Goal: Task Accomplishment & Management: Manage account settings

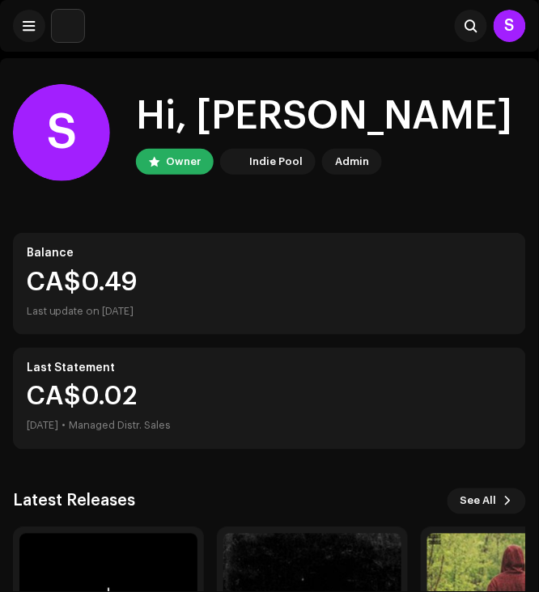
click at [480, 179] on div "S Hi, [PERSON_NAME] Owner Indie Pool Admin" at bounding box center [269, 132] width 513 height 97
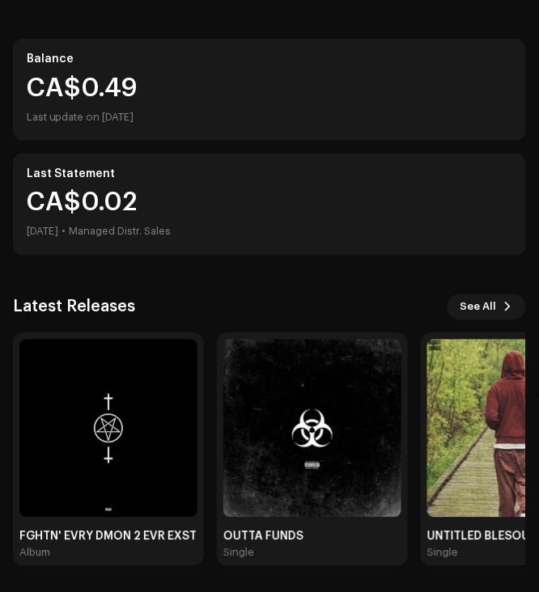
scroll to position [195, 0]
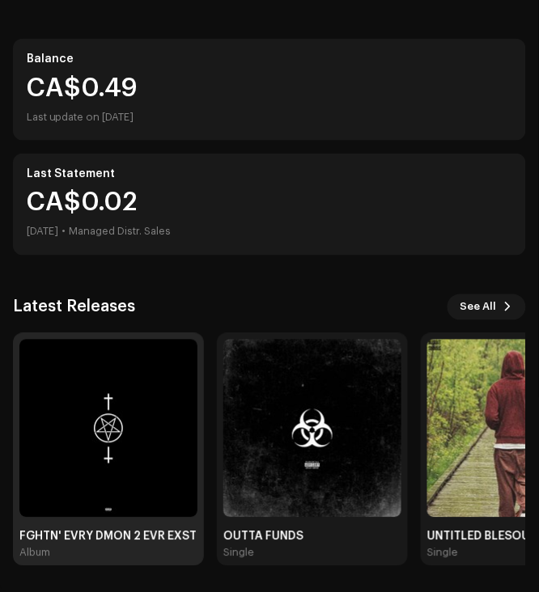
click at [113, 382] on img at bounding box center [108, 429] width 178 height 178
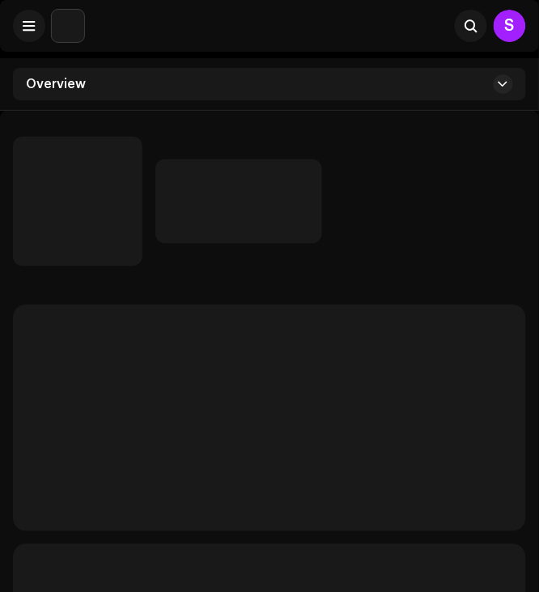
click at [405, 176] on div at bounding box center [340, 201] width 371 height 84
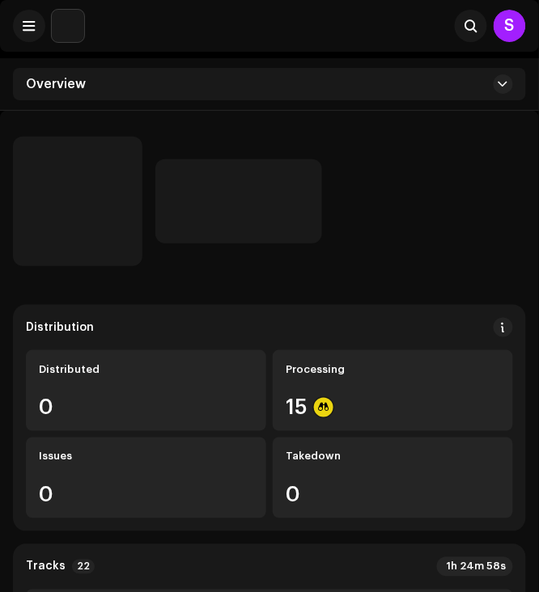
scroll to position [43, 0]
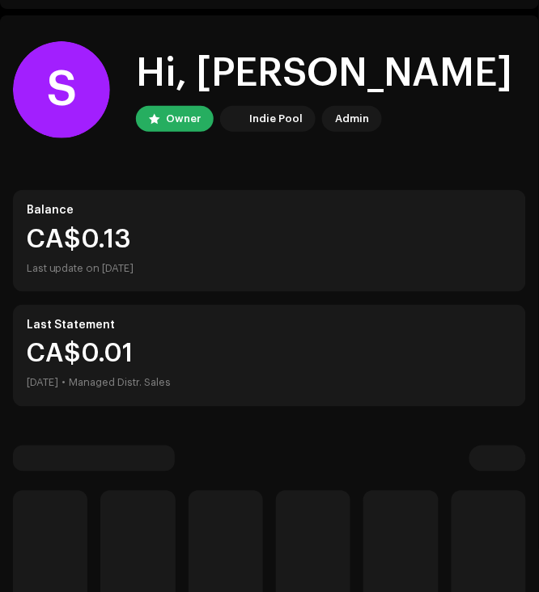
scroll to position [195, 0]
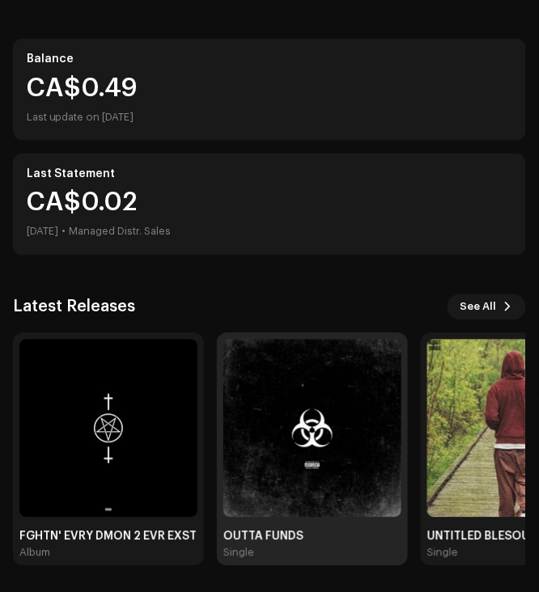
click at [290, 464] on img at bounding box center [312, 429] width 178 height 178
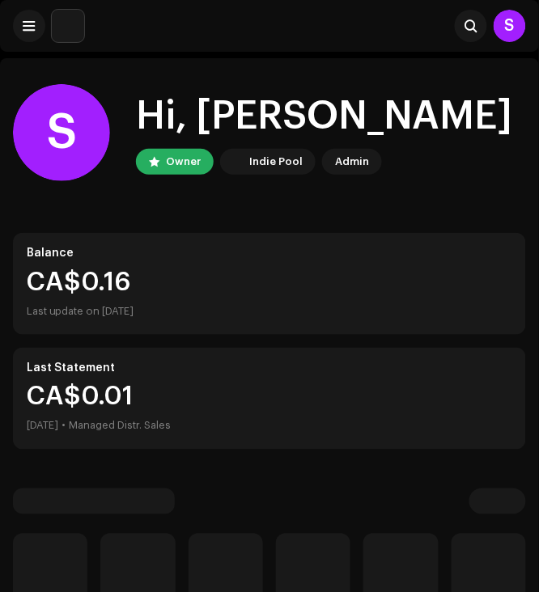
scroll to position [195, 0]
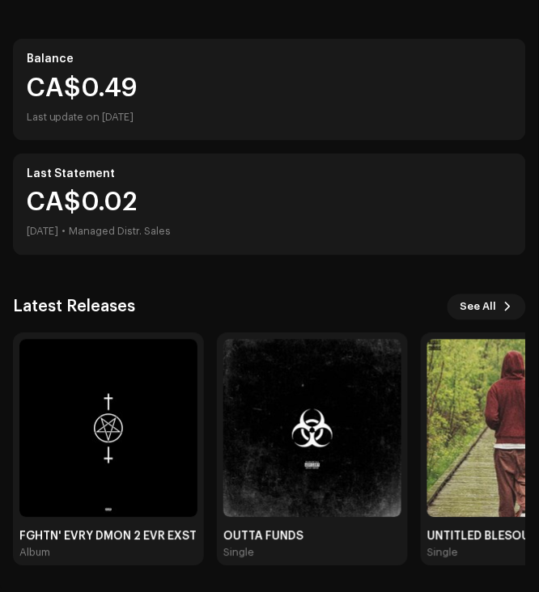
click at [465, 293] on div "S Hi, Sidharth Owner Indie Pool Admin Balance CA$0.49 Last update on Oct 8, 202…" at bounding box center [269, 228] width 513 height 728
drag, startPoint x: 465, startPoint y: 293, endPoint x: 466, endPoint y: 308, distance: 15.5
click at [466, 308] on div "S Hi, Sidharth Owner Indie Pool Admin Balance CA$0.49 Last update on Oct 8, 202…" at bounding box center [269, 228] width 513 height 728
click at [466, 308] on span "See All" at bounding box center [479, 307] width 36 height 32
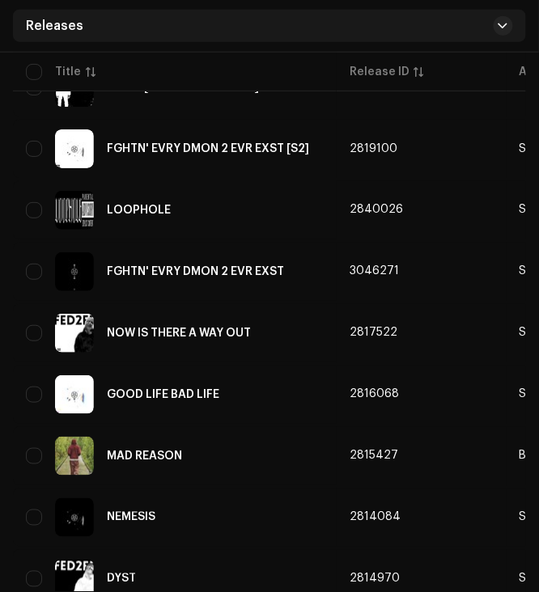
scroll to position [1079, 0]
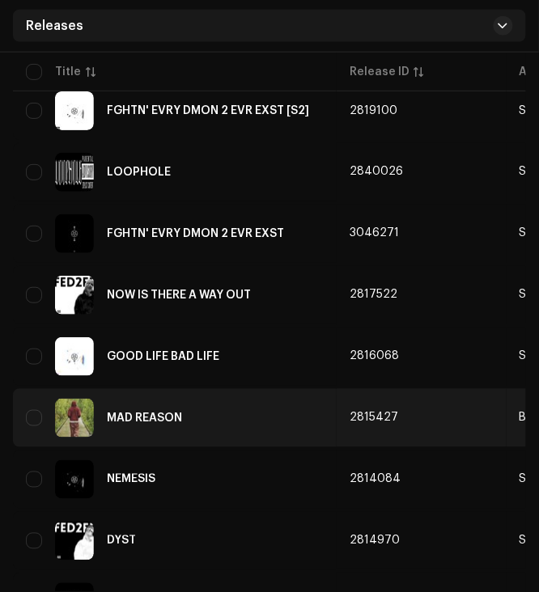
click at [133, 409] on div "MAD REASON" at bounding box center [175, 418] width 298 height 39
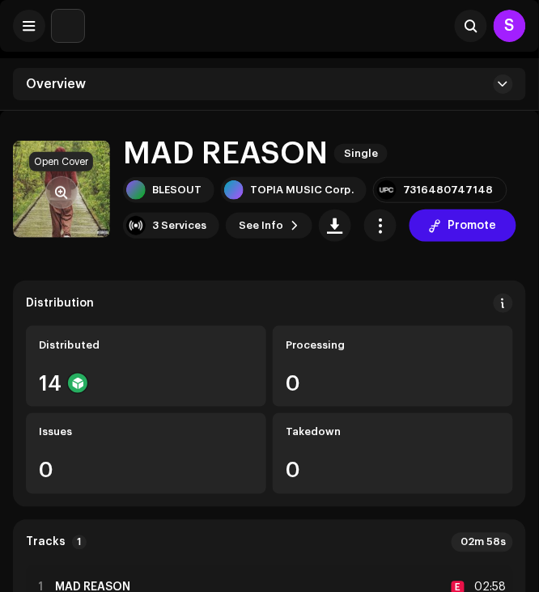
click at [62, 194] on span "button" at bounding box center [62, 192] width 12 height 13
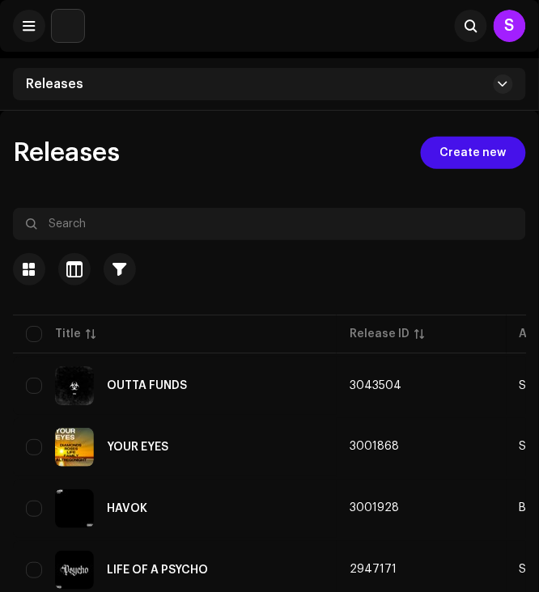
click at [428, 299] on div at bounding box center [269, 299] width 513 height 26
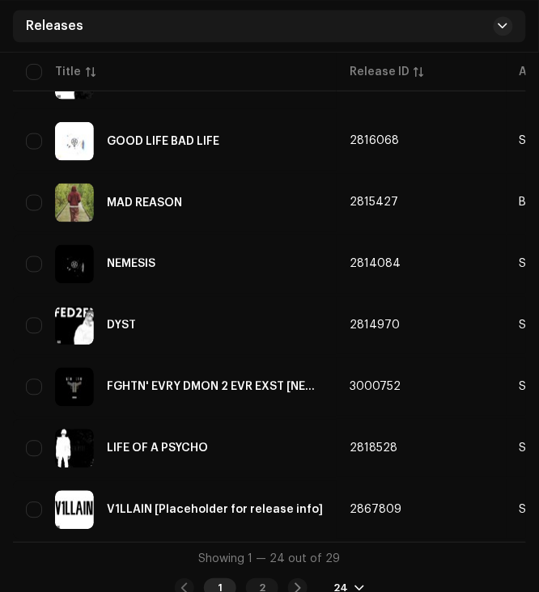
scroll to position [1310, 0]
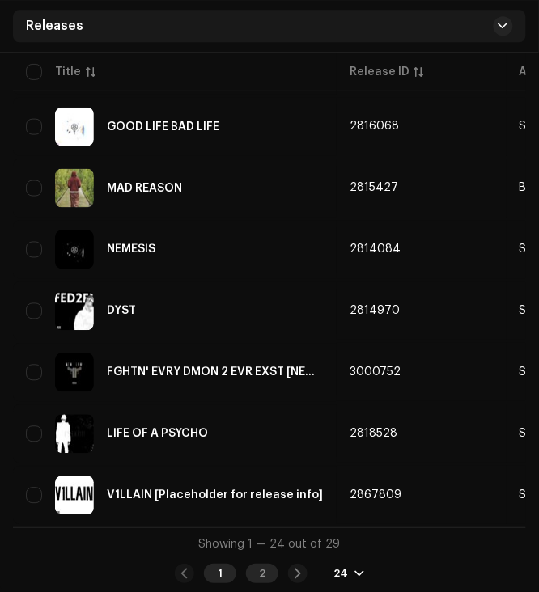
click at [262, 567] on div "2" at bounding box center [262, 573] width 32 height 19
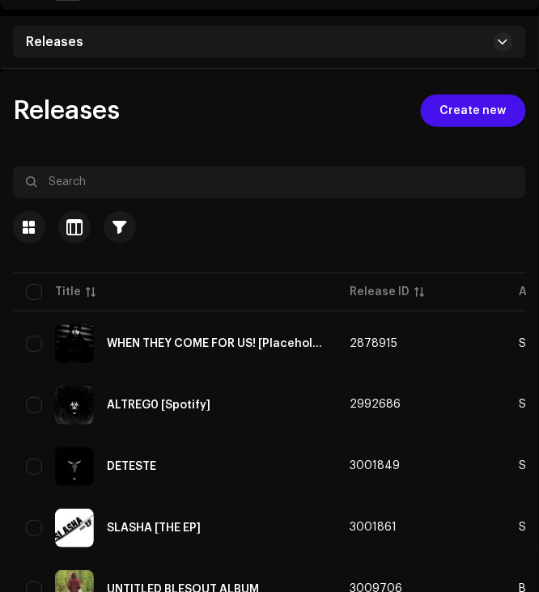
scroll to position [43, 0]
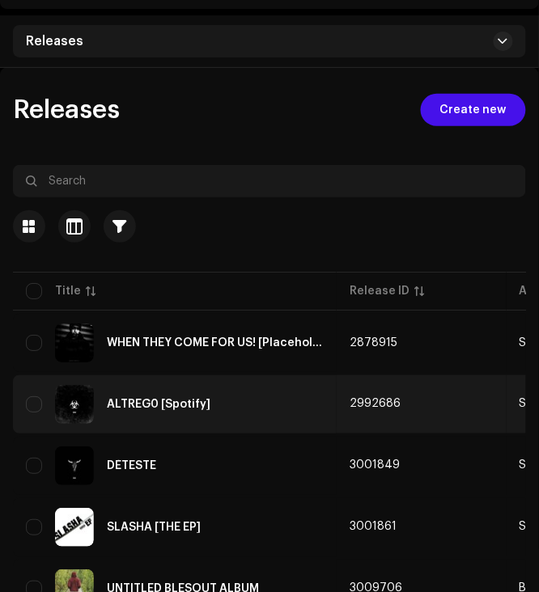
click at [162, 413] on div "ALTREG0 [Spotify]" at bounding box center [175, 404] width 298 height 39
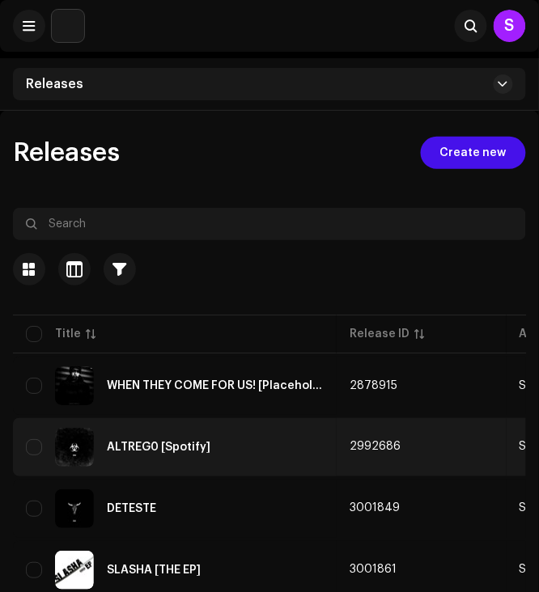
click at [26, 438] on div "ALTREG0 [Spotify]" at bounding box center [175, 447] width 298 height 39
click at [32, 448] on input "checkbox" at bounding box center [34, 447] width 16 height 16
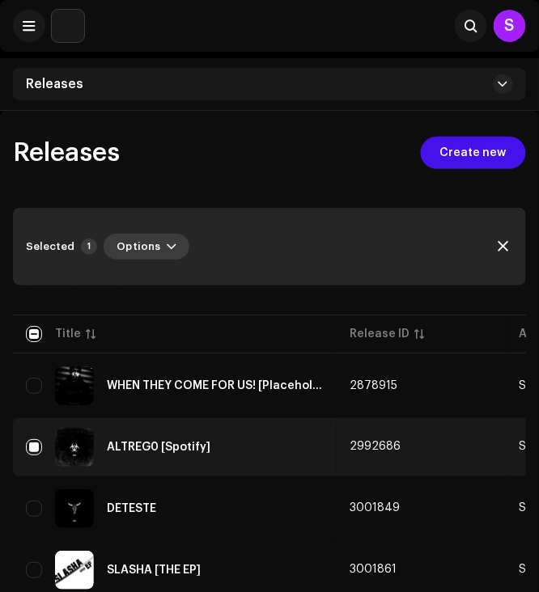
click at [167, 248] on span "button" at bounding box center [172, 246] width 10 height 13
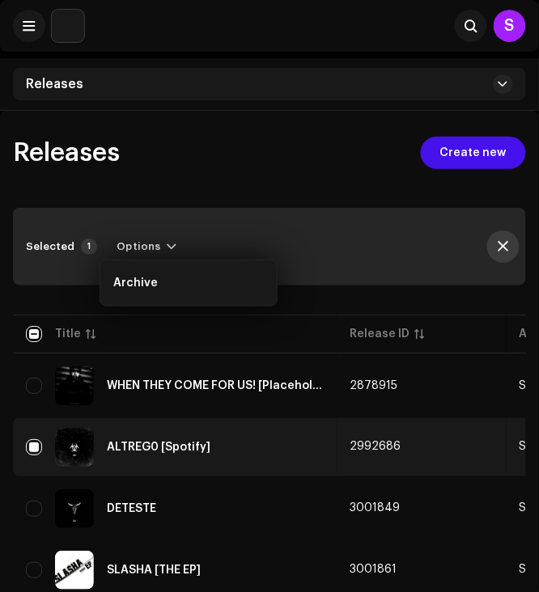
click at [495, 243] on button "button" at bounding box center [503, 247] width 32 height 32
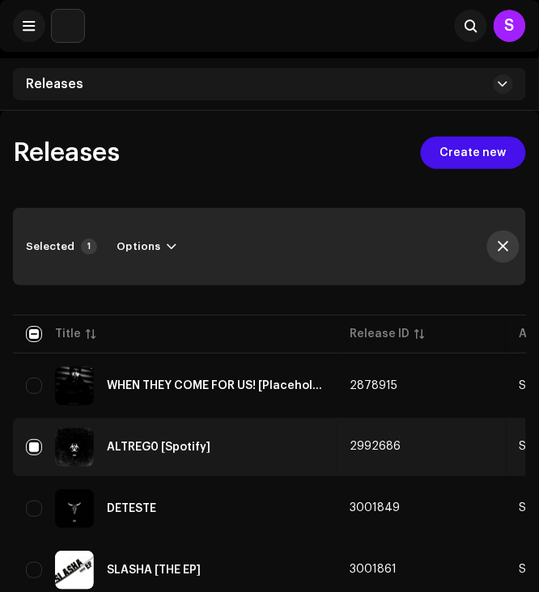
checkbox input "false"
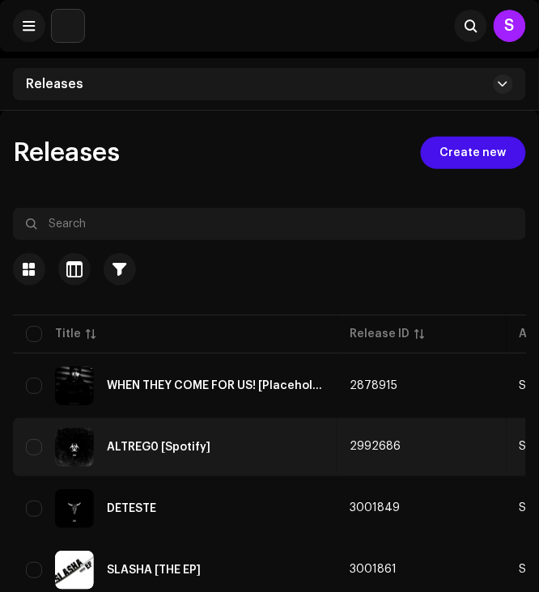
click at [126, 444] on div "ALTREG0 [Spotify]" at bounding box center [159, 447] width 104 height 11
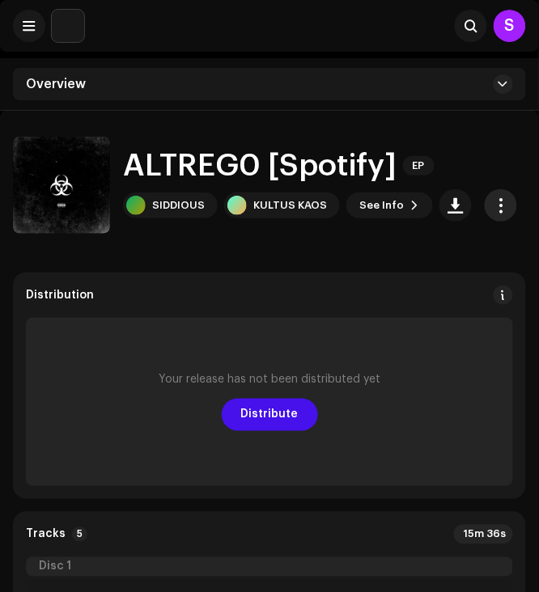
click at [494, 205] on span "button" at bounding box center [501, 205] width 15 height 13
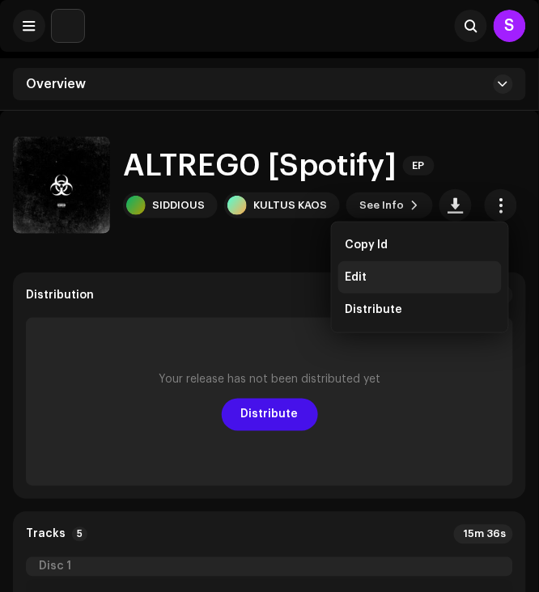
click at [346, 276] on span "Edit" at bounding box center [356, 277] width 22 height 13
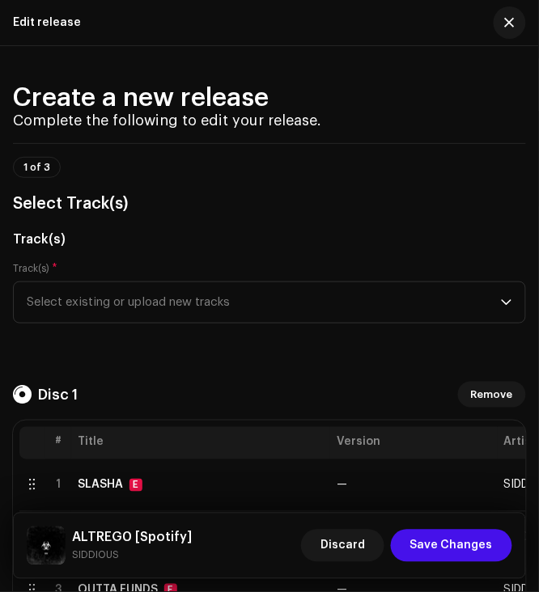
click at [493, 160] on div "1 of 3 Select Track(s)" at bounding box center [269, 187] width 513 height 60
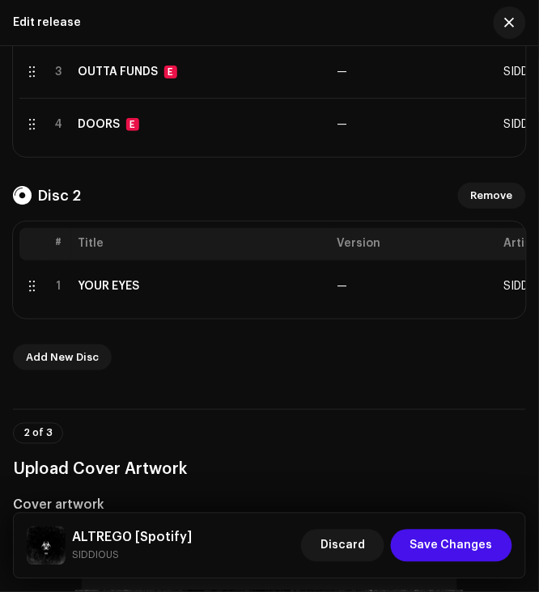
scroll to position [733, 0]
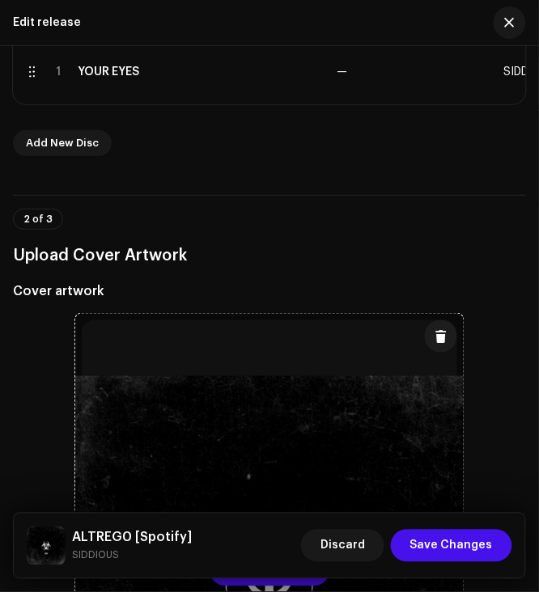
click at [285, 422] on div at bounding box center [269, 570] width 388 height 513
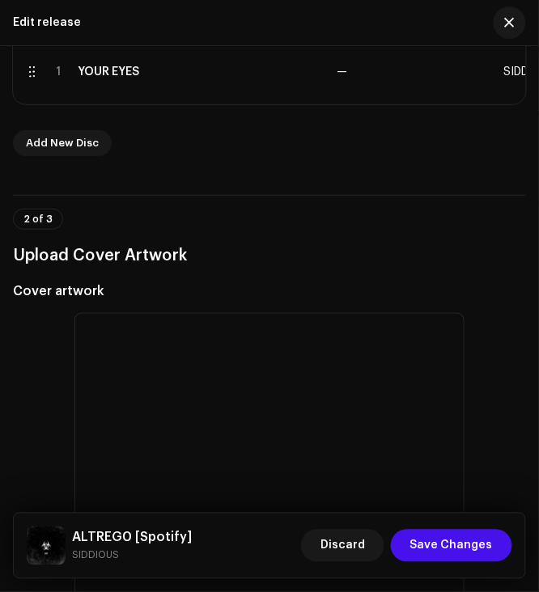
click at [492, 265] on h3 "Upload Cover Artwork" at bounding box center [269, 256] width 513 height 26
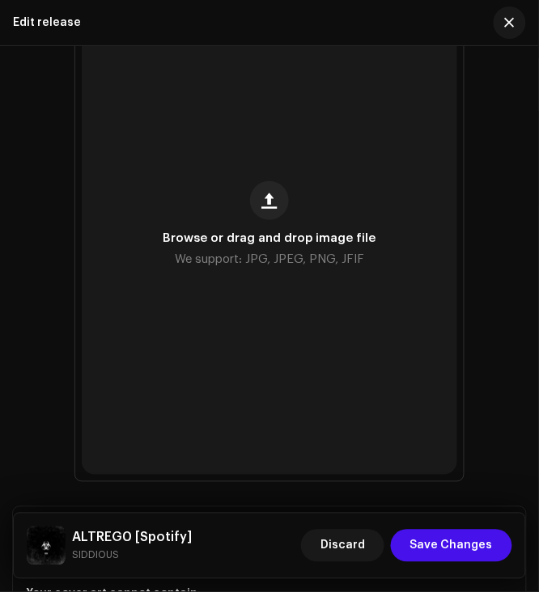
scroll to position [1036, 0]
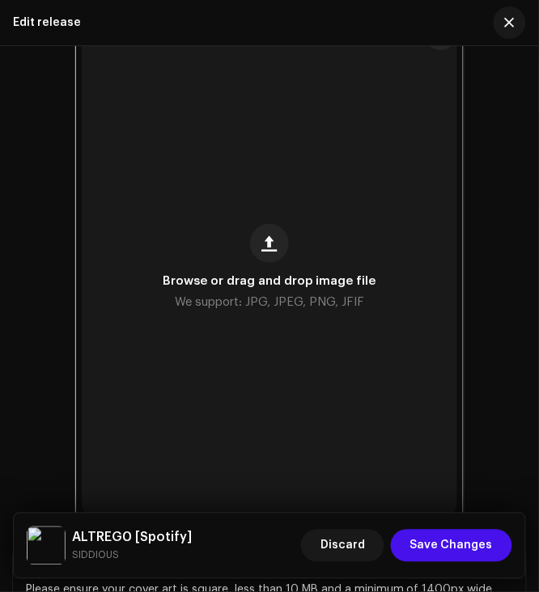
click at [490, 312] on div "Browse or drag and drop image file We support: JPG, JPEG, PNG, JFIF Choose image" at bounding box center [269, 267] width 513 height 513
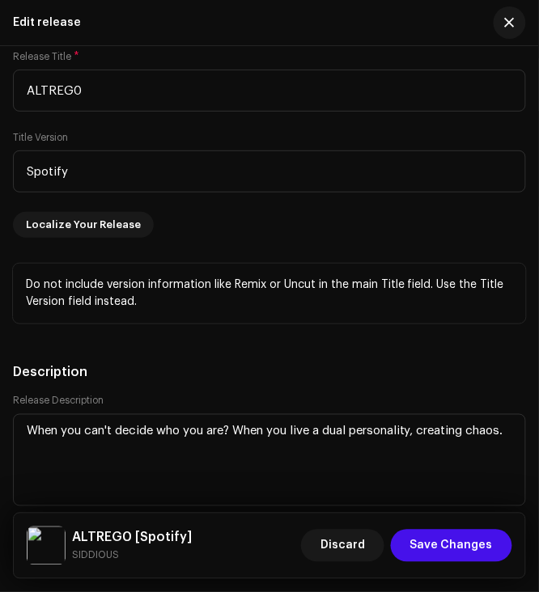
scroll to position [2374, 0]
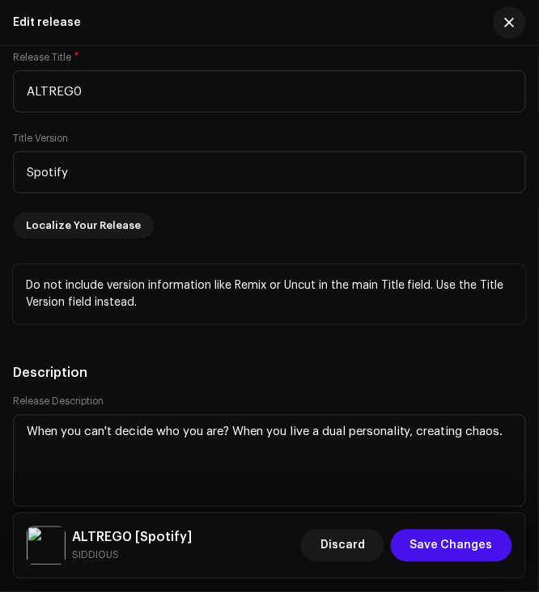
click at [241, 305] on p "Do not include version information like Remix or Uncut in the main Title field.…" at bounding box center [269, 295] width 487 height 34
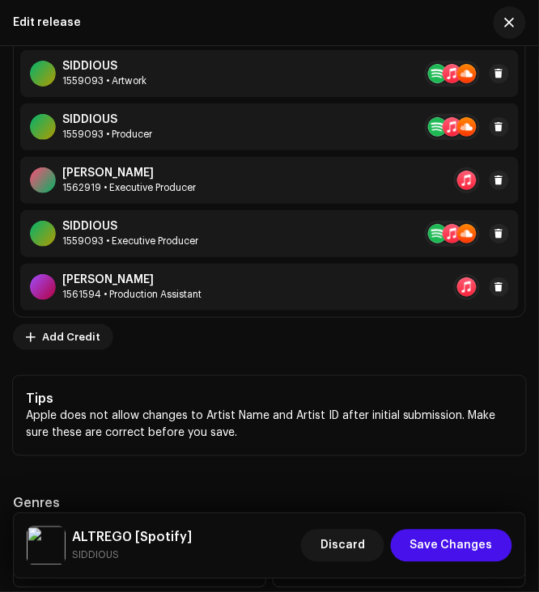
scroll to position [3453, 0]
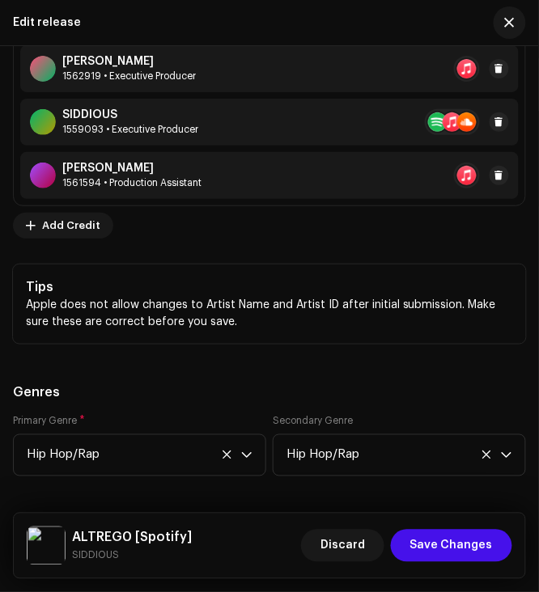
click at [105, 321] on p "Apple does not allow changes to Artist Name and Artist ID after initial submiss…" at bounding box center [269, 314] width 487 height 34
drag, startPoint x: 241, startPoint y: 337, endPoint x: 26, endPoint y: 317, distance: 216.2
click at [26, 317] on p "Apple does not allow changes to Artist Name and Artist ID after initial submiss…" at bounding box center [269, 314] width 487 height 34
click at [91, 230] on span "Add Credit" at bounding box center [71, 226] width 58 height 32
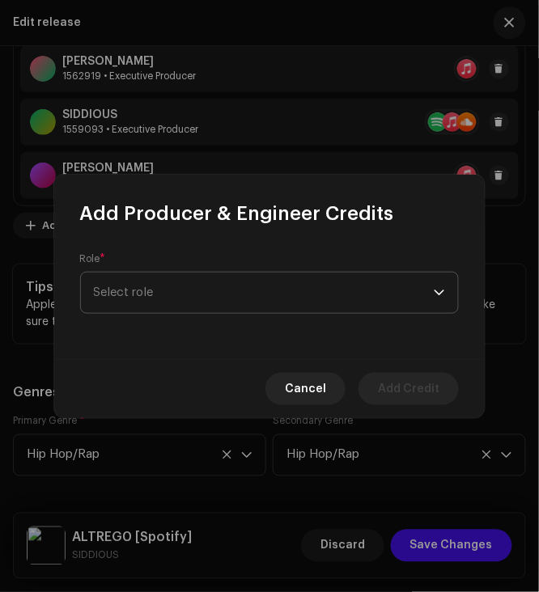
click at [162, 295] on span "Select role" at bounding box center [264, 293] width 341 height 40
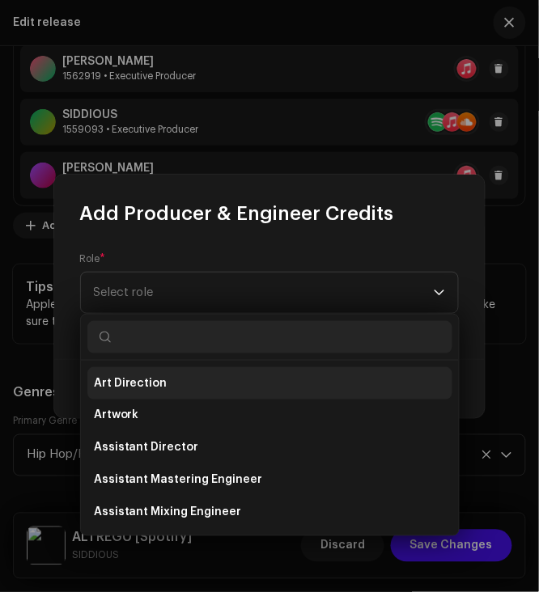
click at [140, 380] on span "Art Direction" at bounding box center [131, 384] width 74 height 16
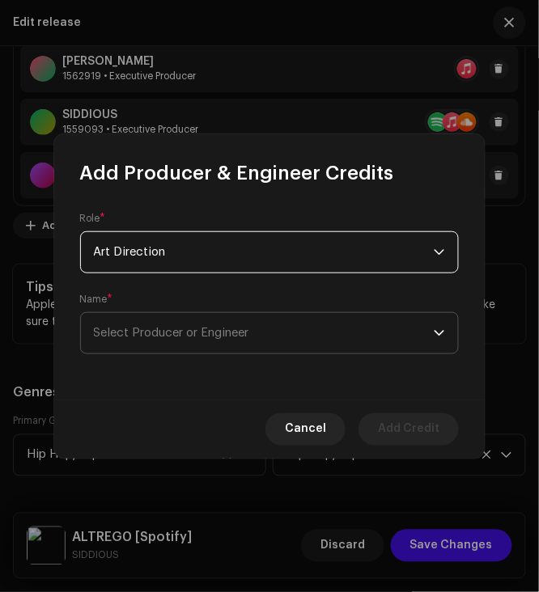
click at [272, 319] on span "Select Producer or Engineer" at bounding box center [264, 333] width 341 height 40
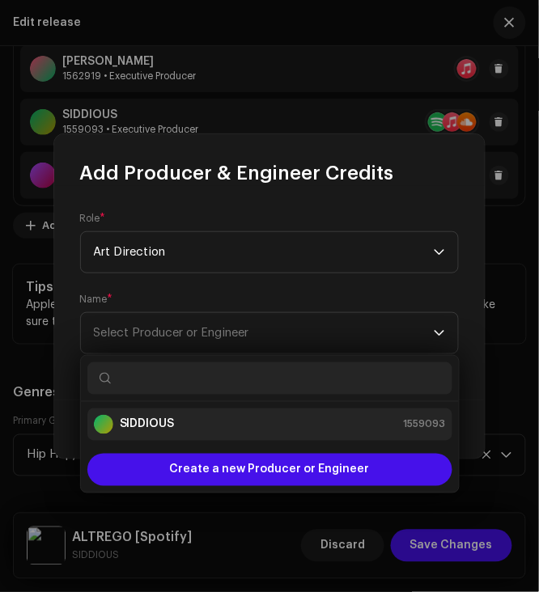
click at [191, 438] on li "SIDDIOUS 1559093" at bounding box center [269, 425] width 365 height 32
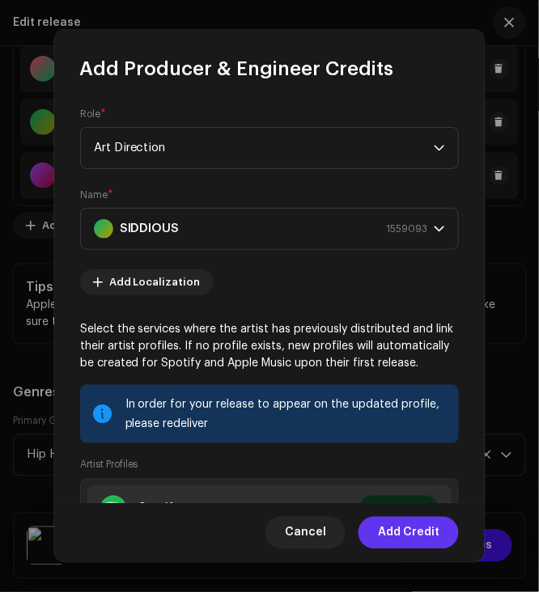
click at [408, 537] on span "Add Credit" at bounding box center [409, 533] width 62 height 32
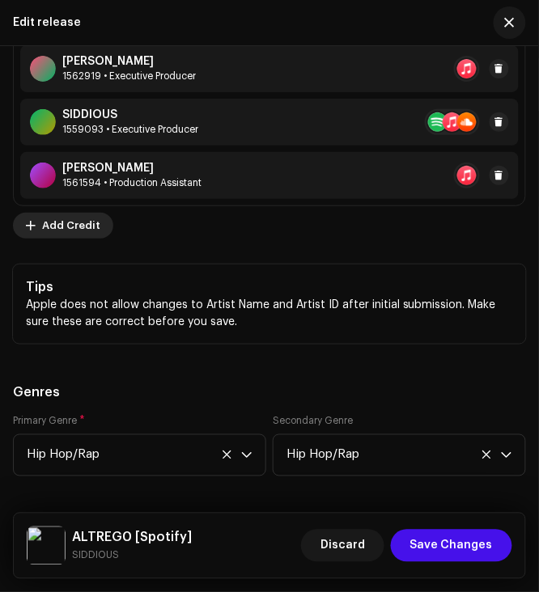
click at [53, 239] on div "Producer & Engineer Credits * SIDDIOUS 1559093 • Mixing Engineer SIDDIOUS 15590…" at bounding box center [269, 47] width 513 height 384
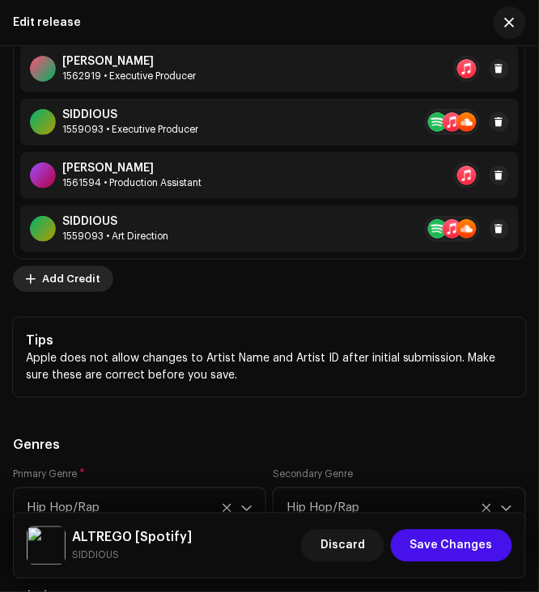
click at [81, 289] on span "Add Credit" at bounding box center [71, 279] width 58 height 32
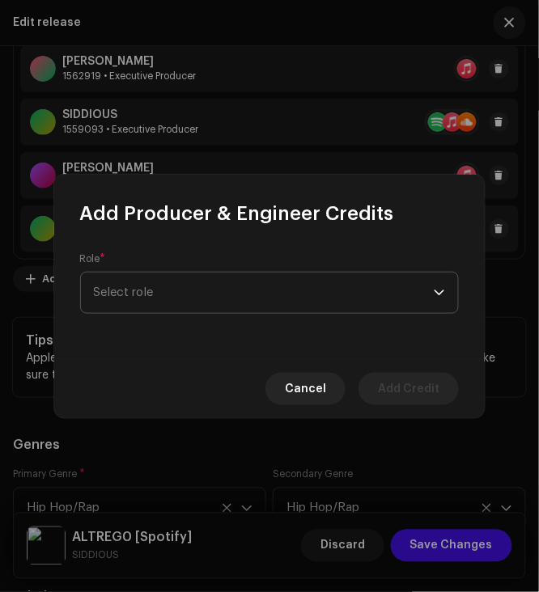
click at [194, 288] on span "Select role" at bounding box center [264, 293] width 341 height 40
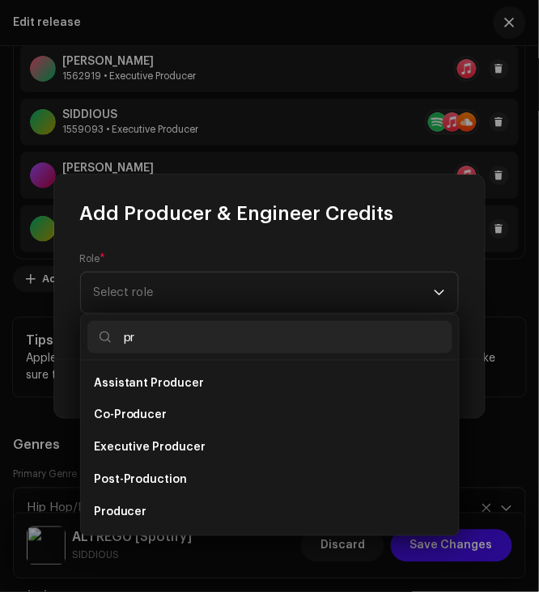
type input "p"
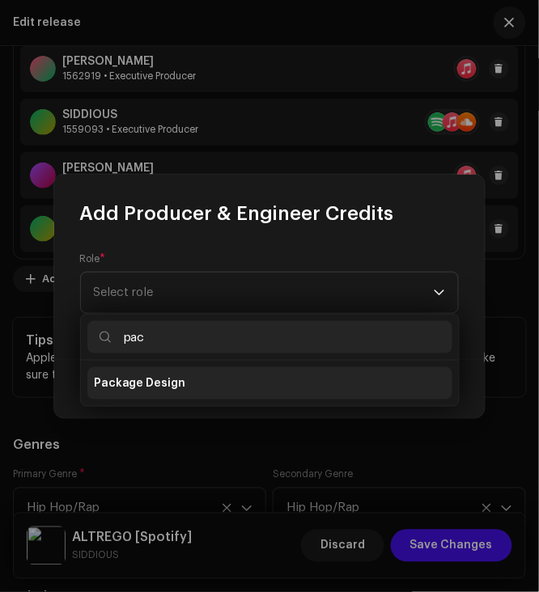
type input "pac"
click at [127, 380] on span "Package Design" at bounding box center [140, 384] width 92 height 16
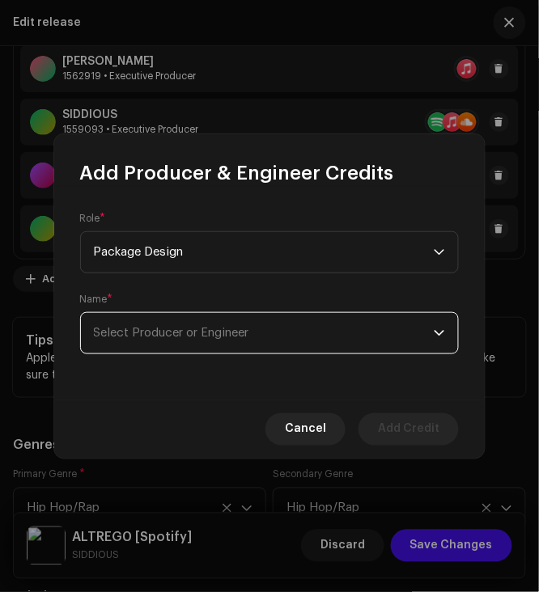
click at [244, 337] on span "Select Producer or Engineer" at bounding box center [171, 333] width 155 height 12
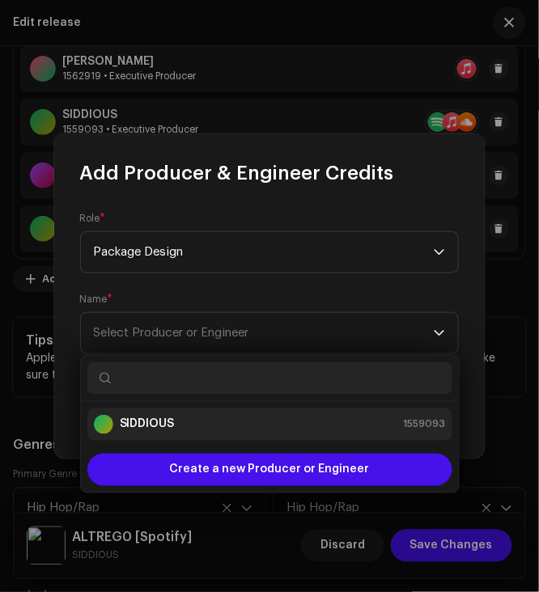
click at [150, 429] on strong "SIDDIOUS" at bounding box center [147, 425] width 55 height 16
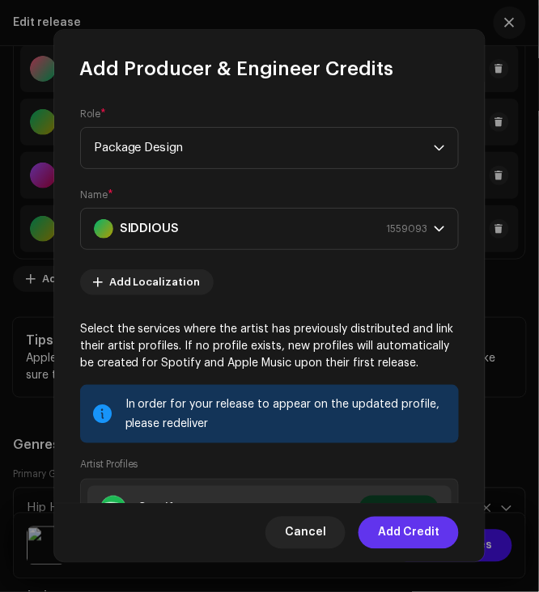
click at [403, 539] on span "Add Credit" at bounding box center [409, 533] width 62 height 32
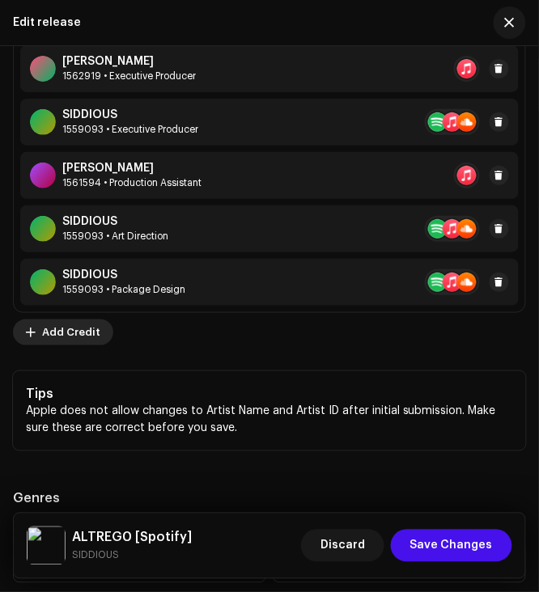
click at [75, 343] on span "Add Credit" at bounding box center [71, 332] width 58 height 32
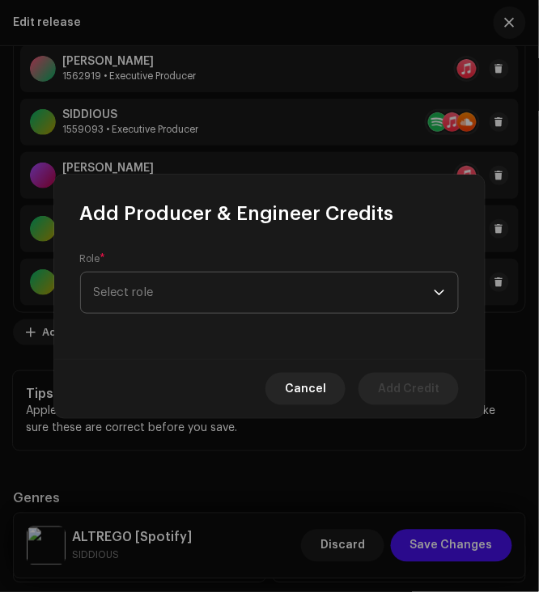
click at [194, 278] on span "Select role" at bounding box center [264, 293] width 341 height 40
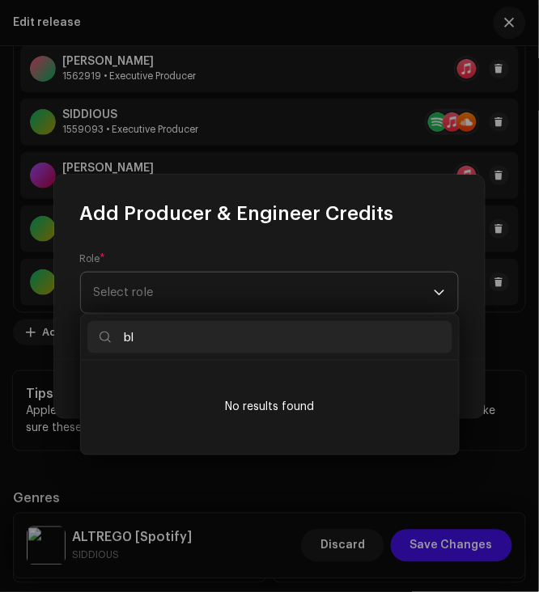
type input "b"
type input "a"
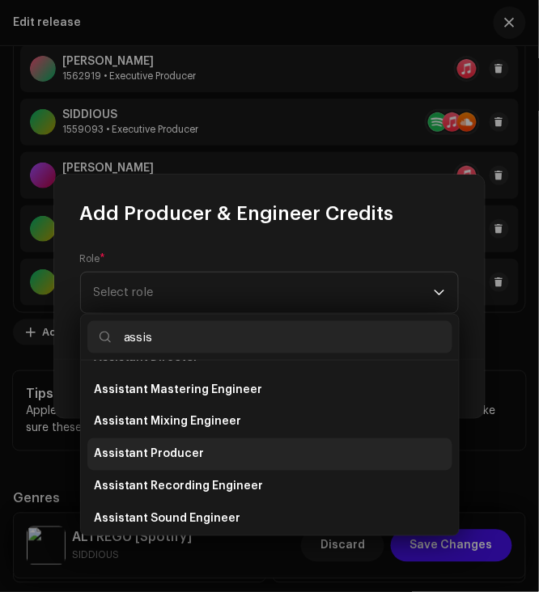
scroll to position [58, 0]
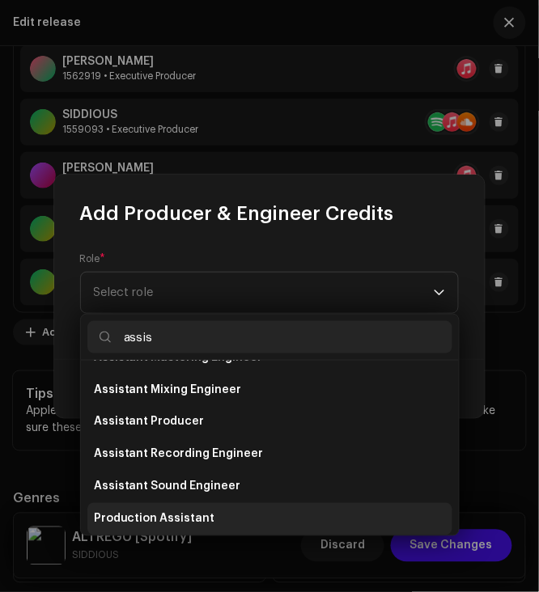
type input "assis"
click at [178, 522] on span "Production Assistant" at bounding box center [154, 520] width 121 height 16
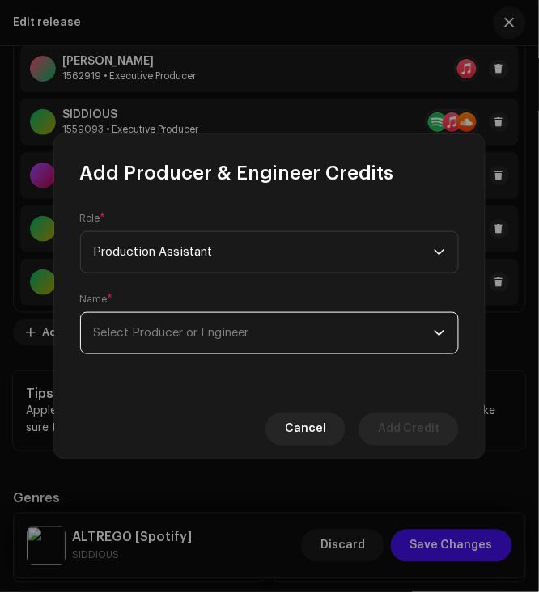
click at [183, 333] on span "Select Producer or Engineer" at bounding box center [171, 333] width 155 height 12
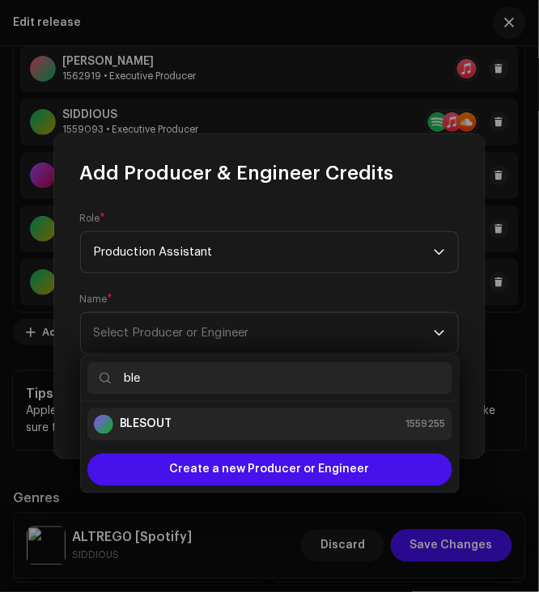
type input "ble"
click at [196, 421] on div "BLESOUT 1559255" at bounding box center [270, 424] width 352 height 19
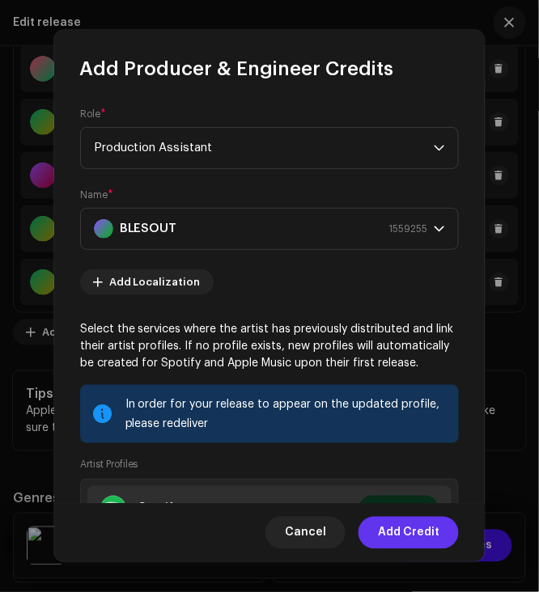
click at [413, 541] on span "Add Credit" at bounding box center [409, 533] width 62 height 32
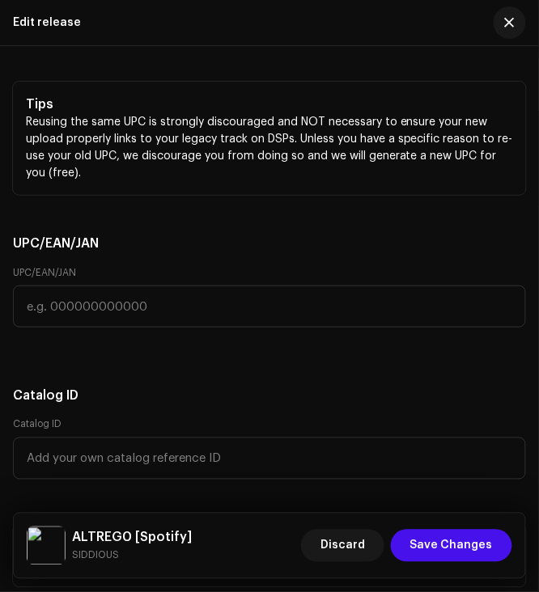
scroll to position [4443, 0]
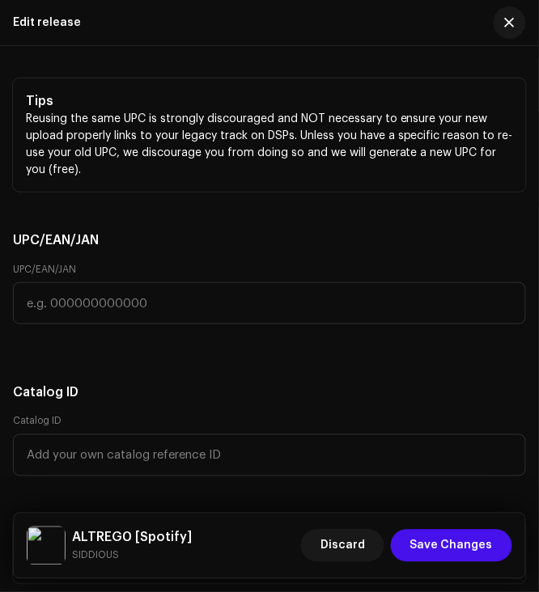
click at [141, 179] on p "Reusing the same UPC is strongly discouraged and NOT necessary to ensure your n…" at bounding box center [269, 145] width 487 height 68
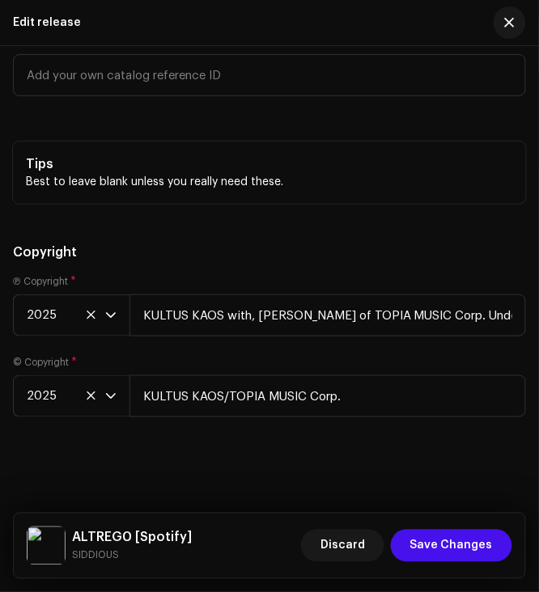
scroll to position [43, 0]
click at [434, 547] on span "Save Changes" at bounding box center [451, 546] width 83 height 32
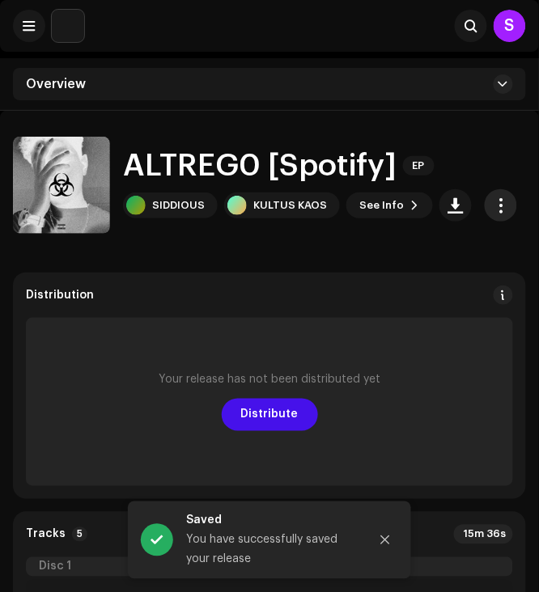
click at [494, 199] on span "button" at bounding box center [501, 205] width 15 height 13
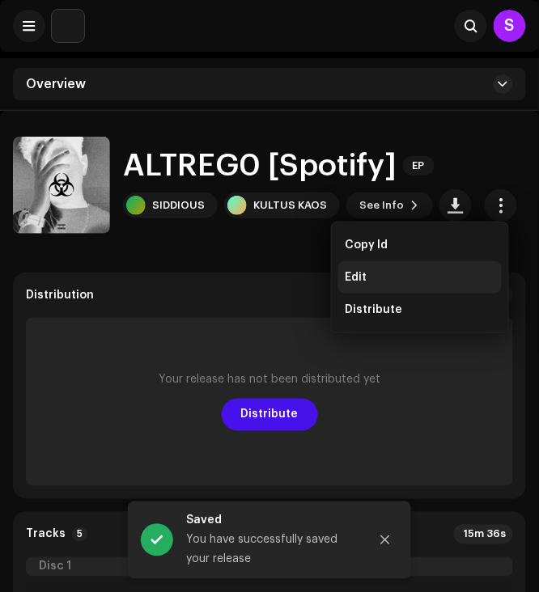
click at [387, 279] on div "Edit" at bounding box center [420, 277] width 151 height 13
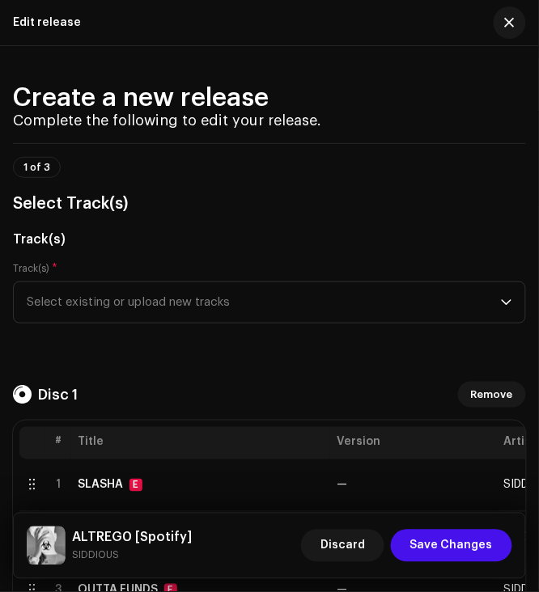
scroll to position [43, 0]
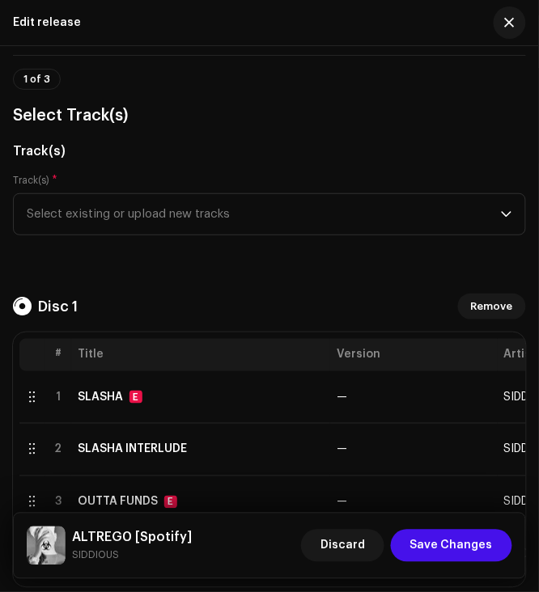
scroll to position [86, 0]
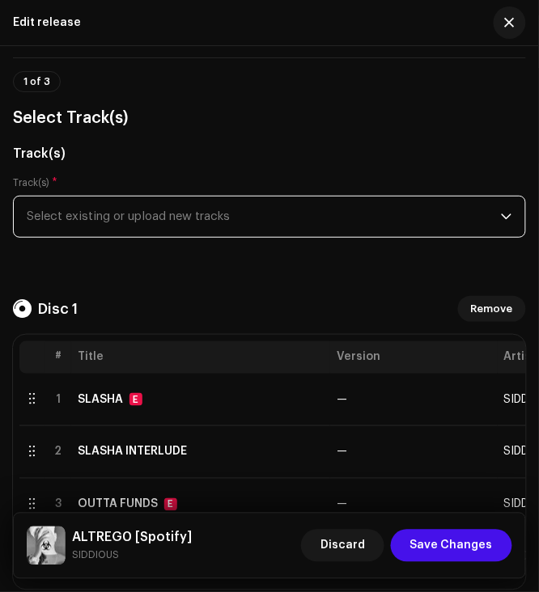
click at [288, 206] on span "Select existing or upload new tracks" at bounding box center [264, 217] width 474 height 40
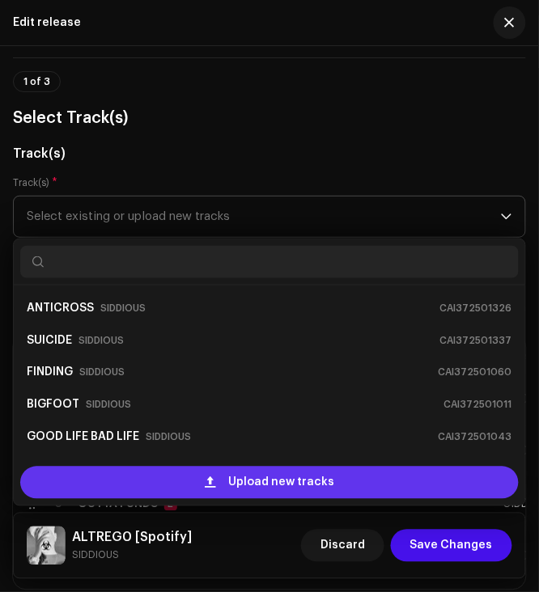
scroll to position [26, 0]
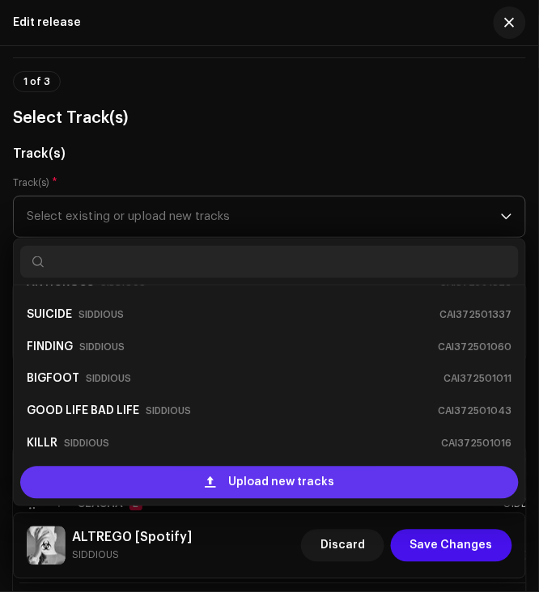
click at [65, 486] on div "Upload new tracks" at bounding box center [269, 483] width 499 height 32
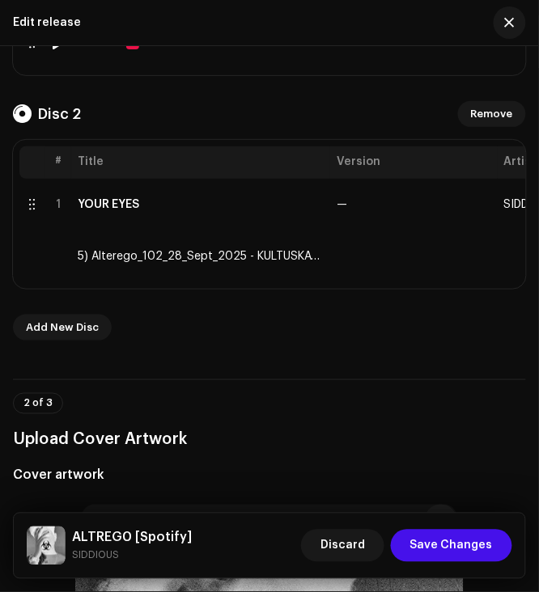
scroll to position [604, 0]
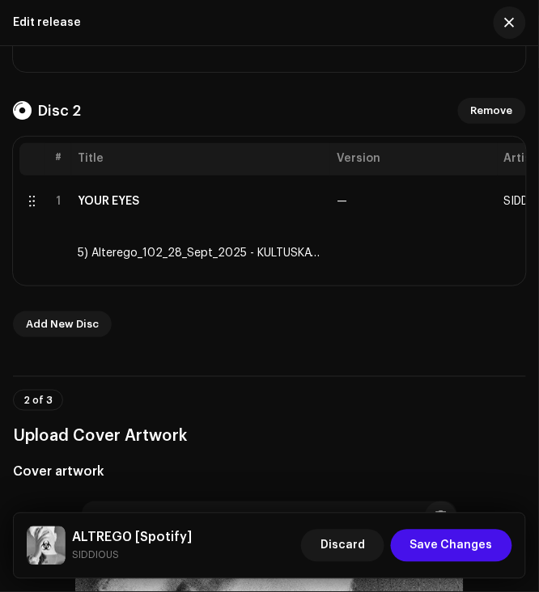
click at [278, 305] on div "Disc 1 Remove # Title Version Artist ISRC Duration 1 SLASHA E — SIDDIOUS Pendin…" at bounding box center [269, 57] width 513 height 559
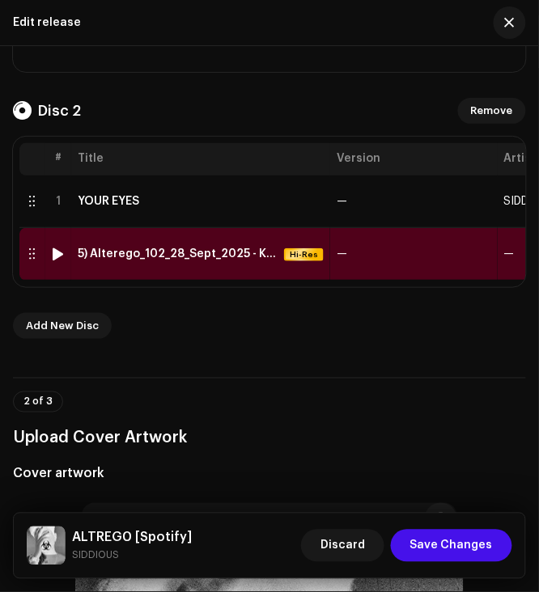
click at [212, 257] on div "5) Alterego_102_28_Sept_2025 - KULTUSKAOS.wav" at bounding box center [178, 254] width 200 height 13
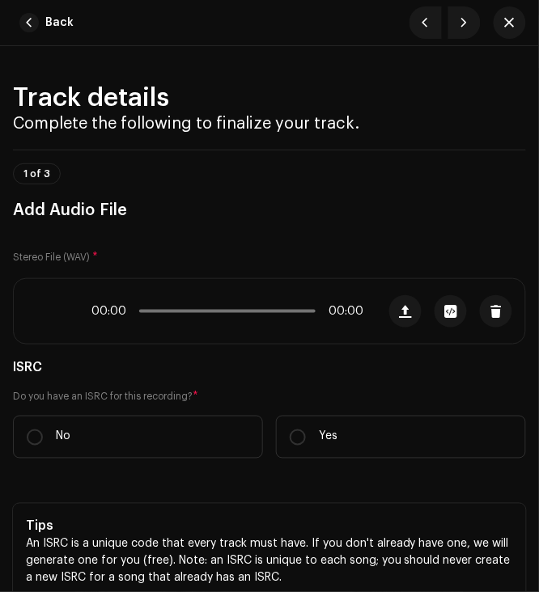
click at [0, 68] on catalog-create-and-edit-release "Edit release Create a new release Complete the following to edit your release. …" at bounding box center [0, 68] width 0 height 0
click at [37, 432] on input "No" at bounding box center [35, 438] width 16 height 16
radio input "true"
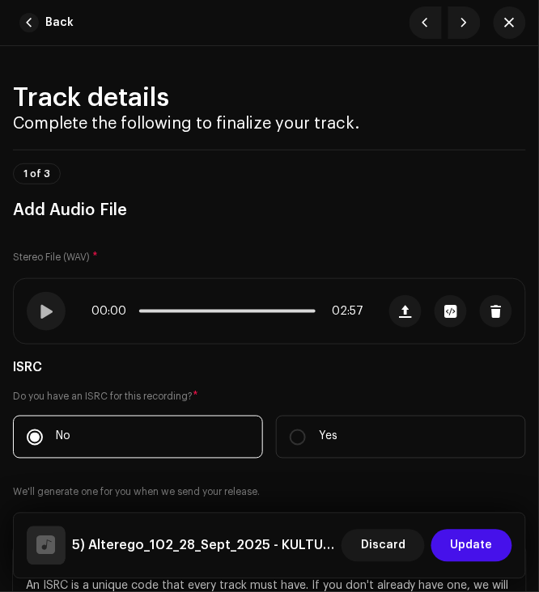
click at [212, 379] on div "ISRC Do you have an ISRC for this recording? * No Yes We'll generate one for yo…" at bounding box center [269, 500] width 513 height 285
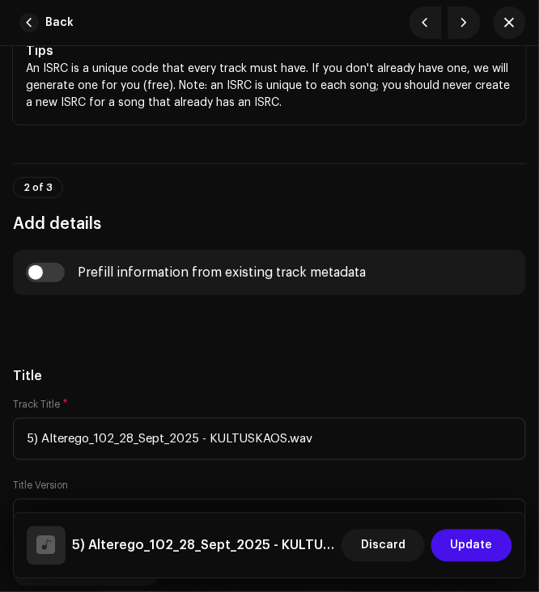
scroll to position [561, 0]
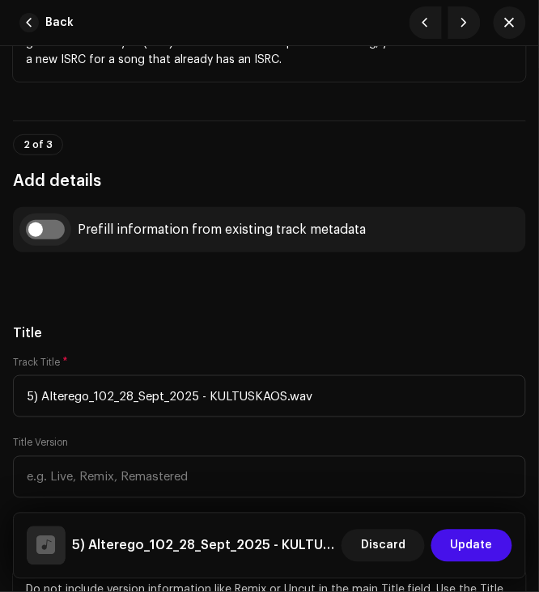
click at [53, 231] on input "checkbox" at bounding box center [45, 229] width 39 height 19
checkbox input "true"
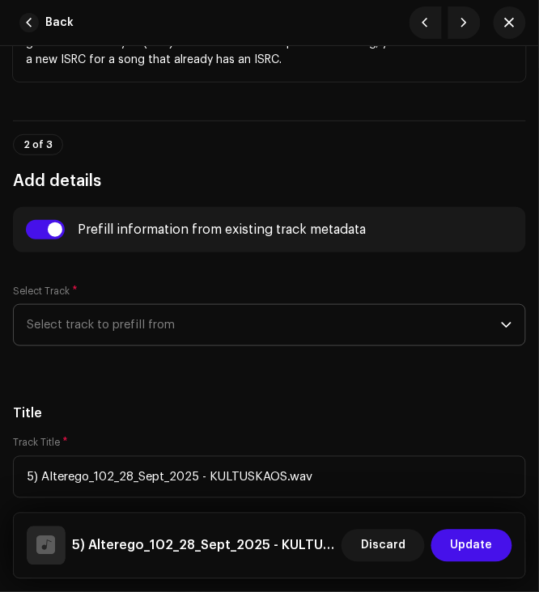
click at [180, 317] on span "Select track to prefill from" at bounding box center [264, 325] width 474 height 40
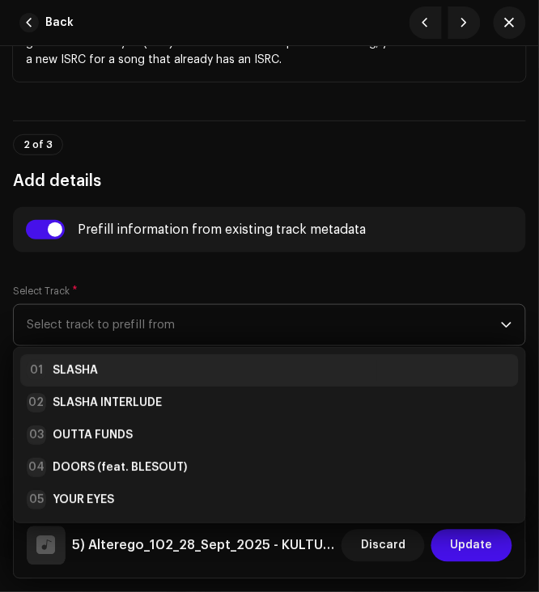
click at [180, 366] on div "01 SLASHA" at bounding box center [270, 370] width 486 height 19
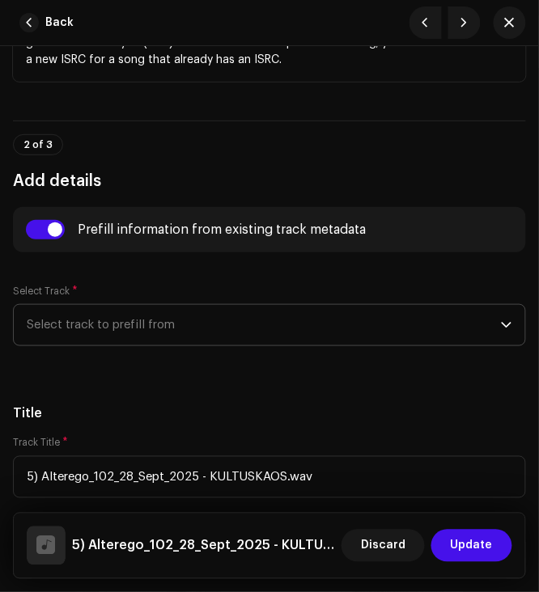
type input "SLASHA"
type input "00:10"
radio input "true"
type input "[PERSON_NAME] of TOPIA MUSIC Corp. Under SiddiousMusic"
checkbox input "true"
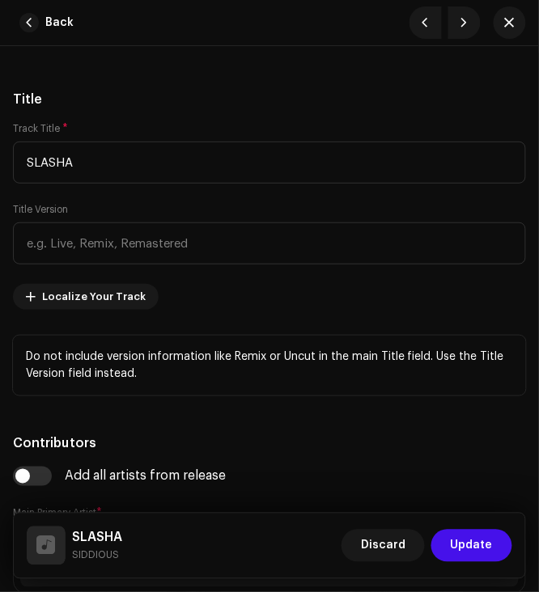
scroll to position [949, 0]
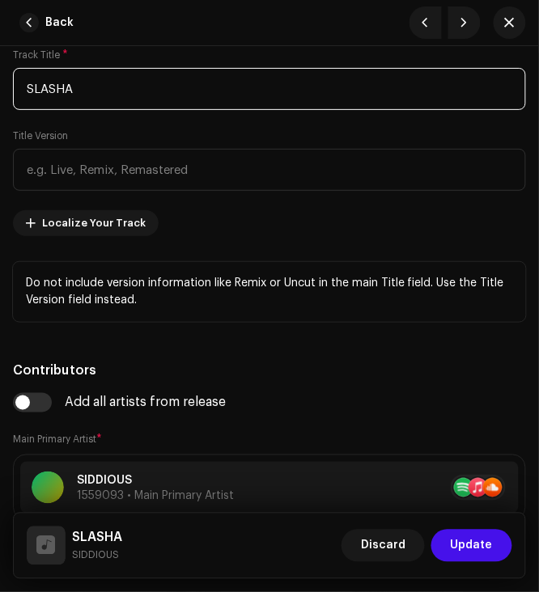
click at [100, 100] on input "SLASHA" at bounding box center [269, 89] width 513 height 42
type input "KULTUSKAOS"
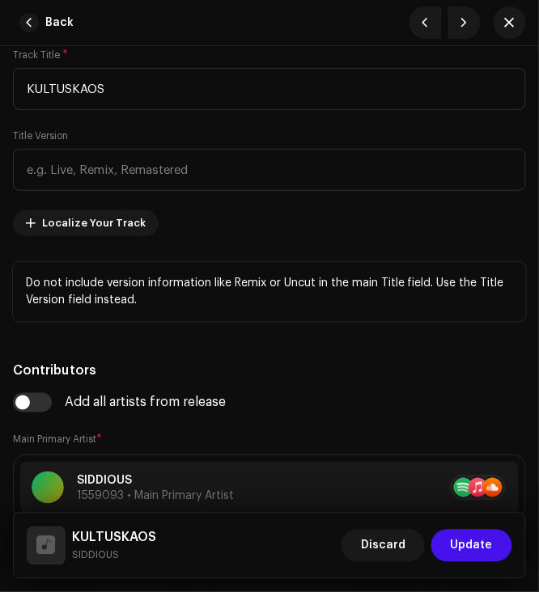
click at [218, 370] on h5 "Contributors" at bounding box center [269, 370] width 513 height 19
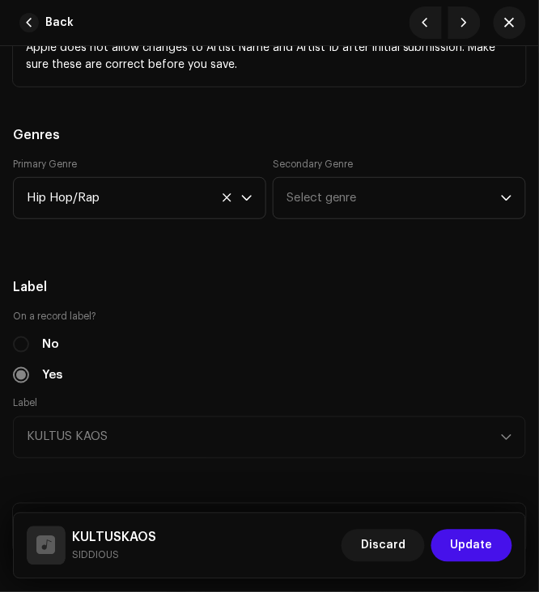
scroll to position [2072, 0]
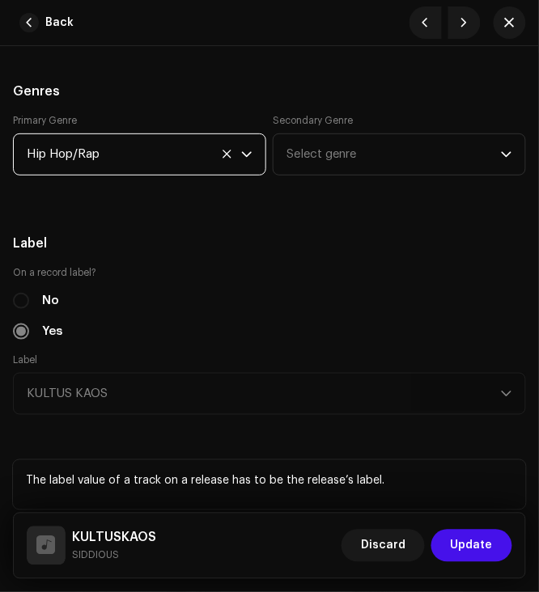
click at [141, 175] on span "Hip Hop/Rap" at bounding box center [134, 154] width 214 height 40
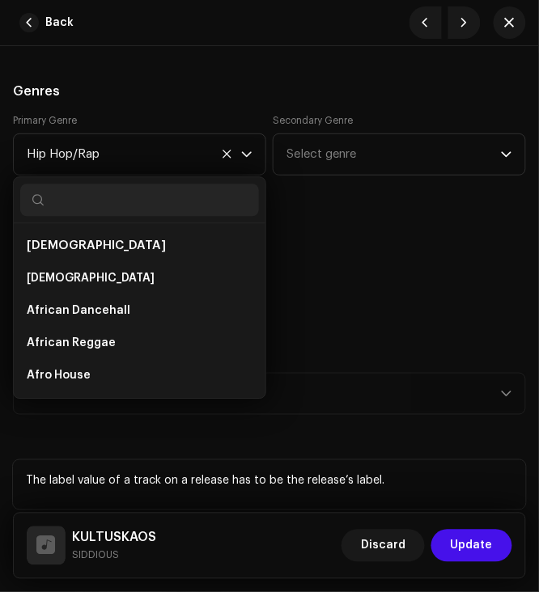
scroll to position [6359, 0]
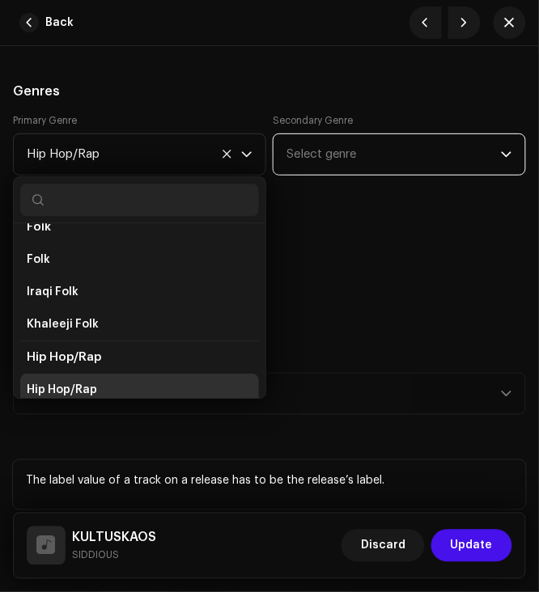
click at [348, 163] on span "Select genre" at bounding box center [394, 154] width 214 height 40
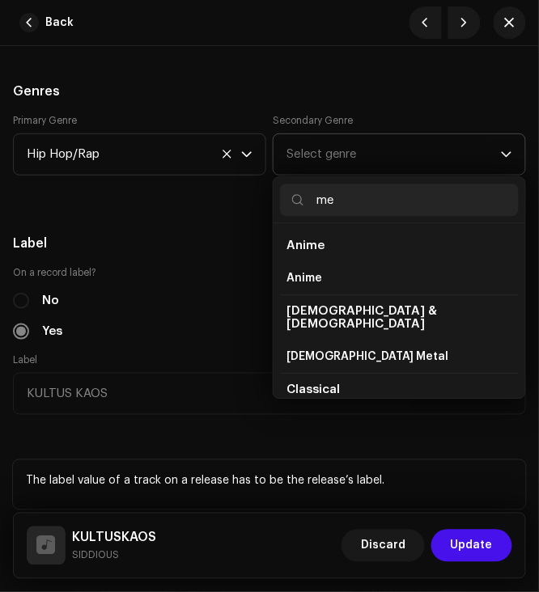
type input "m"
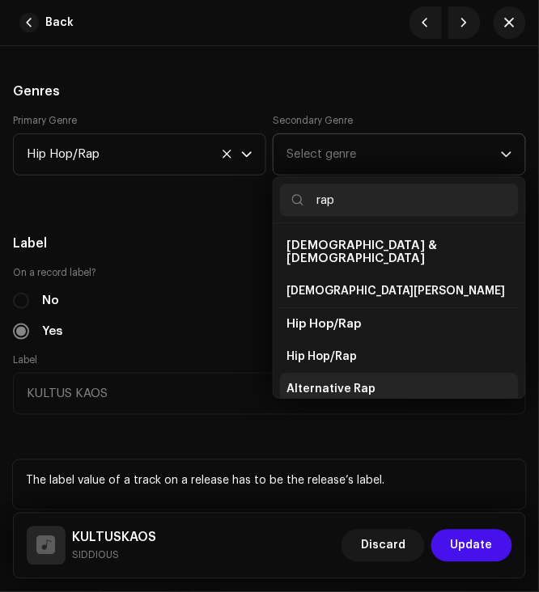
type input "rap"
click at [322, 387] on span "Alternative Rap" at bounding box center [331, 389] width 89 height 16
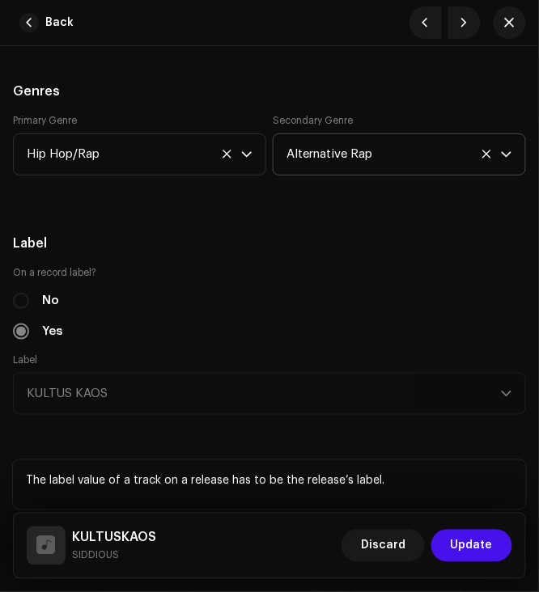
click at [197, 303] on div "No" at bounding box center [269, 301] width 513 height 18
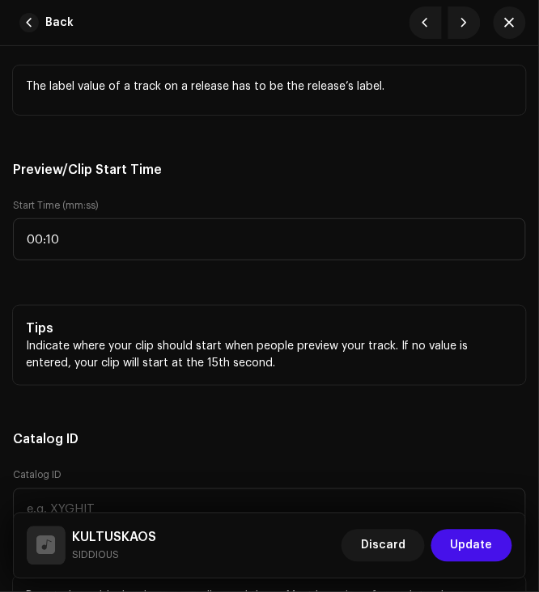
scroll to position [2503, 0]
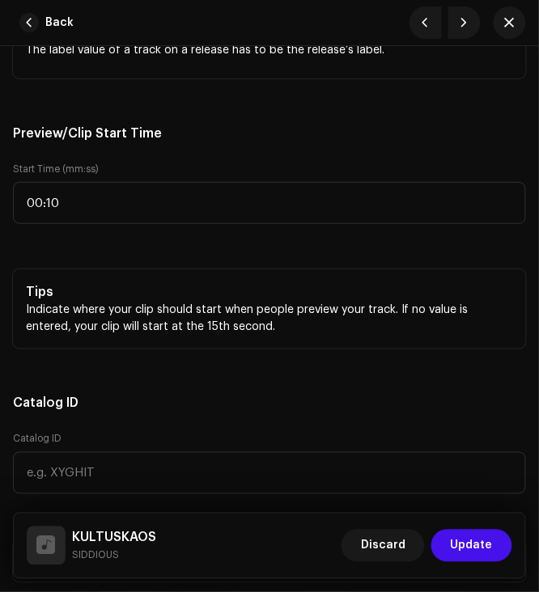
click at [253, 57] on p "The label value of a track on a release has to be the release’s label." at bounding box center [269, 50] width 487 height 17
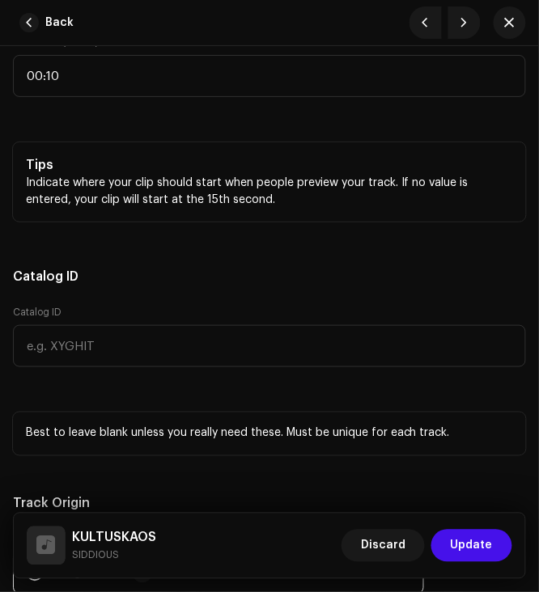
scroll to position [2633, 0]
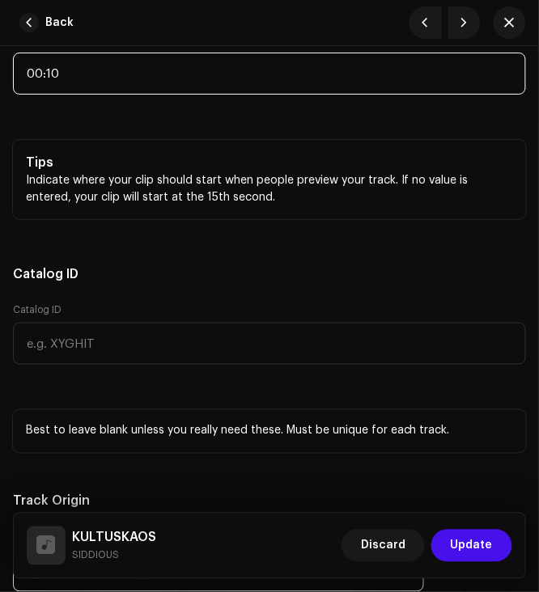
click at [120, 74] on input "00:10" at bounding box center [269, 74] width 513 height 42
type input "00:40"
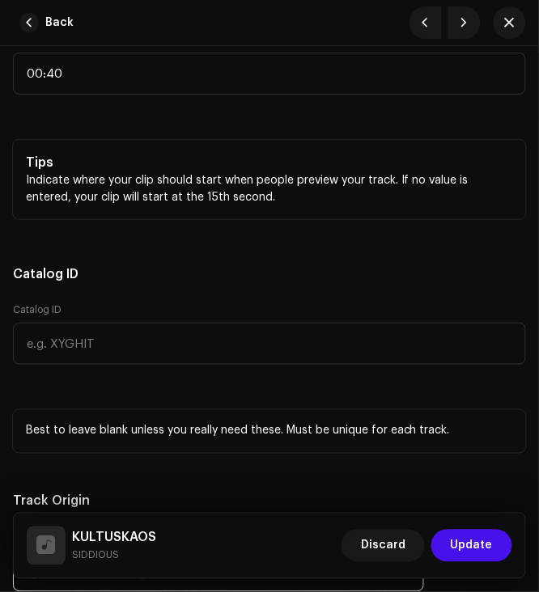
click at [266, 401] on div "Catalog ID Catalog ID Best to leave blank unless you really need these. Must be…" at bounding box center [269, 355] width 513 height 195
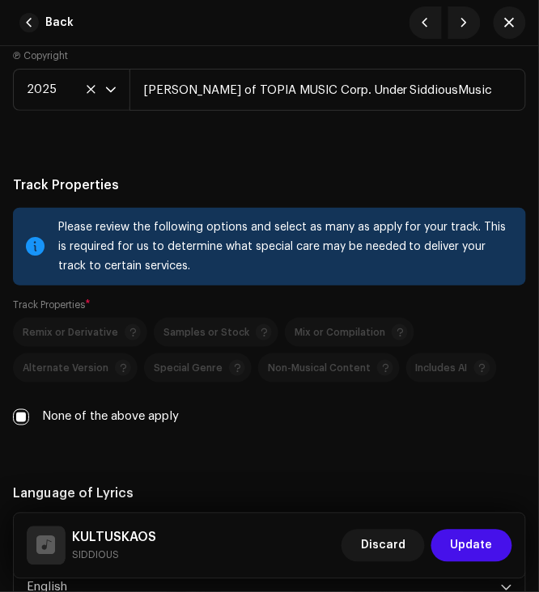
scroll to position [3367, 0]
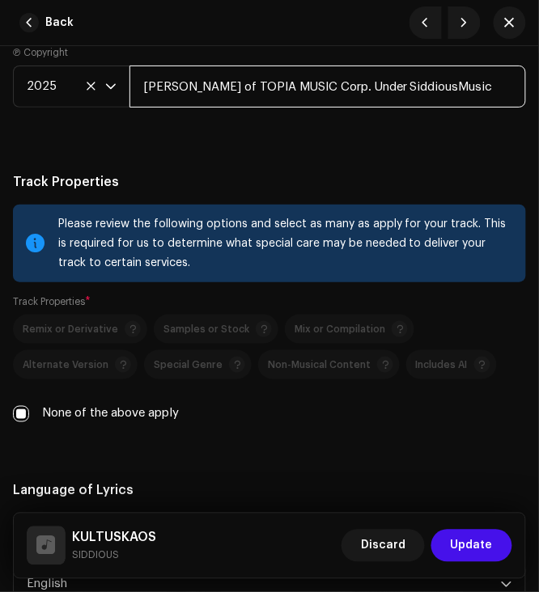
click at [238, 100] on input "[PERSON_NAME] of TOPIA MUSIC Corp. Under SiddiousMusic" at bounding box center [327, 87] width 397 height 42
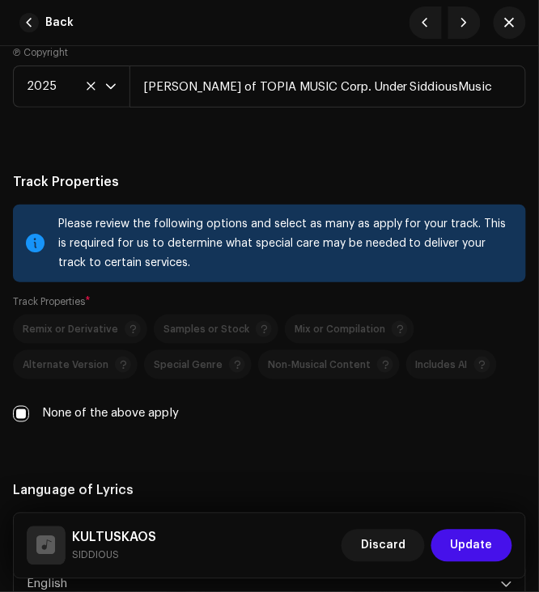
click at [337, 423] on div "None of the above apply" at bounding box center [269, 414] width 513 height 18
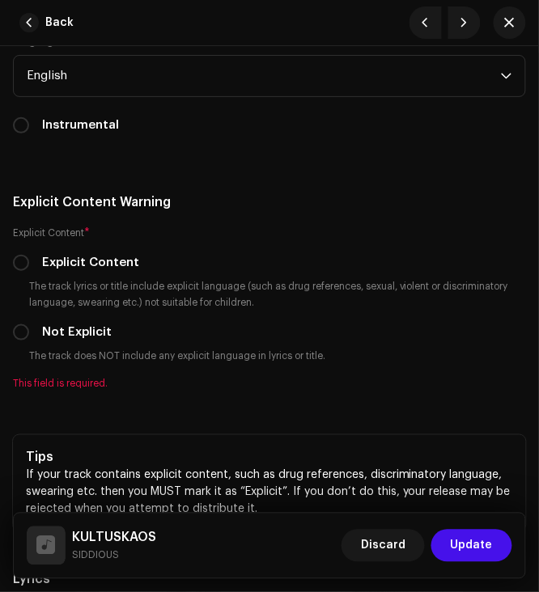
scroll to position [3928, 0]
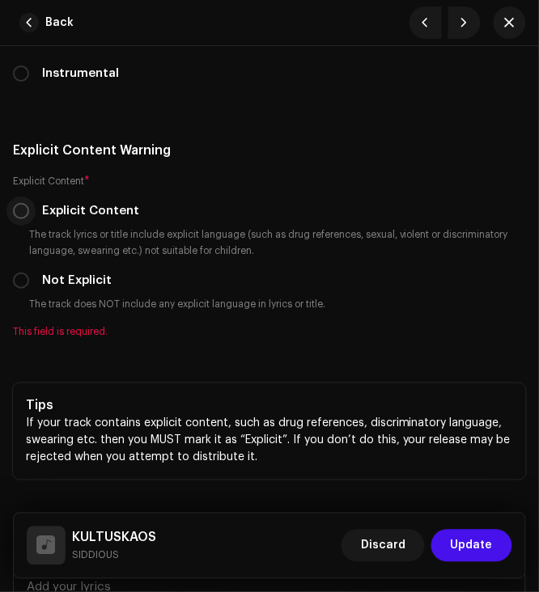
click at [14, 219] on p-radiobutton at bounding box center [21, 211] width 16 height 16
click at [18, 219] on input "Explicit Content" at bounding box center [21, 211] width 16 height 16
radio input "true"
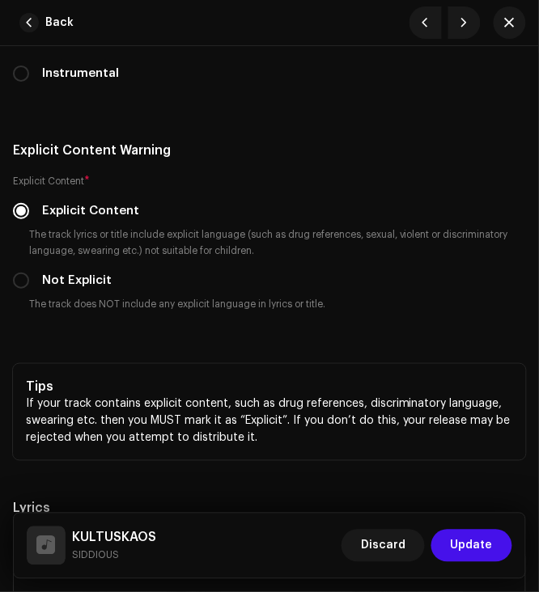
click at [331, 244] on small "The track lyrics or title include explicit language (such as drug references, s…" at bounding box center [276, 243] width 500 height 32
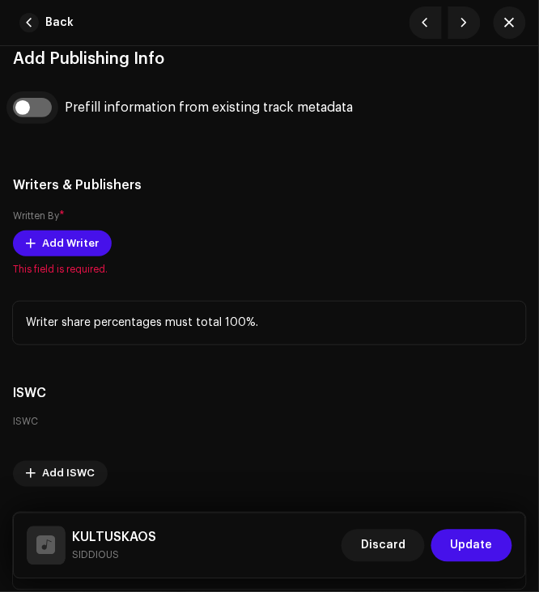
scroll to position [4618, 0]
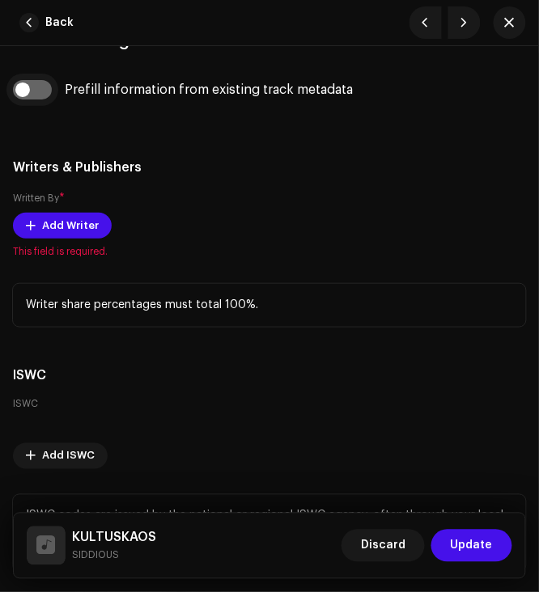
click at [46, 100] on input "checkbox" at bounding box center [32, 89] width 39 height 19
checkbox input "true"
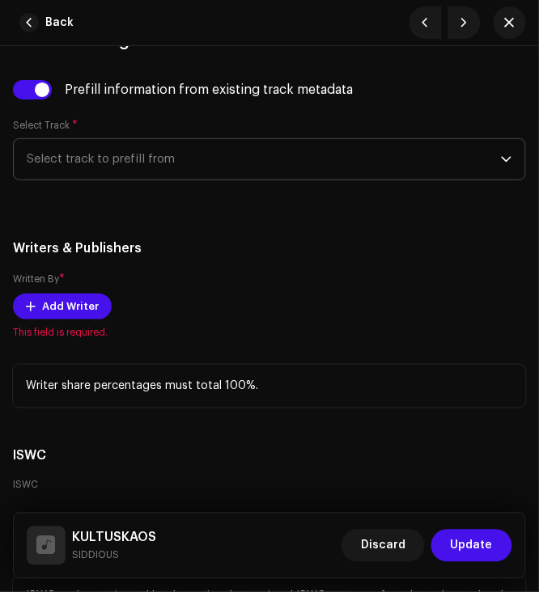
click at [81, 163] on span "Select track to prefill from" at bounding box center [264, 159] width 474 height 40
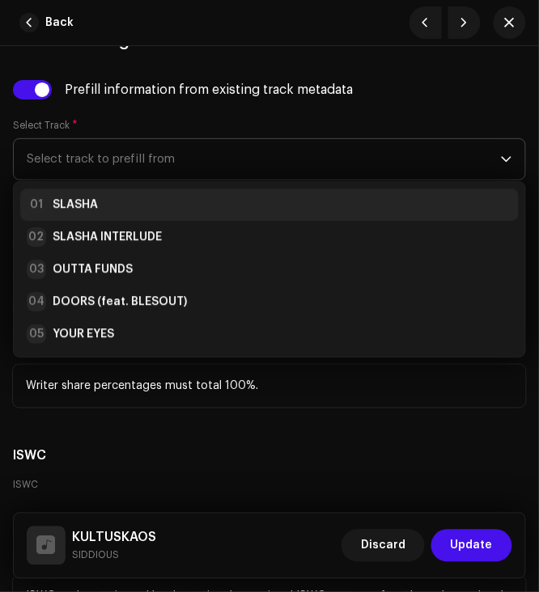
click at [85, 213] on strong "SLASHA" at bounding box center [75, 205] width 45 height 16
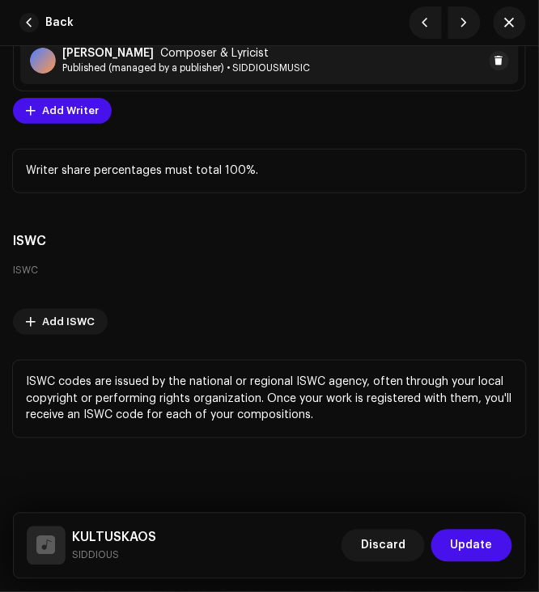
scroll to position [4901, 0]
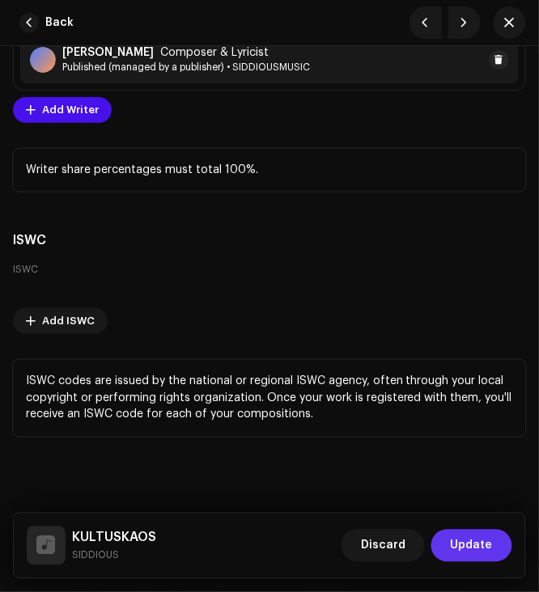
click at [483, 541] on span "Update" at bounding box center [472, 546] width 42 height 32
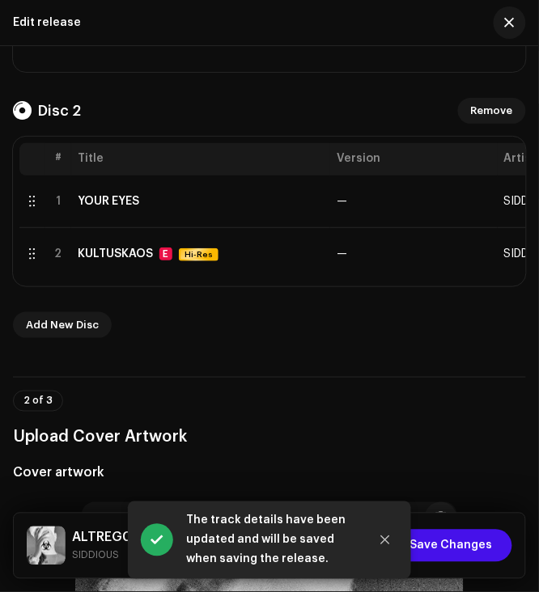
scroll to position [0, 0]
click at [335, 402] on div "2 of 3 Upload Cover Artwork" at bounding box center [269, 421] width 513 height 60
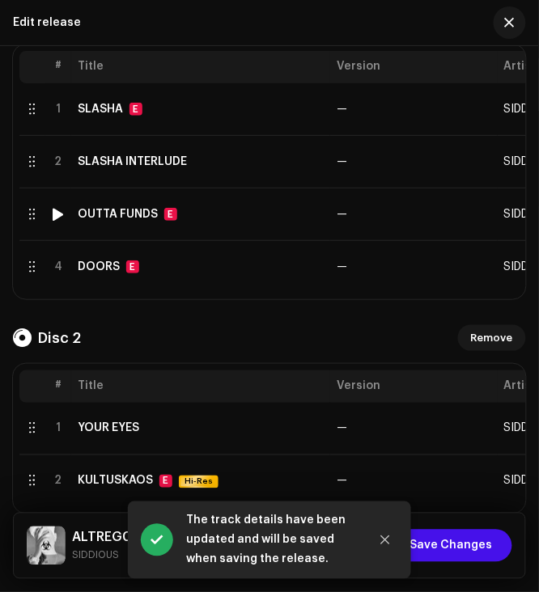
scroll to position [386, 0]
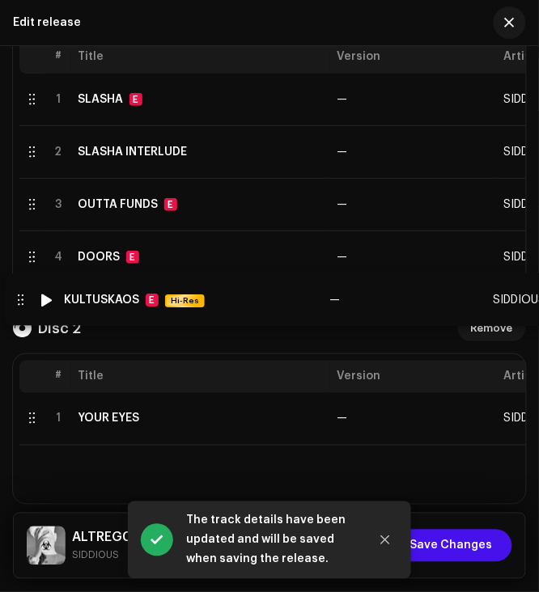
drag, startPoint x: 31, startPoint y: 480, endPoint x: 16, endPoint y: 306, distance: 174.6
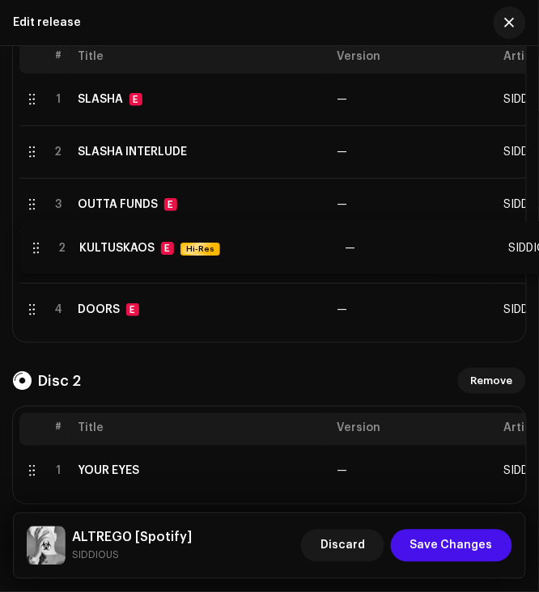
drag, startPoint x: 33, startPoint y: 470, endPoint x: 34, endPoint y: 249, distance: 221.0
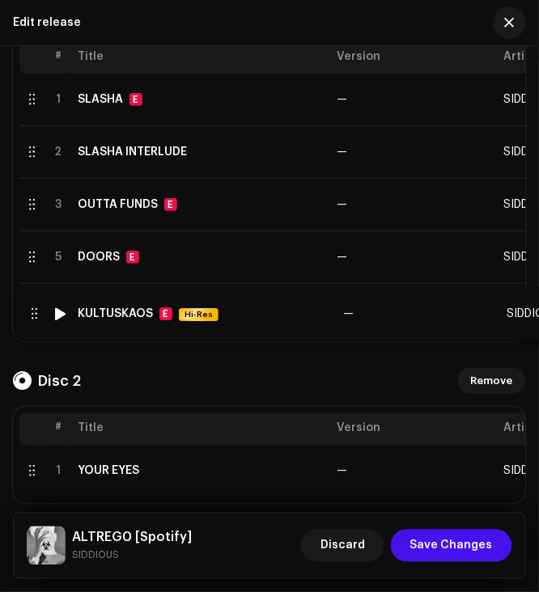
drag, startPoint x: 33, startPoint y: 250, endPoint x: 32, endPoint y: 303, distance: 52.6
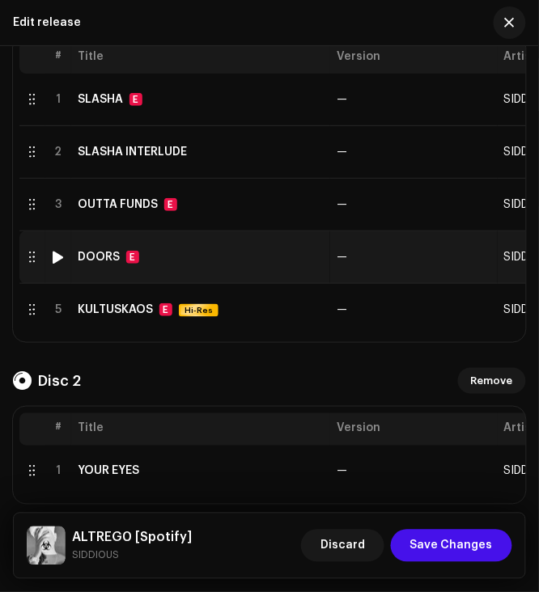
click at [86, 267] on td "DOORS E" at bounding box center [200, 257] width 259 height 53
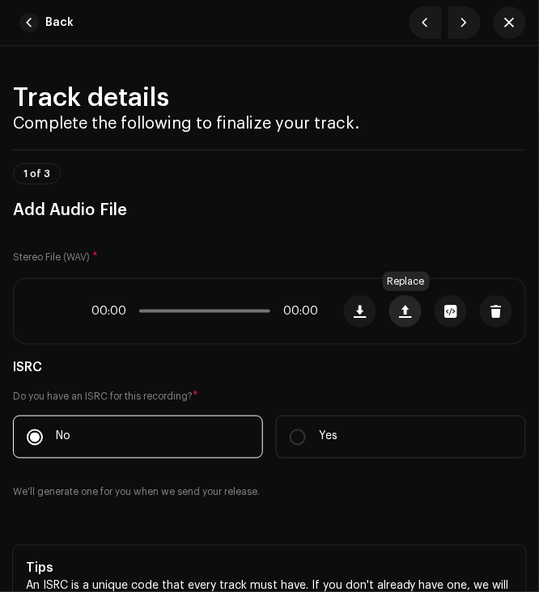
click at [408, 309] on span "button" at bounding box center [406, 311] width 12 height 13
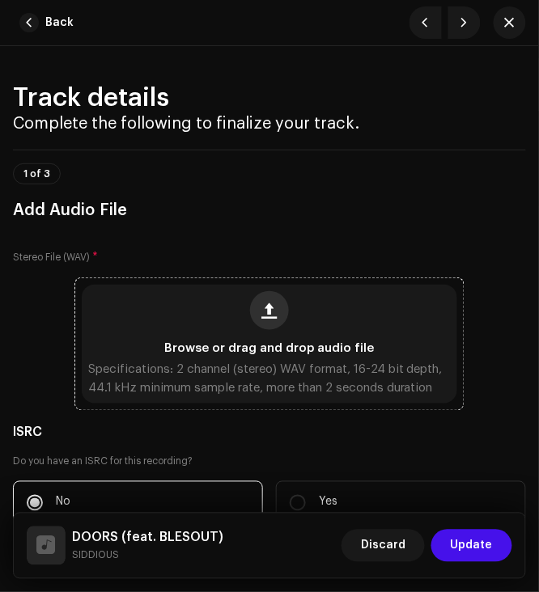
click at [273, 292] on button "button" at bounding box center [269, 310] width 39 height 39
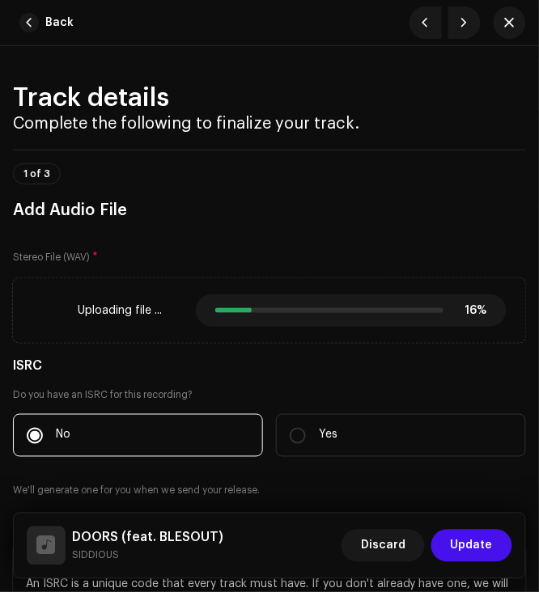
click at [474, 538] on span "Update" at bounding box center [472, 546] width 42 height 32
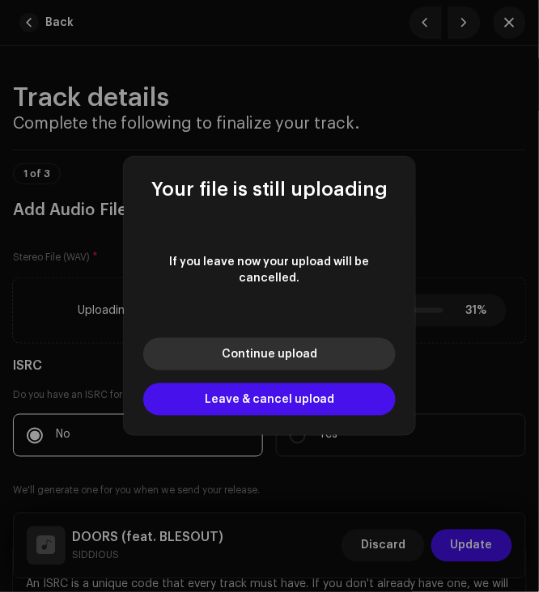
click at [259, 349] on span "Continue upload" at bounding box center [270, 354] width 96 height 11
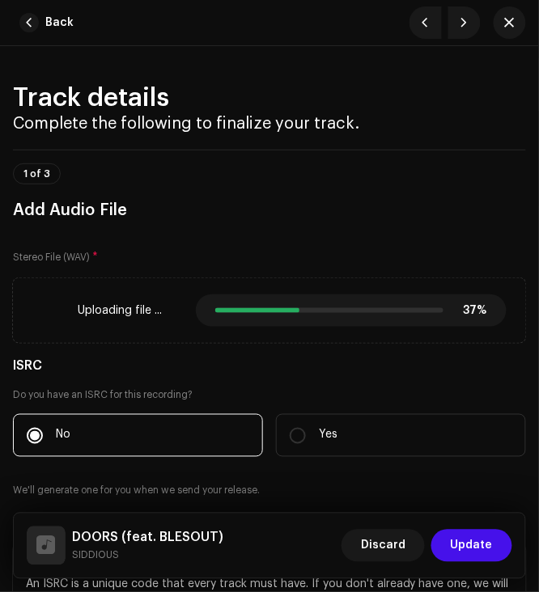
click at [392, 214] on h3 "Add Audio File" at bounding box center [269, 210] width 513 height 26
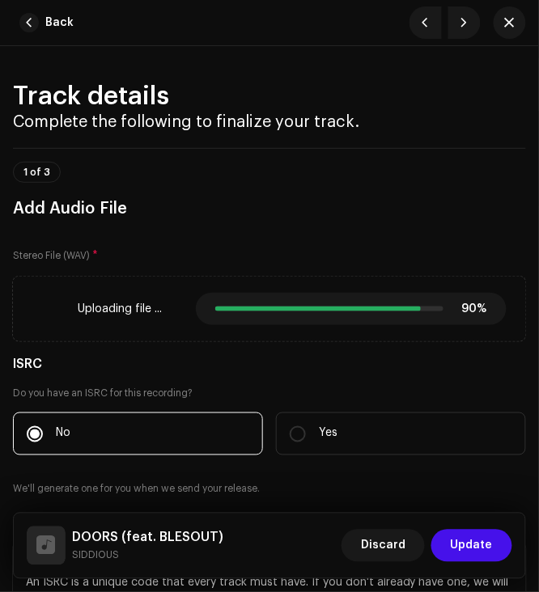
scroll to position [0, 0]
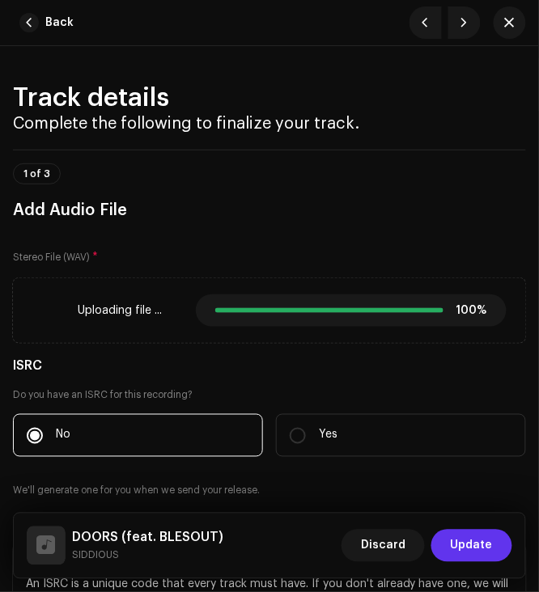
click at [497, 541] on button "Update" at bounding box center [471, 546] width 81 height 32
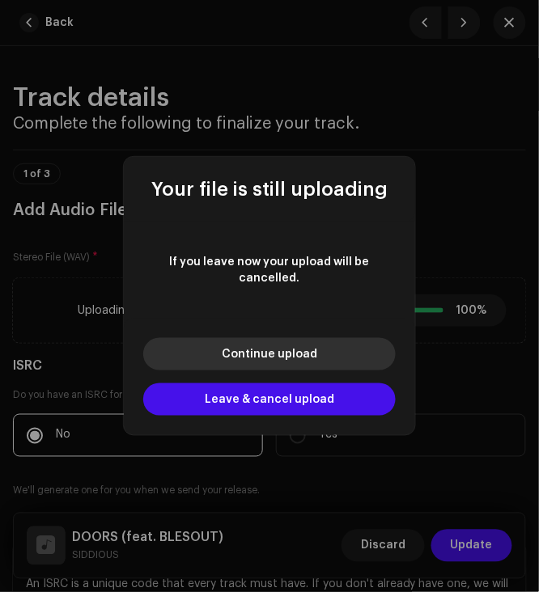
click at [306, 338] on button "Continue upload" at bounding box center [269, 354] width 253 height 32
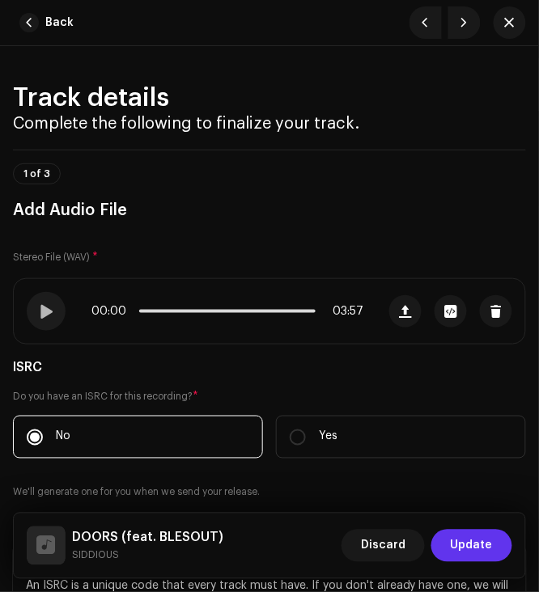
click at [470, 541] on span "Update" at bounding box center [472, 546] width 42 height 32
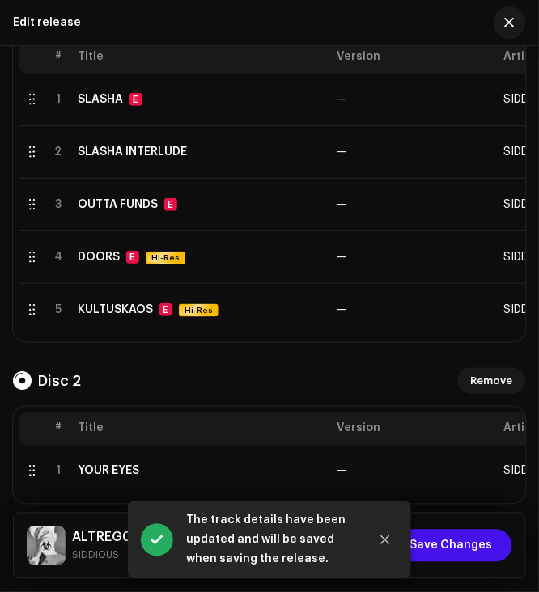
click at [227, 394] on div "Disc 2 Remove" at bounding box center [269, 381] width 513 height 26
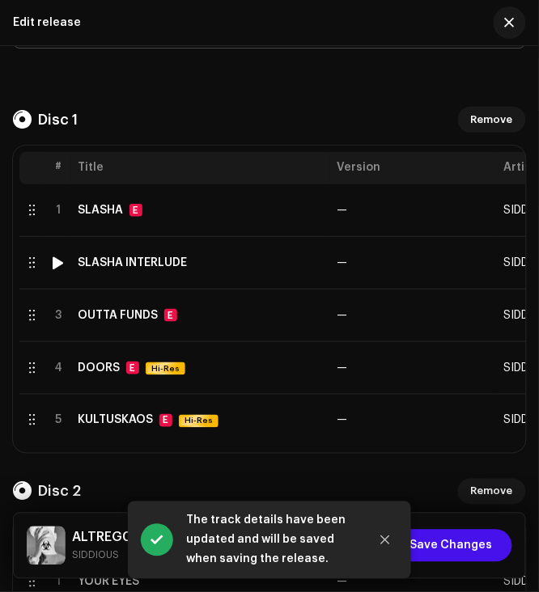
scroll to position [302, 0]
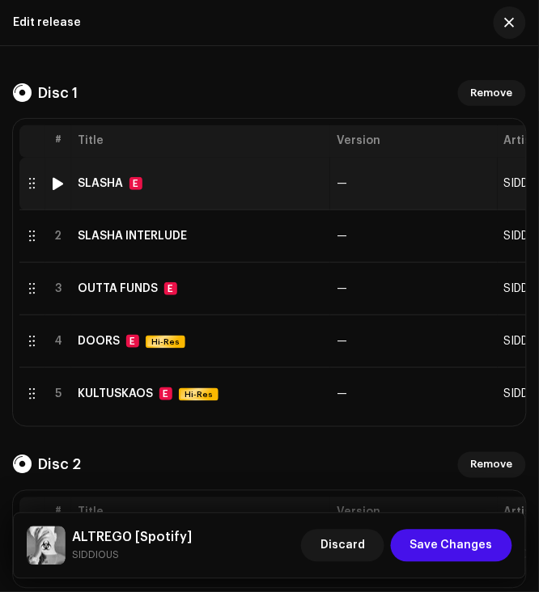
click at [179, 173] on td "SLASHA E" at bounding box center [200, 184] width 259 height 53
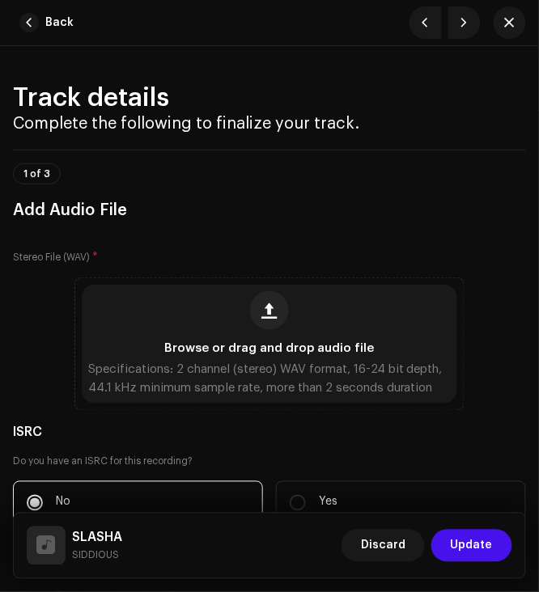
scroll to position [302, 0]
click at [231, 314] on div "Browse or drag and drop audio file Specifications: 2 channel (stereo) WAV forma…" at bounding box center [270, 344] width 376 height 119
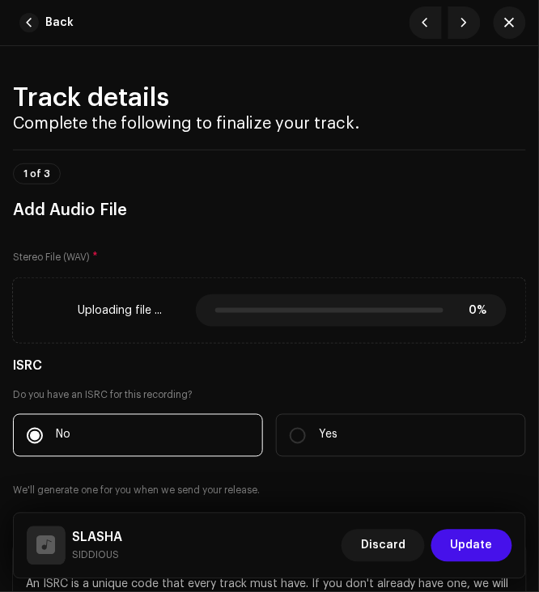
click at [435, 354] on div "Stereo File (WAV) * Uploading file ... 0% 0% Cancel ISRC Do you have an ISRC fo…" at bounding box center [269, 438] width 513 height 405
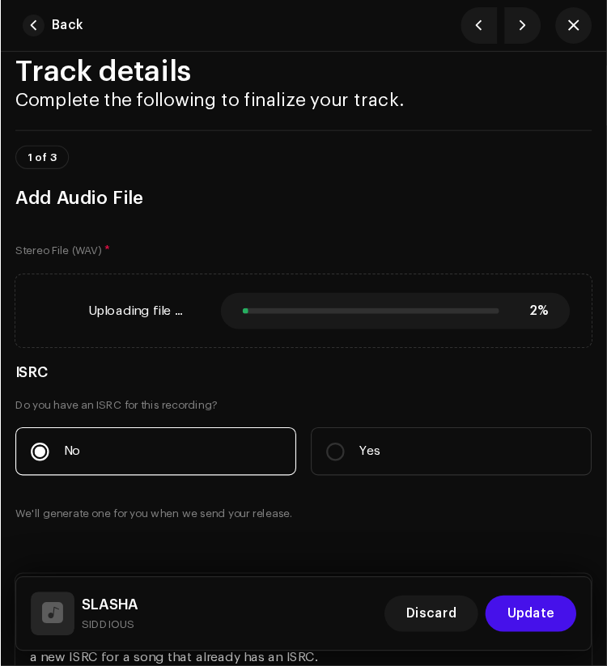
scroll to position [0, 0]
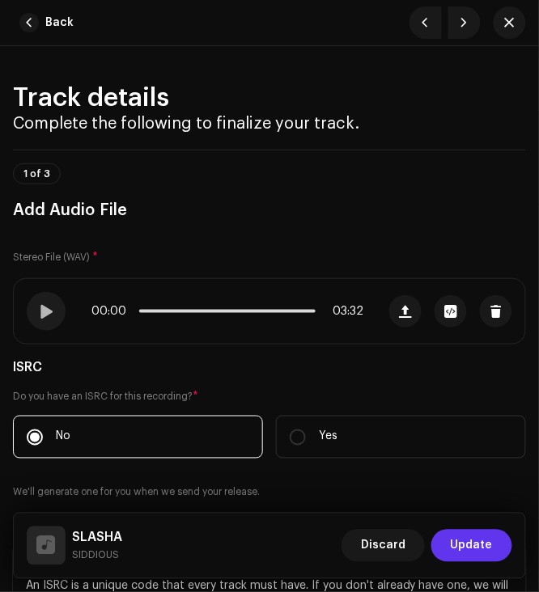
click at [502, 537] on button "Update" at bounding box center [471, 546] width 81 height 32
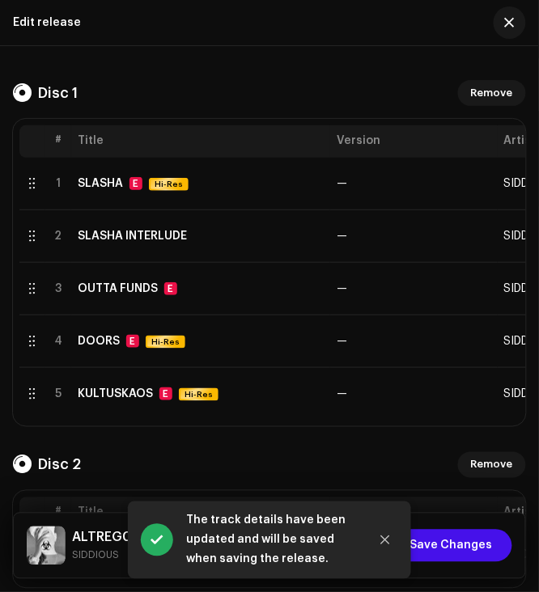
click at [360, 455] on div "Disc 2 Remove" at bounding box center [269, 465] width 513 height 26
click at [386, 539] on icon "Close" at bounding box center [385, 541] width 9 height 9
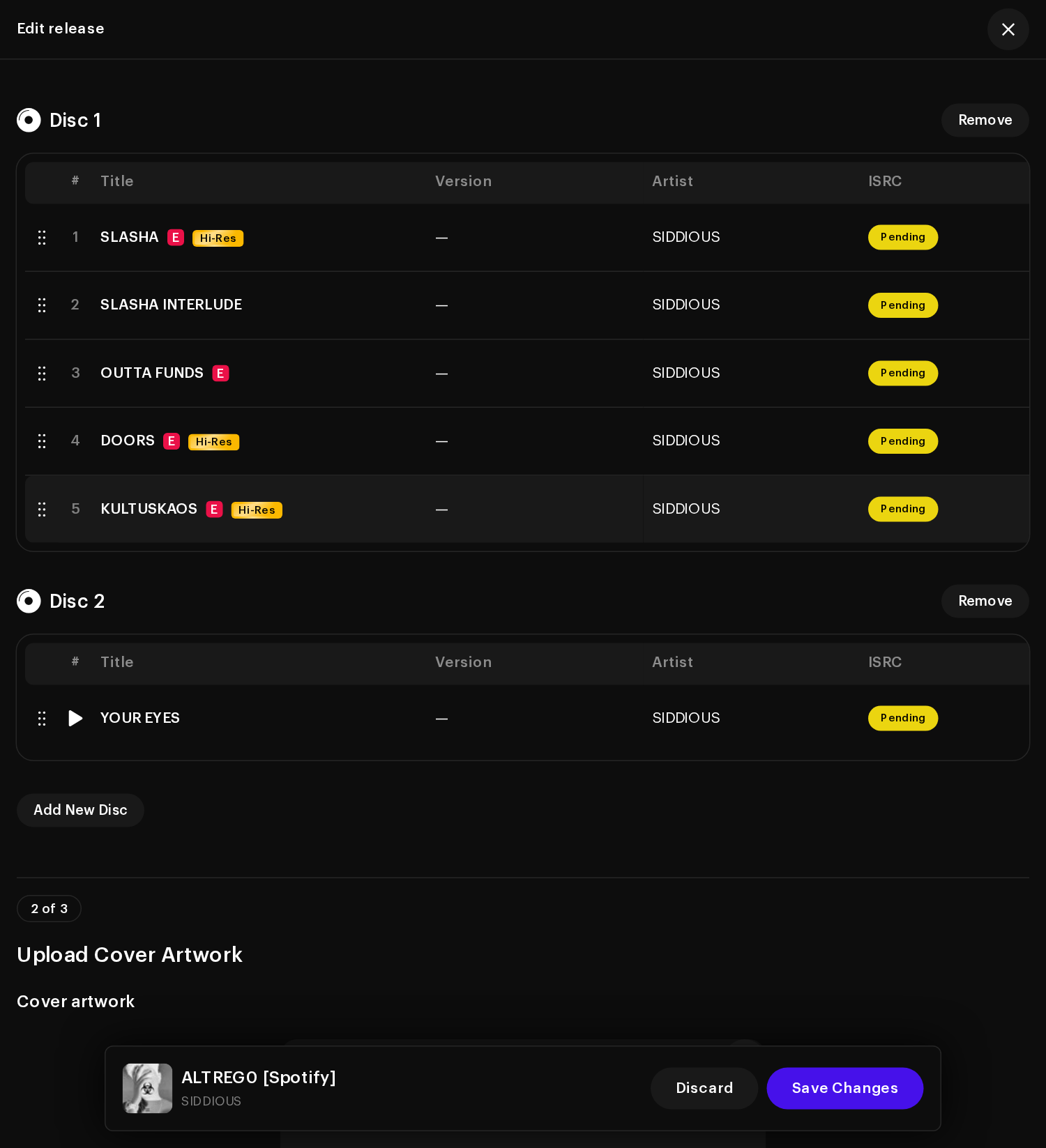
scroll to position [261, 0]
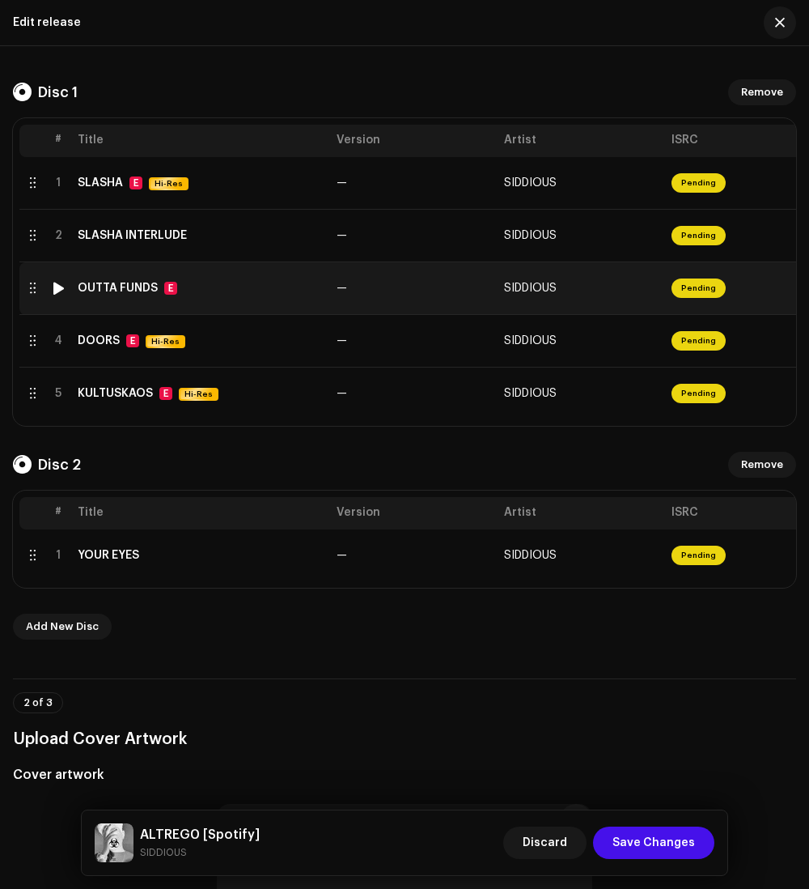
click at [538, 293] on td "Pending" at bounding box center [749, 288] width 168 height 53
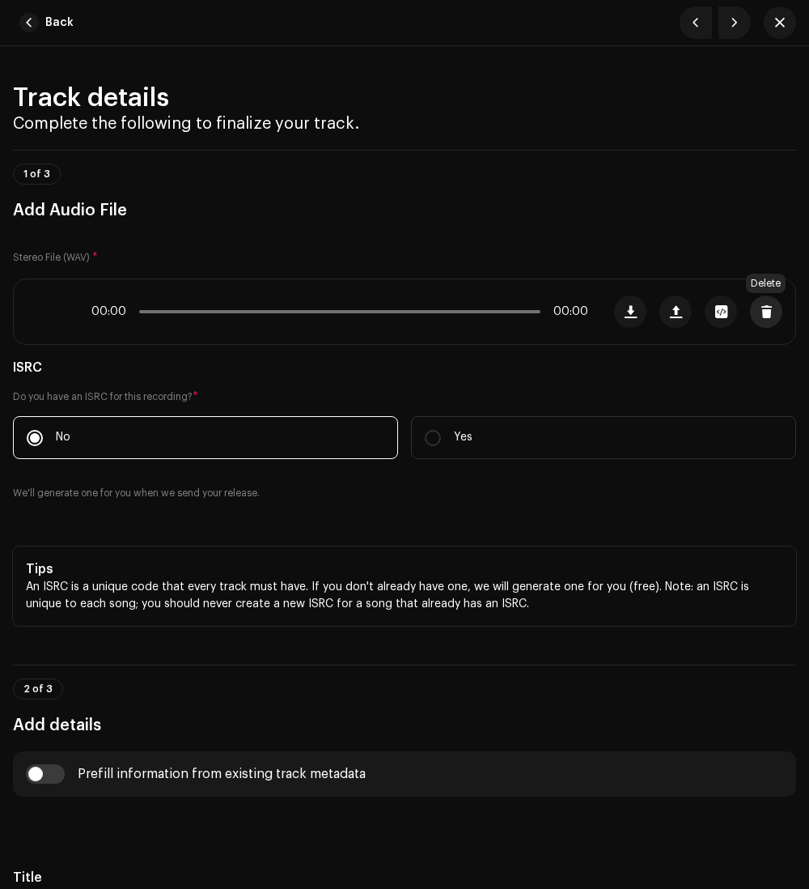
click at [538, 314] on span "button" at bounding box center [767, 311] width 12 height 13
click at [538, 28] on span "button" at bounding box center [780, 22] width 10 height 13
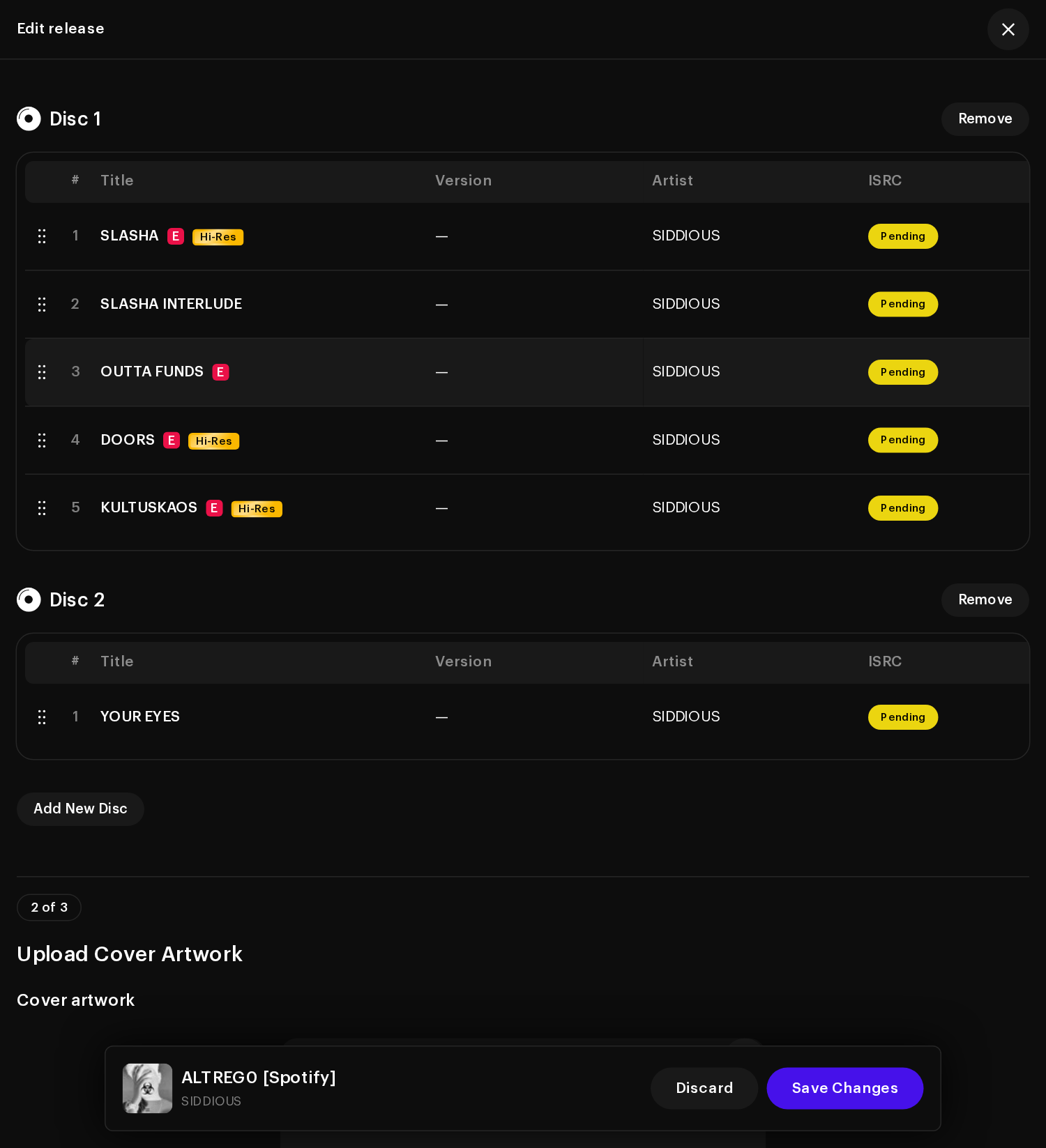
scroll to position [262, 0]
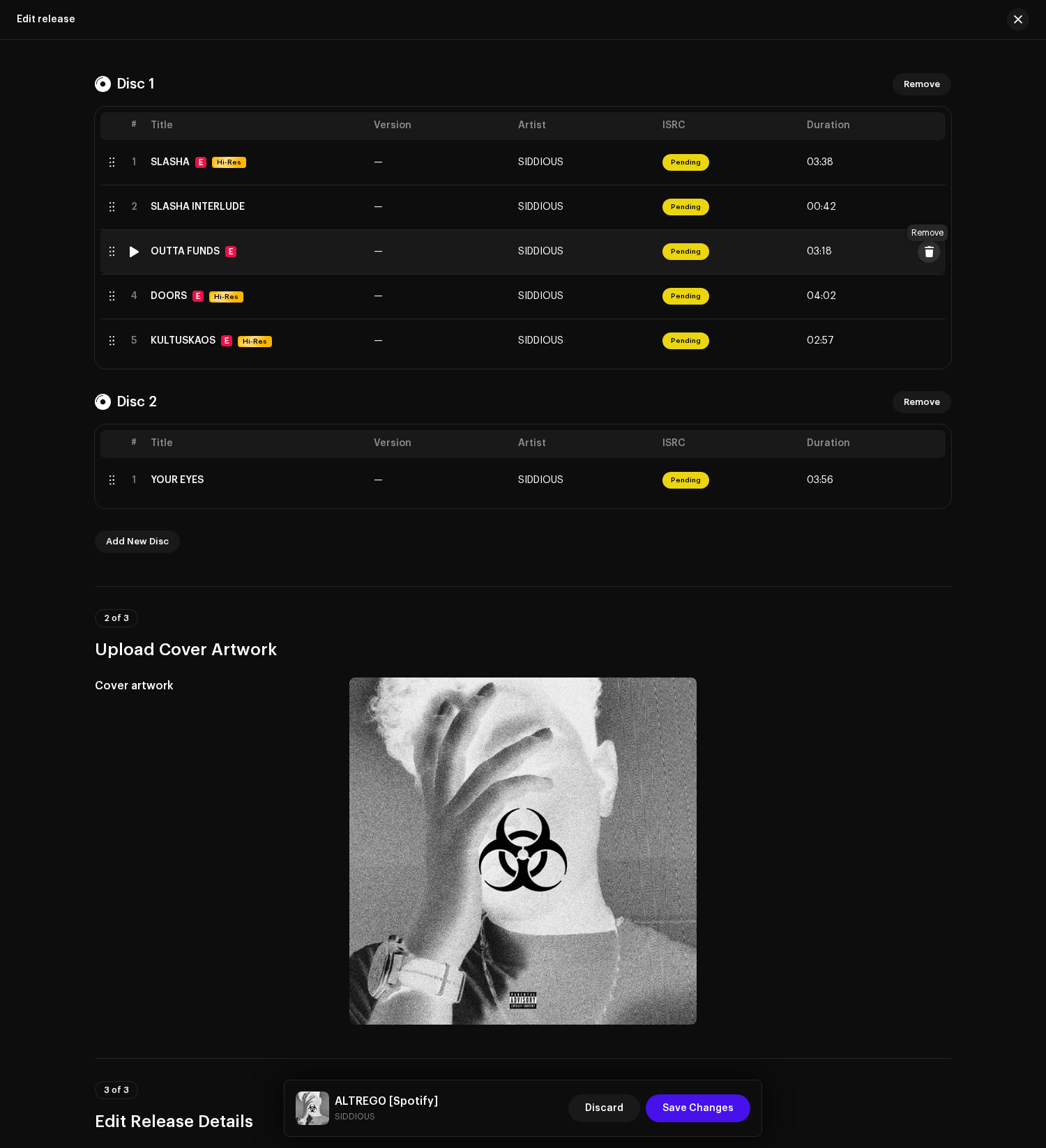
click at [464, 249] on span at bounding box center [929, 251] width 10 height 11
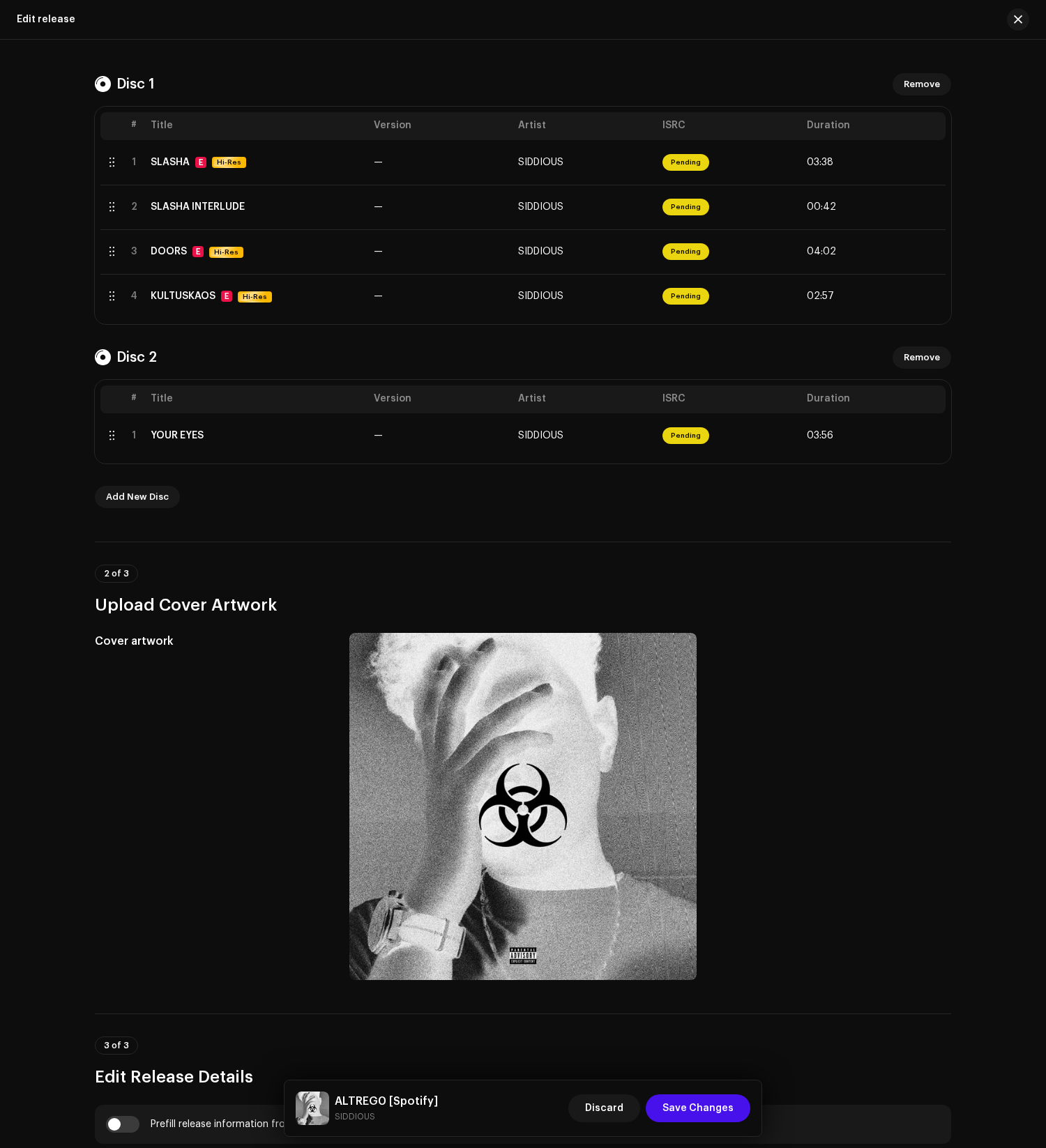
click at [464, 220] on div "Create a new release Complete the following to edit your release. 1 of 3 Select…" at bounding box center [523, 593] width 1046 height 1108
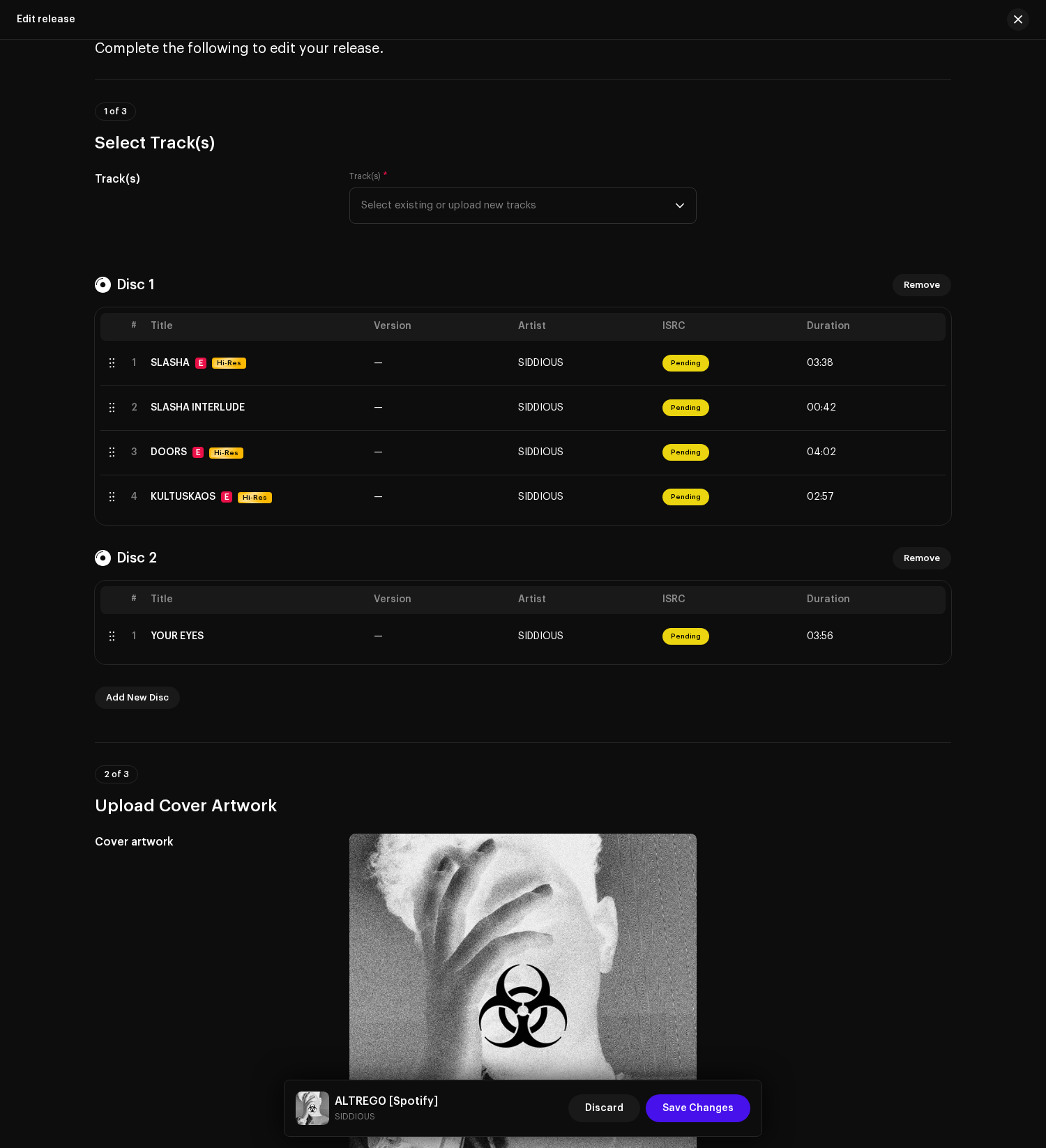
scroll to position [10, 0]
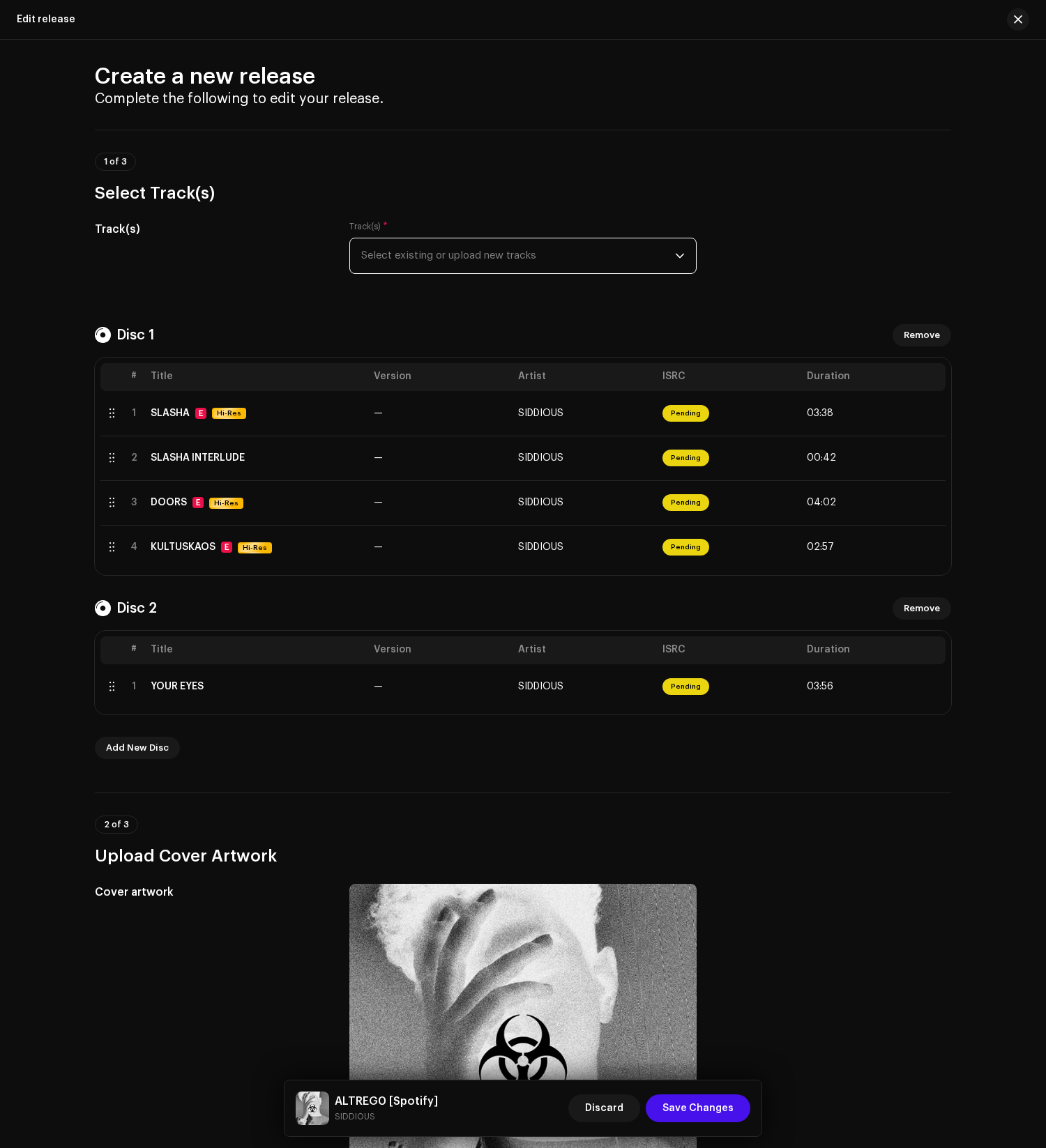
click at [464, 264] on span "Select existing or upload new tracks" at bounding box center [518, 256] width 314 height 34
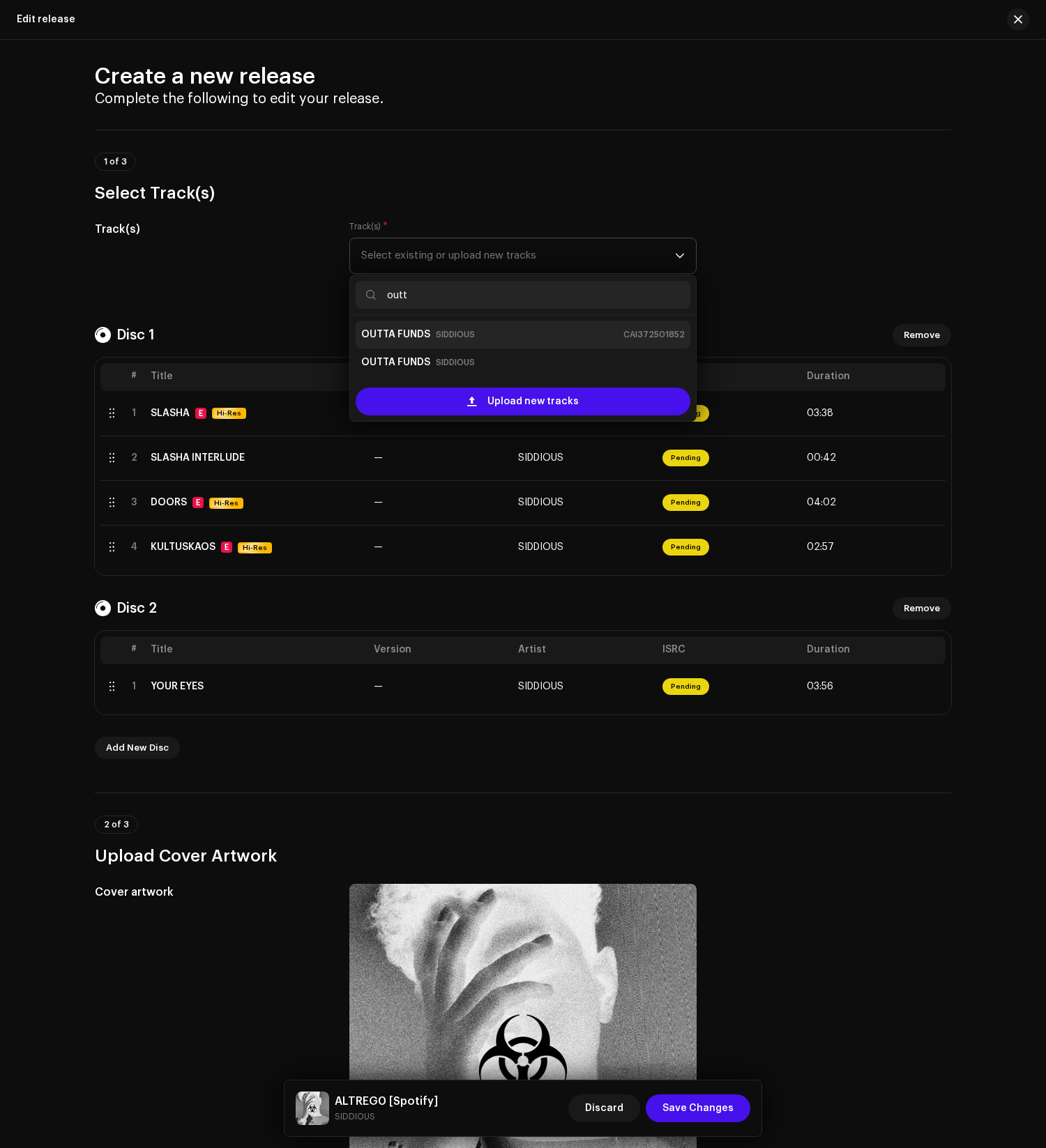
type input "outt"
click at [464, 343] on div "OUTTA FUNDS SIDDIOUS CAI372501852" at bounding box center [523, 335] width 324 height 22
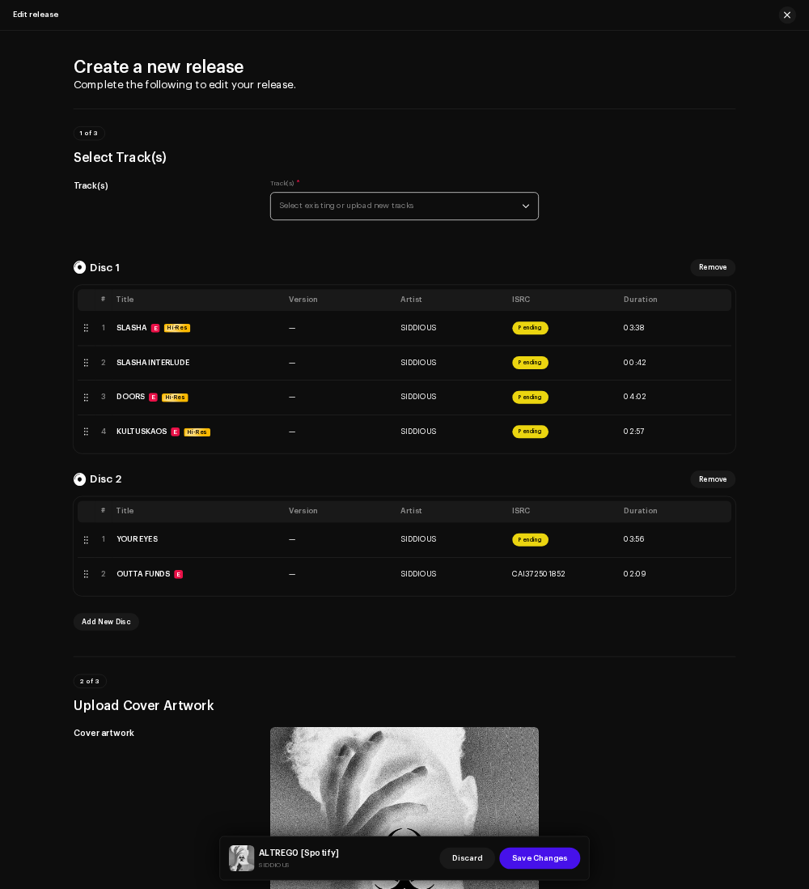
scroll to position [12, 0]
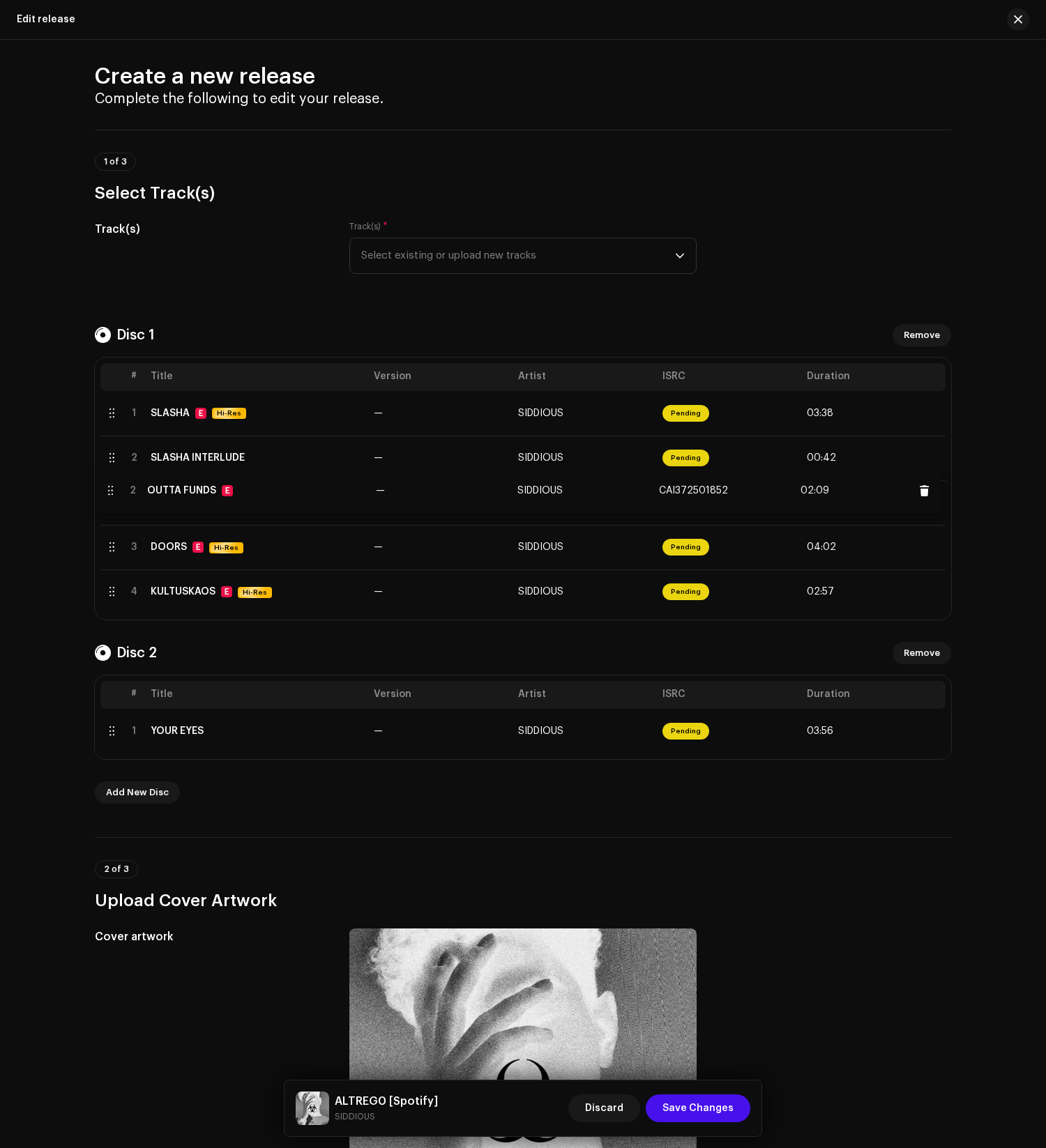
drag, startPoint x: 101, startPoint y: 738, endPoint x: 337, endPoint y: 625, distance: 261.7
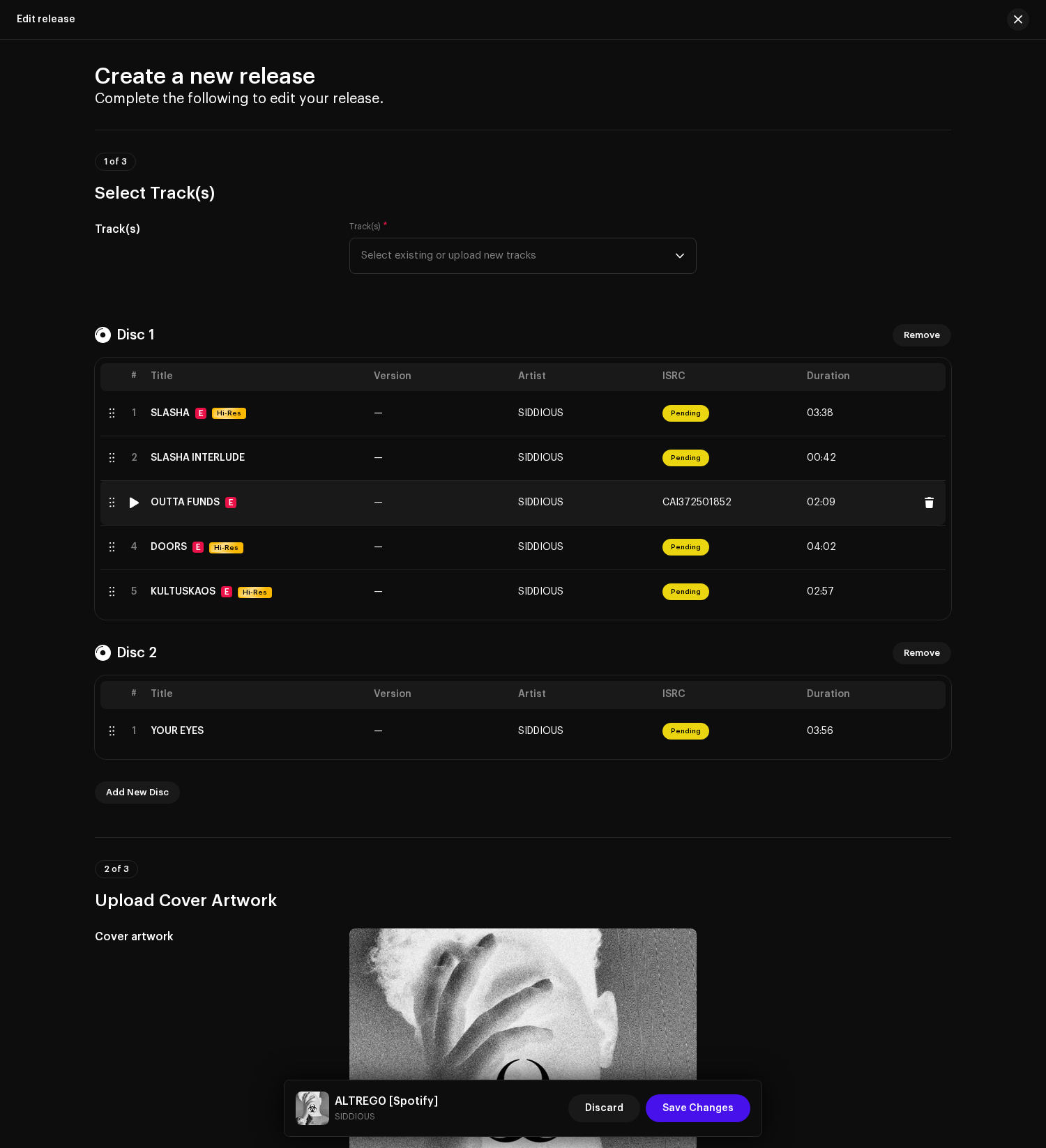
click at [378, 523] on td "—" at bounding box center [440, 503] width 145 height 45
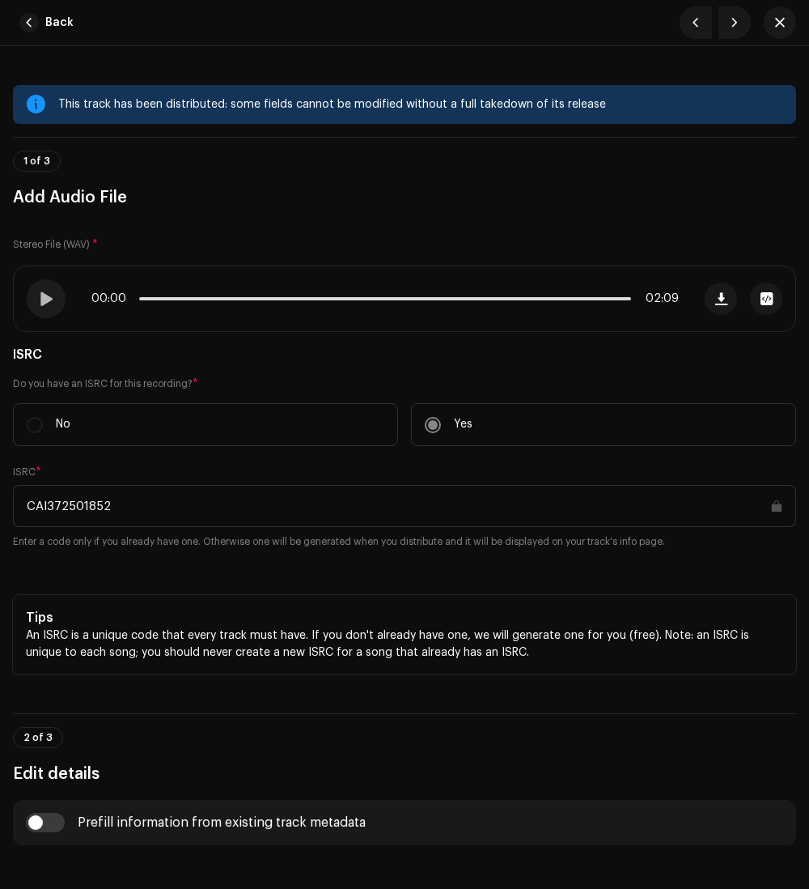
click at [633, 230] on div "Stereo File (WAV) * 00:00 02:09 ISRC Do you have an ISRC for this recording? * …" at bounding box center [404, 448] width 783 height 451
click at [779, 36] on button "button" at bounding box center [780, 22] width 32 height 32
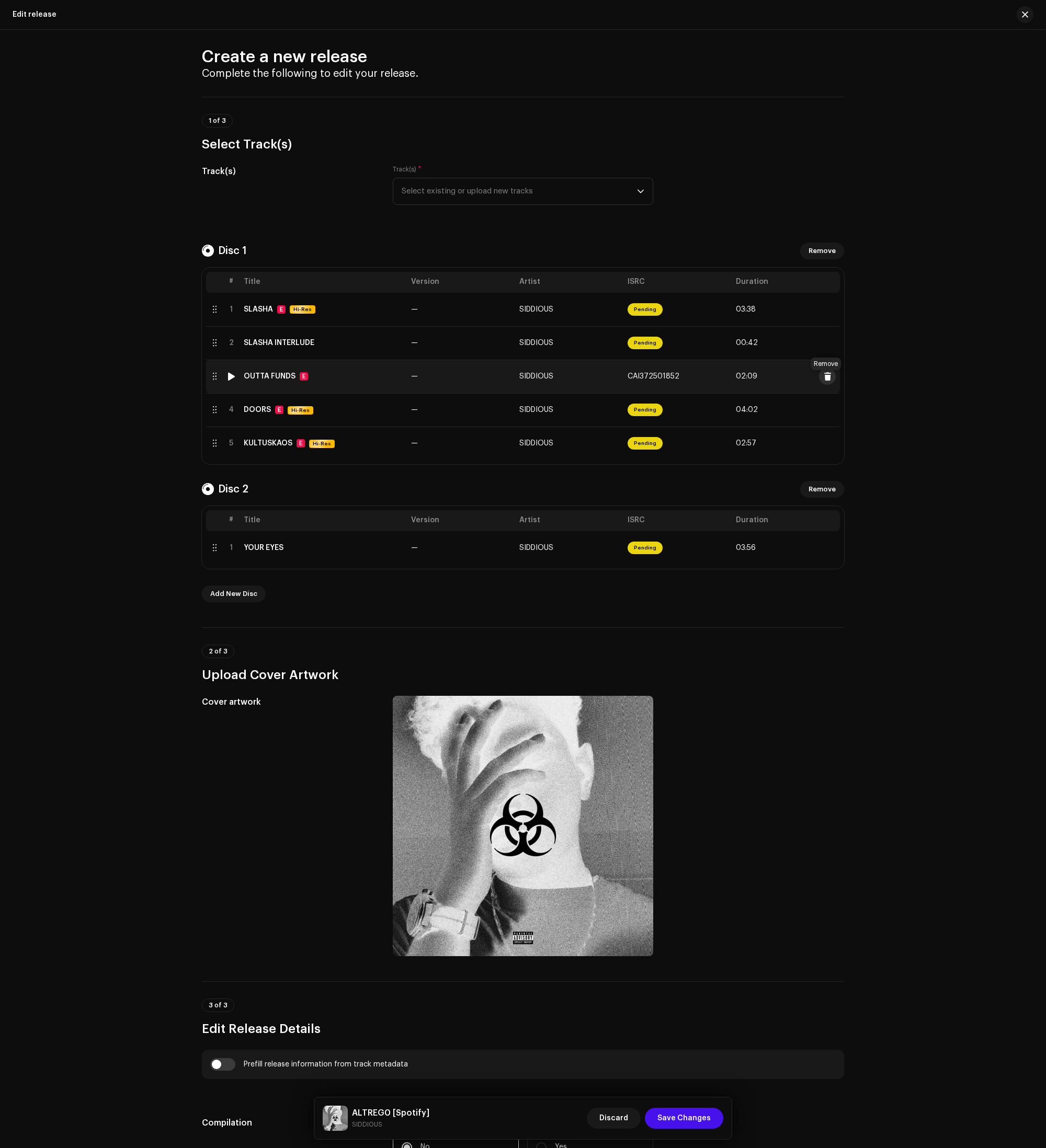
click at [784, 381] on span at bounding box center [828, 376] width 8 height 8
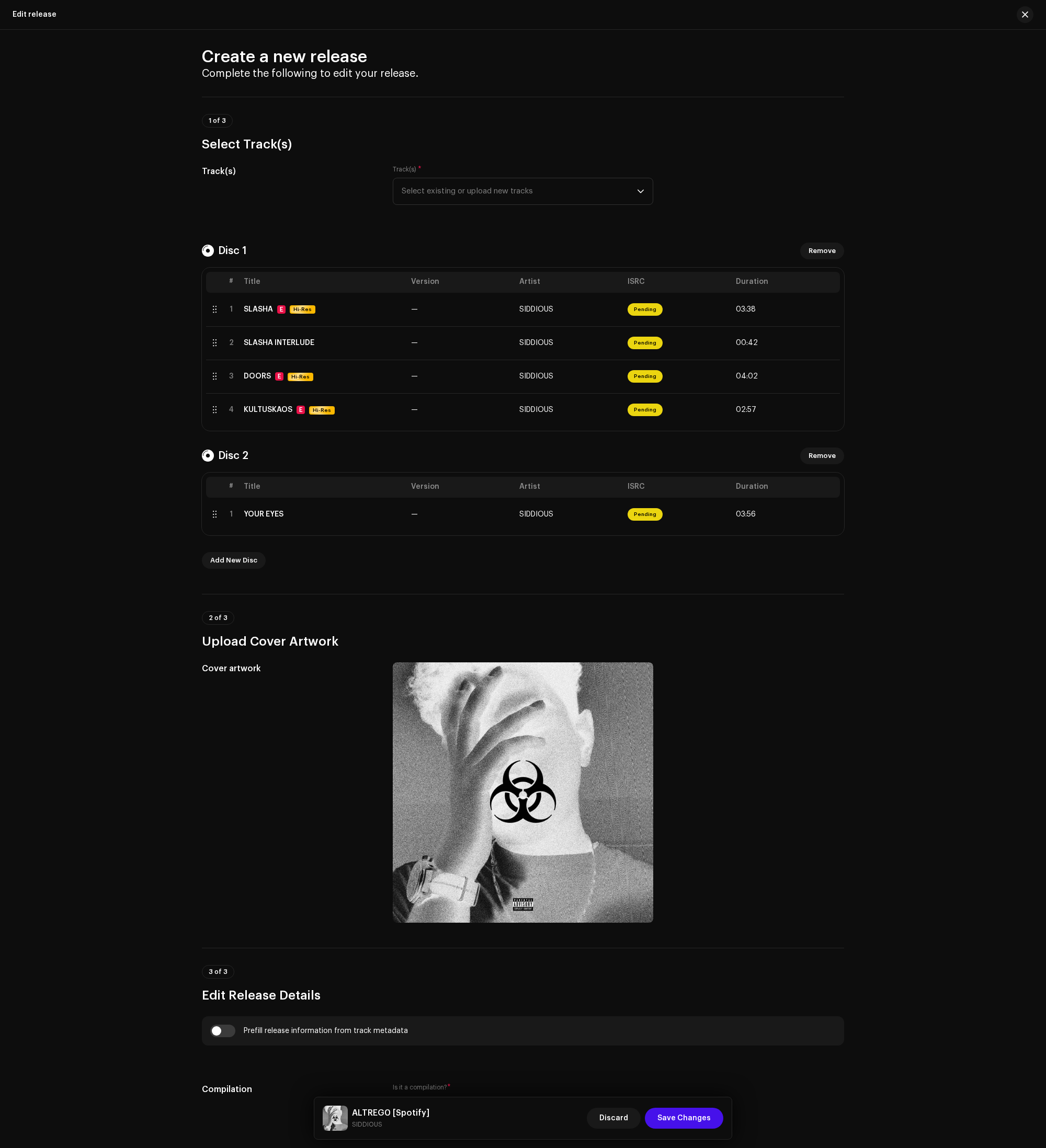
click at [496, 180] on div "Track(s) * Select existing or upload new tracks" at bounding box center [523, 185] width 260 height 40
click at [481, 201] on span "Select existing or upload new tracks" at bounding box center [519, 191] width 235 height 26
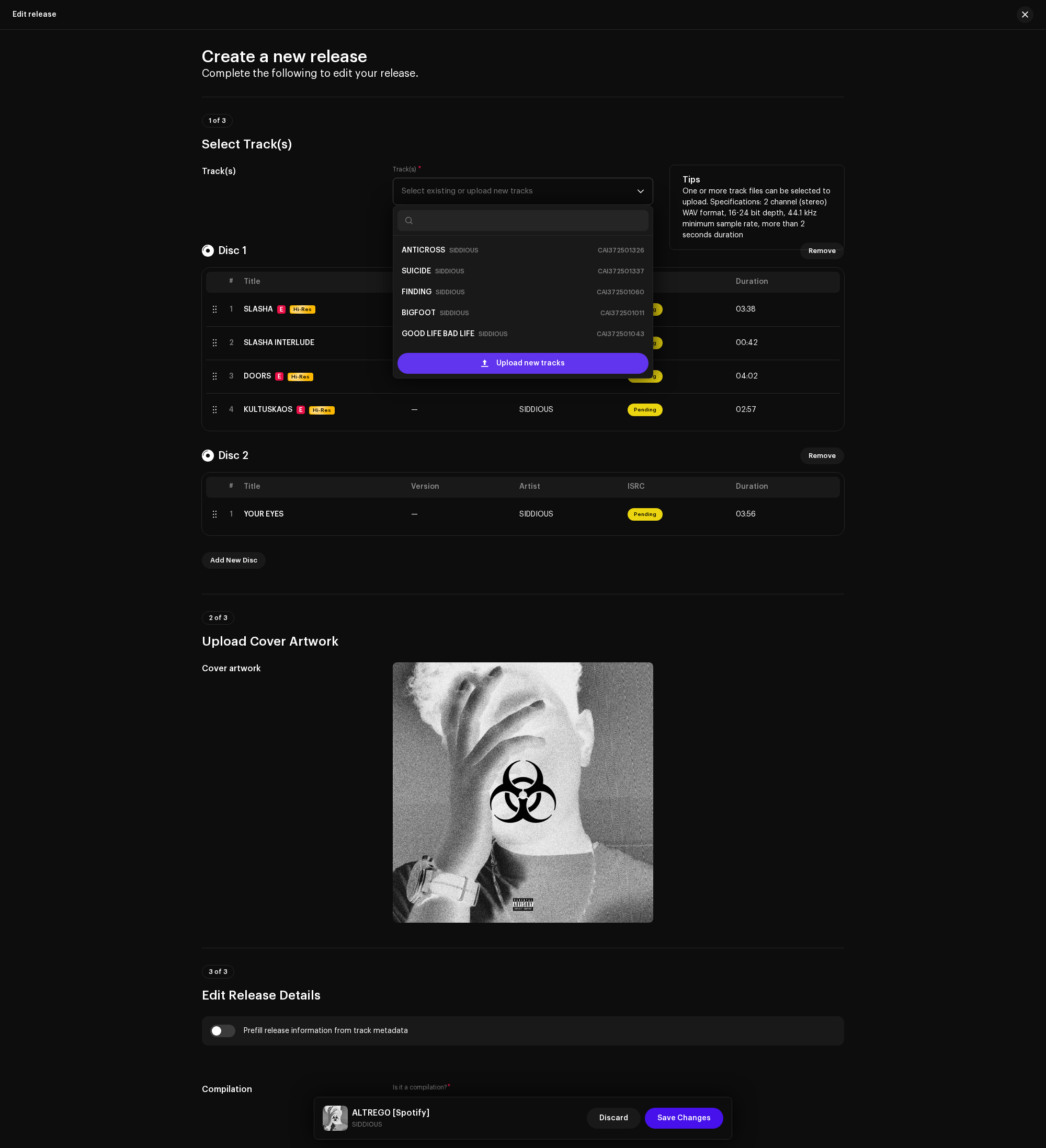
click at [477, 372] on div "Upload new tracks" at bounding box center [523, 363] width 251 height 21
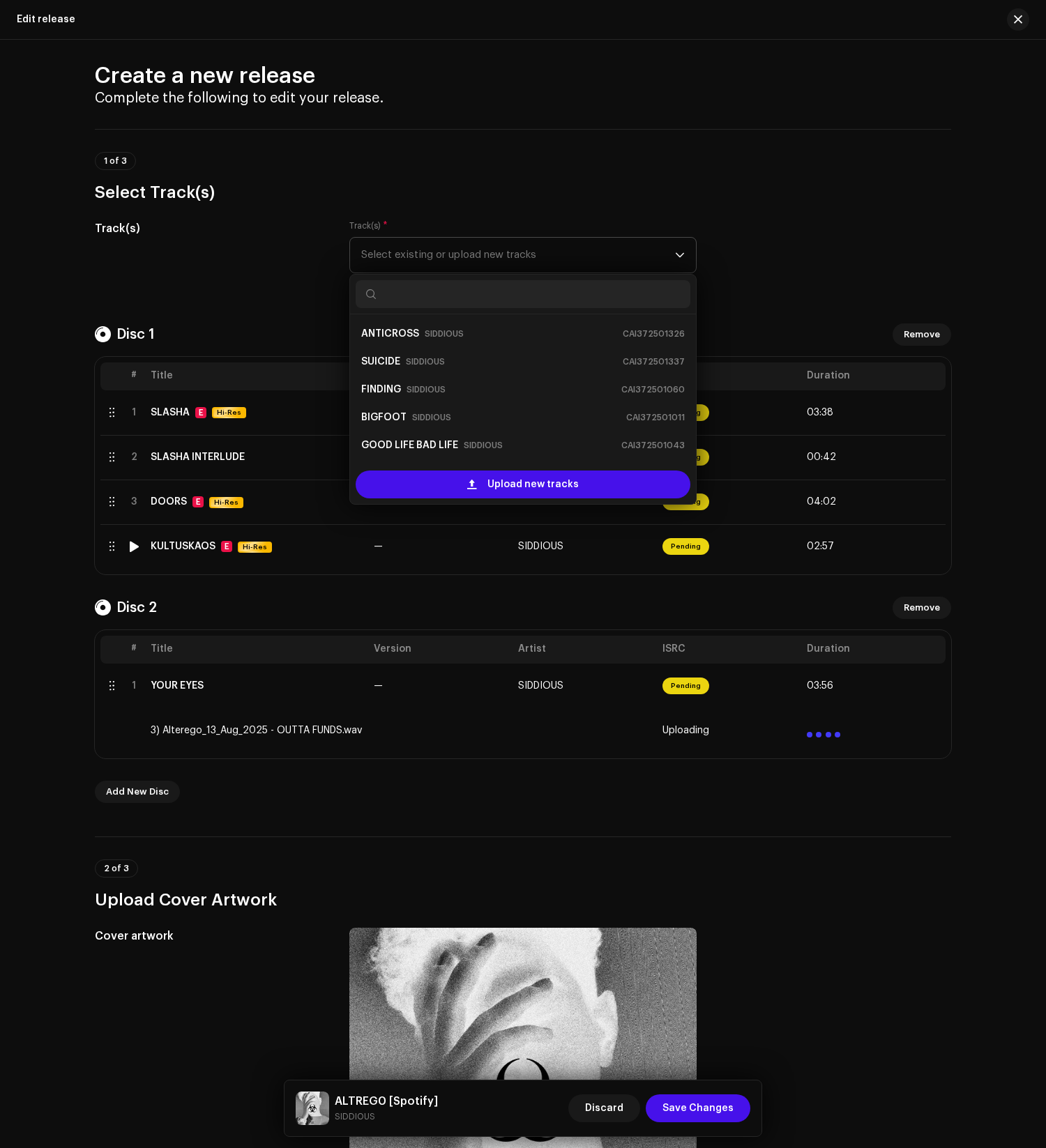
scroll to position [10, 0]
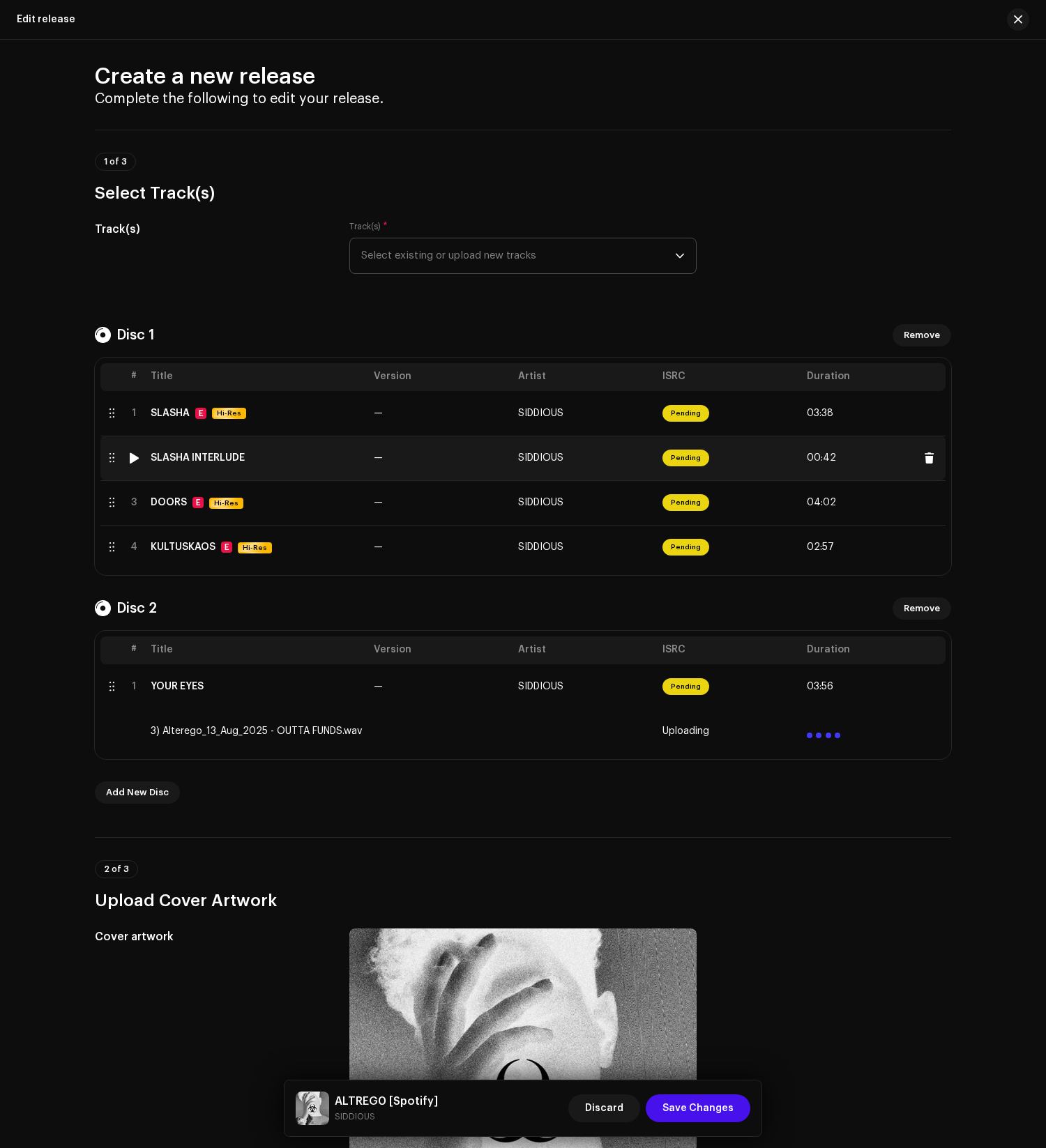
click at [270, 473] on td "SLASHA INTERLUDE" at bounding box center [256, 458] width 223 height 45
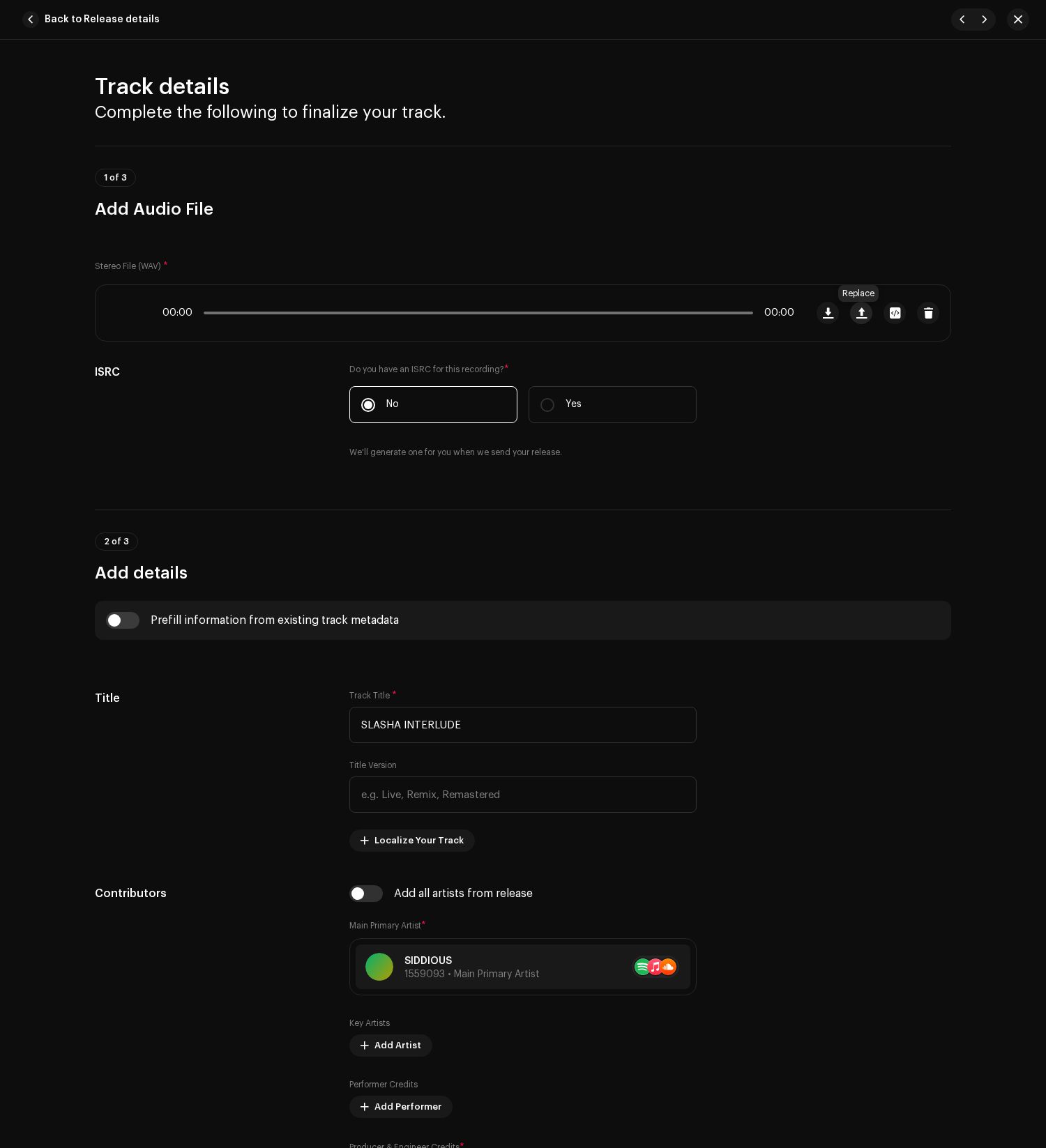
click at [851, 307] on button "button" at bounding box center [862, 313] width 22 height 22
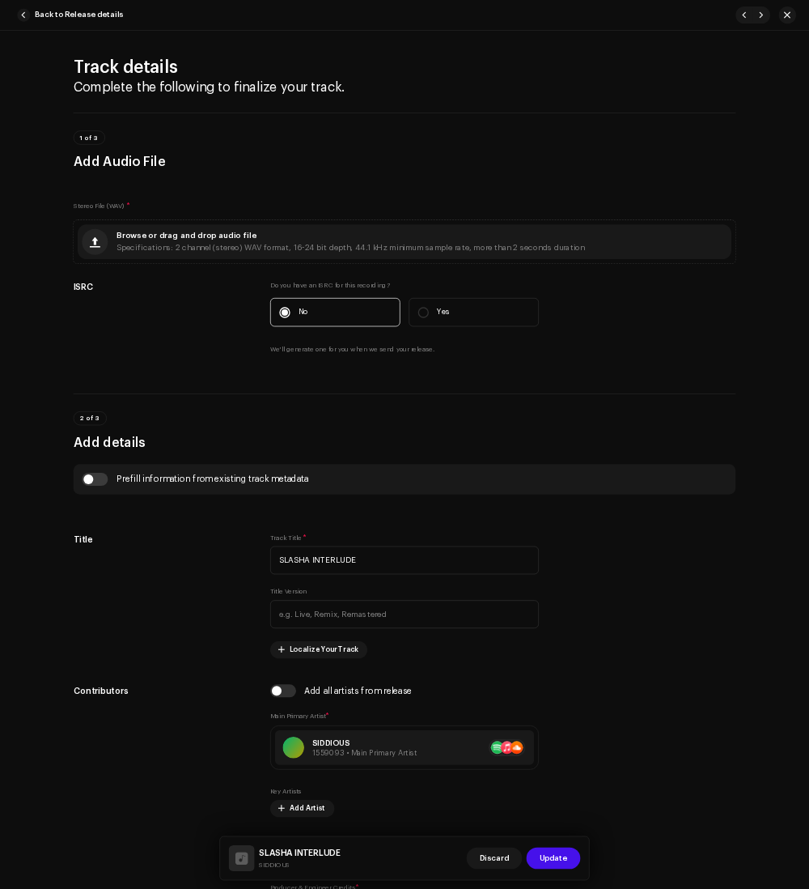
scroll to position [12, 0]
click at [245, 354] on span "Browse or drag and drop audio file" at bounding box center [280, 353] width 210 height 11
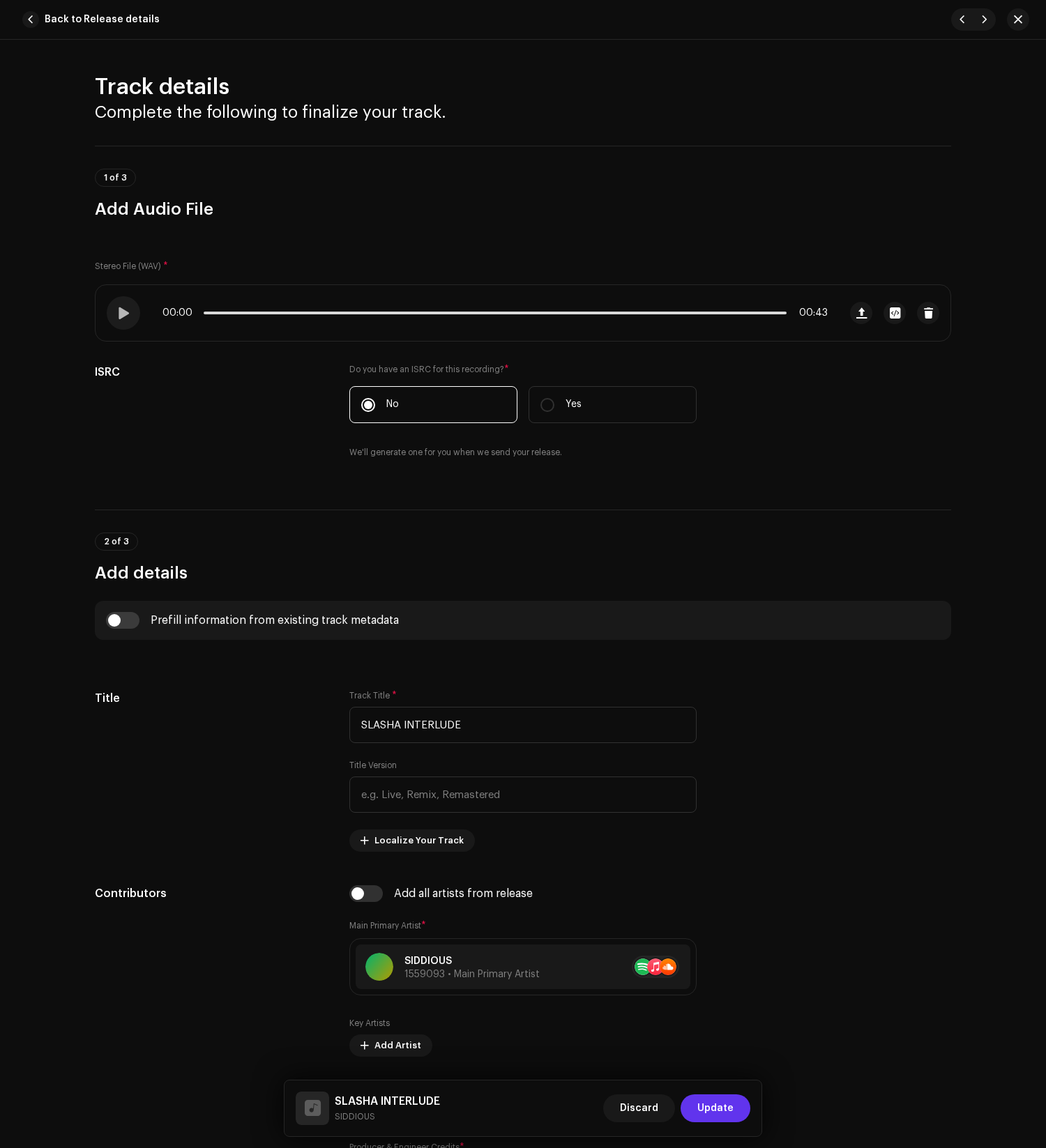
click at [712, 1114] on span "Update" at bounding box center [715, 1108] width 36 height 28
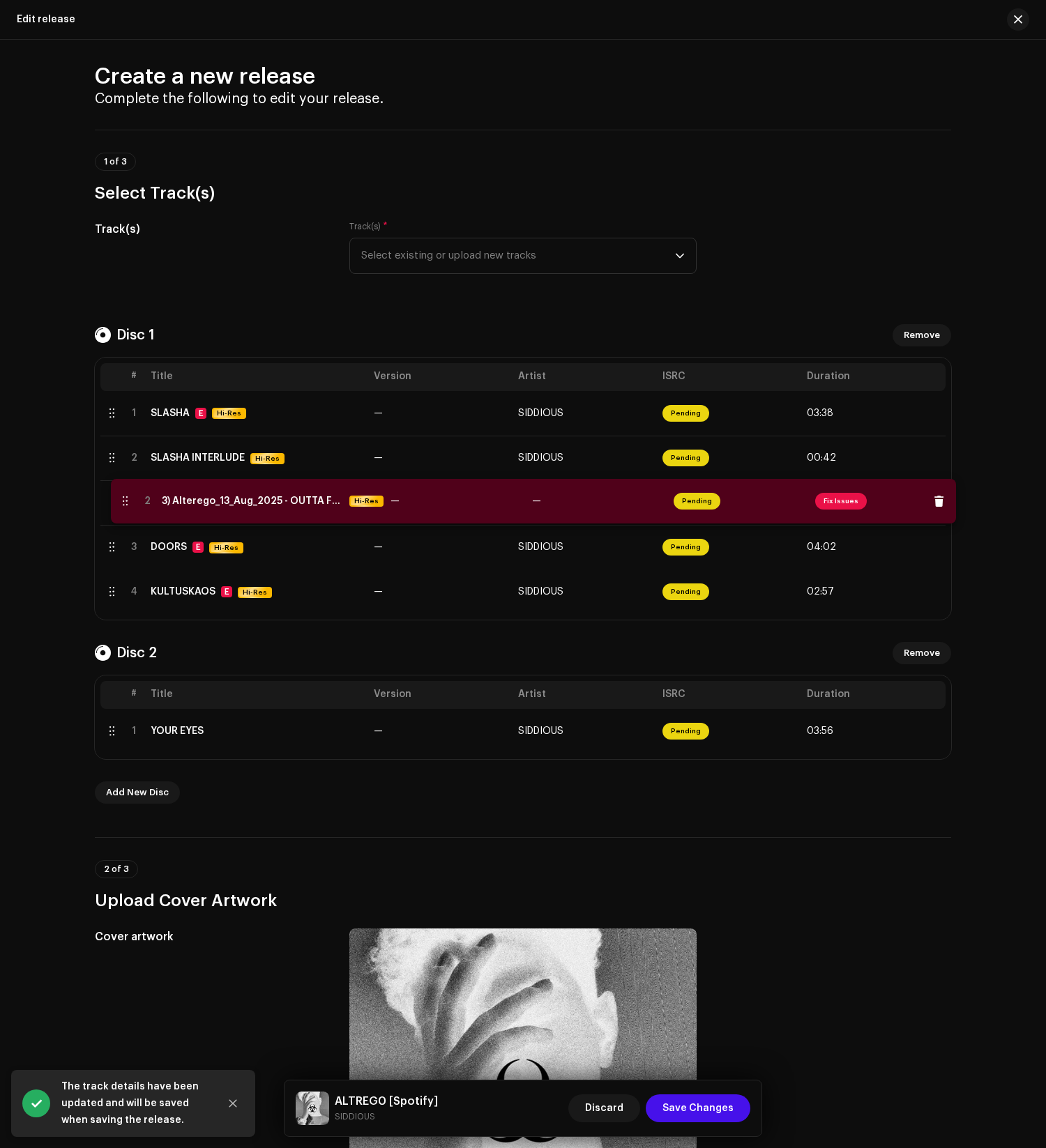
drag, startPoint x: 416, startPoint y: 742, endPoint x: 426, endPoint y: 508, distance: 234.2
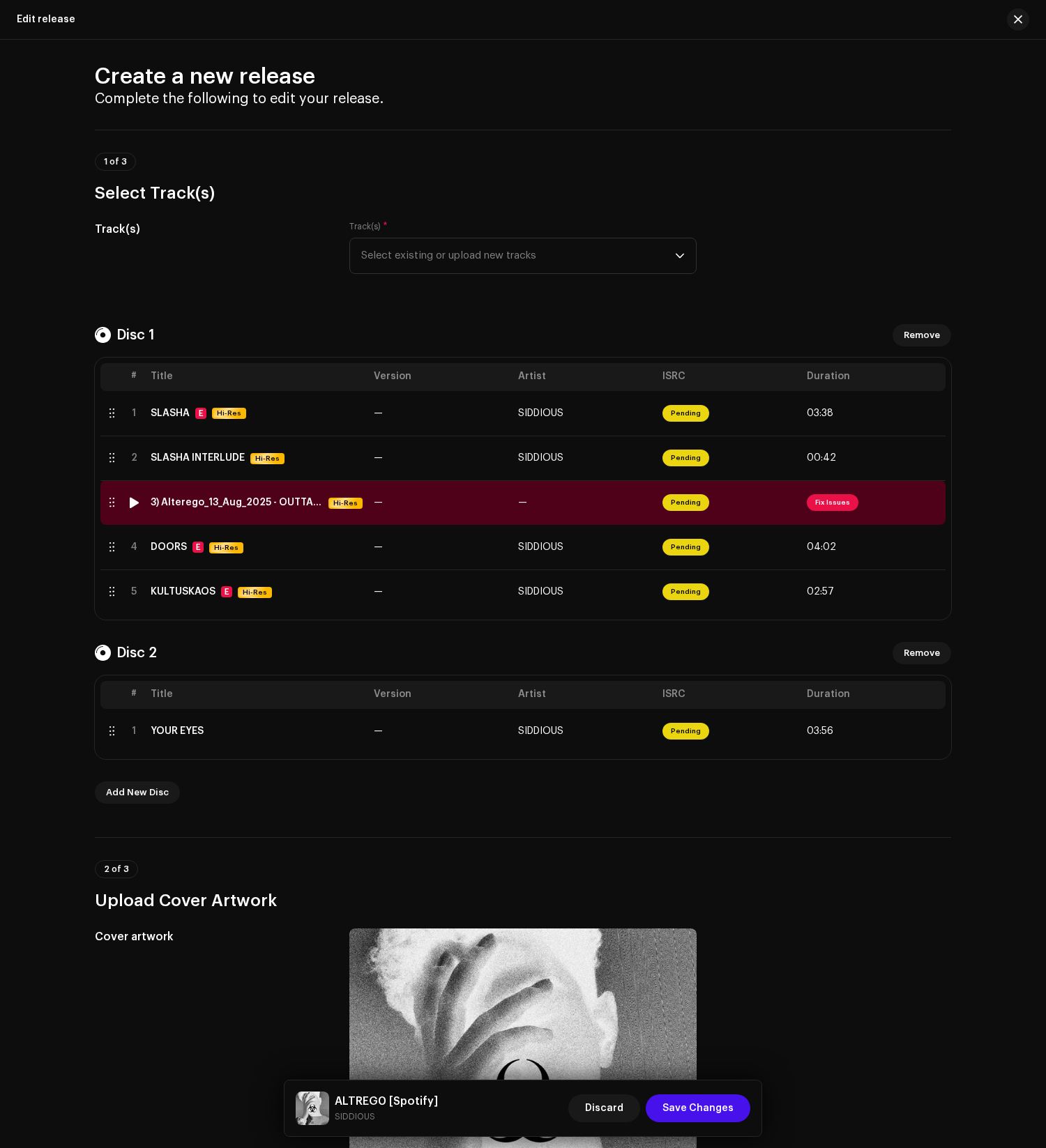
click at [426, 508] on td "—" at bounding box center [440, 503] width 145 height 45
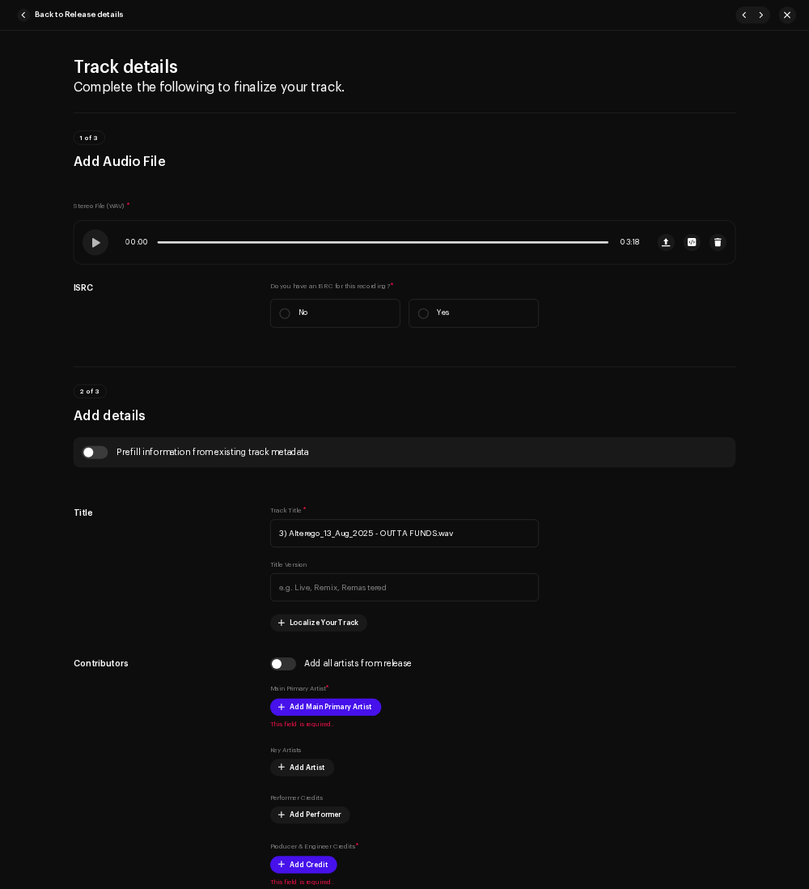
scroll to position [13, 0]
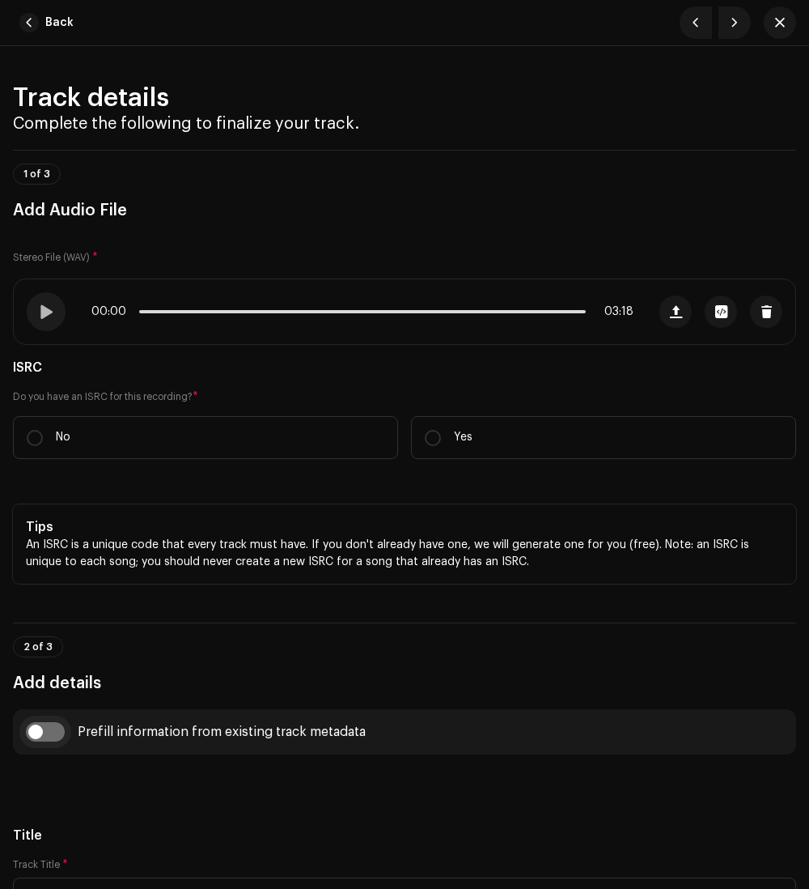
click at [57, 733] on input "checkbox" at bounding box center [45, 731] width 39 height 19
checkbox input "true"
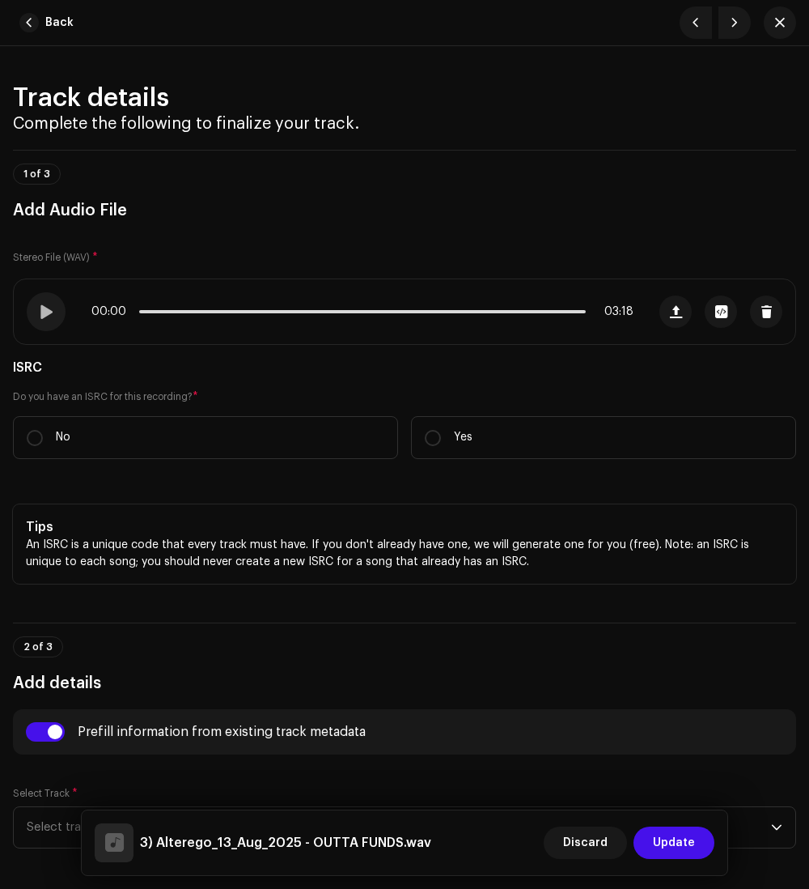
click at [262, 675] on div "2 of 3 Add details" at bounding box center [404, 666] width 783 height 60
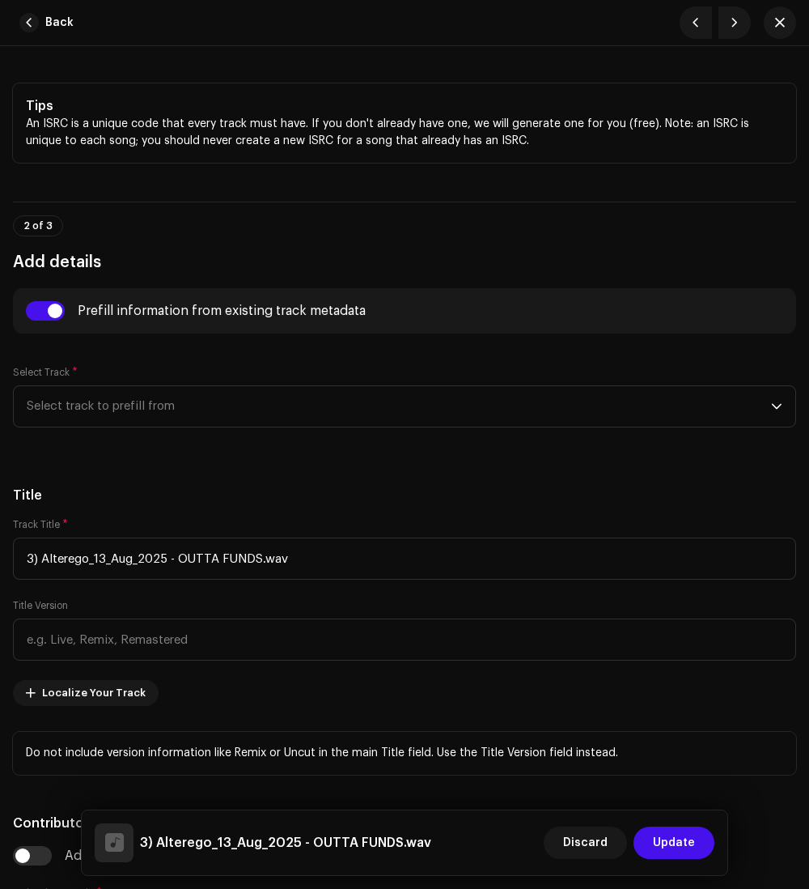
scroll to position [453, 0]
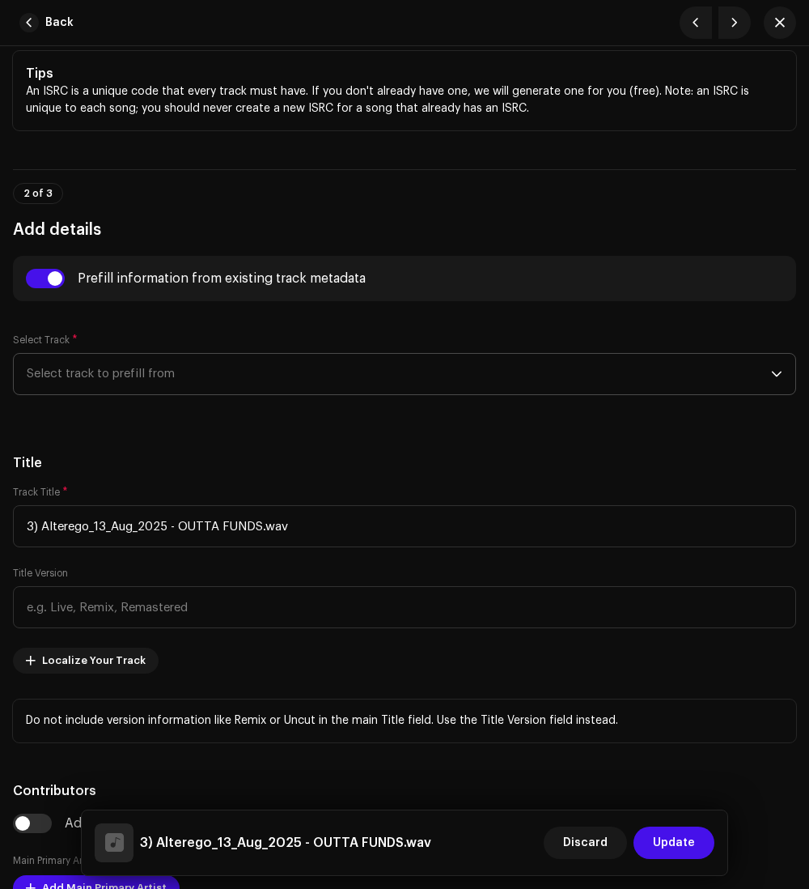
click at [136, 367] on span "Select track to prefill from" at bounding box center [399, 374] width 745 height 40
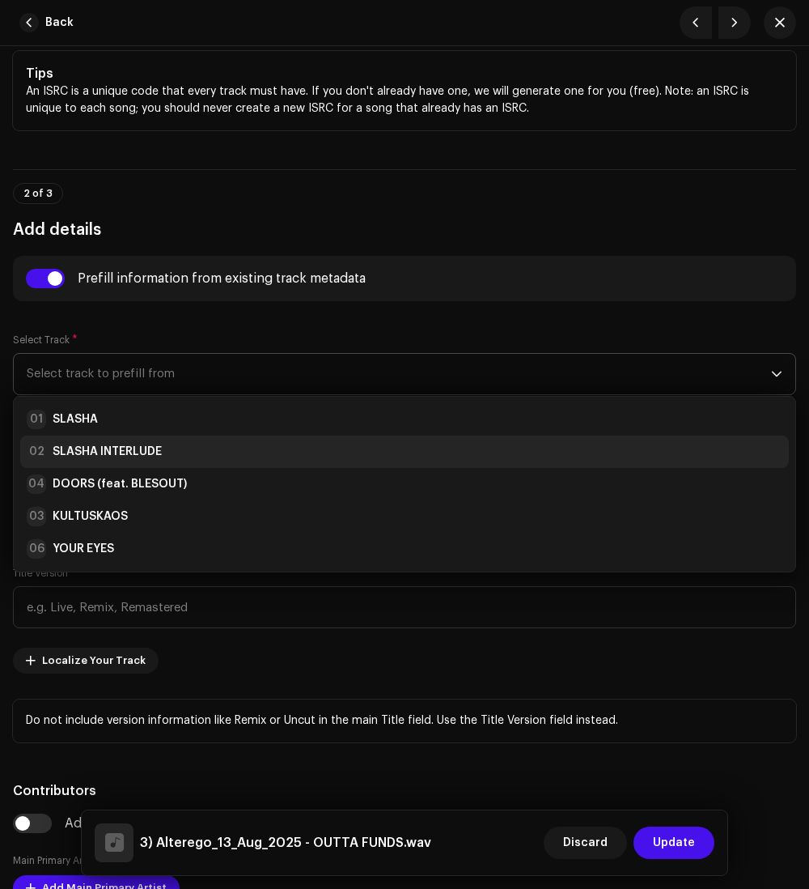
click at [79, 450] on div "02 SLASHA INTERLUDE" at bounding box center [94, 451] width 135 height 19
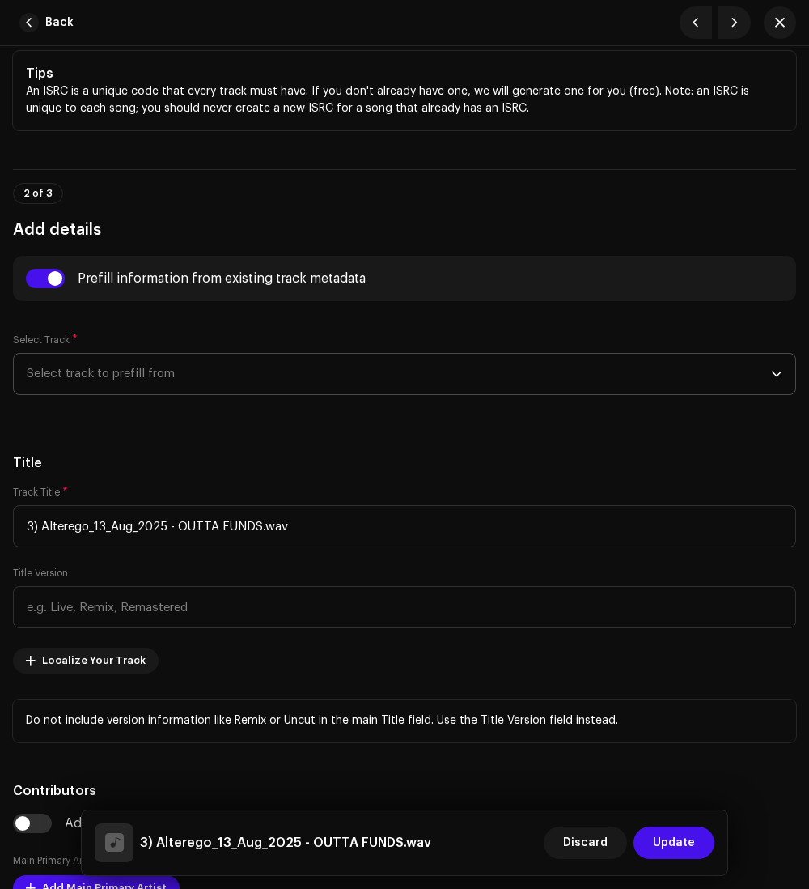
type input "SLASHA INTERLUDE"
type input "00:10"
radio input "true"
type input "[PERSON_NAME] of TOPIA MUSIC Corp. Under SiddiousMusic"
checkbox input "true"
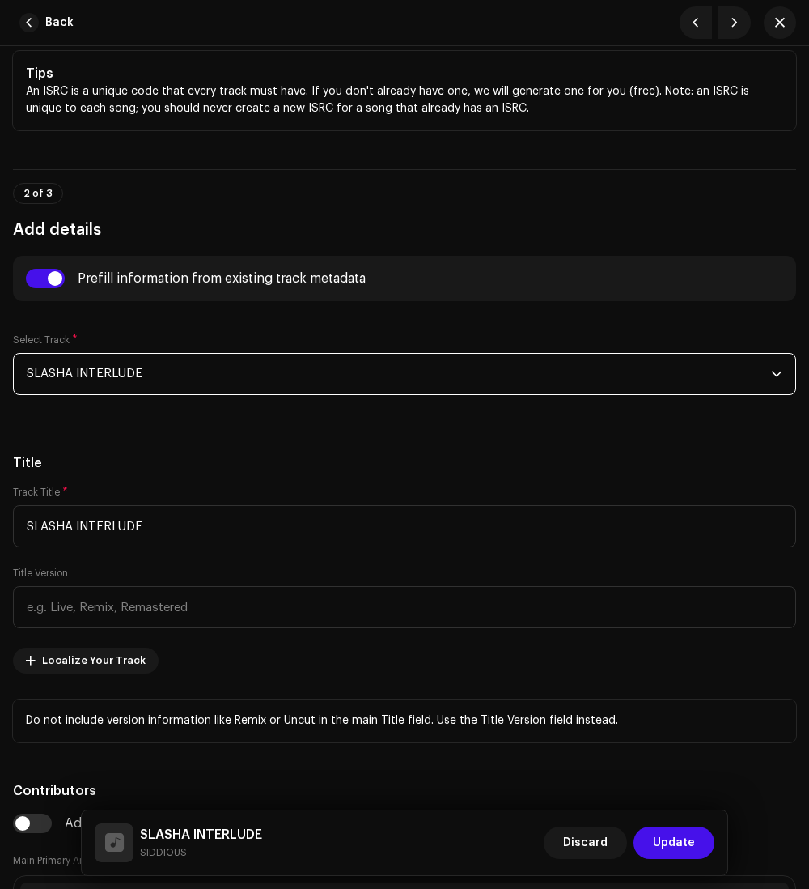
click at [142, 394] on span "SLASHA INTERLUDE" at bounding box center [399, 374] width 745 height 40
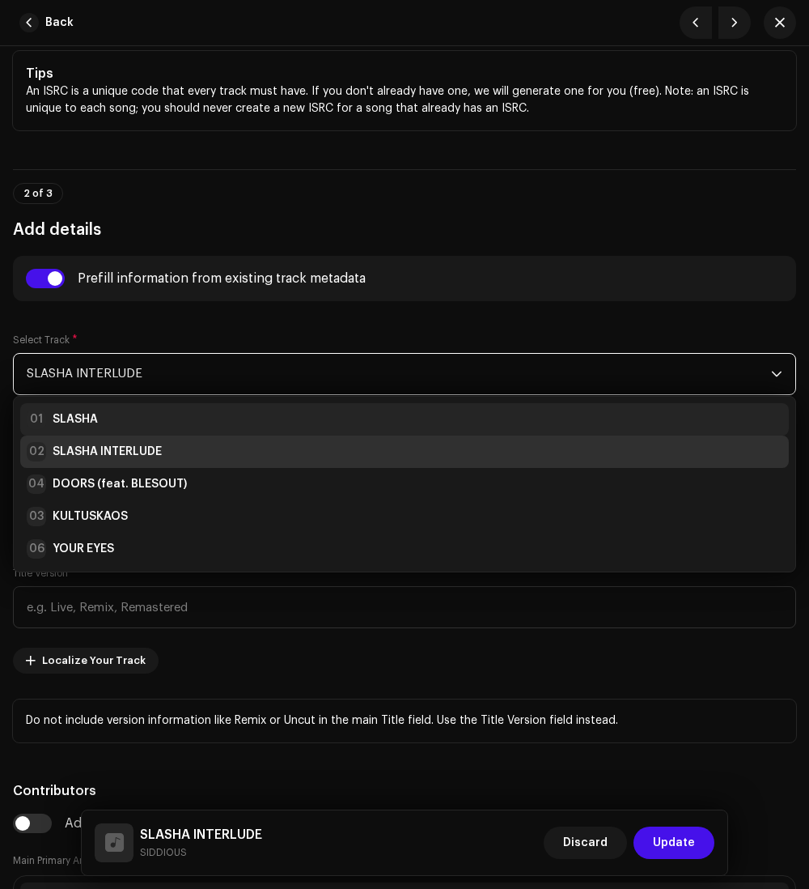
click at [91, 419] on strong "SLASHA" at bounding box center [75, 419] width 45 height 16
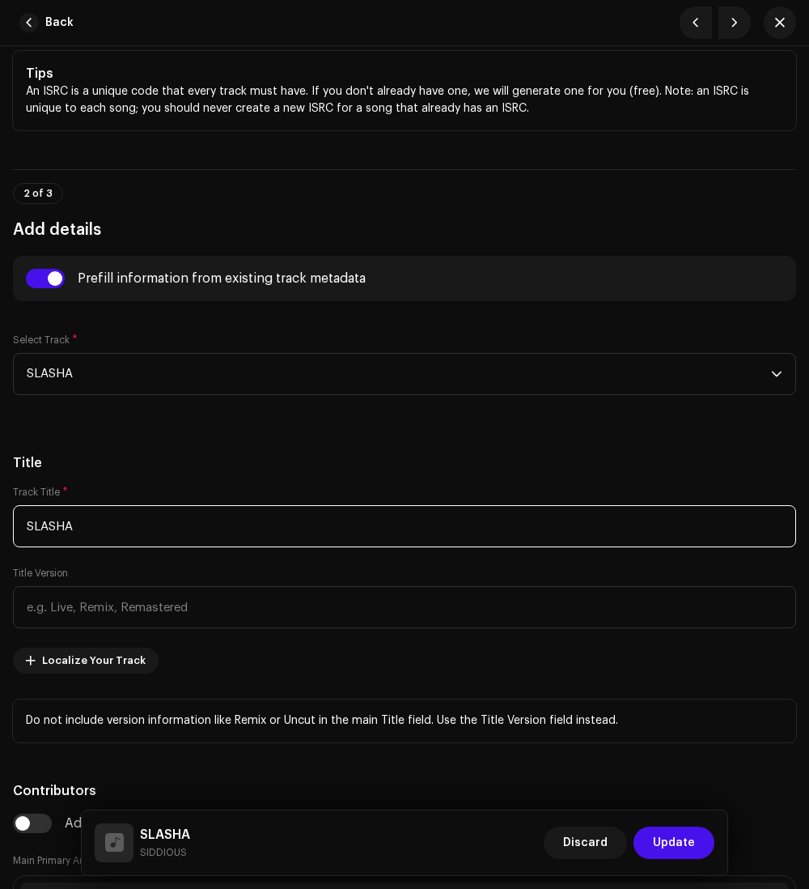
click at [142, 542] on input "SLASHA" at bounding box center [404, 526] width 783 height 42
drag, startPoint x: 142, startPoint y: 542, endPoint x: -66, endPoint y: 521, distance: 209.9
click at [0, 521] on html "SIDDIOUSMUSIC Home Catalog Transactions Analytics Resources SIDDIOUSMUSIC Asset…" at bounding box center [404, 444] width 809 height 889
type input "OUTTA FUNDS"
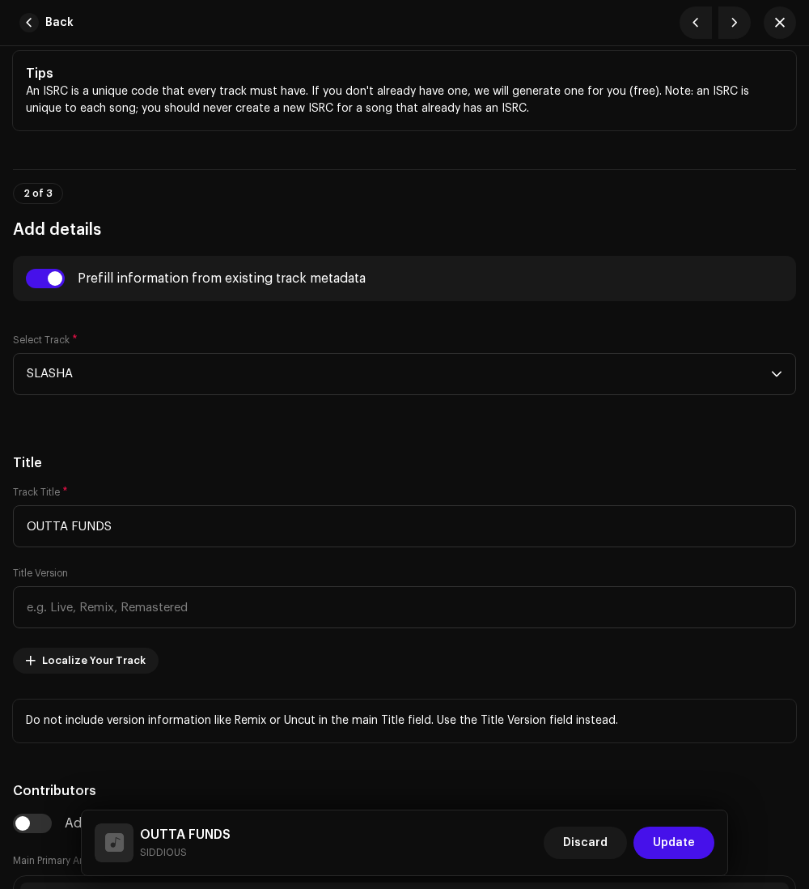
click at [265, 484] on div "Title Track Title * OUTTA FUNDS Title Version Localize Your Track Do not includ…" at bounding box center [404, 597] width 783 height 289
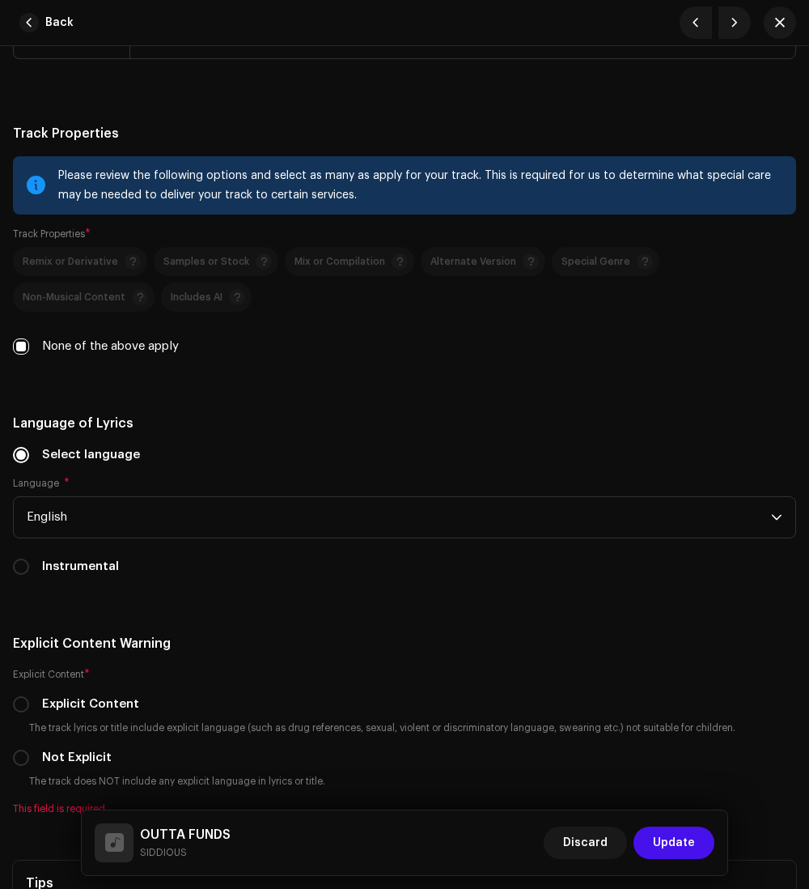
scroll to position [3561, 0]
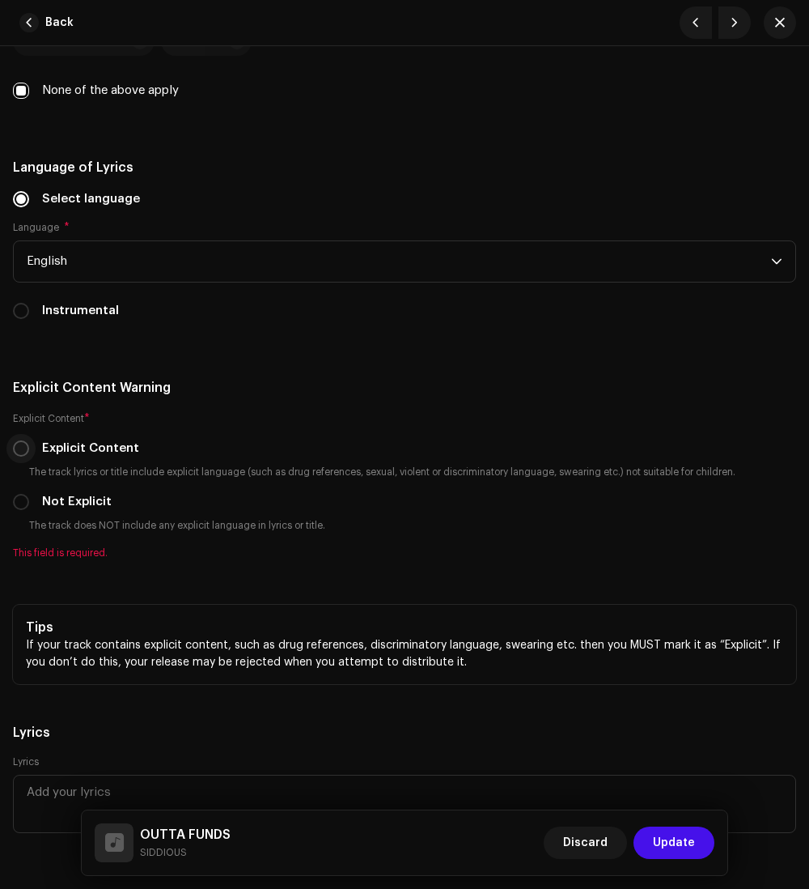
click at [21, 456] on input "Explicit Content" at bounding box center [21, 448] width 16 height 16
radio input "true"
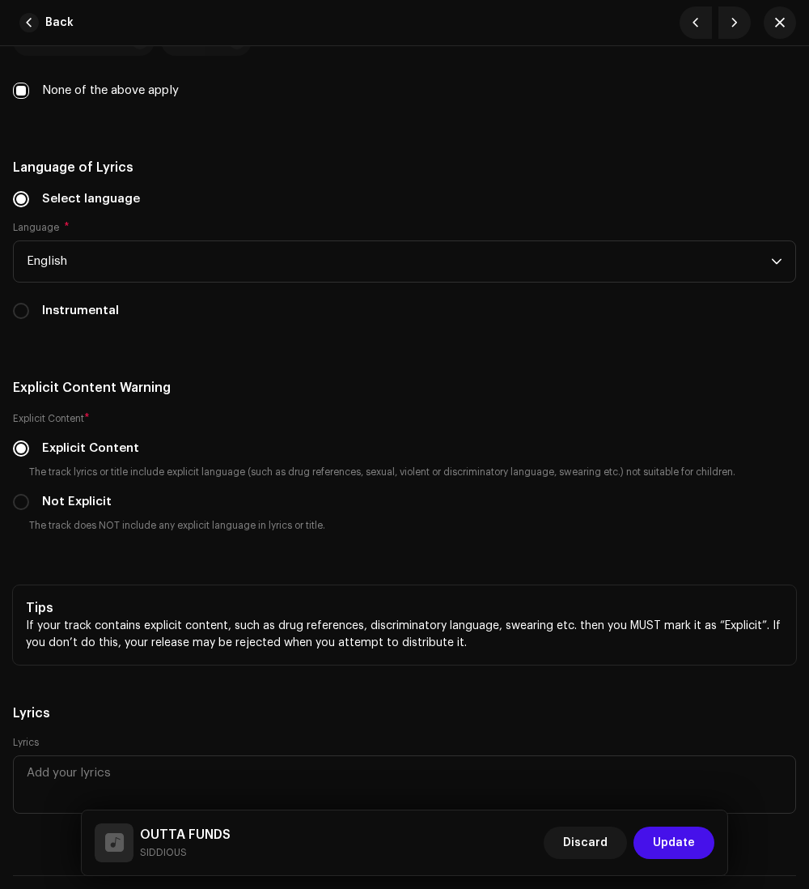
click at [343, 397] on h5 "Explicit Content Warning" at bounding box center [404, 387] width 783 height 19
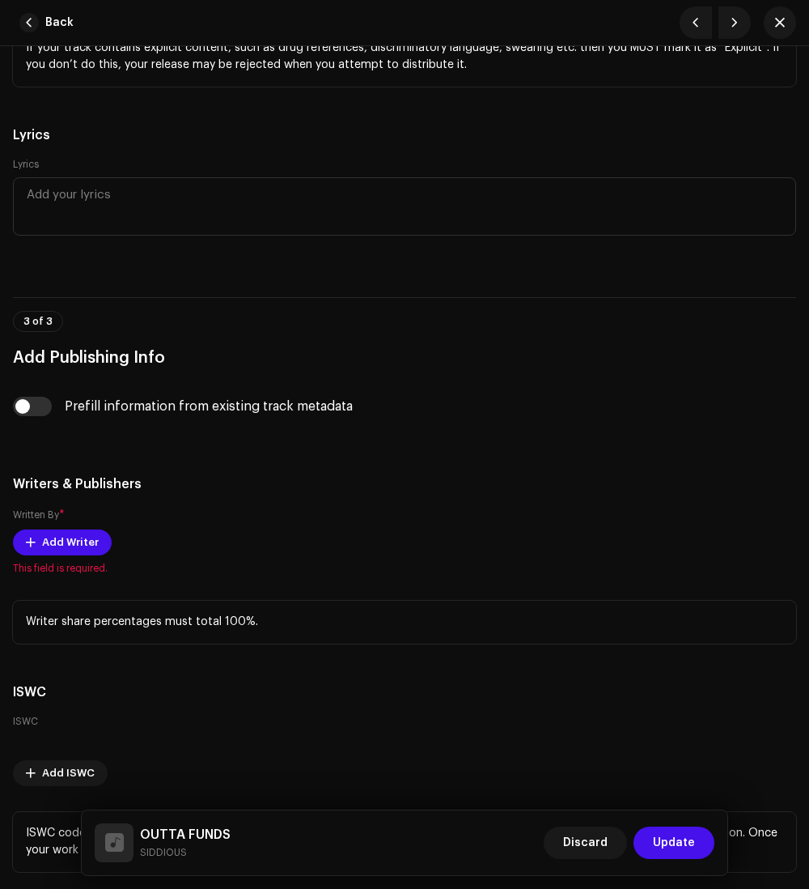
scroll to position [4144, 0]
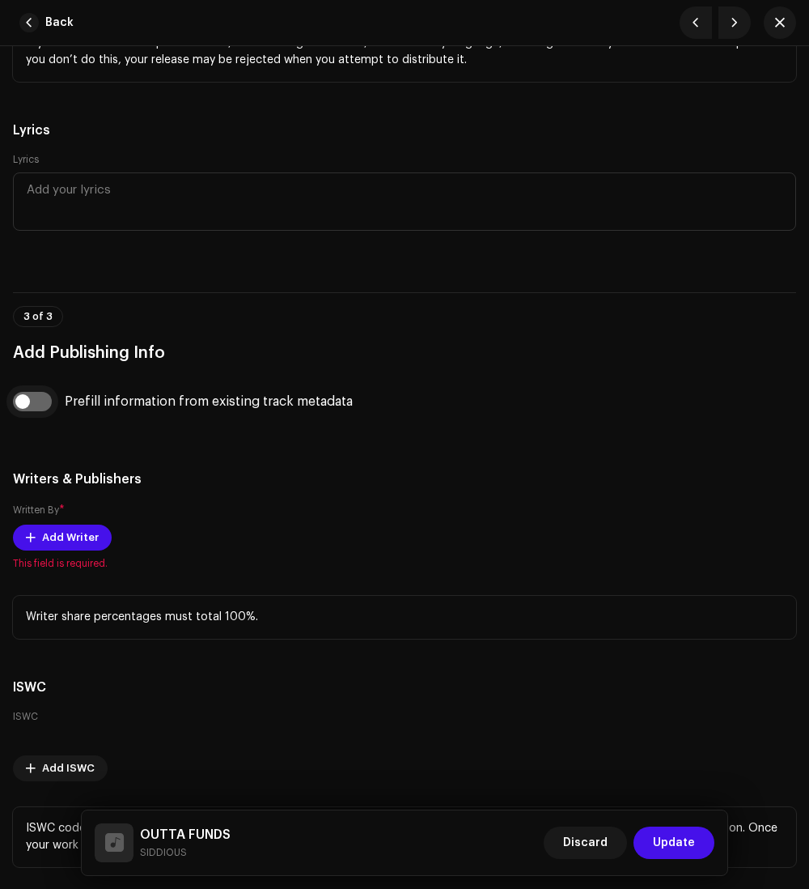
click at [28, 411] on input "checkbox" at bounding box center [32, 401] width 39 height 19
checkbox input "true"
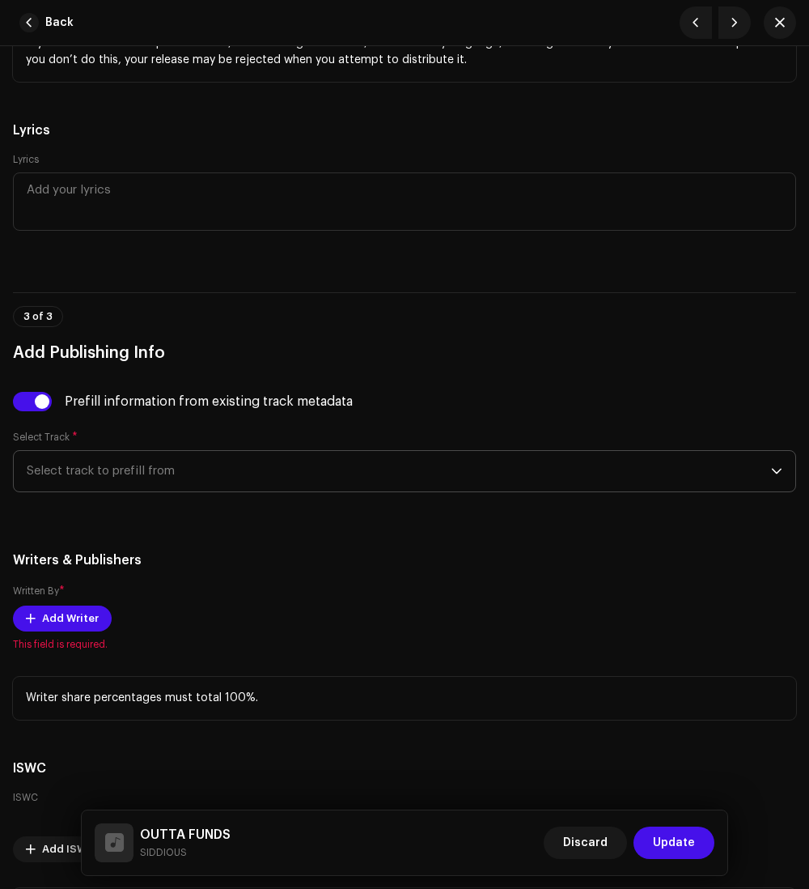
click at [58, 491] on span "Select track to prefill from" at bounding box center [399, 471] width 745 height 40
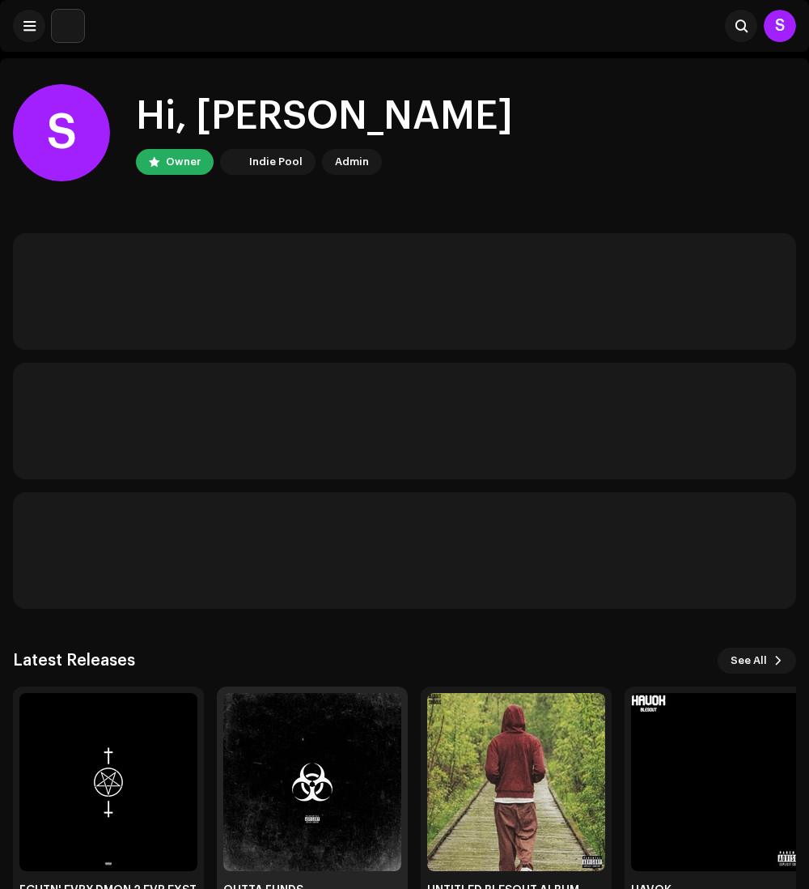
click at [269, 785] on img at bounding box center [312, 782] width 178 height 178
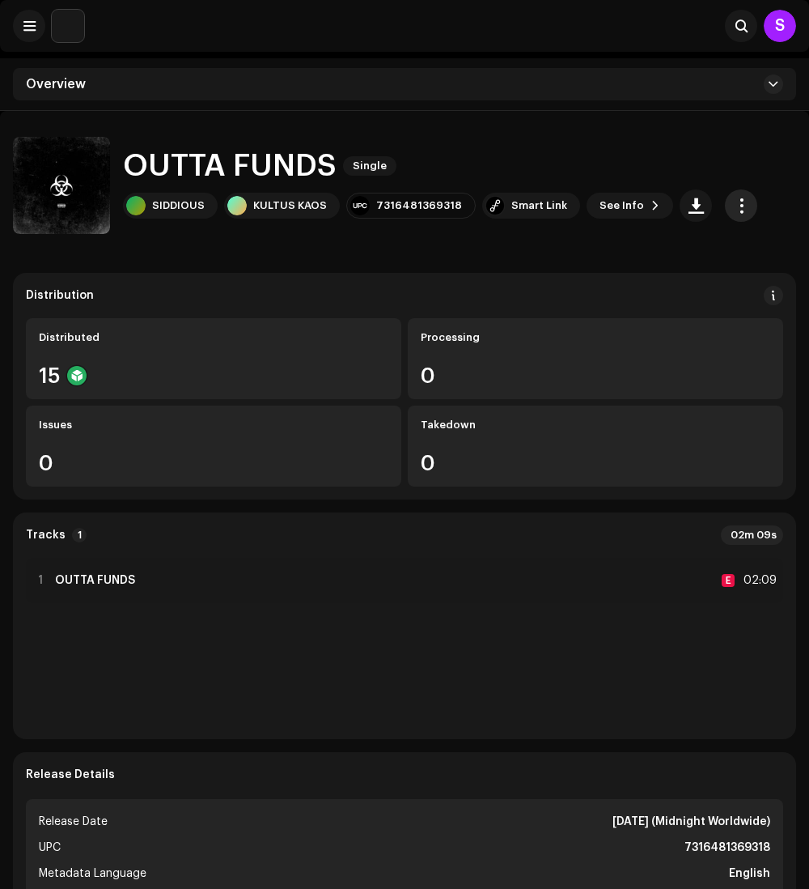
click at [734, 206] on span "button" at bounding box center [741, 205] width 15 height 13
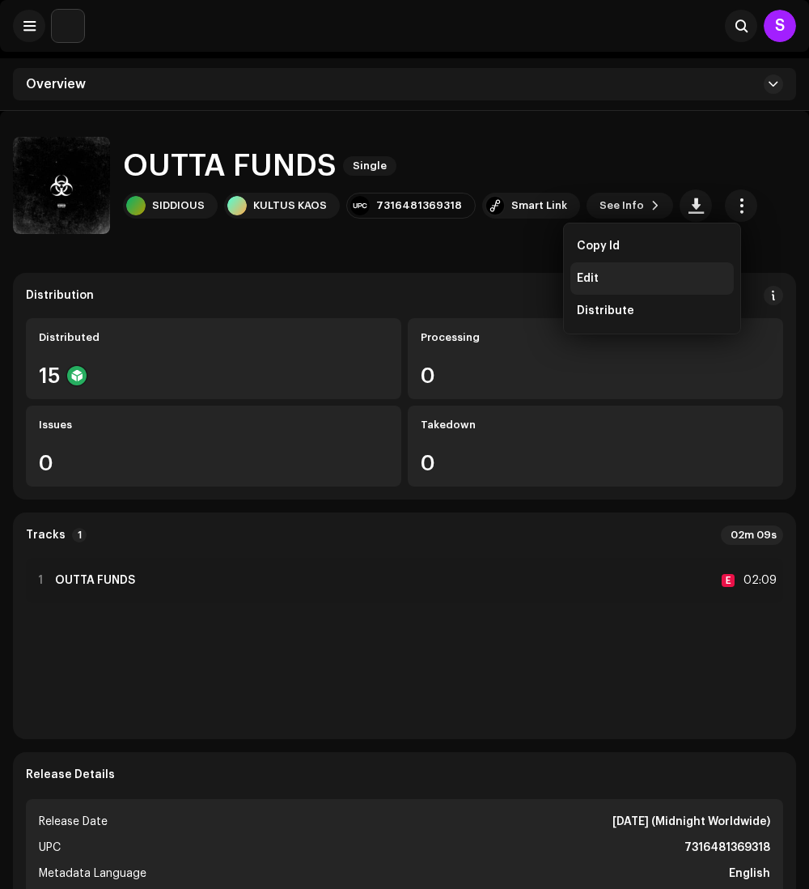
click at [631, 274] on div "Edit" at bounding box center [652, 278] width 151 height 13
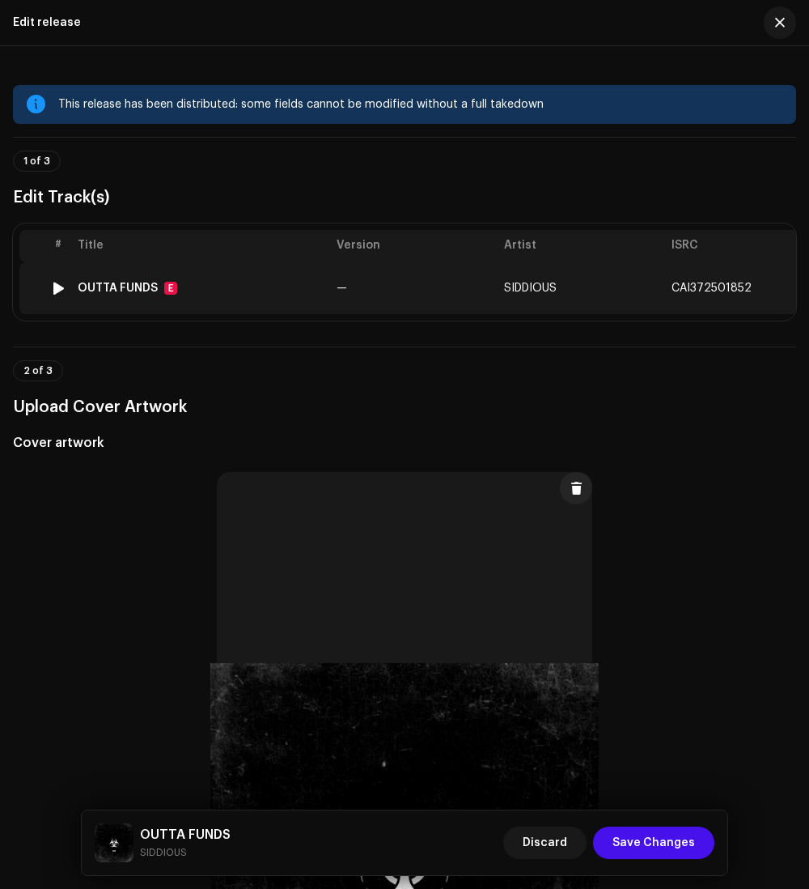
click at [353, 288] on td "—" at bounding box center [414, 288] width 168 height 52
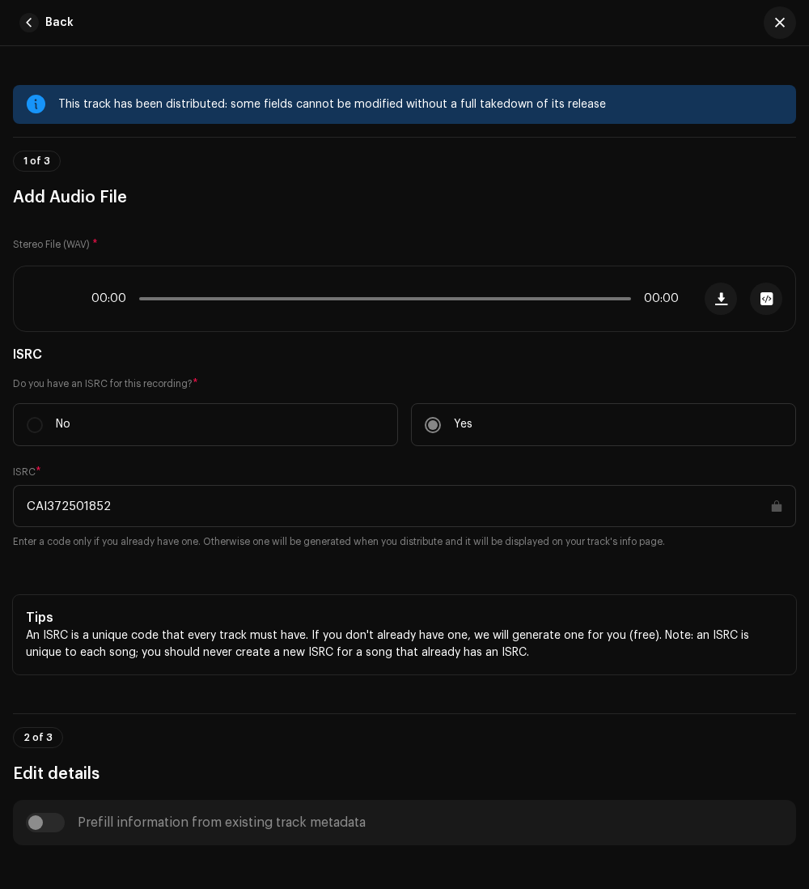
scroll to position [826, 0]
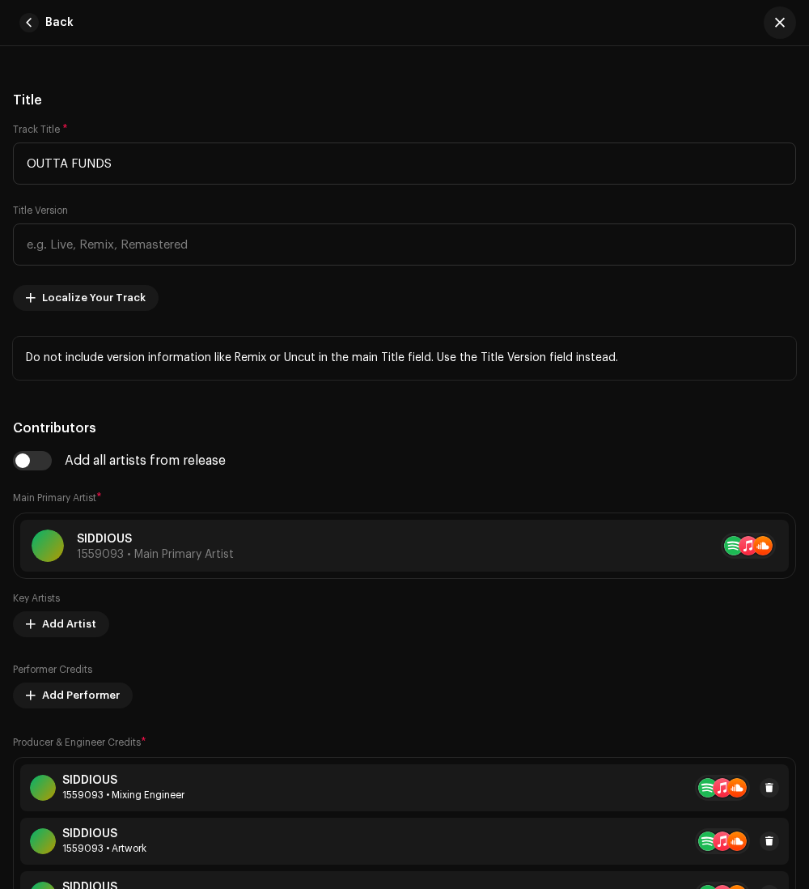
click at [354, 465] on div "Add all artists from release" at bounding box center [404, 460] width 783 height 19
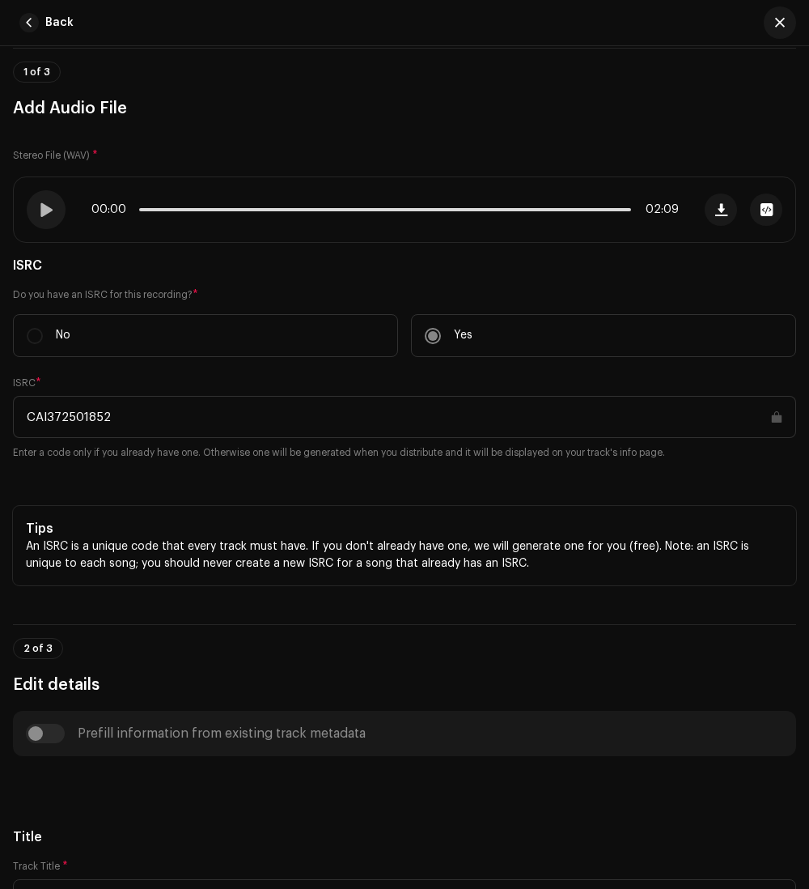
drag, startPoint x: 126, startPoint y: 405, endPoint x: 6, endPoint y: 421, distance: 120.9
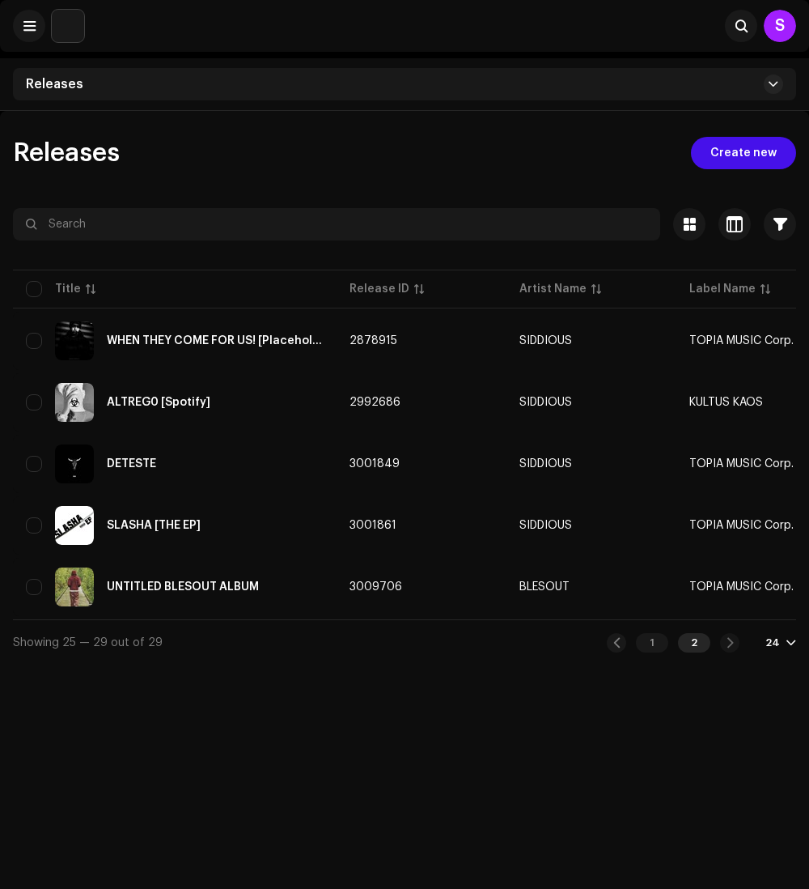
click at [230, 769] on div "Releases Create new Selected 0 Options Filters Distribution status Never Distri…" at bounding box center [404, 555] width 809 height 889
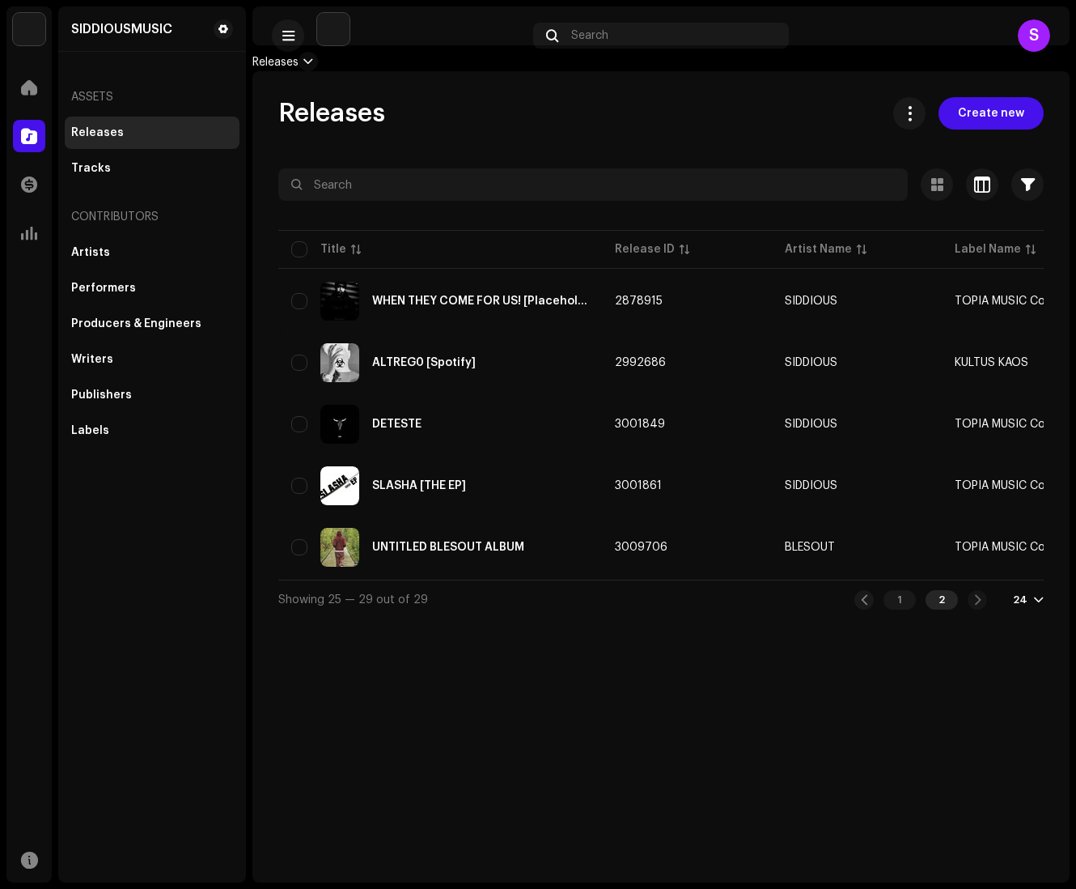
click at [809, 97] on span "Create new" at bounding box center [991, 113] width 66 height 32
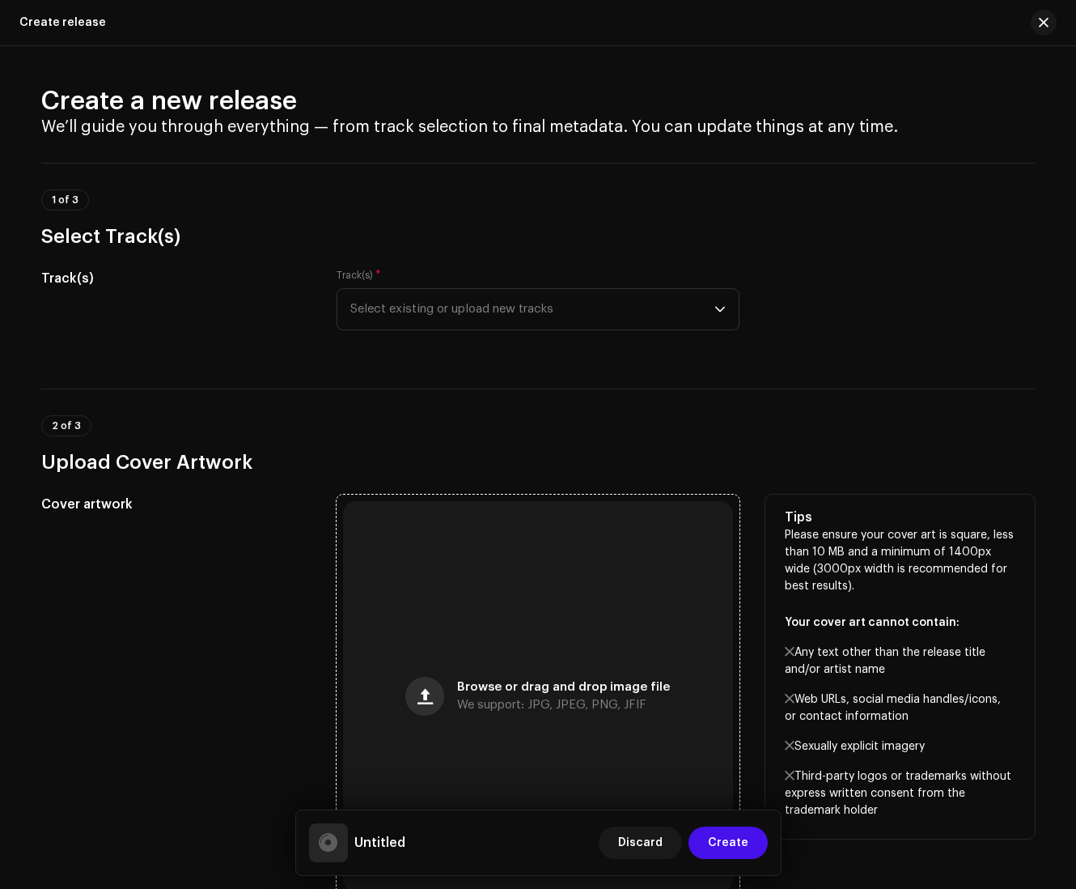
click at [444, 688] on button "button" at bounding box center [424, 696] width 39 height 39
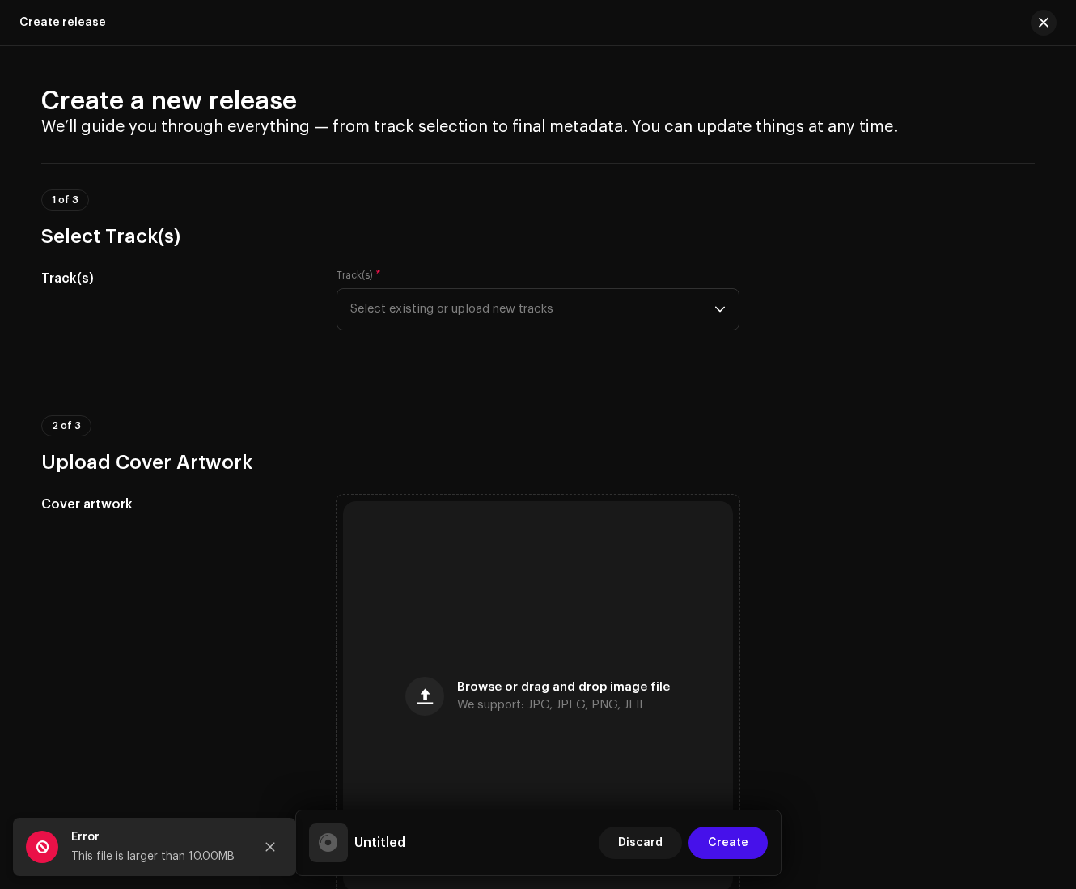
click at [809, 316] on div "Track(s) Track(s) * Select existing or upload new tracks" at bounding box center [538, 309] width 994 height 81
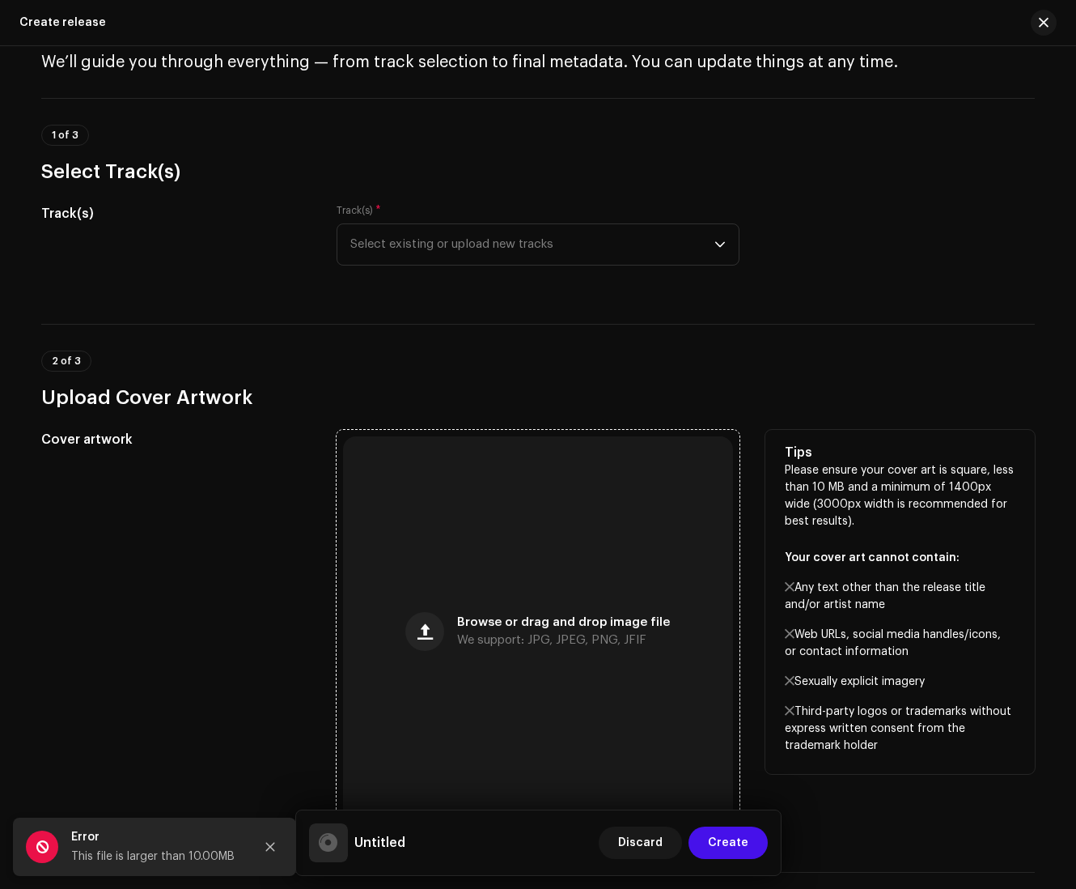
click at [578, 570] on div "Browse or drag and drop image file We support: JPG, JPEG, PNG, JFIF" at bounding box center [538, 631] width 390 height 390
click at [419, 635] on span "button" at bounding box center [425, 631] width 15 height 13
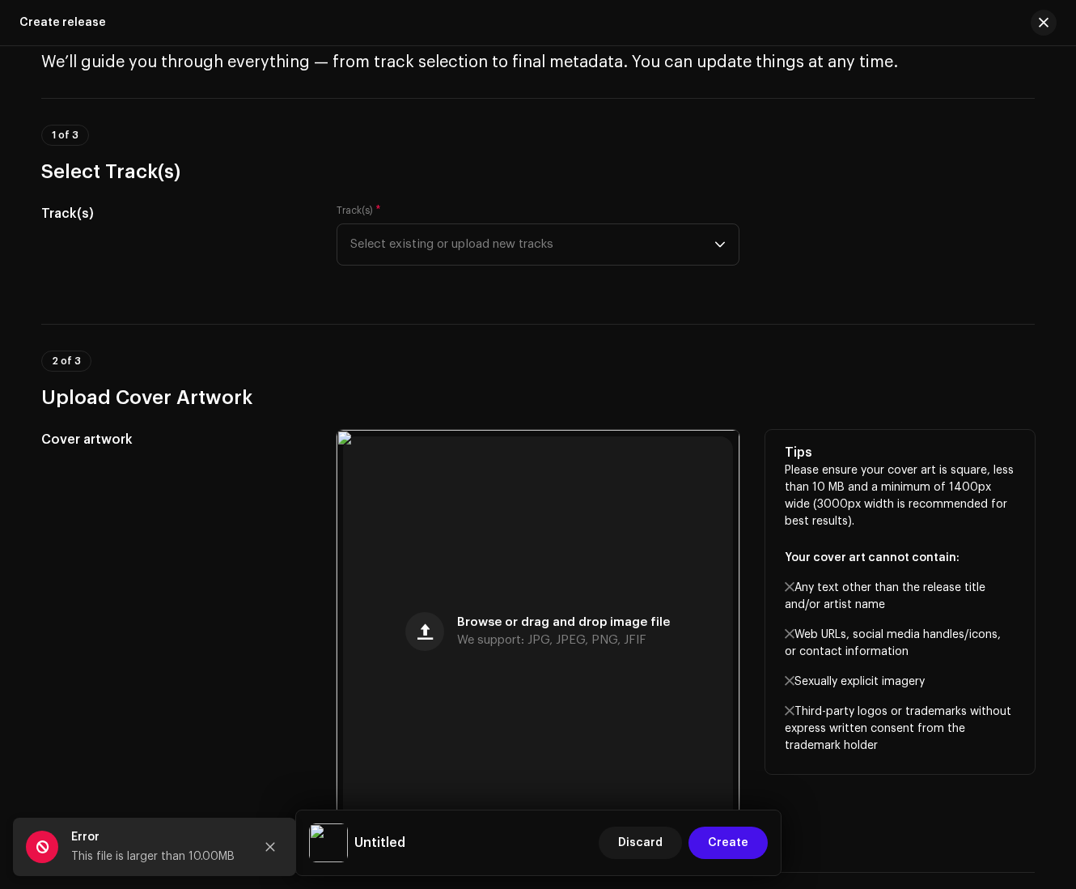
click at [809, 476] on p "Please ensure your cover art is square, less than 10 MB and a minimum of 1400px…" at bounding box center [900, 608] width 231 height 292
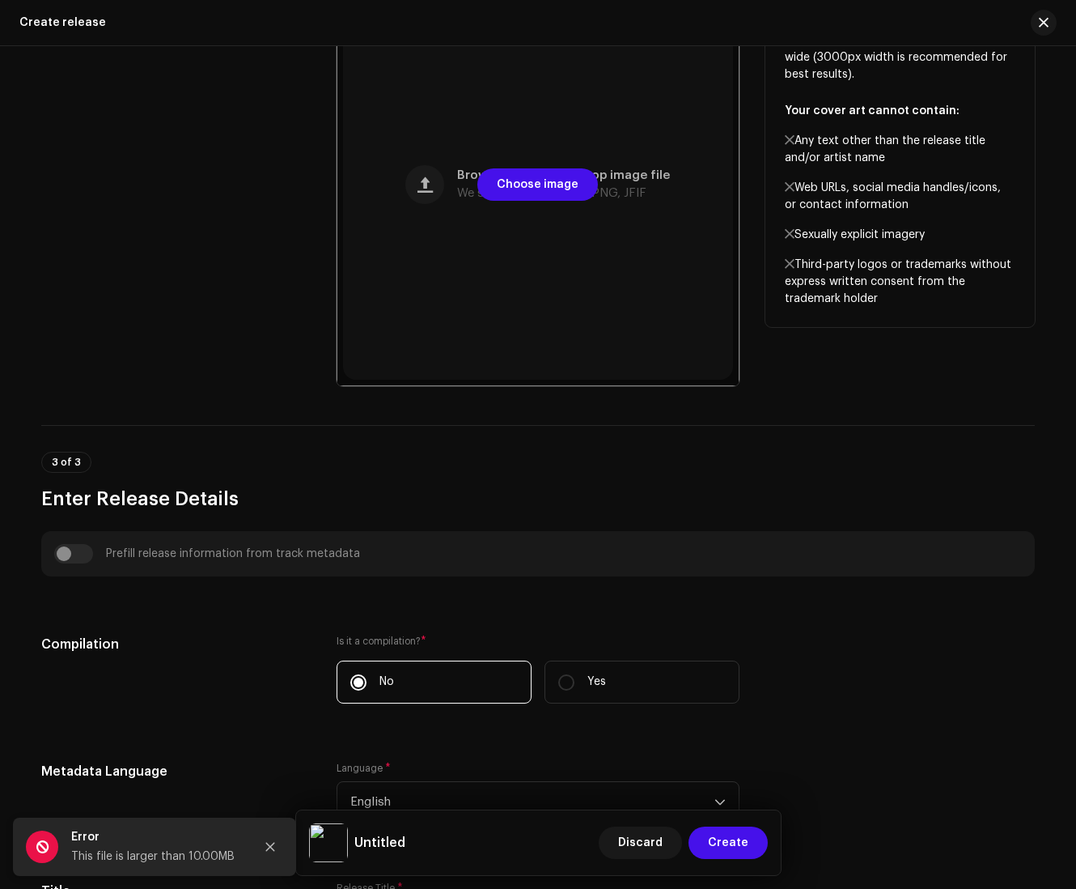
scroll to position [518, 0]
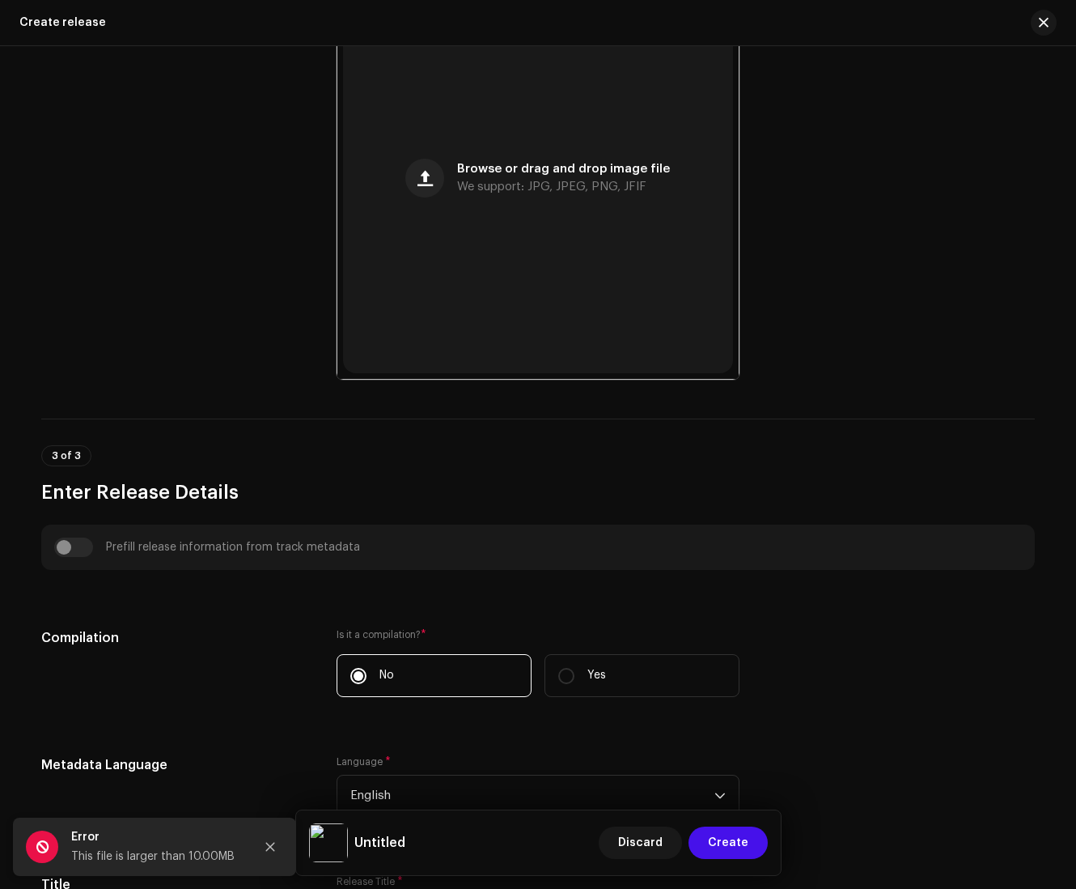
click at [809, 486] on h3 "Enter Release Details" at bounding box center [538, 492] width 994 height 26
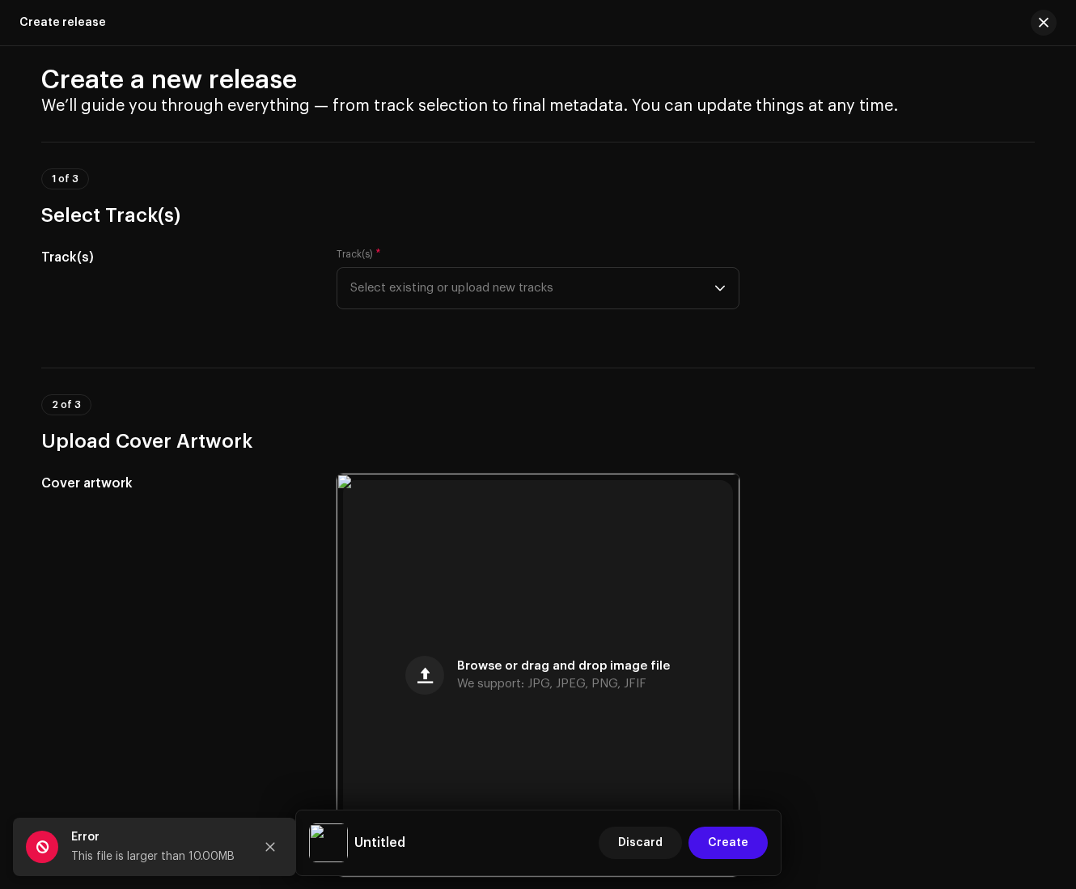
scroll to position [0, 0]
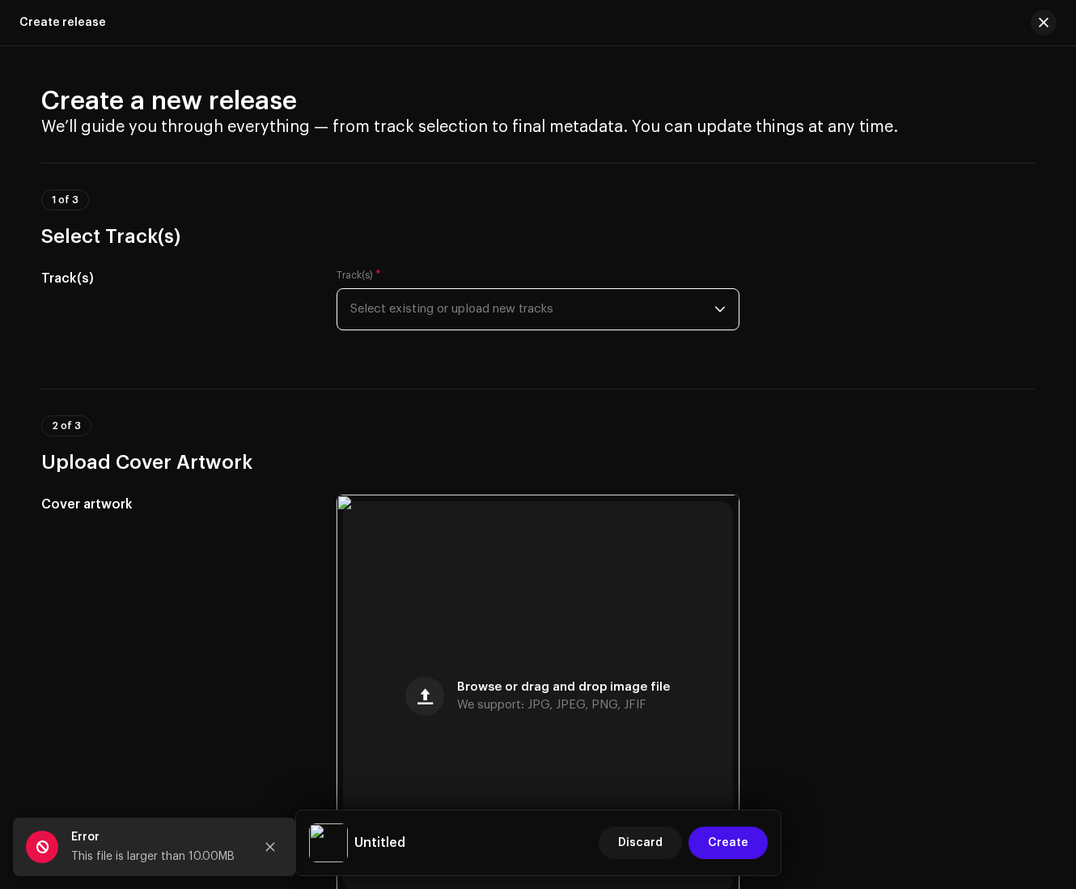
click at [576, 312] on span "Select existing or upload new tracks" at bounding box center [532, 309] width 364 height 40
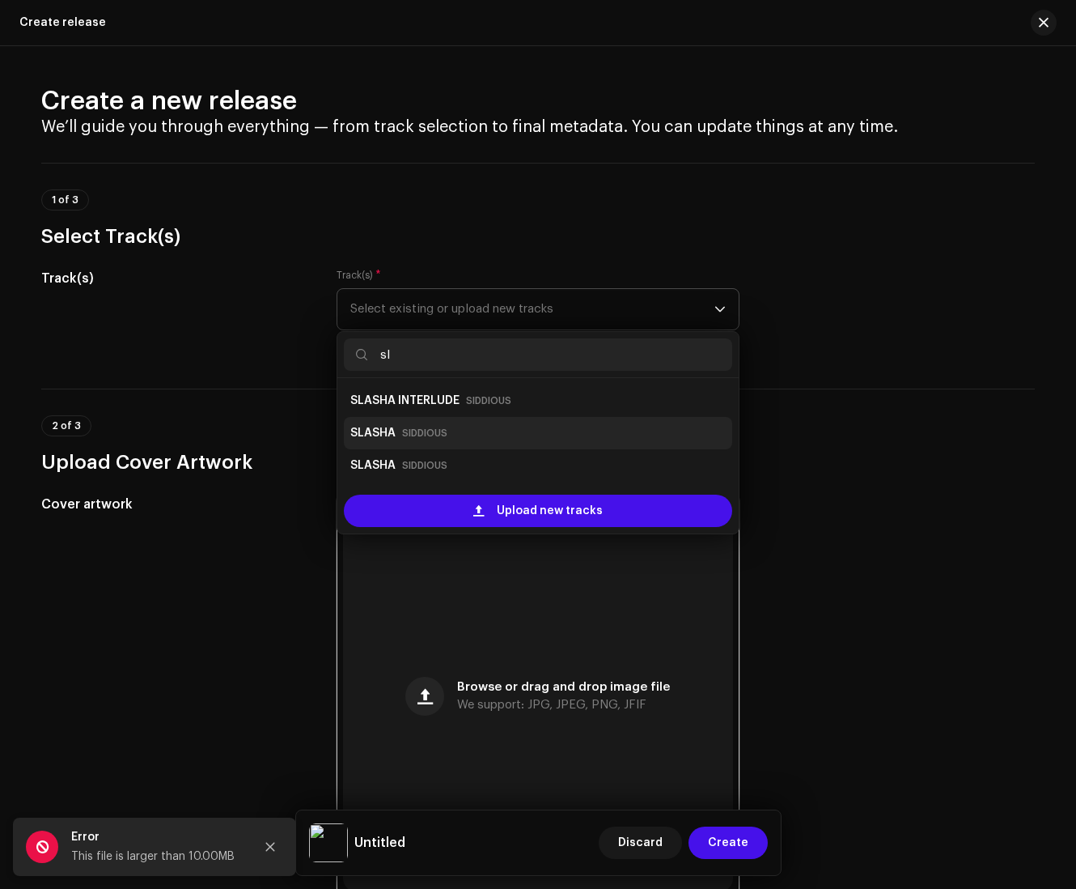
type input "sl"
click at [482, 431] on div "SLASHA SIDDIOUS" at bounding box center [538, 433] width 376 height 26
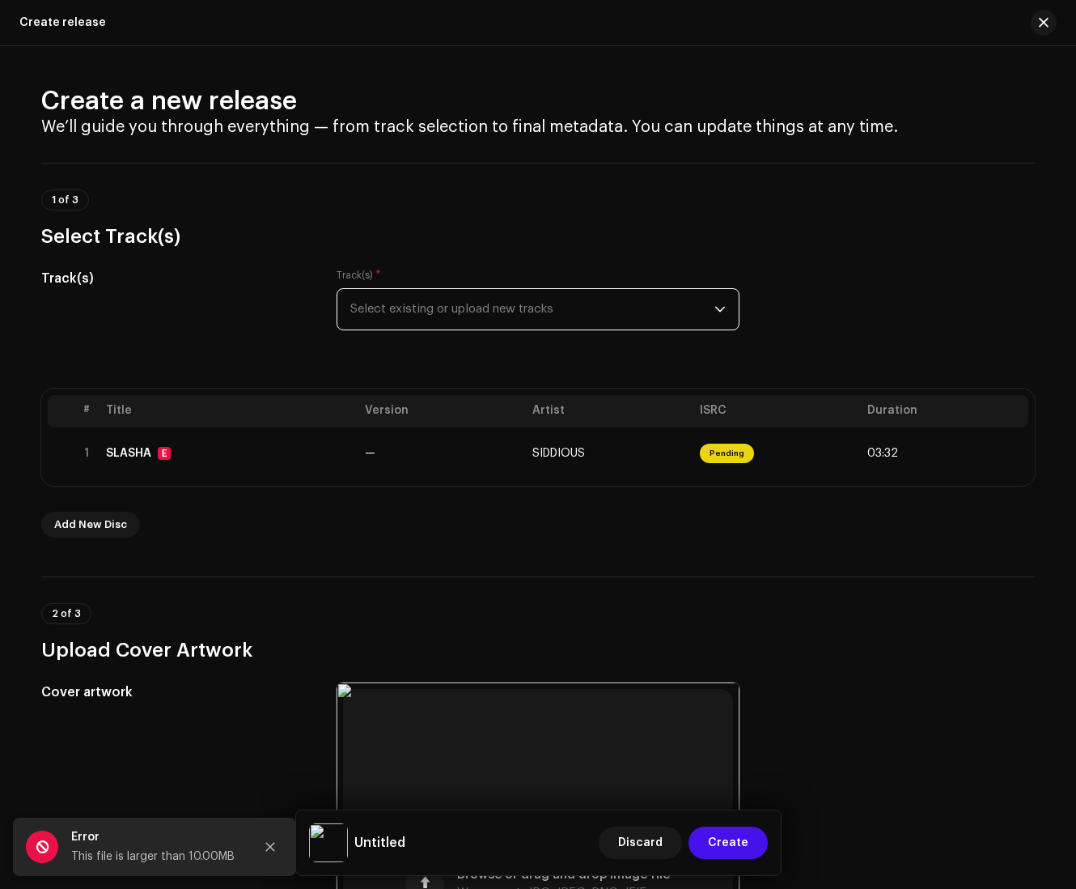
click at [453, 308] on span "Select existing or upload new tracks" at bounding box center [532, 309] width 364 height 40
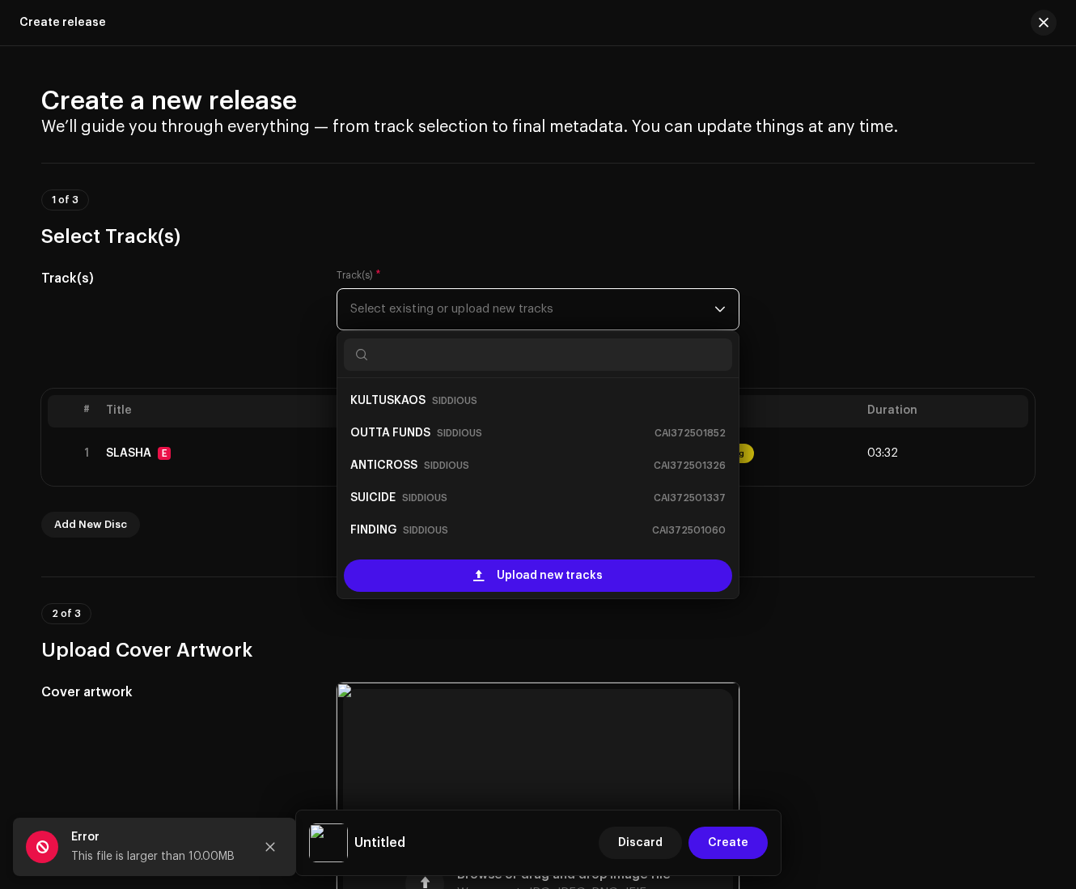
click at [456, 312] on span "Select existing or upload new tracks" at bounding box center [532, 309] width 364 height 40
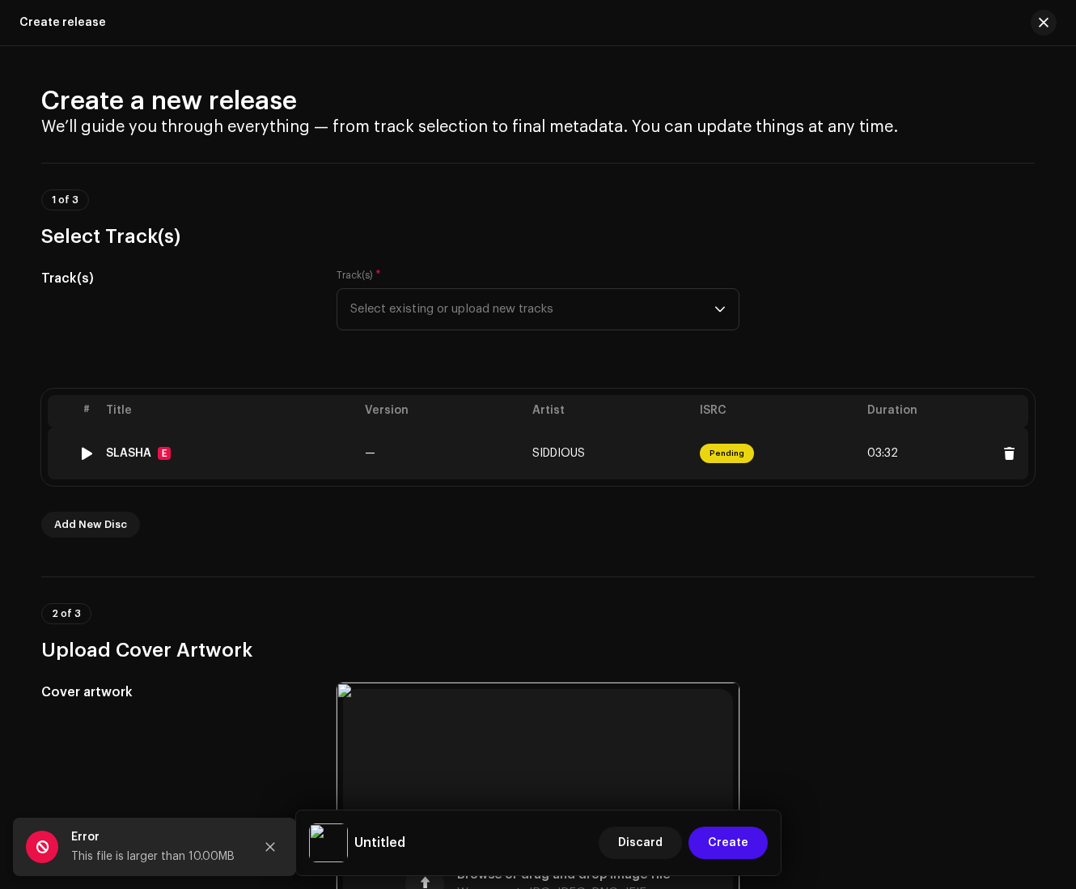
click at [285, 447] on td "SLASHA E" at bounding box center [229, 453] width 259 height 52
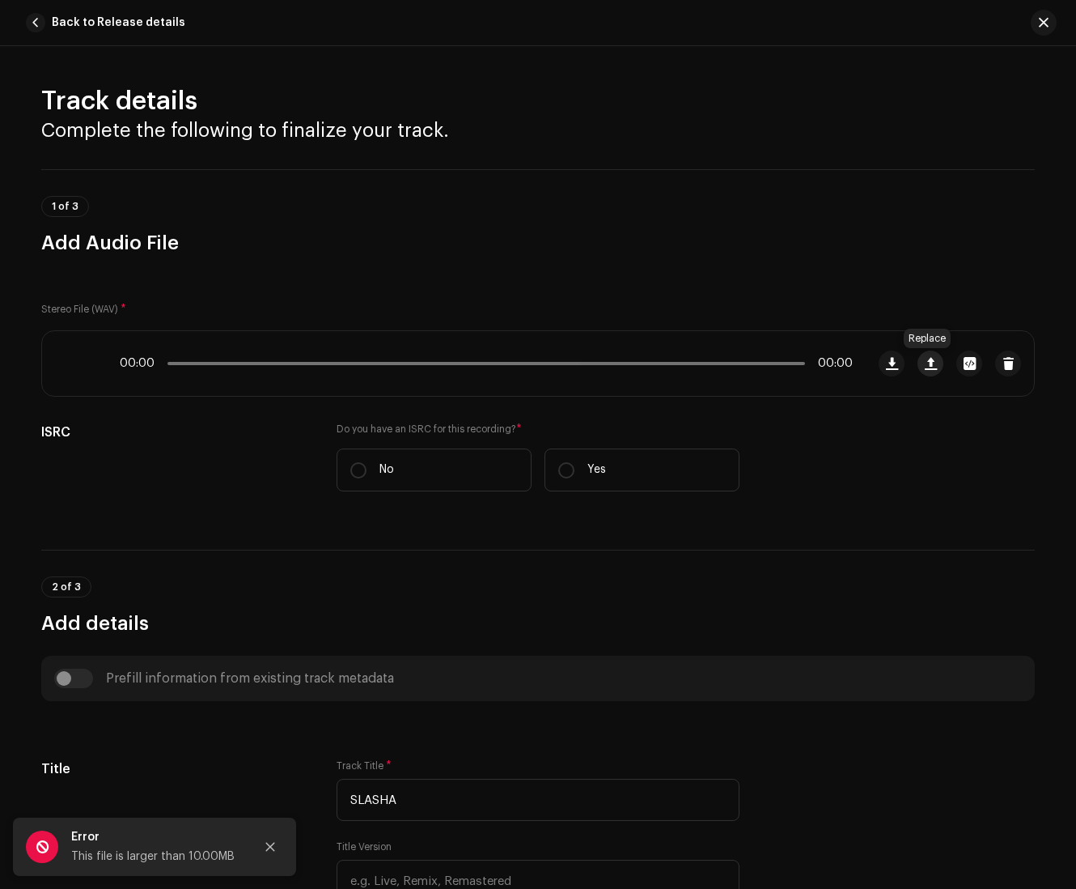
click at [809, 359] on span "button" at bounding box center [931, 363] width 12 height 13
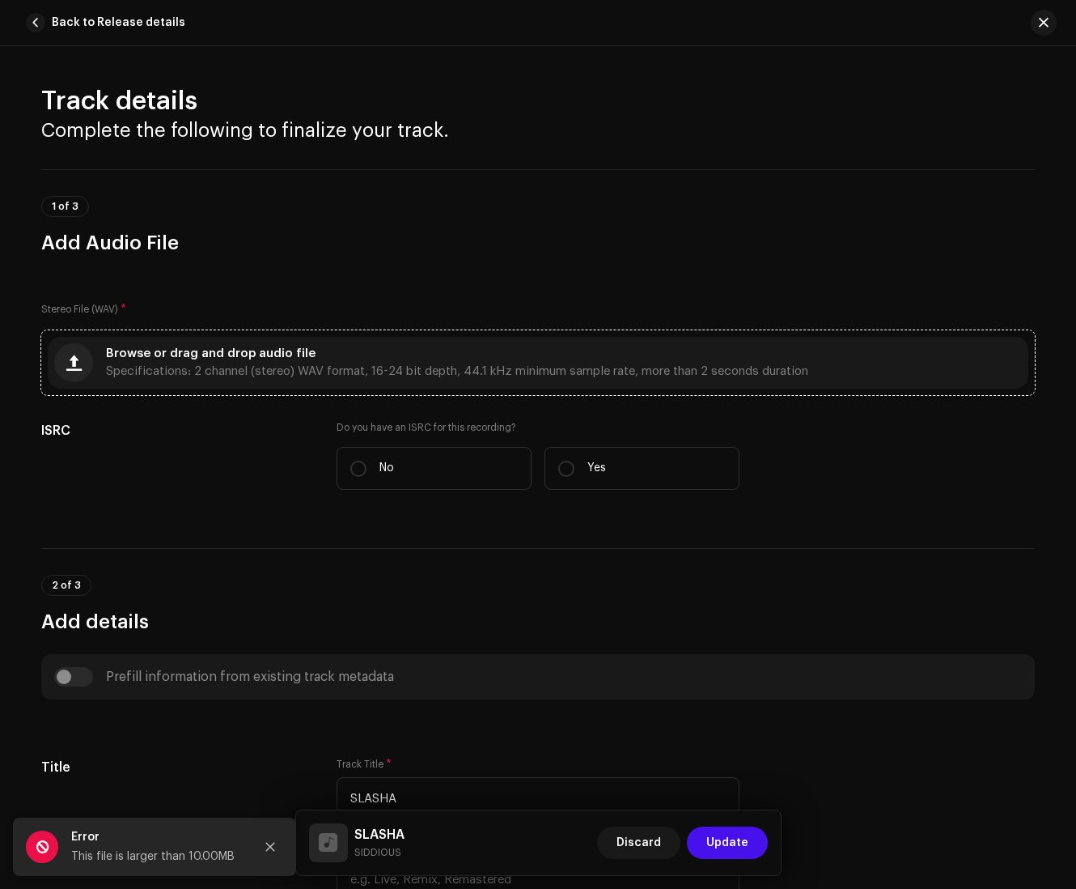
click at [479, 348] on div "Browse or drag and drop audio file Specifications: 2 channel (stereo) WAV forma…" at bounding box center [538, 363] width 981 height 52
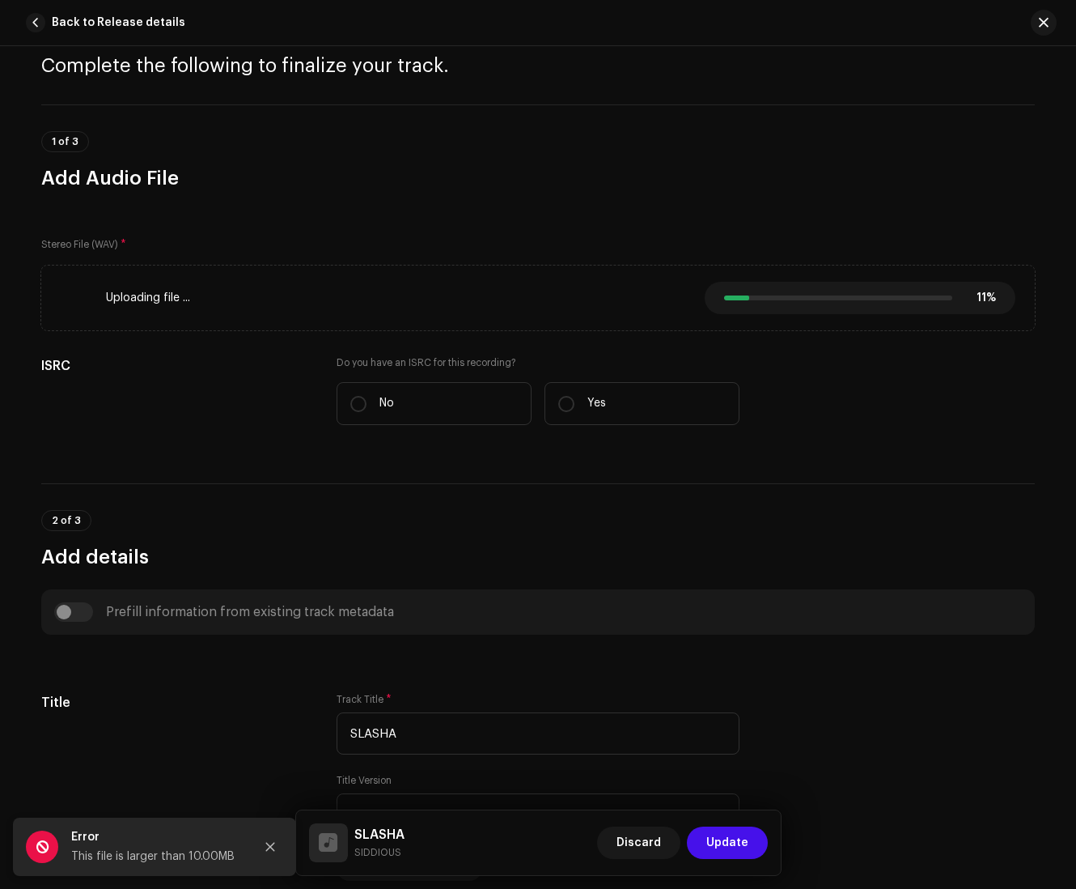
scroll to position [194, 0]
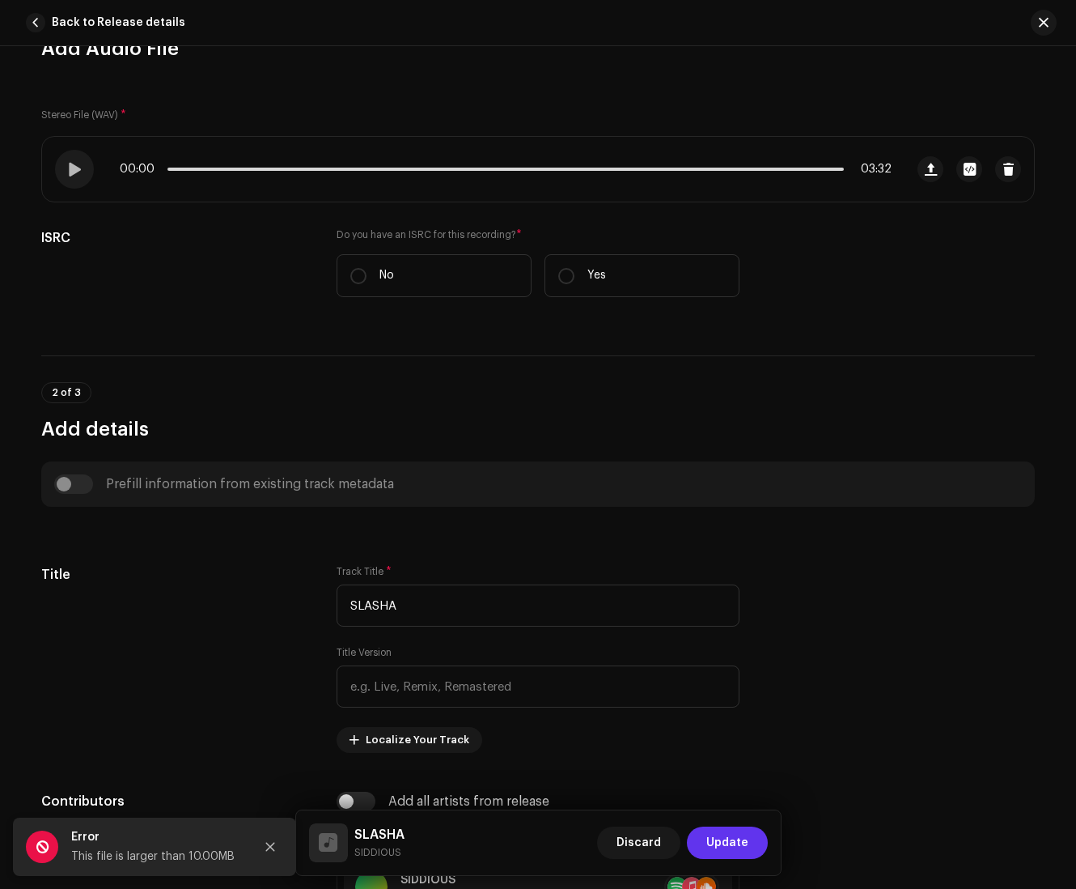
click at [712, 840] on span "Update" at bounding box center [728, 842] width 42 height 32
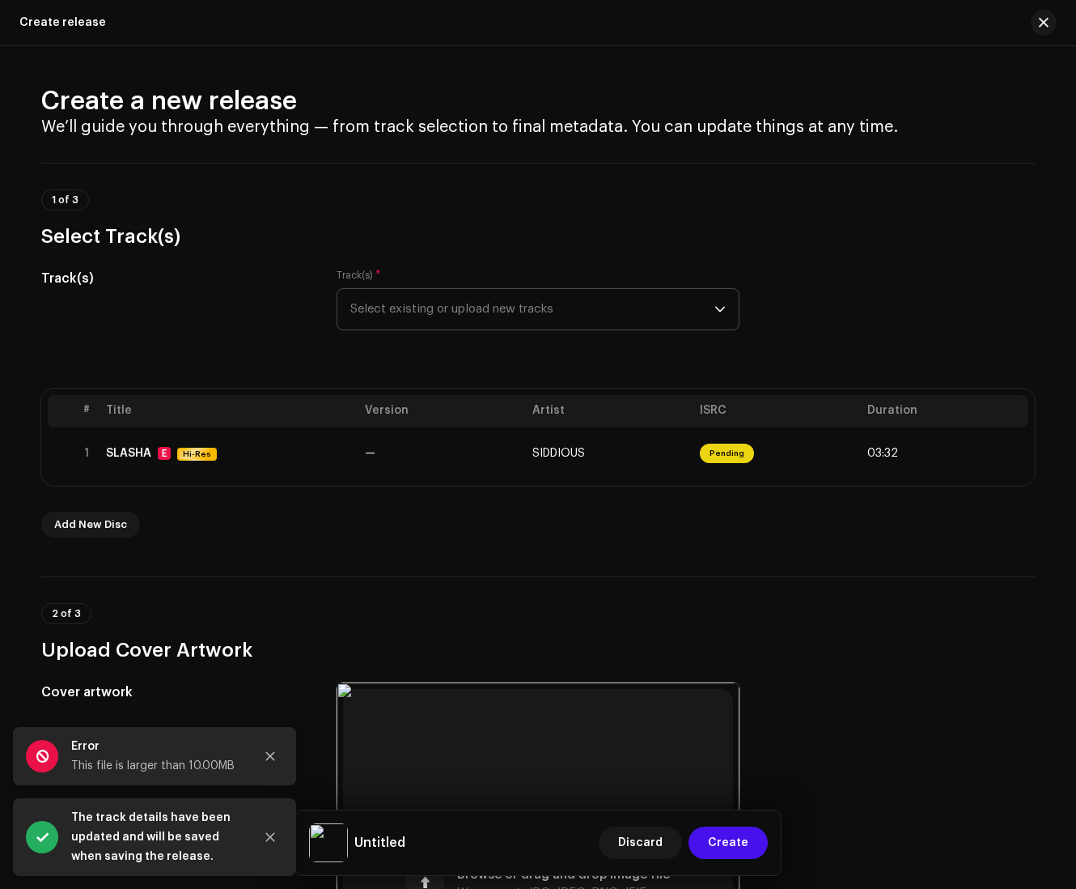
click at [432, 308] on span "Select existing or upload new tracks" at bounding box center [532, 309] width 364 height 40
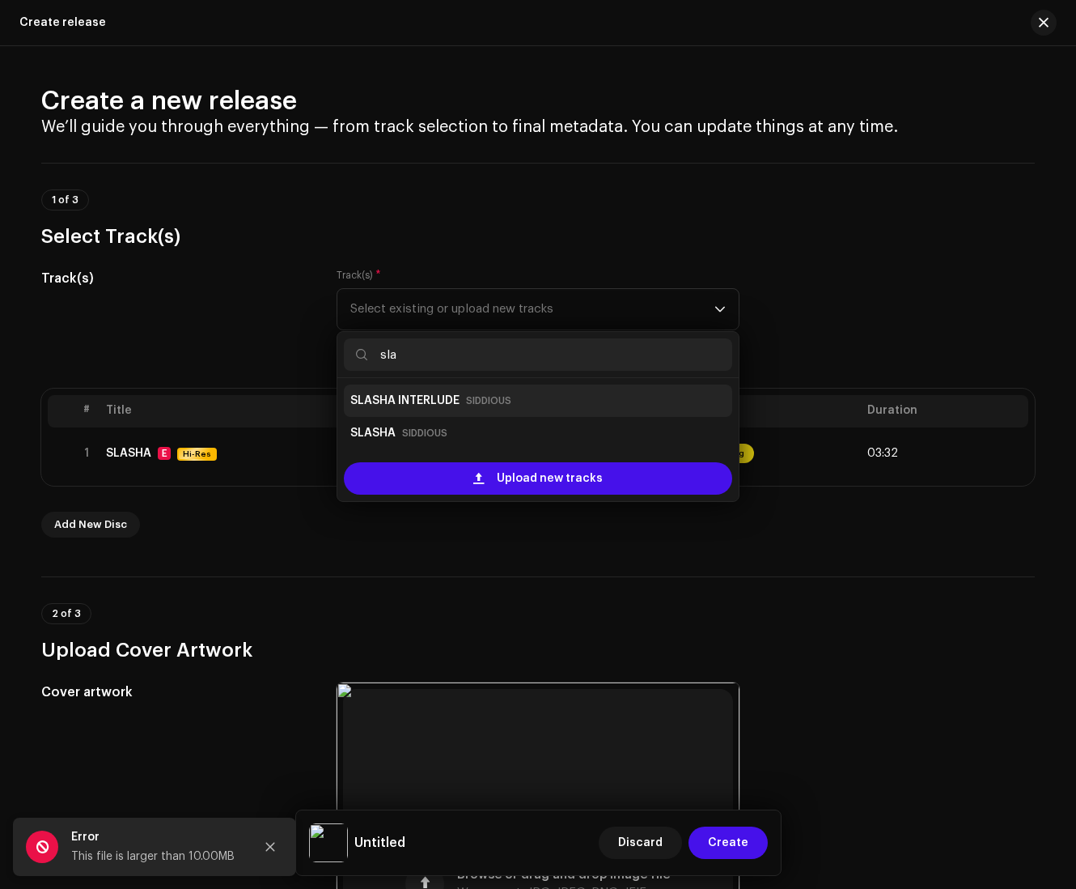
type input "sla"
click at [388, 392] on strong "SLASHA INTERLUDE" at bounding box center [404, 401] width 109 height 26
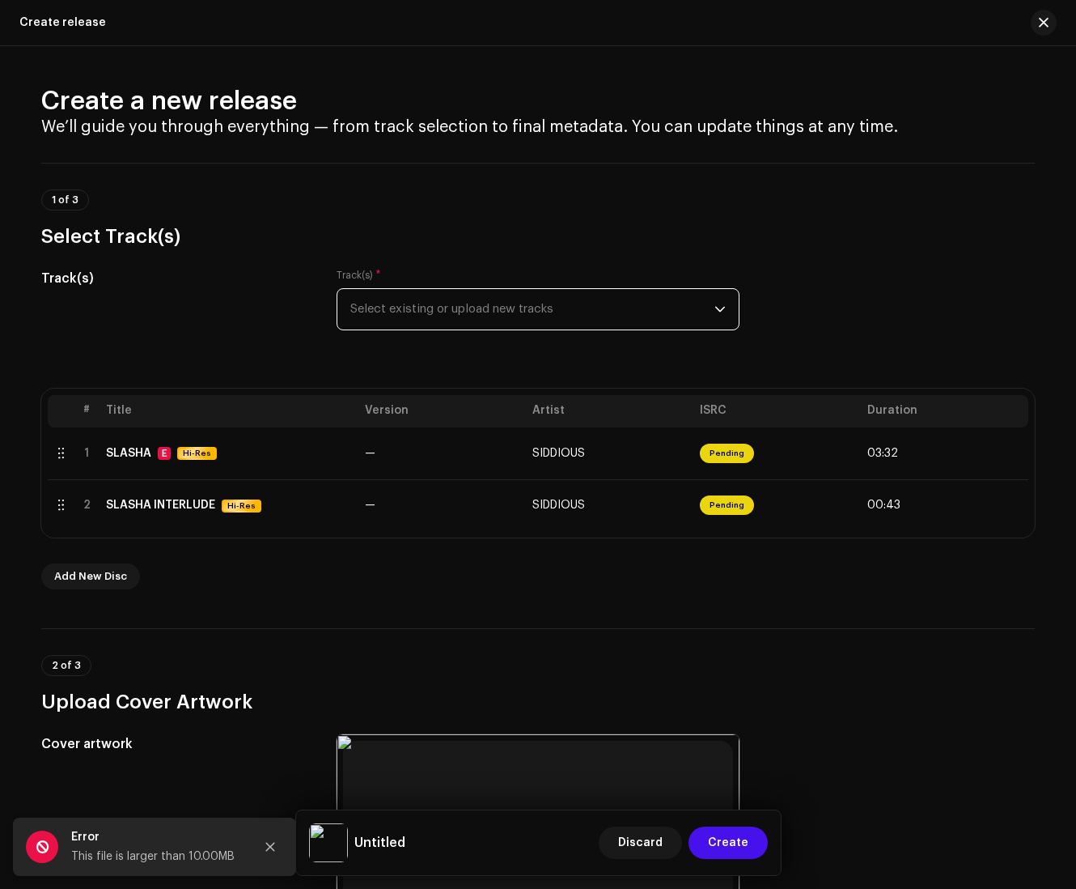
click at [416, 295] on span "Select existing or upload new tracks" at bounding box center [532, 309] width 364 height 40
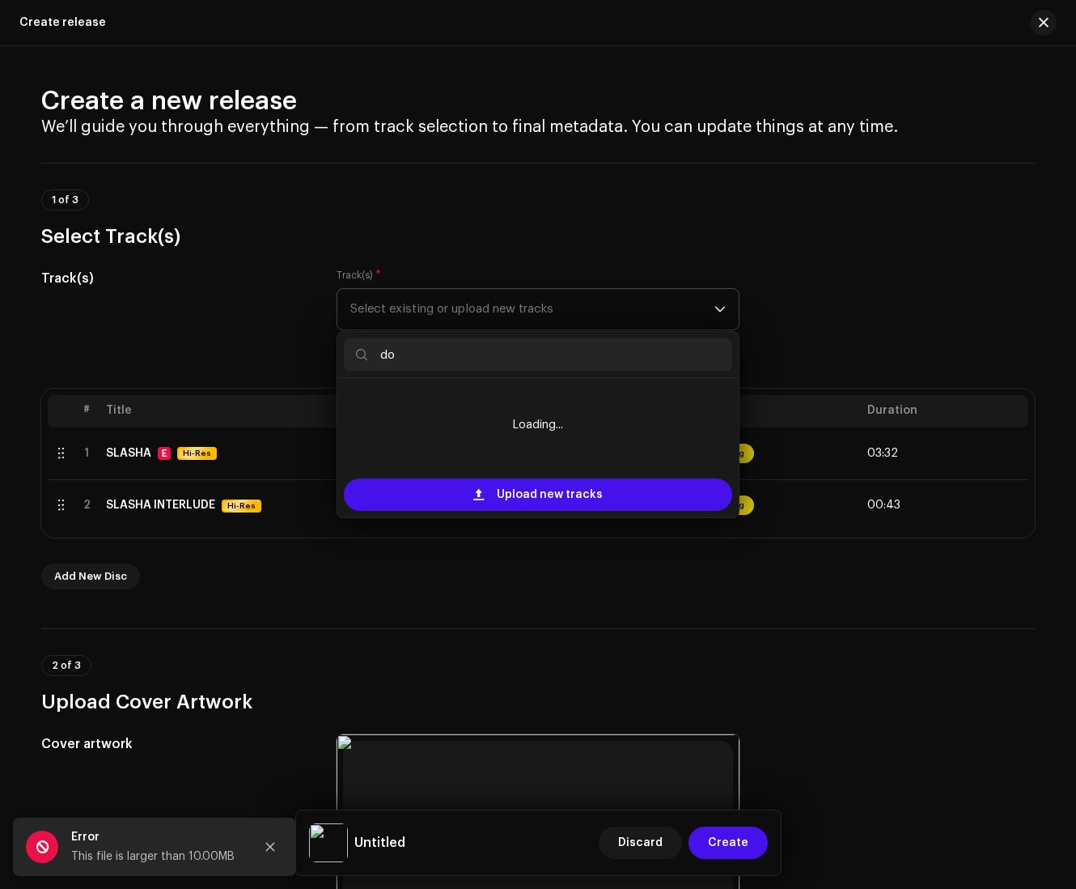
type input "d"
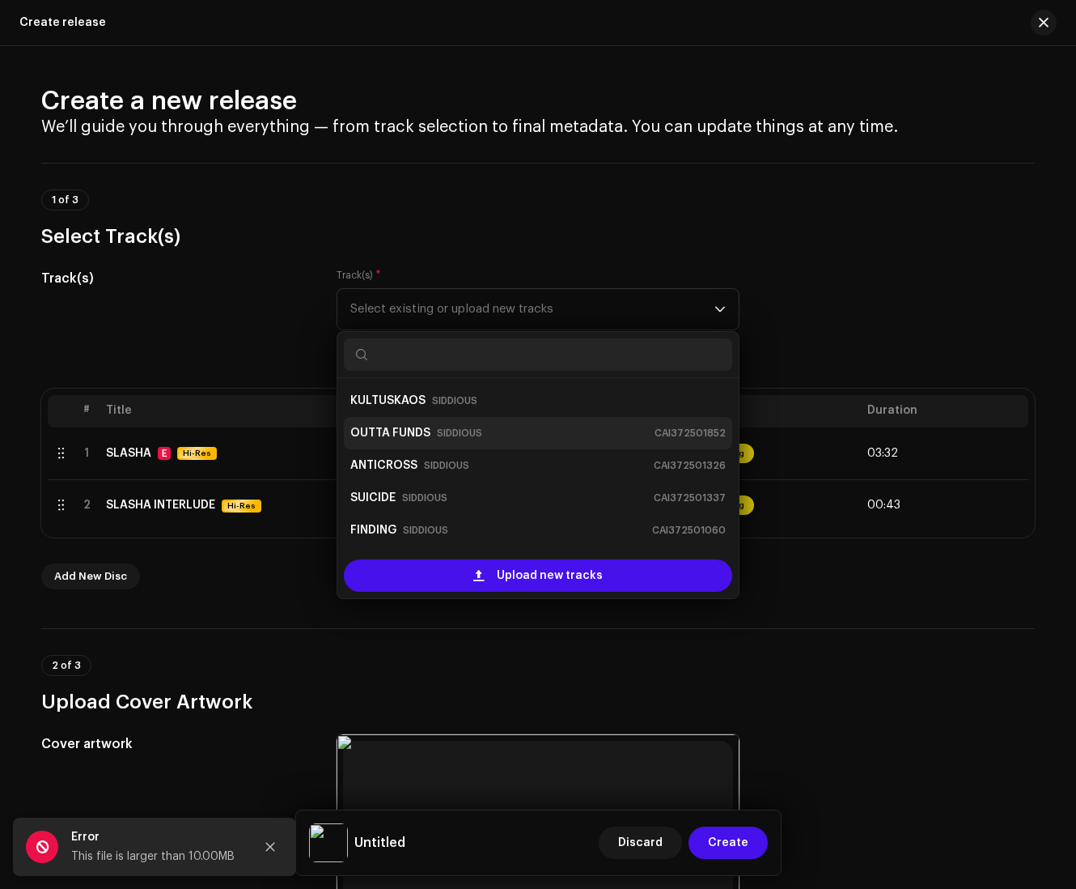
click at [408, 429] on strong "OUTTA FUNDS" at bounding box center [390, 433] width 80 height 26
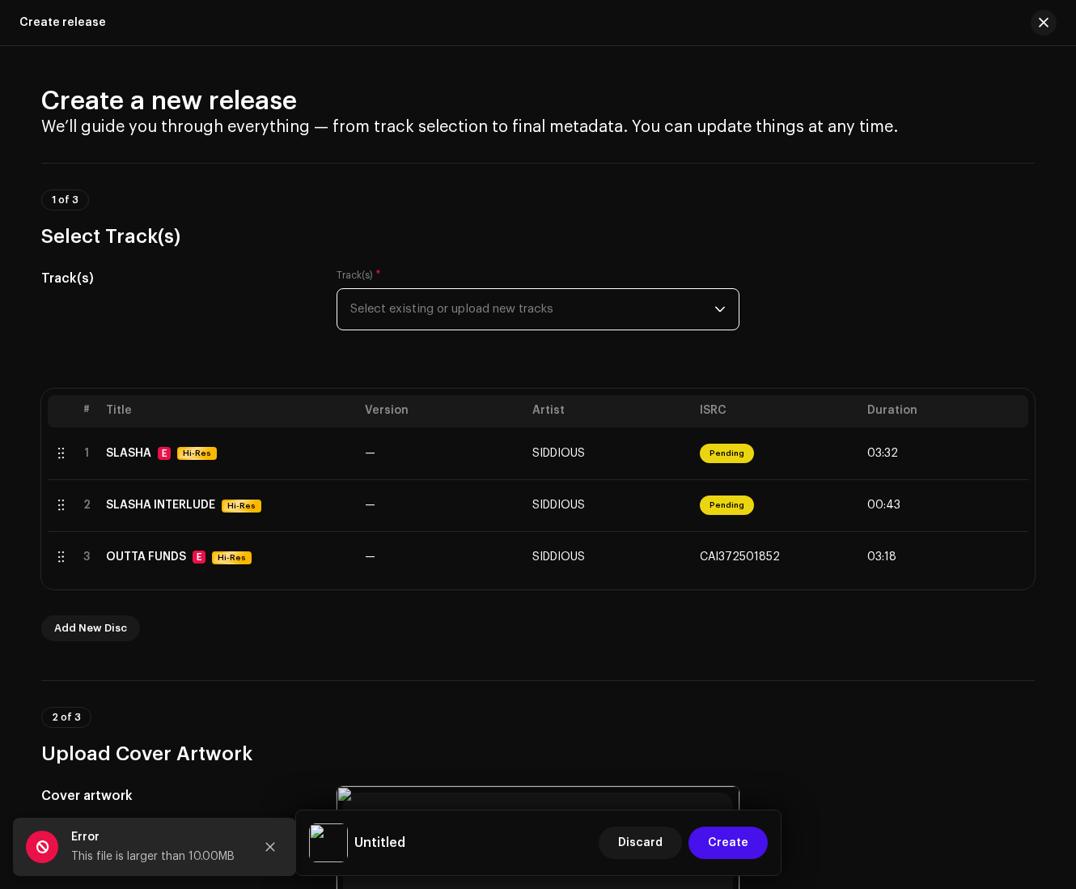
click at [452, 293] on span "Select existing or upload new tracks" at bounding box center [532, 309] width 364 height 40
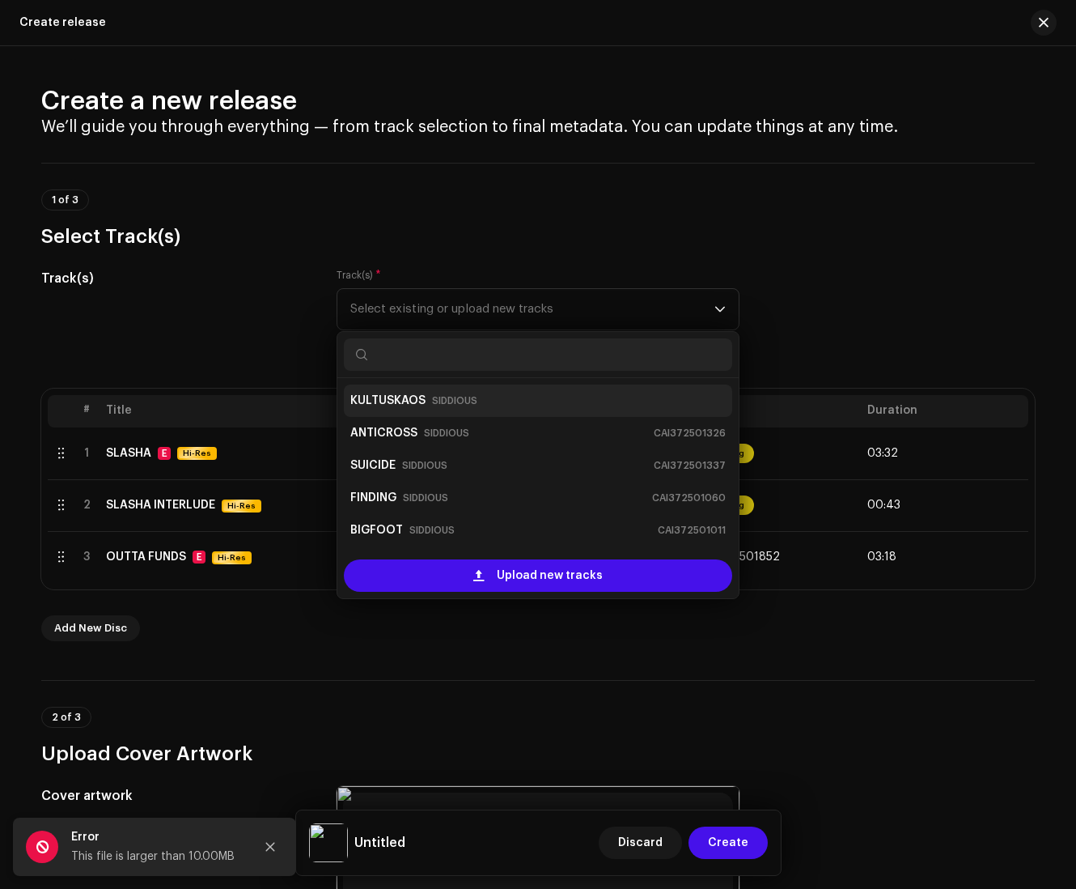
click at [367, 401] on strong "KULTUSKAOS" at bounding box center [387, 401] width 75 height 26
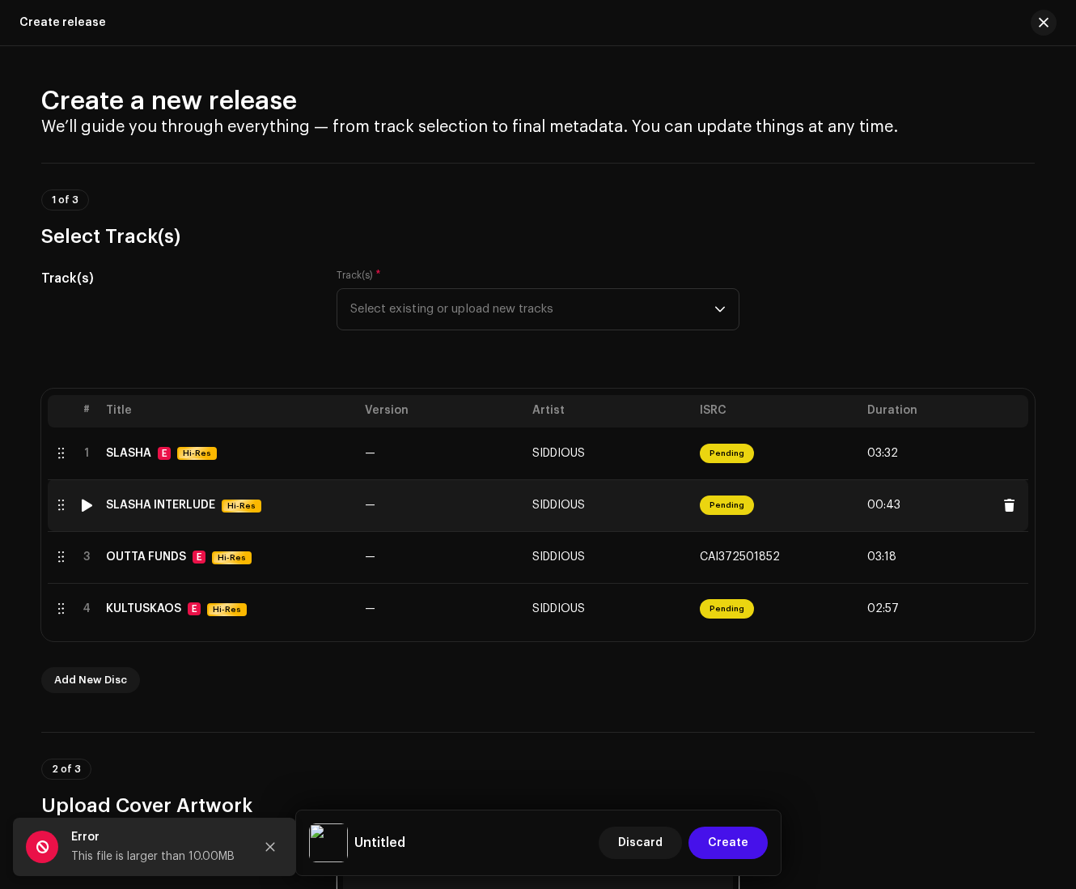
click at [277, 512] on div "SLASHA INTERLUDE Hi-Res" at bounding box center [229, 506] width 246 height 14
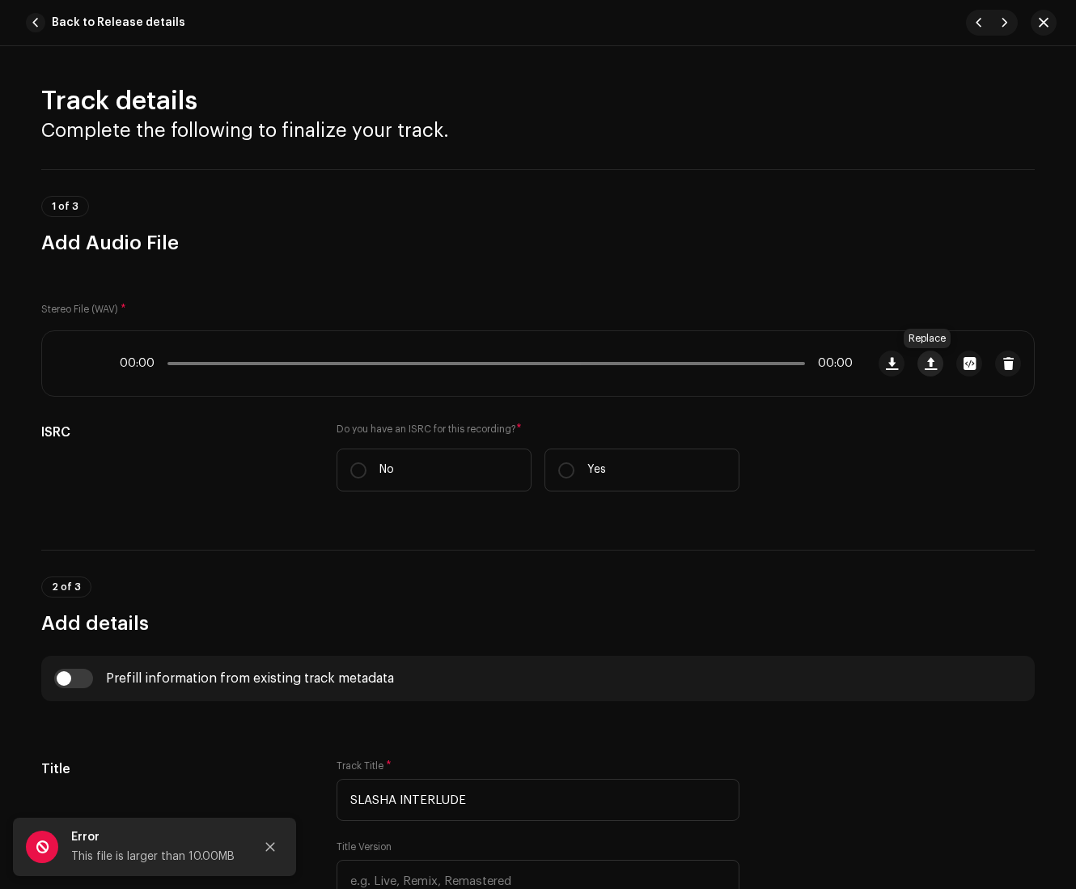
click at [809, 363] on span "button" at bounding box center [931, 363] width 12 height 13
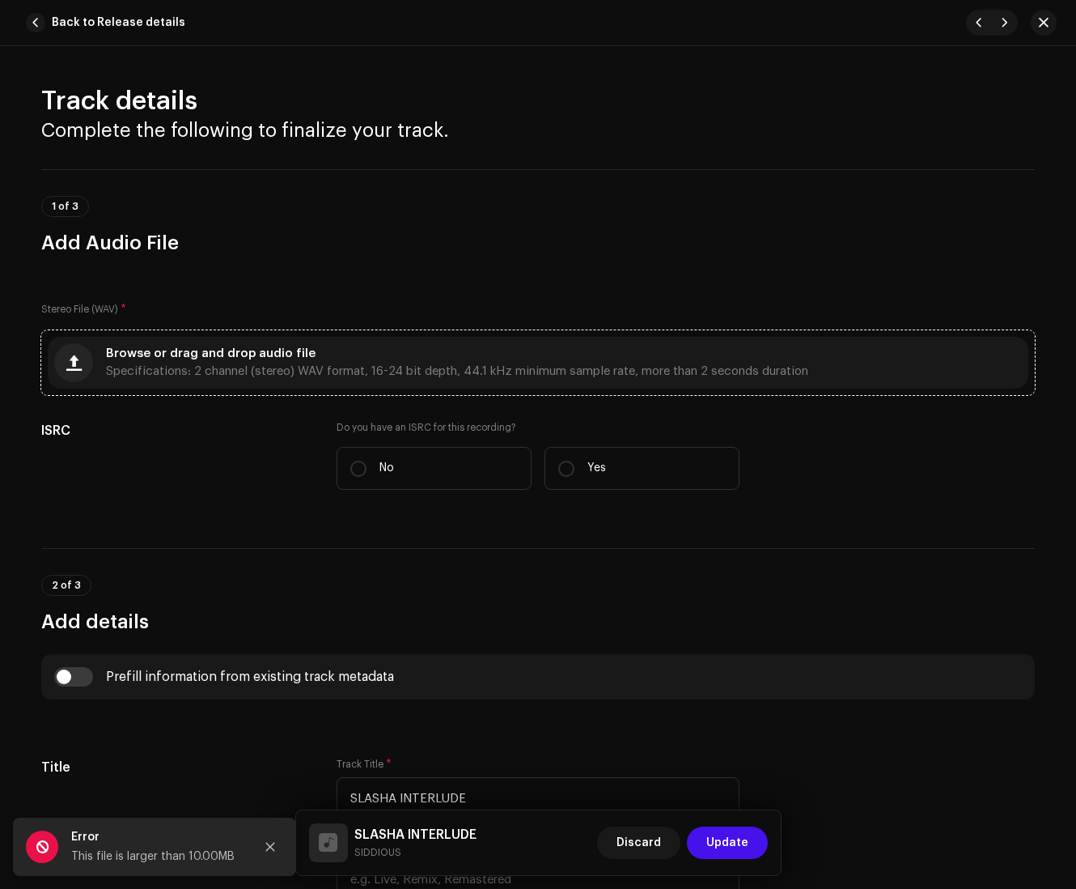
click at [594, 356] on div "Browse or drag and drop audio file Specifications: 2 channel (stereo) WAV forma…" at bounding box center [457, 362] width 703 height 29
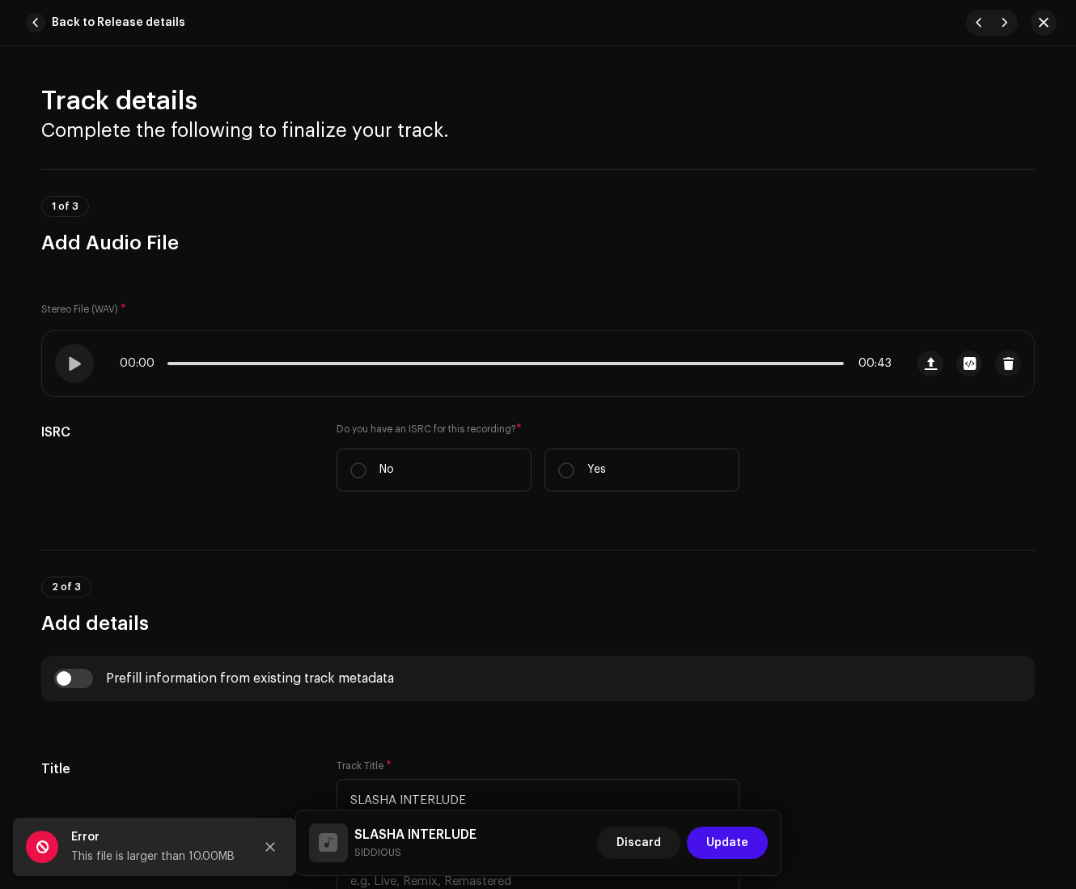
click at [730, 858] on div "Discard Update" at bounding box center [682, 842] width 171 height 39
click at [719, 845] on span "Update" at bounding box center [728, 842] width 42 height 32
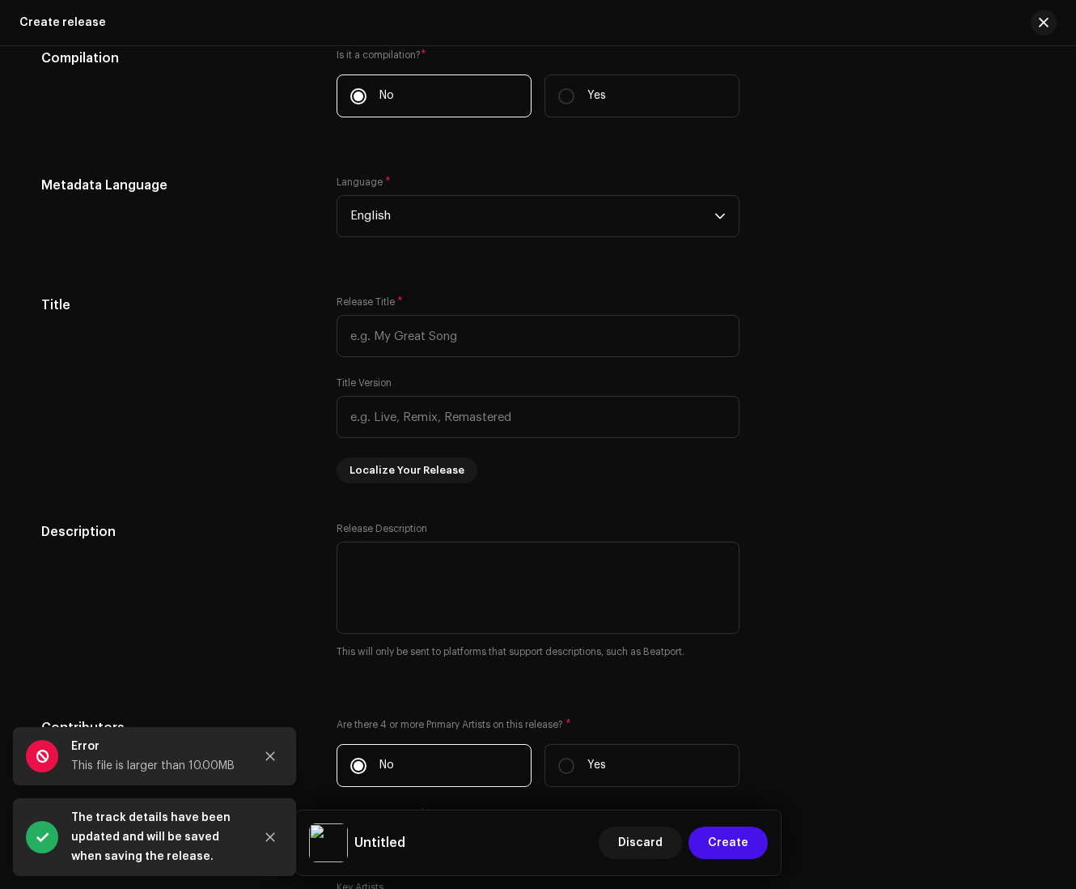
scroll to position [1428, 0]
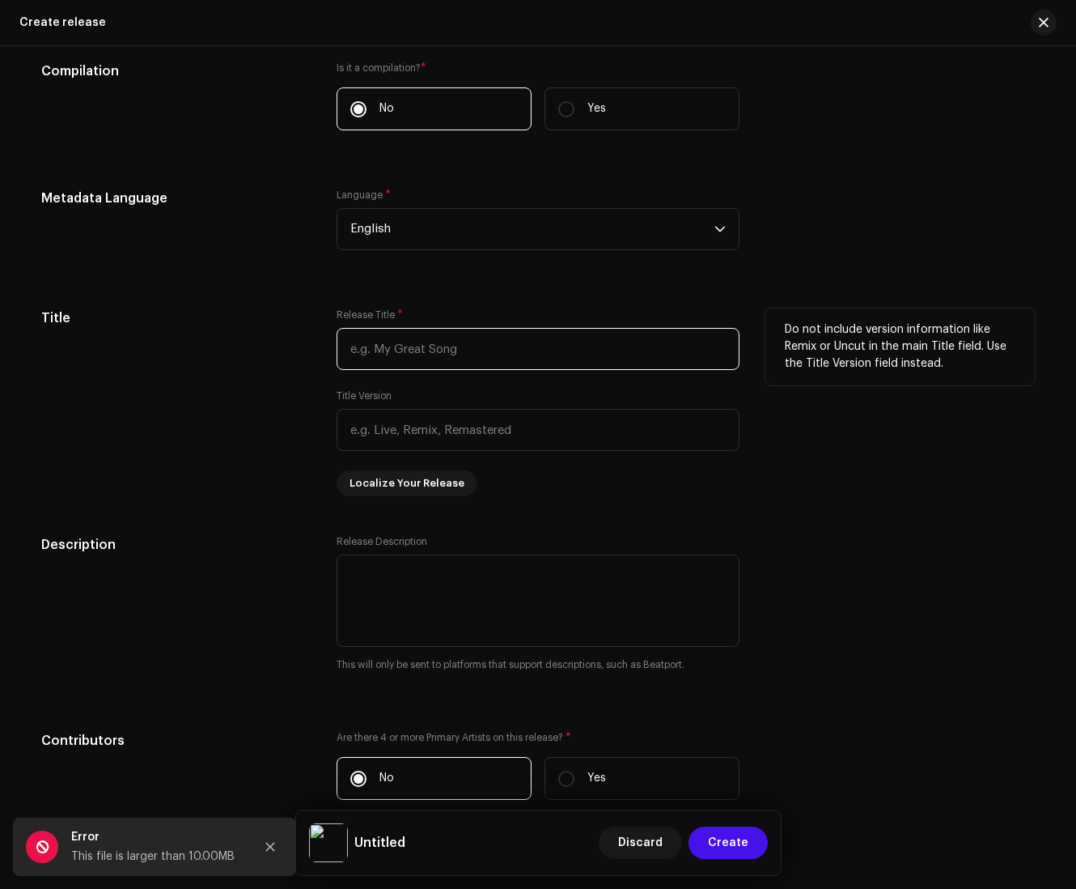
click at [358, 356] on input "text" at bounding box center [538, 349] width 403 height 42
type input "ALTREG026"
click at [398, 419] on input "text" at bounding box center [538, 430] width 403 height 42
type input "p"
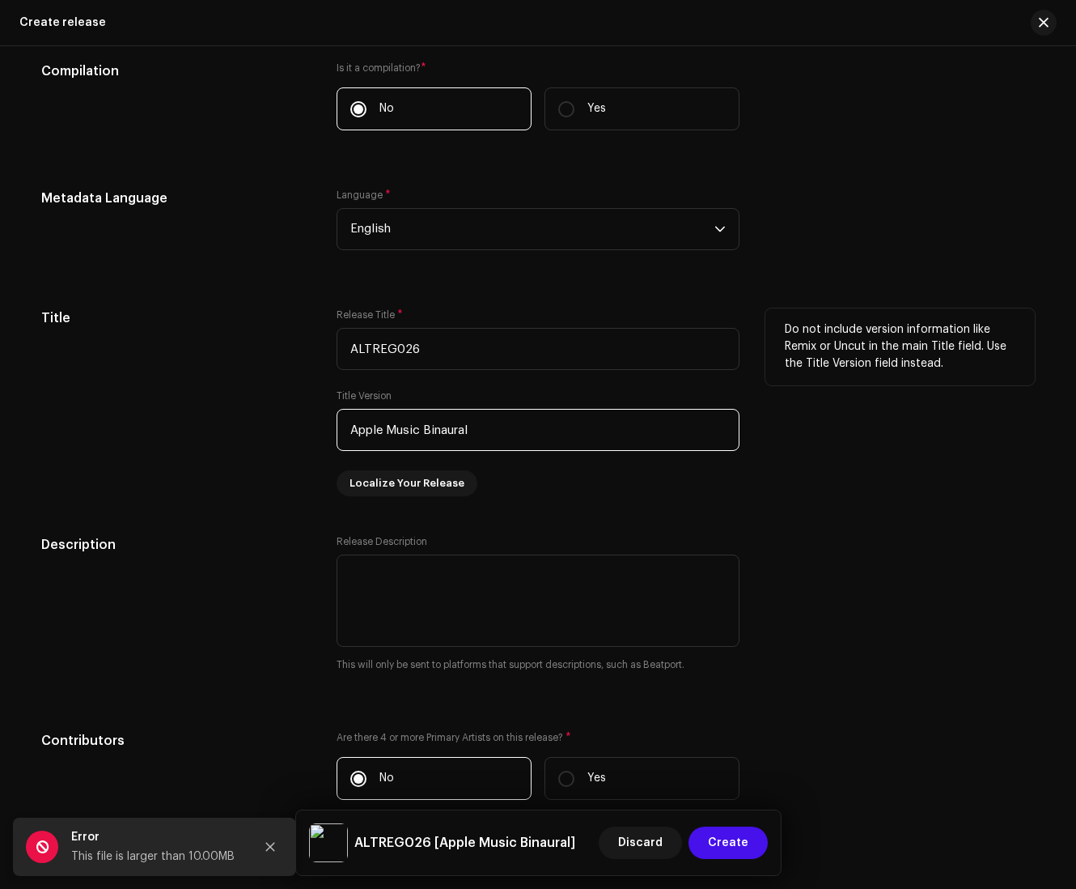
type input "Apple Music Binaural"
click at [194, 382] on div "Title" at bounding box center [176, 402] width 270 height 188
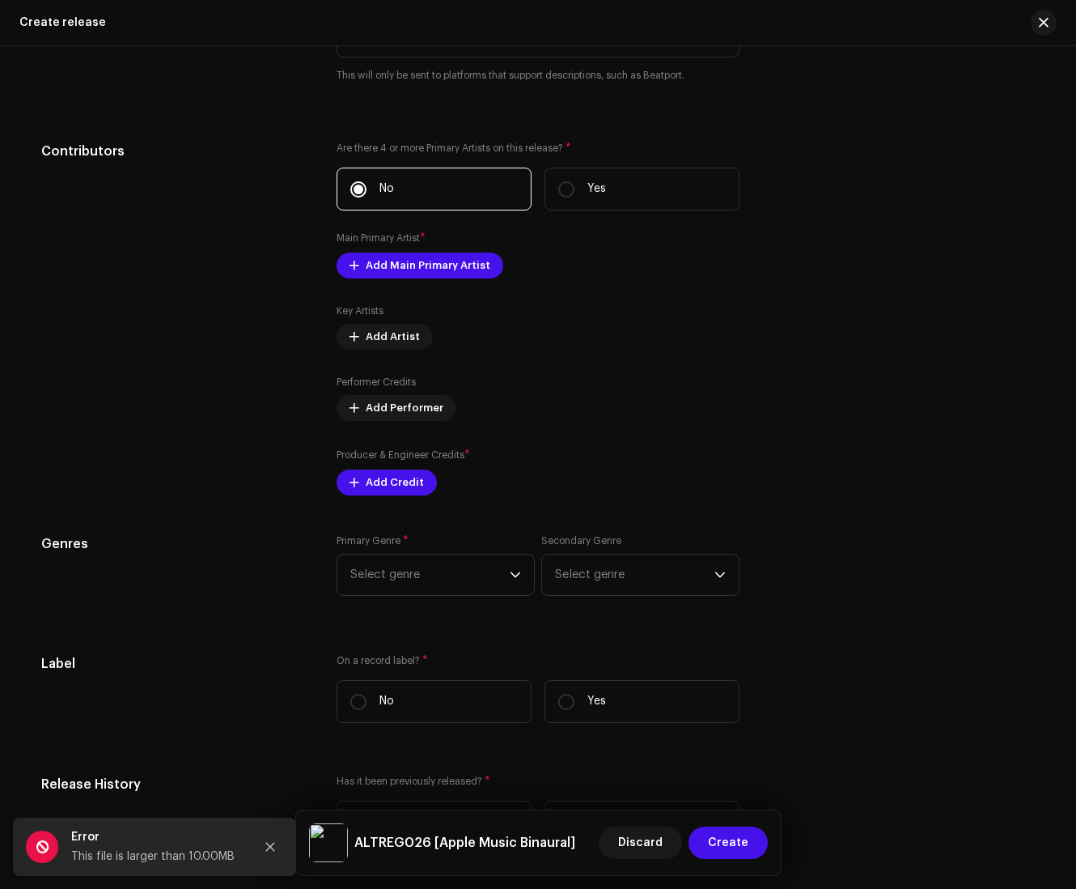
scroll to position [2075, 0]
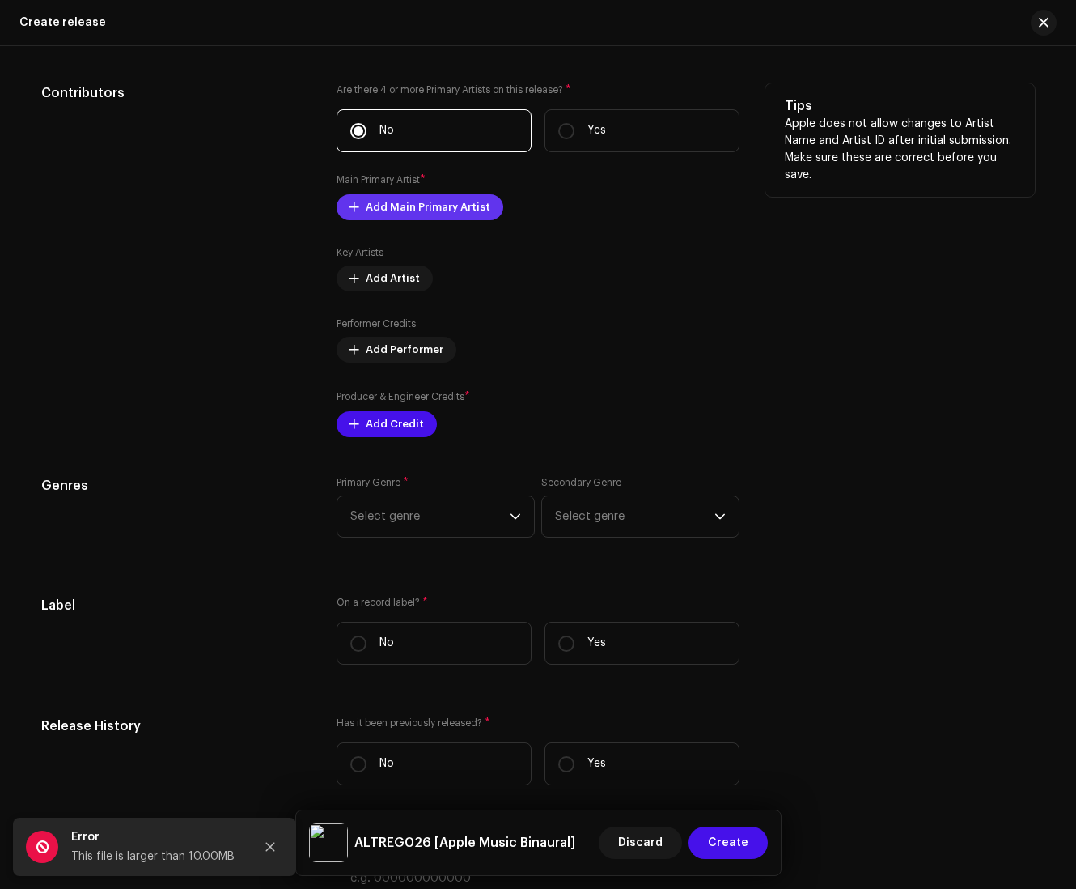
click at [405, 214] on span "Add Main Primary Artist" at bounding box center [428, 207] width 125 height 32
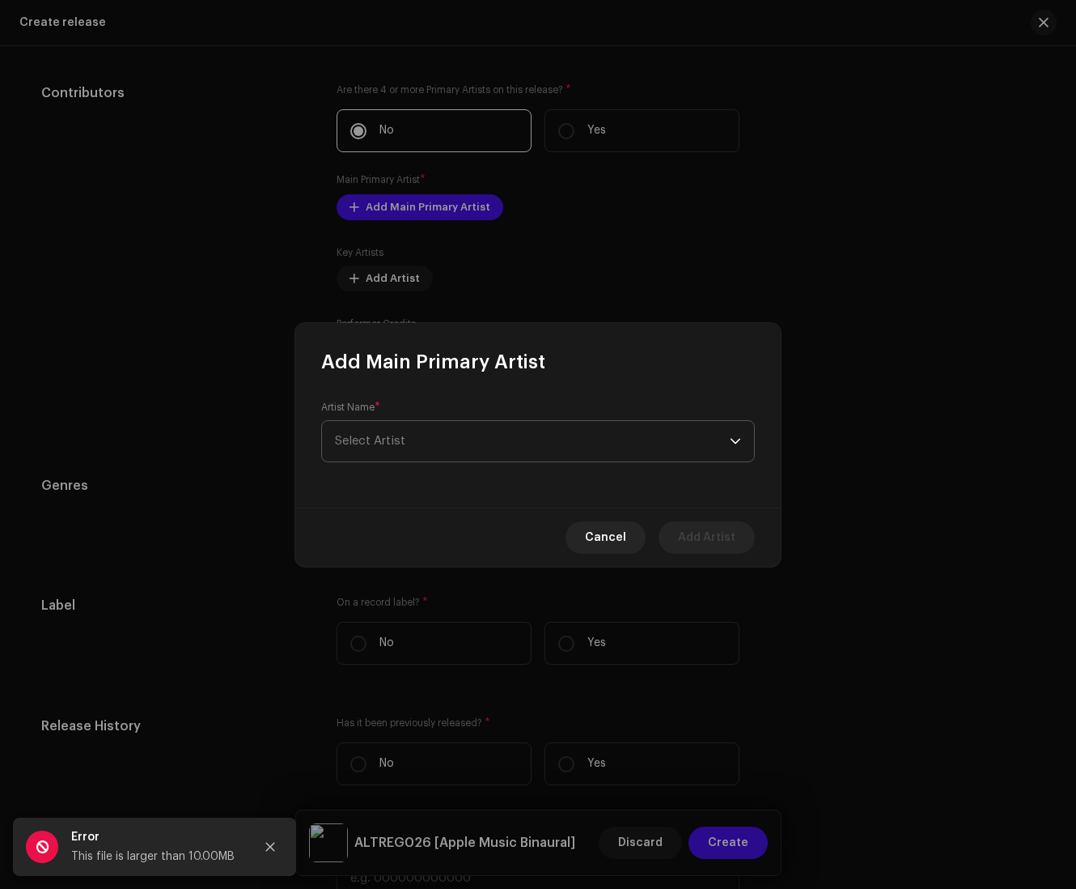
click at [406, 427] on span "Select Artist" at bounding box center [532, 441] width 395 height 40
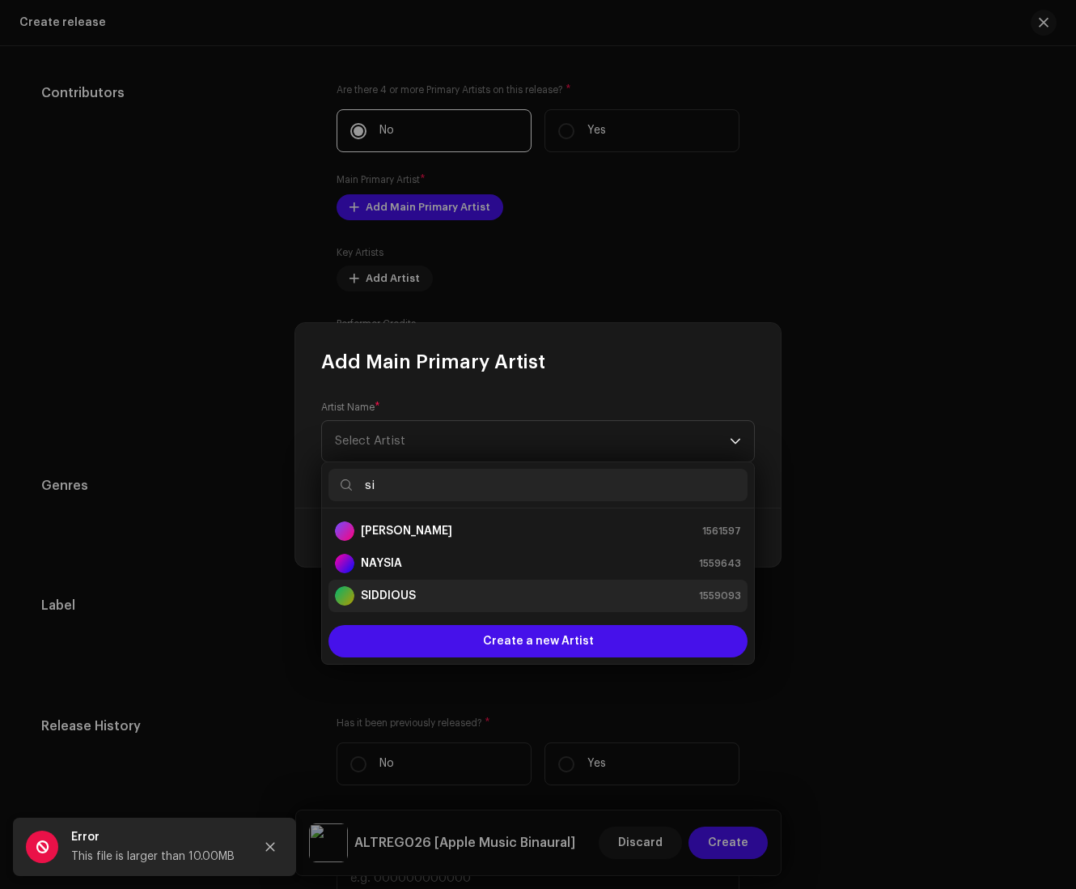
type input "si"
click at [379, 594] on strong "SIDDIOUS" at bounding box center [388, 596] width 55 height 16
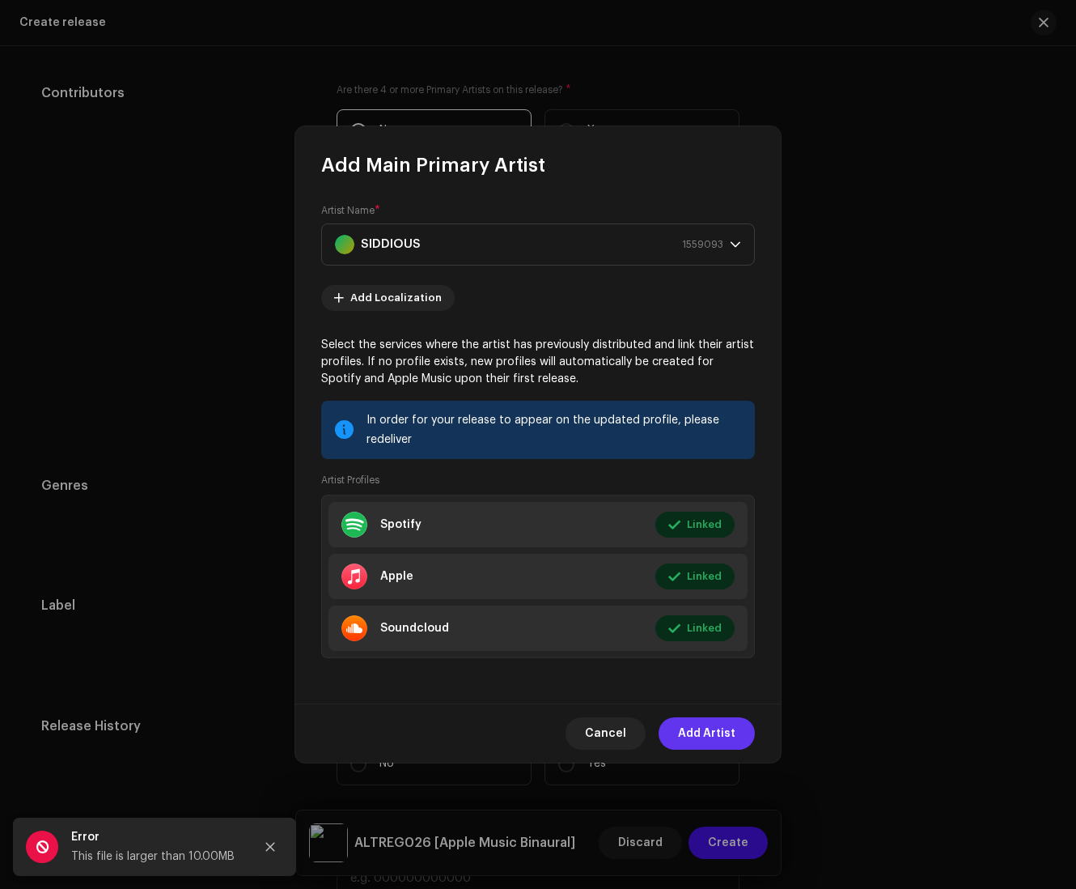
click at [707, 745] on span "Add Artist" at bounding box center [706, 733] width 57 height 32
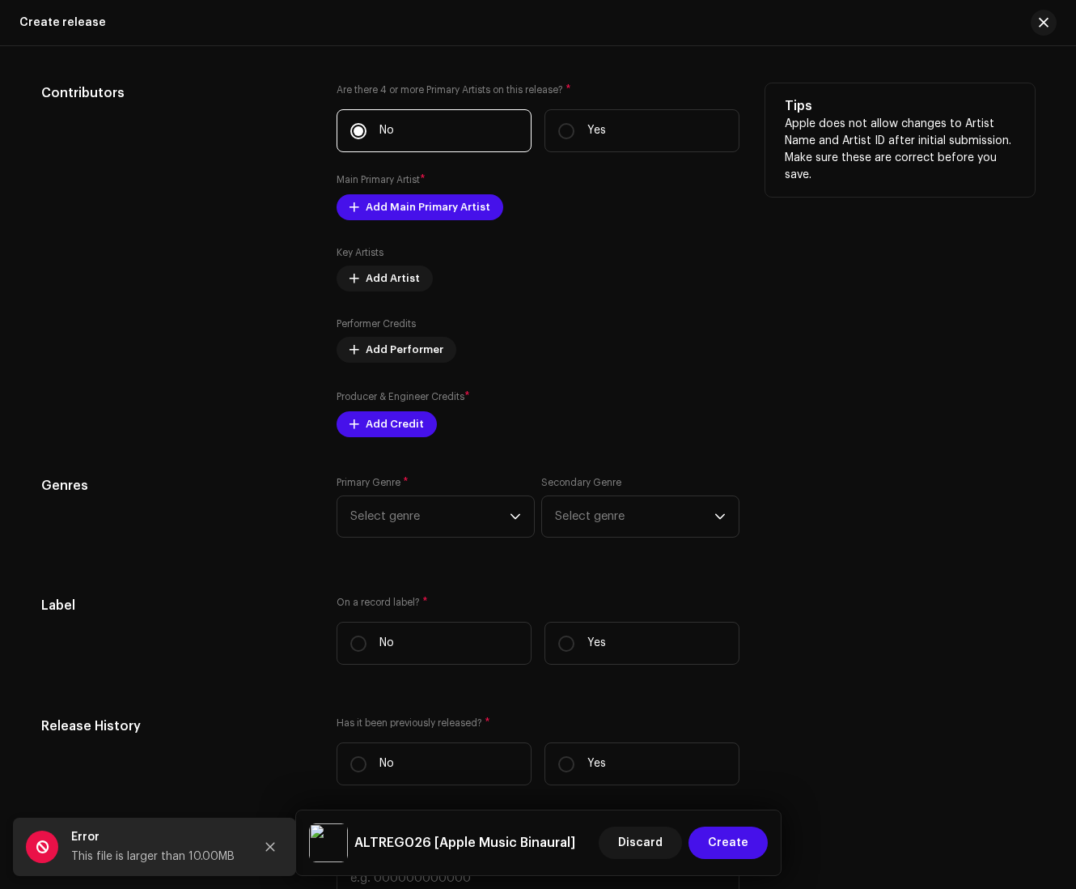
click at [809, 437] on div "Tips Apple does not allow changes to Artist Name and Artist ID after initial su…" at bounding box center [901, 260] width 270 height 354
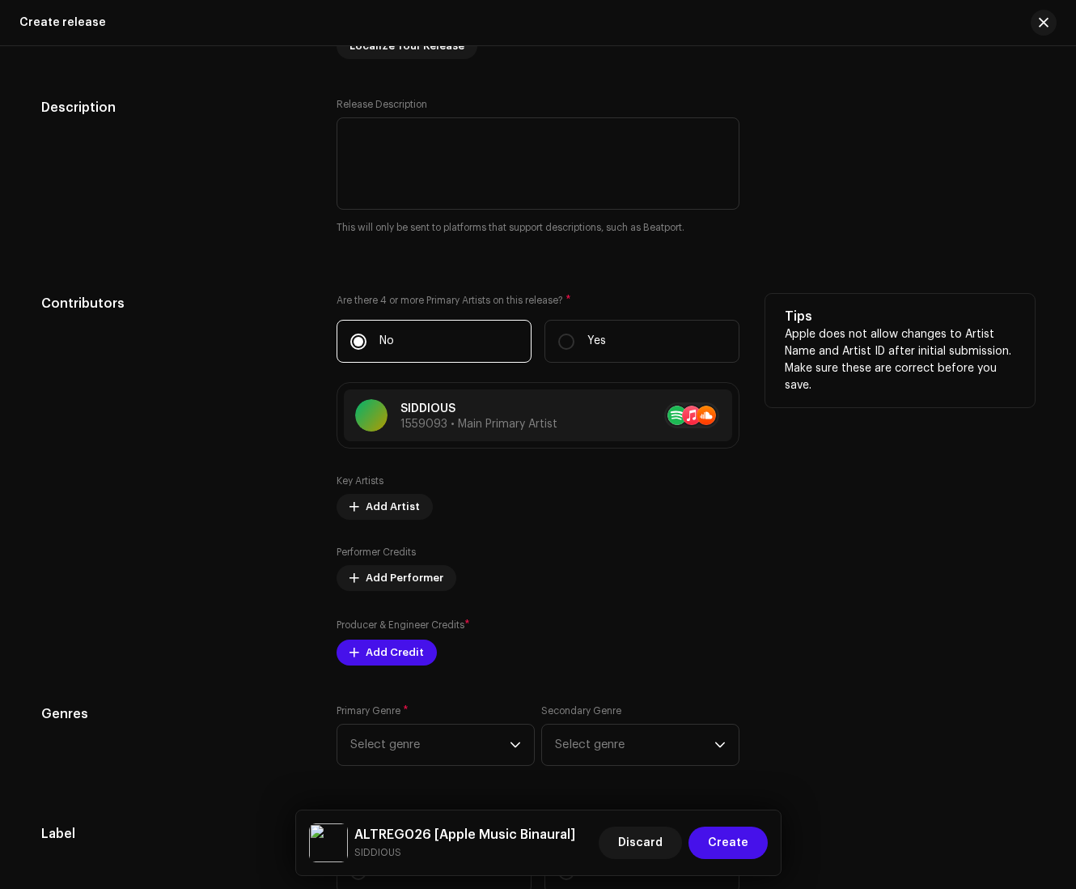
scroll to position [1816, 0]
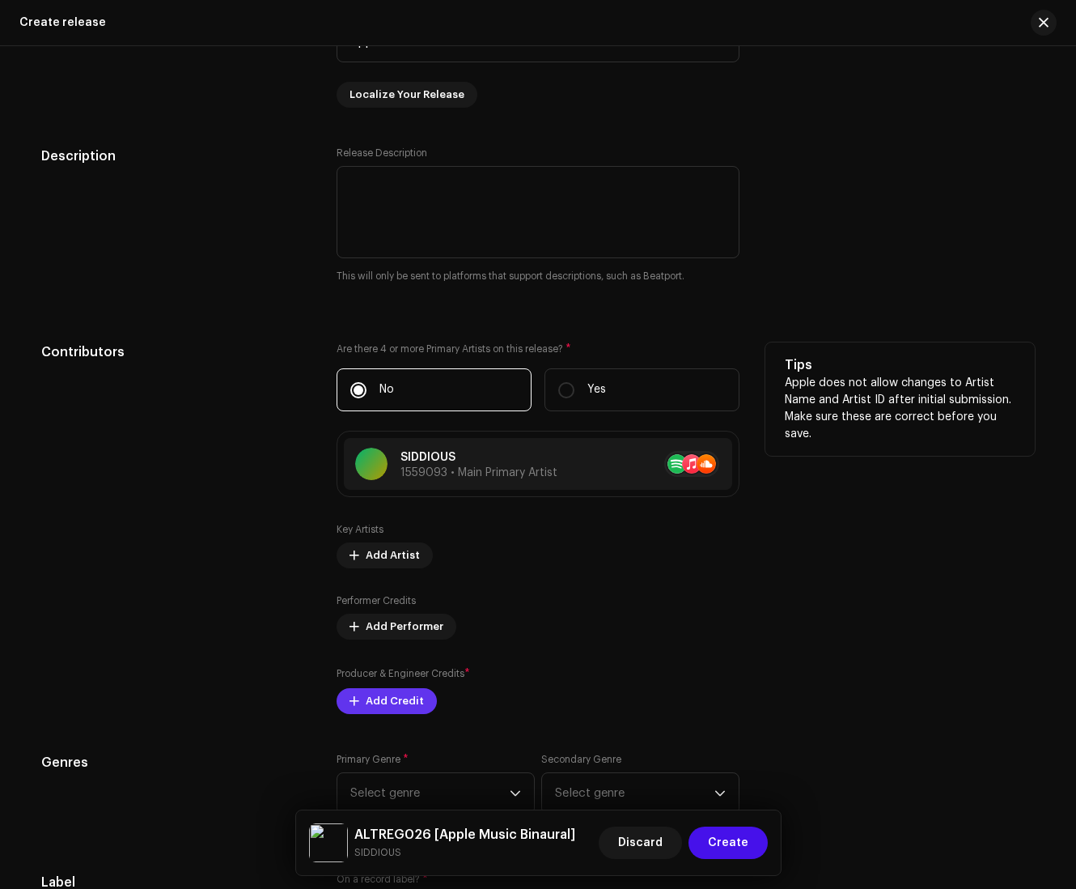
click at [379, 717] on span "Add Credit" at bounding box center [395, 701] width 58 height 32
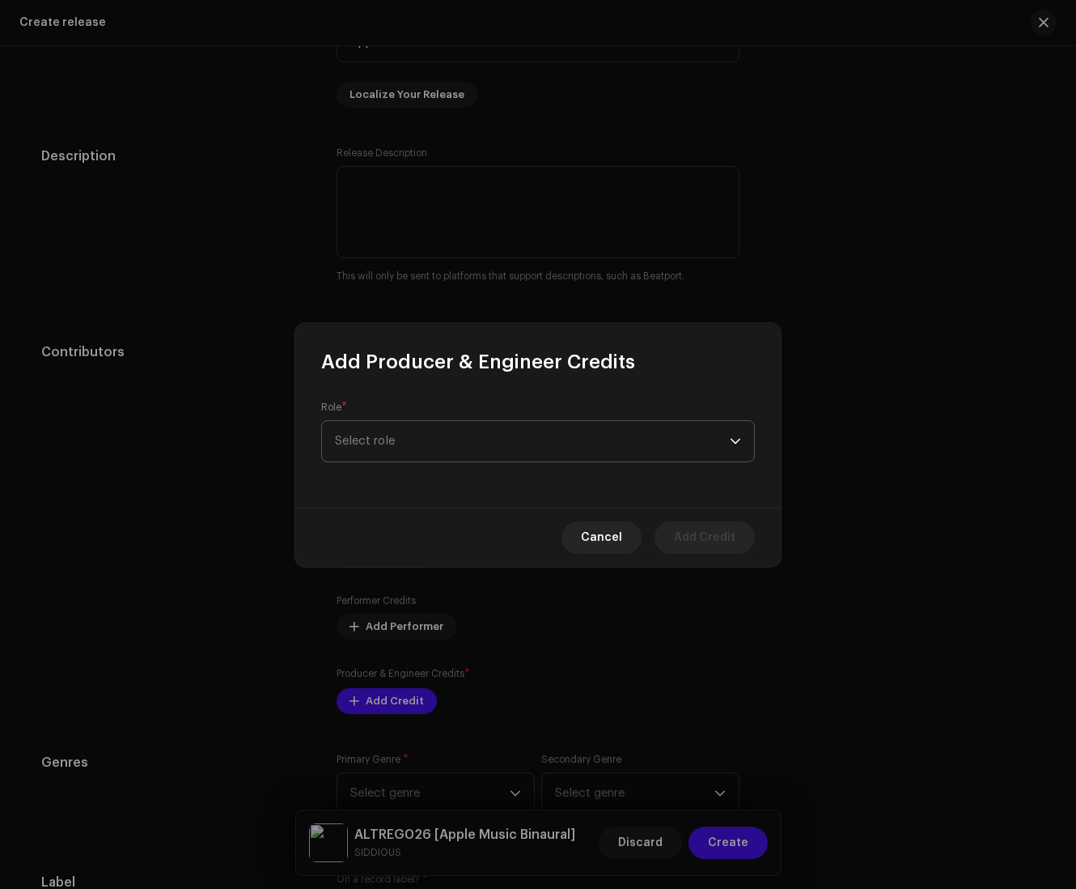
click at [413, 439] on span "Select role" at bounding box center [532, 441] width 395 height 40
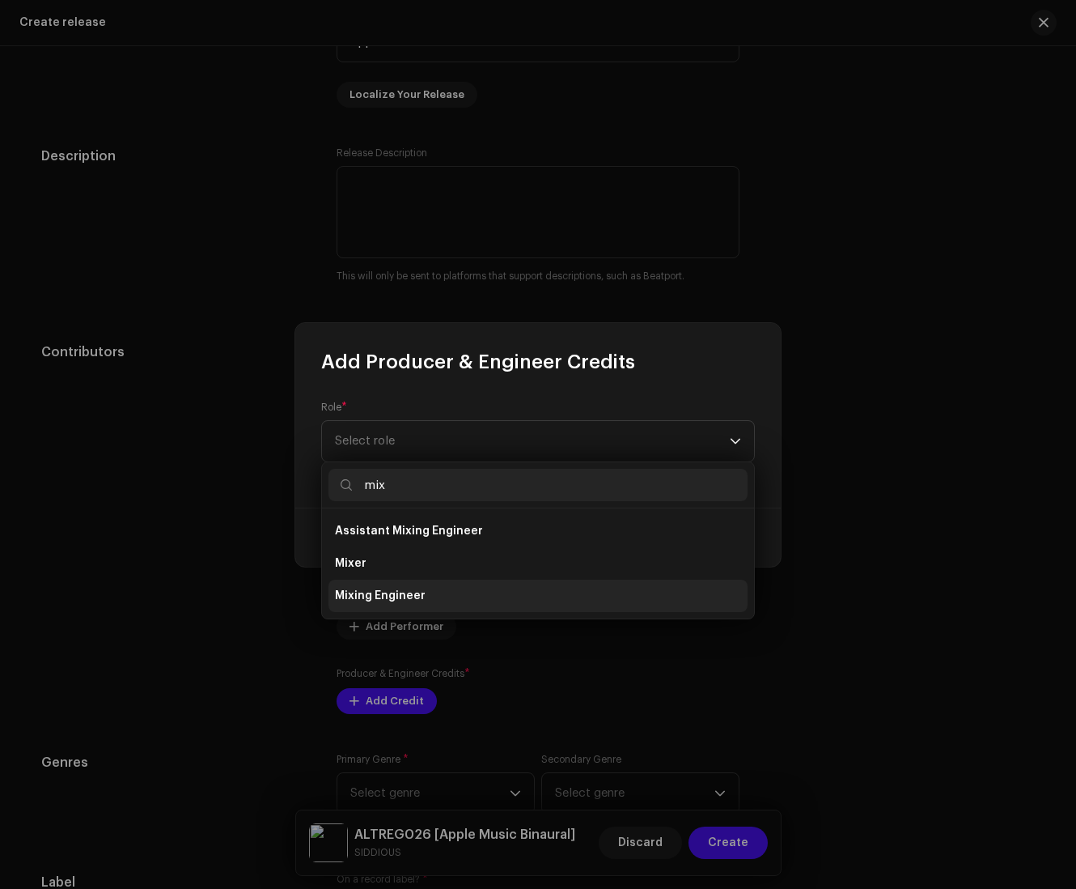
type input "mix"
click at [364, 596] on span "Mixing Engineer" at bounding box center [380, 596] width 91 height 16
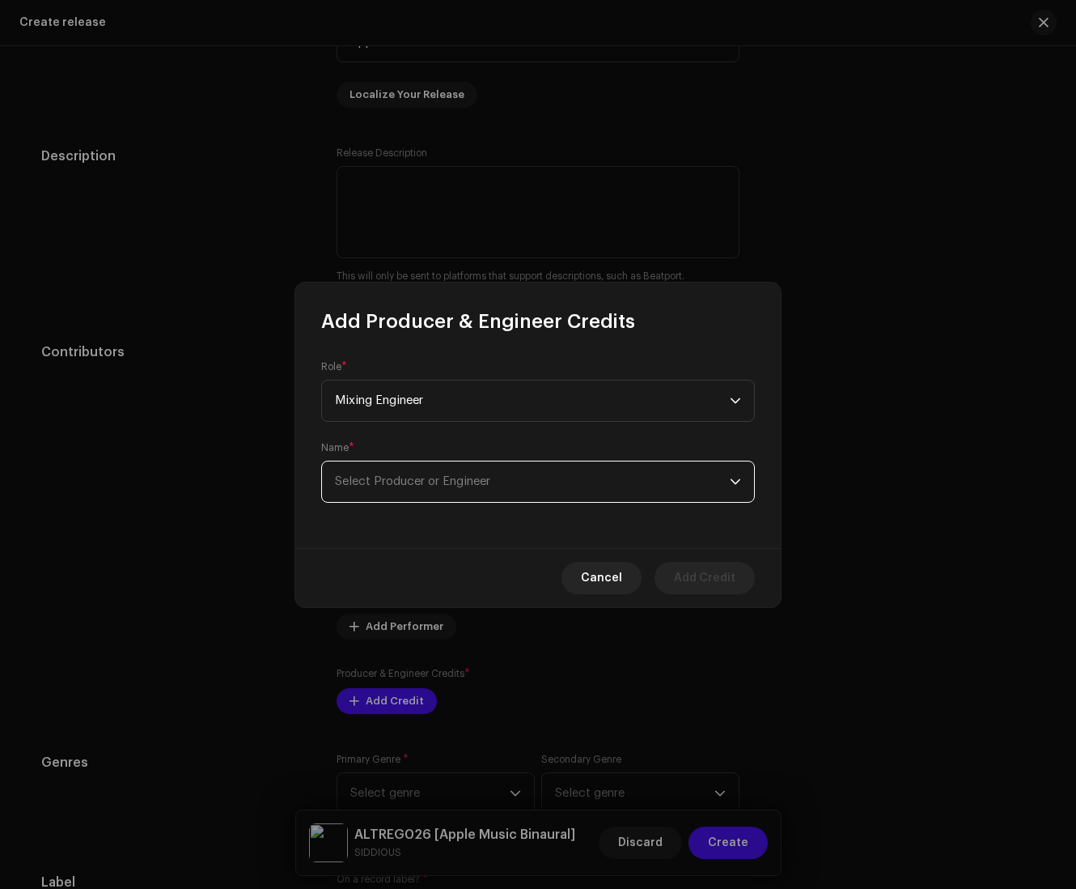
click at [434, 478] on span "Select Producer or Engineer" at bounding box center [412, 481] width 155 height 12
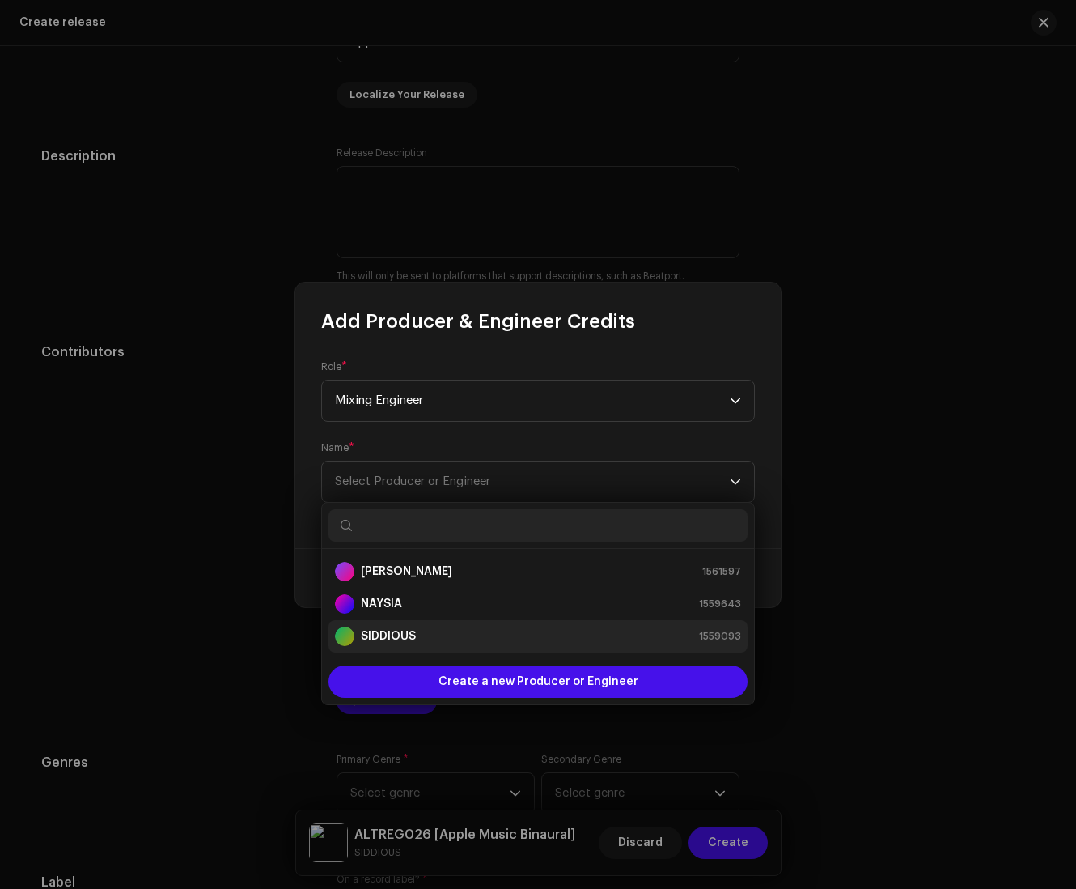
click at [372, 630] on strong "SIDDIOUS" at bounding box center [388, 636] width 55 height 16
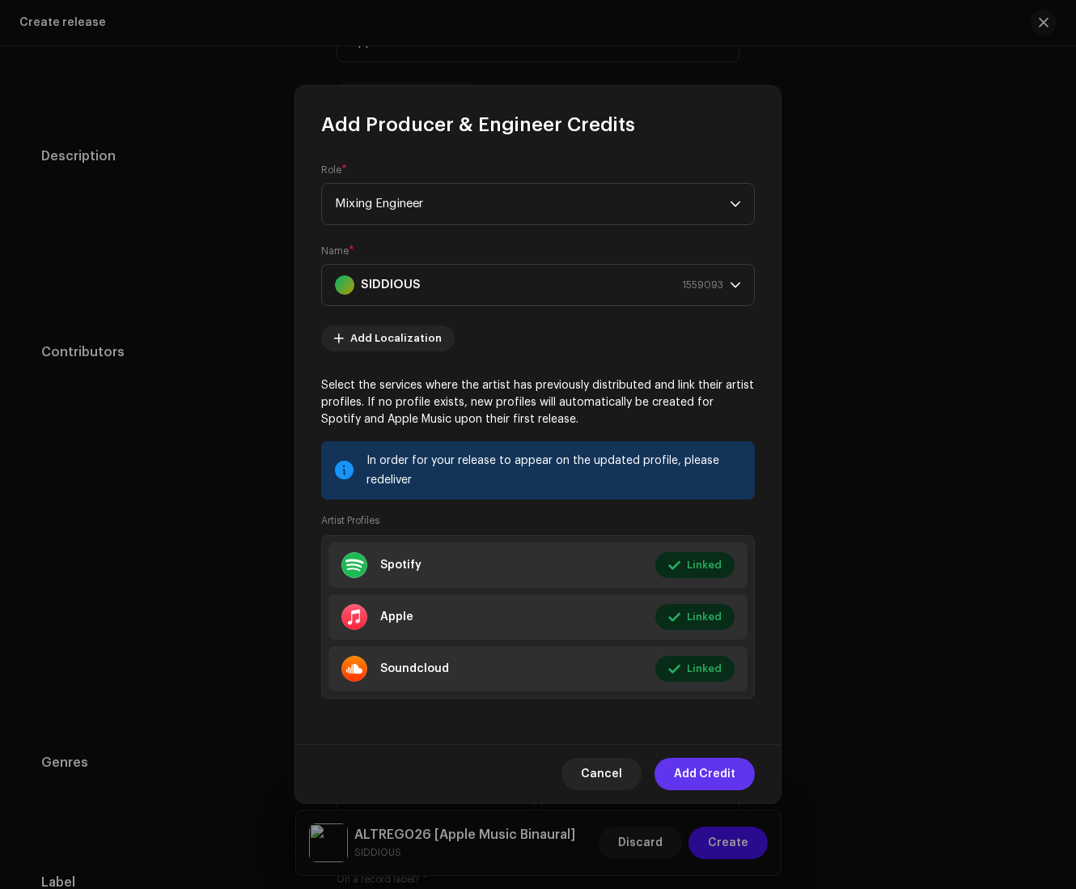
click at [698, 767] on span "Add Credit" at bounding box center [705, 774] width 62 height 32
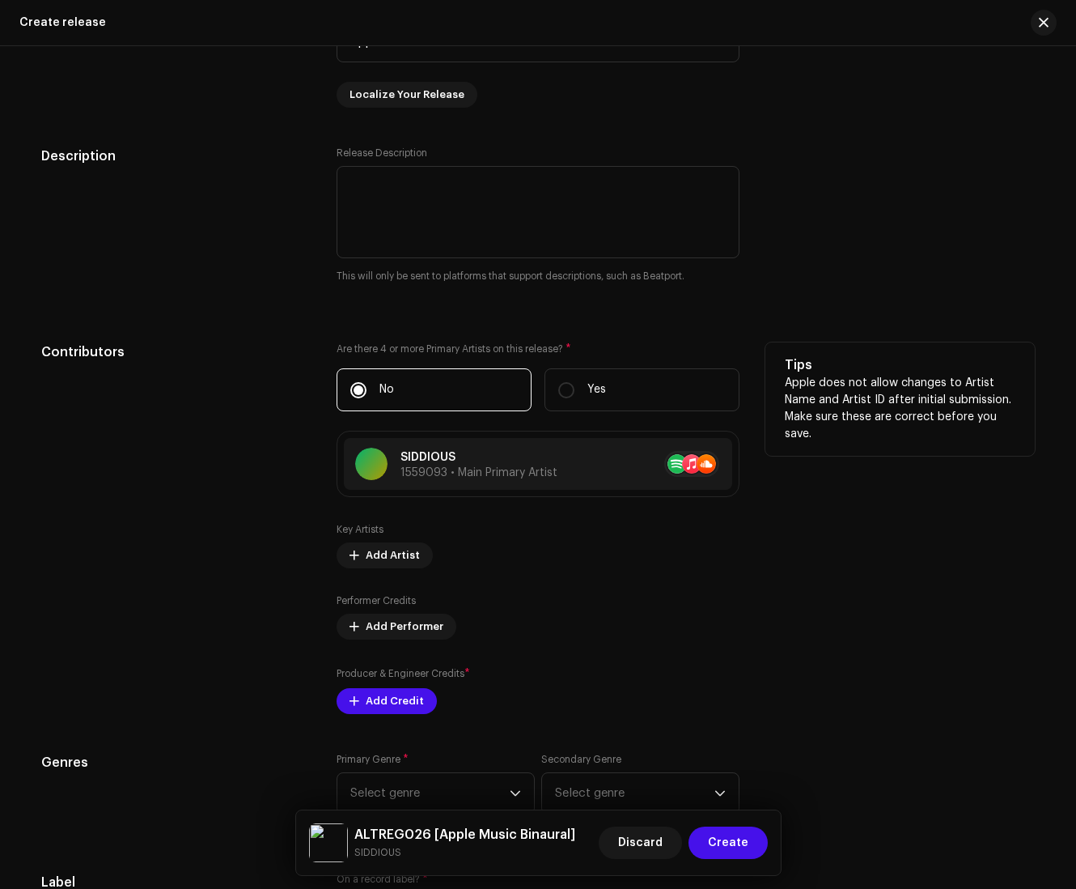
click at [809, 673] on div "Tips Apple does not allow changes to Artist Name and Artist ID after initial su…" at bounding box center [901, 527] width 270 height 371
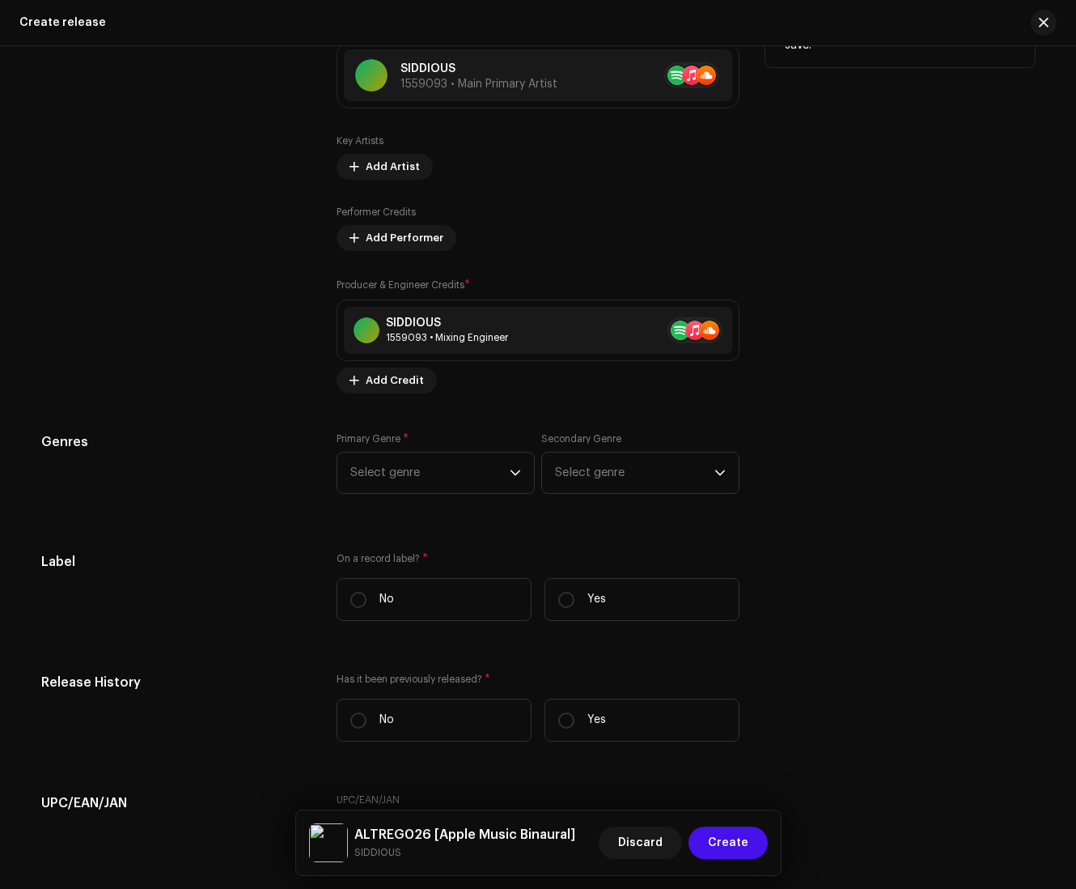
scroll to position [2269, 0]
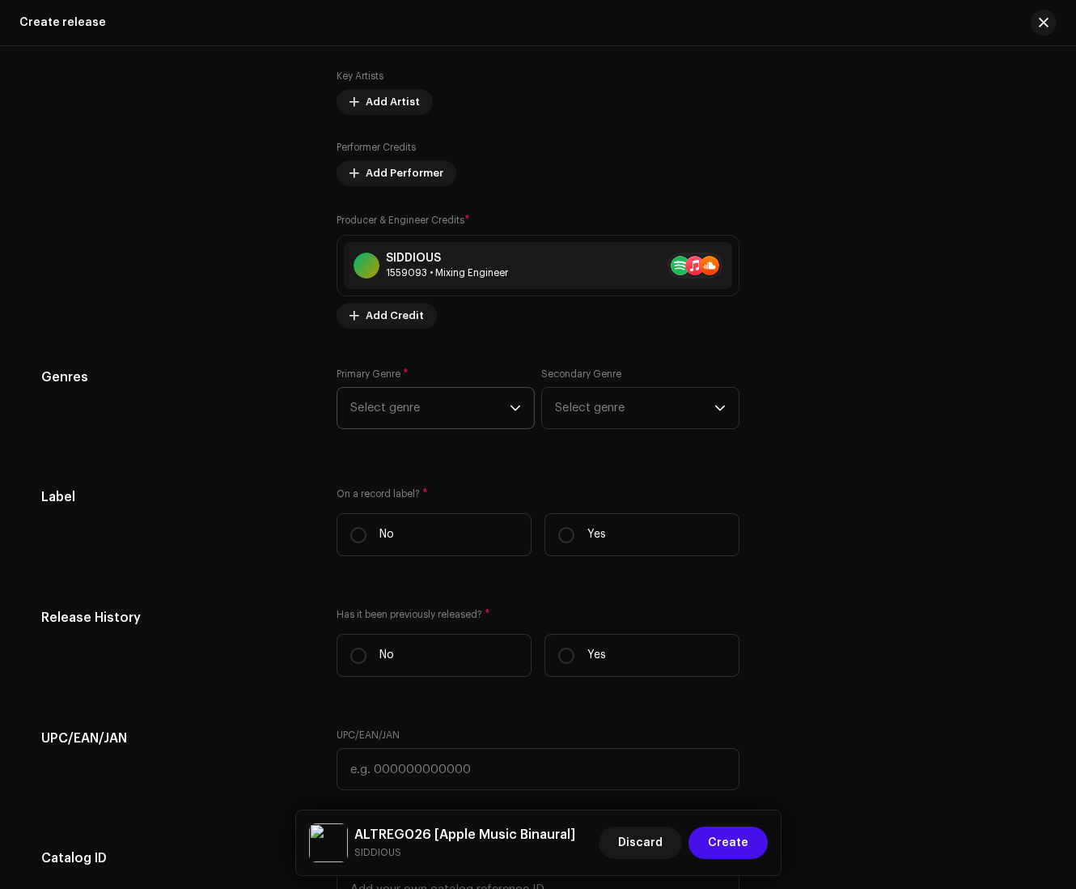
click at [456, 426] on span "Select genre" at bounding box center [429, 408] width 159 height 40
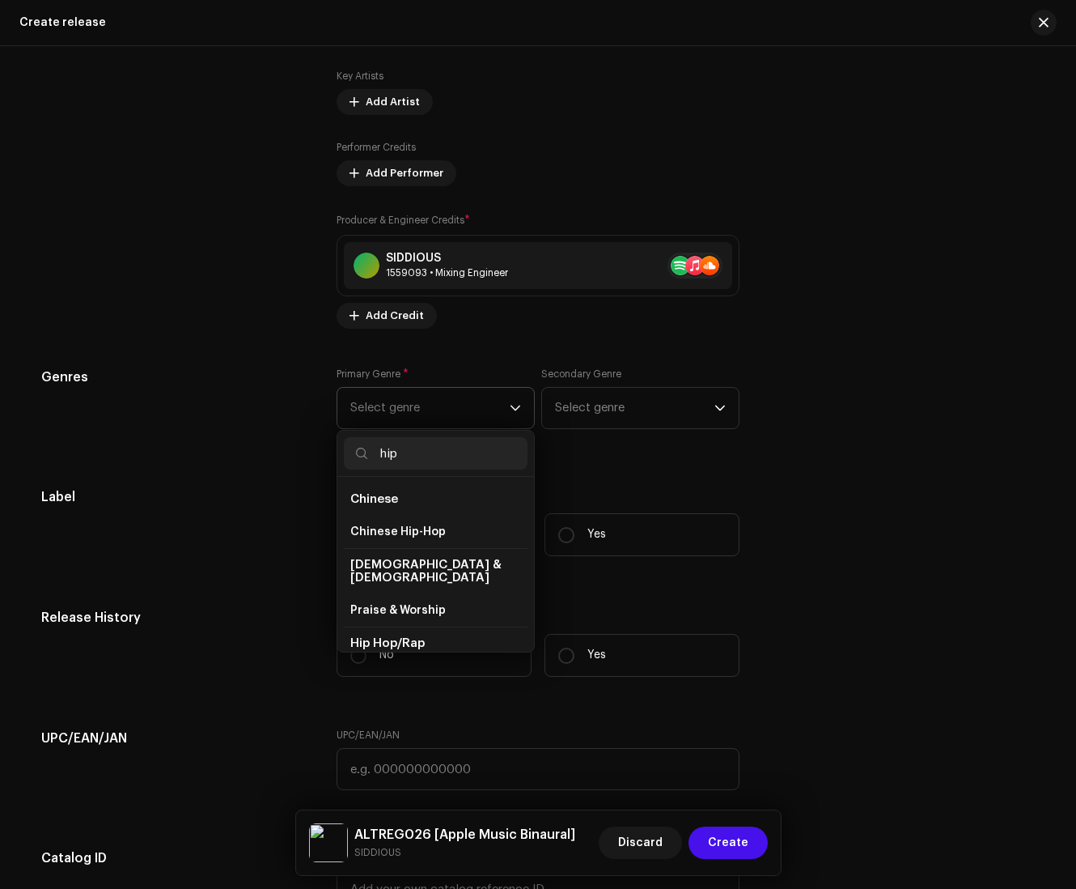
type input "hip"
click at [478, 639] on li "Hip Hop/Rap" at bounding box center [436, 642] width 184 height 33
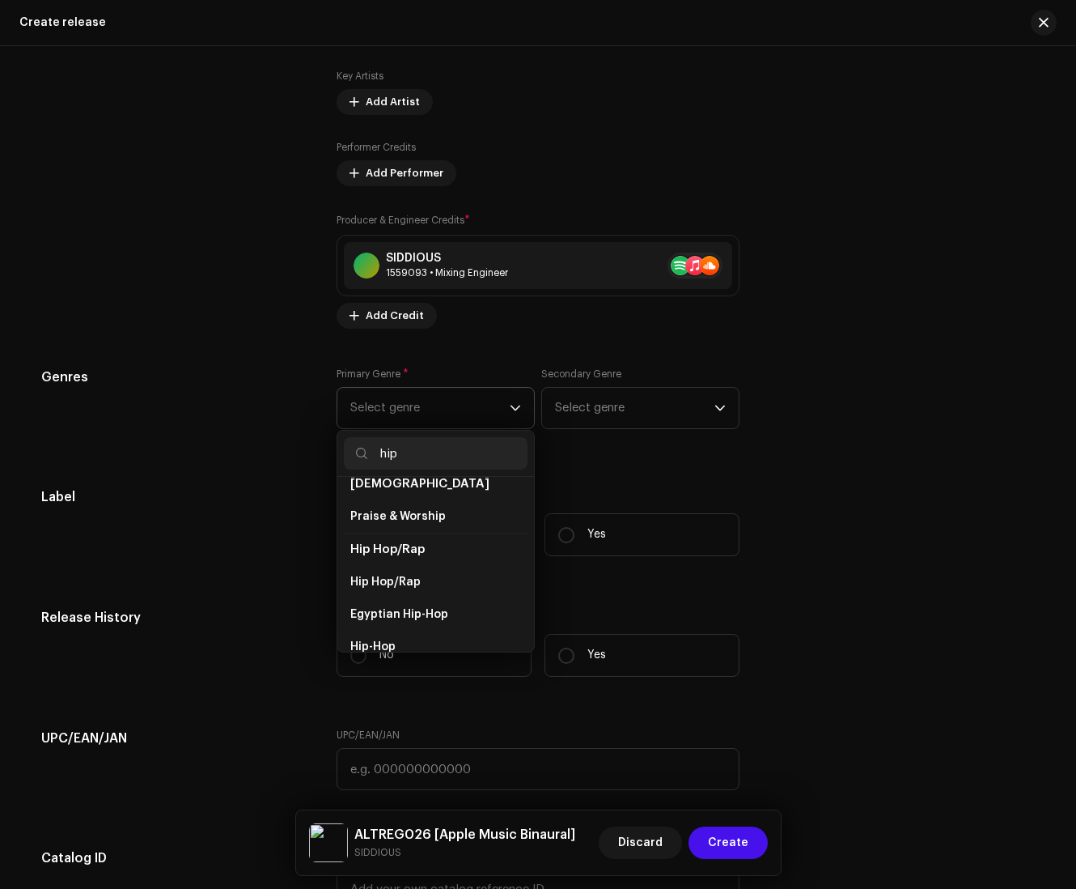
scroll to position [113, 0]
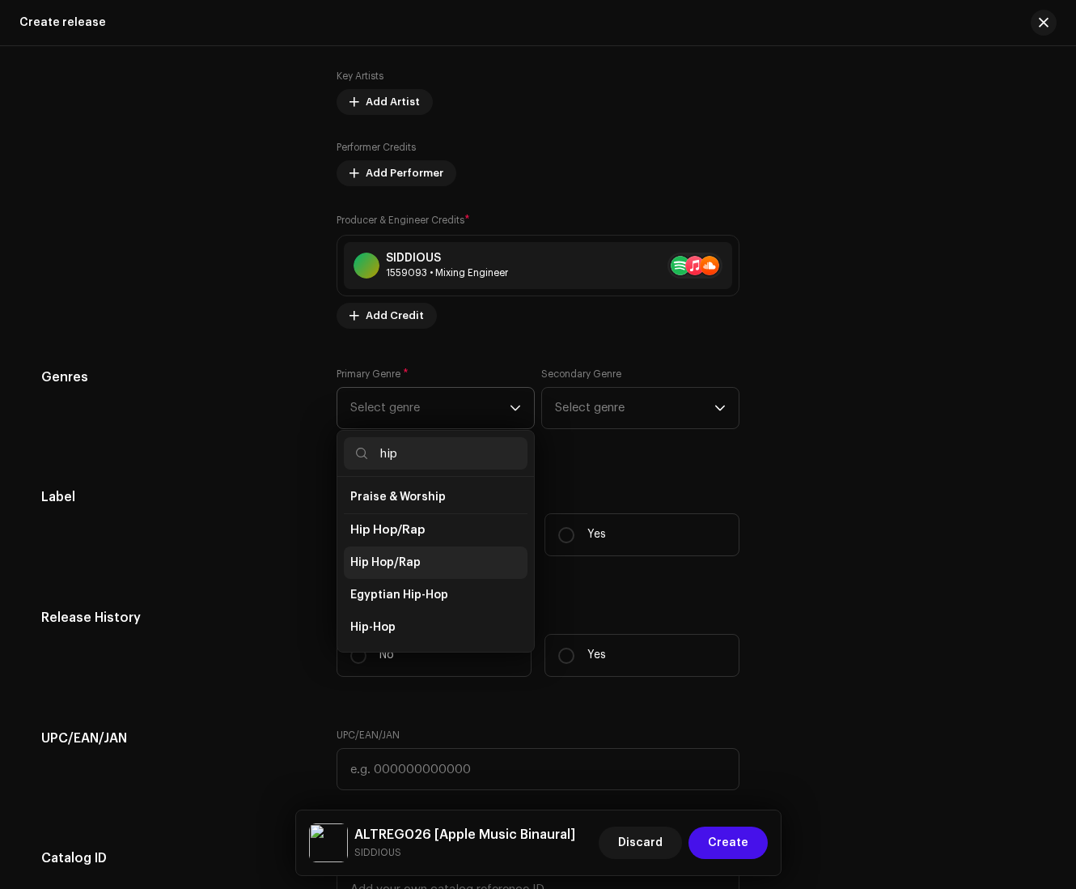
click at [460, 570] on li "Hip Hop/Rap" at bounding box center [436, 562] width 184 height 32
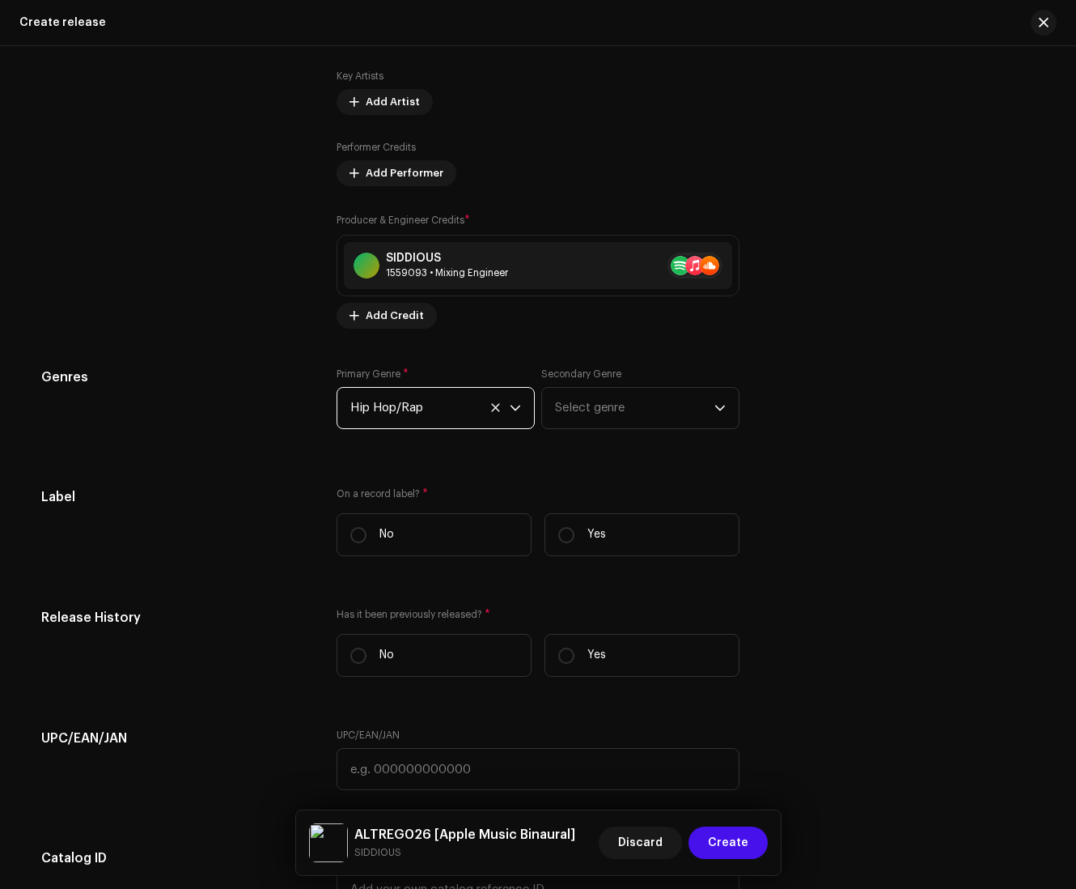
click at [809, 615] on div "Prefill release information from track metadata Compilation Is it a compilation…" at bounding box center [538, 123] width 994 height 2014
click at [615, 521] on div "On a record label? * No Yes" at bounding box center [538, 528] width 403 height 82
click at [610, 541] on label "Yes" at bounding box center [642, 534] width 195 height 43
click at [575, 541] on input "Yes" at bounding box center [566, 535] width 16 height 16
radio input "true"
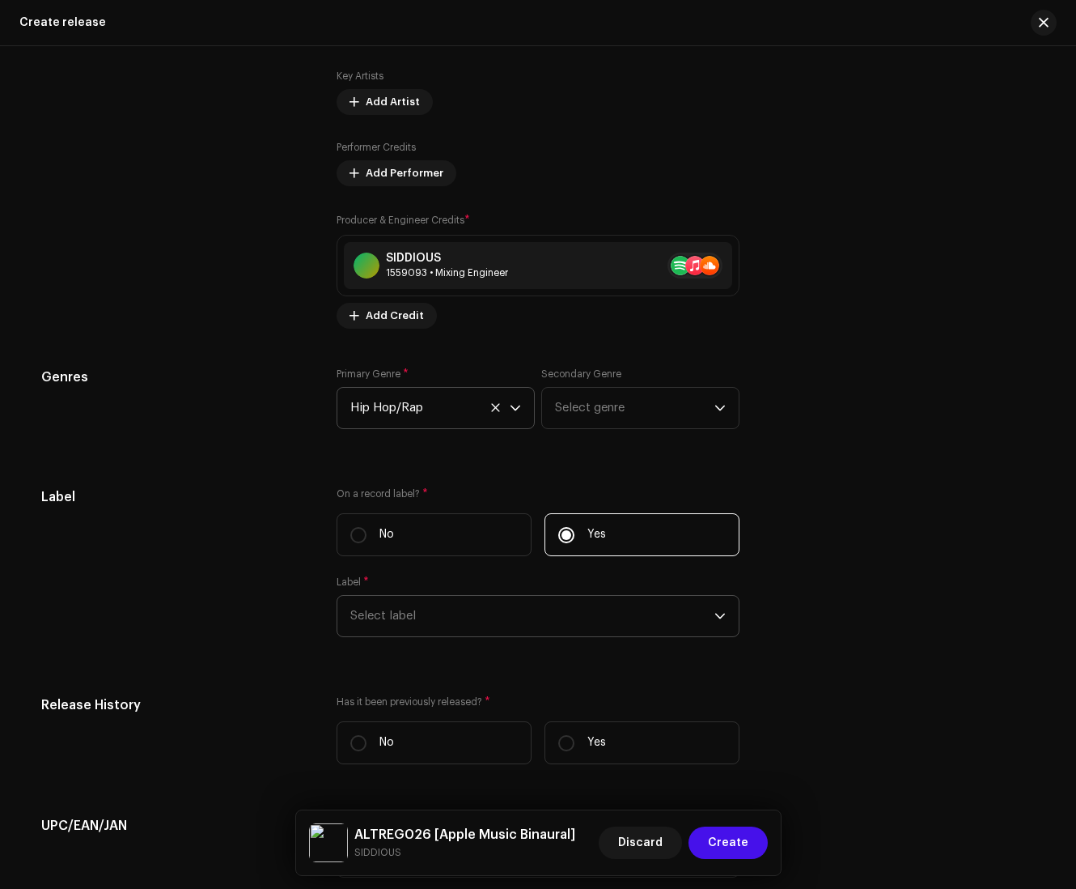
click at [439, 636] on span "Select label" at bounding box center [532, 616] width 364 height 40
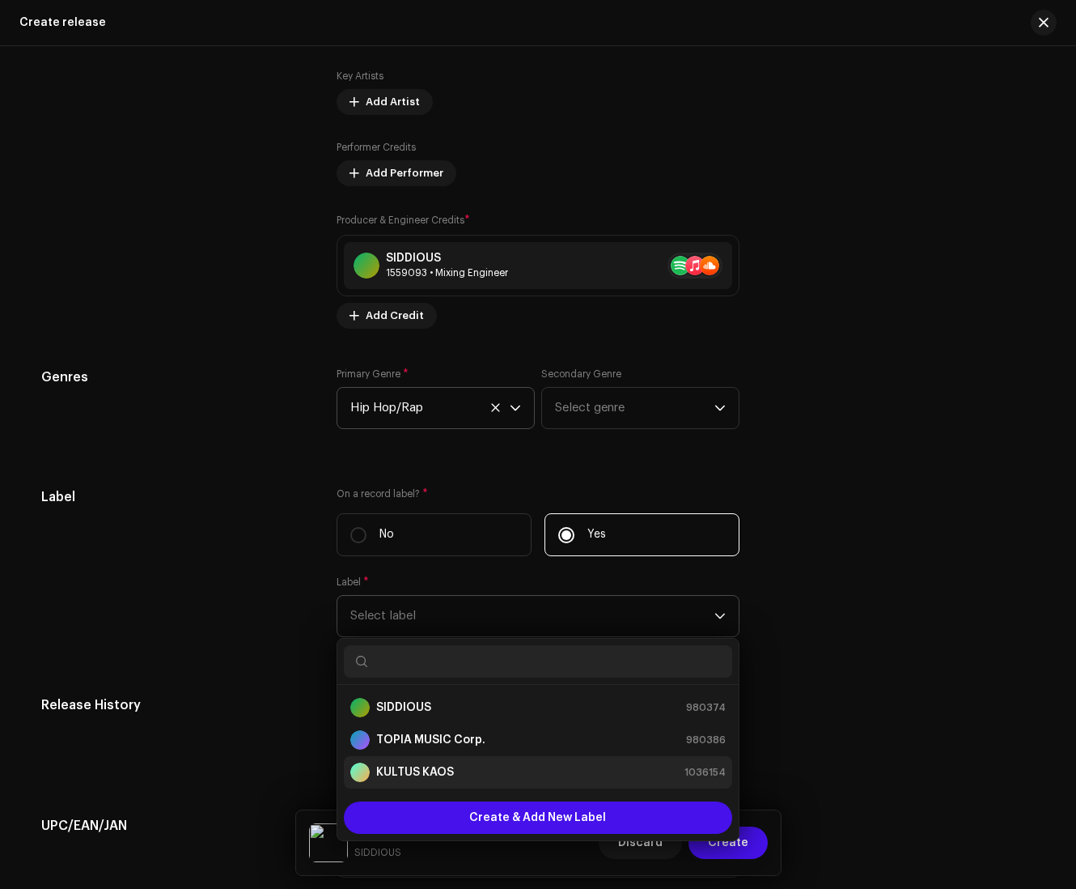
click at [473, 782] on div "KULTUS KAOS 1036154" at bounding box center [538, 771] width 376 height 19
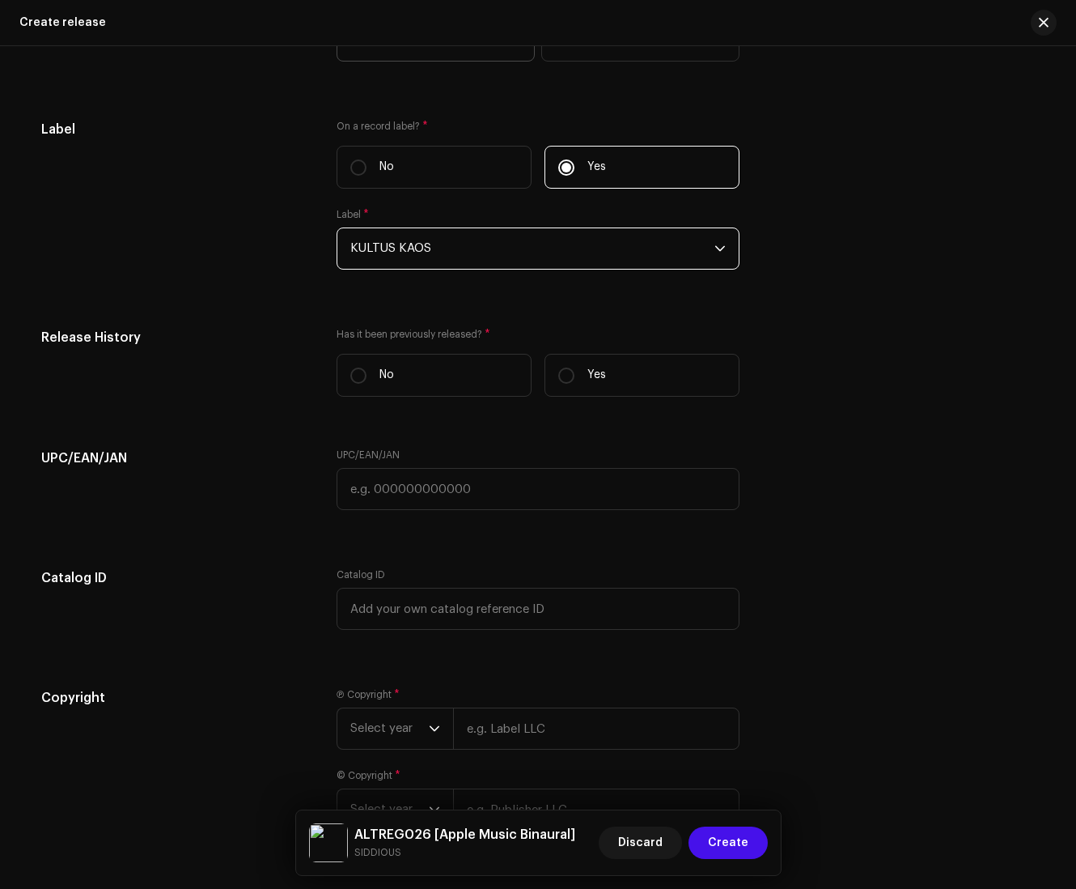
scroll to position [2635, 0]
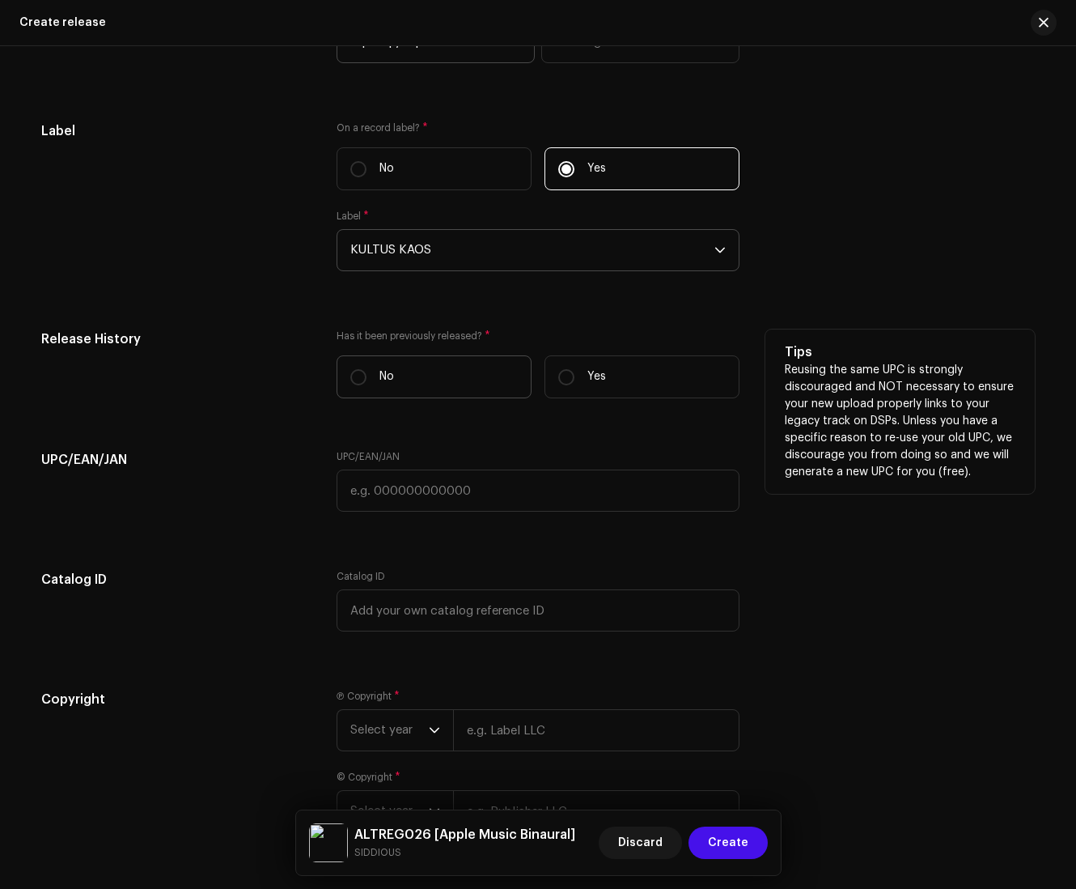
click at [384, 398] on label "No" at bounding box center [434, 376] width 195 height 43
click at [367, 385] on input "No" at bounding box center [358, 377] width 16 height 16
radio input "true"
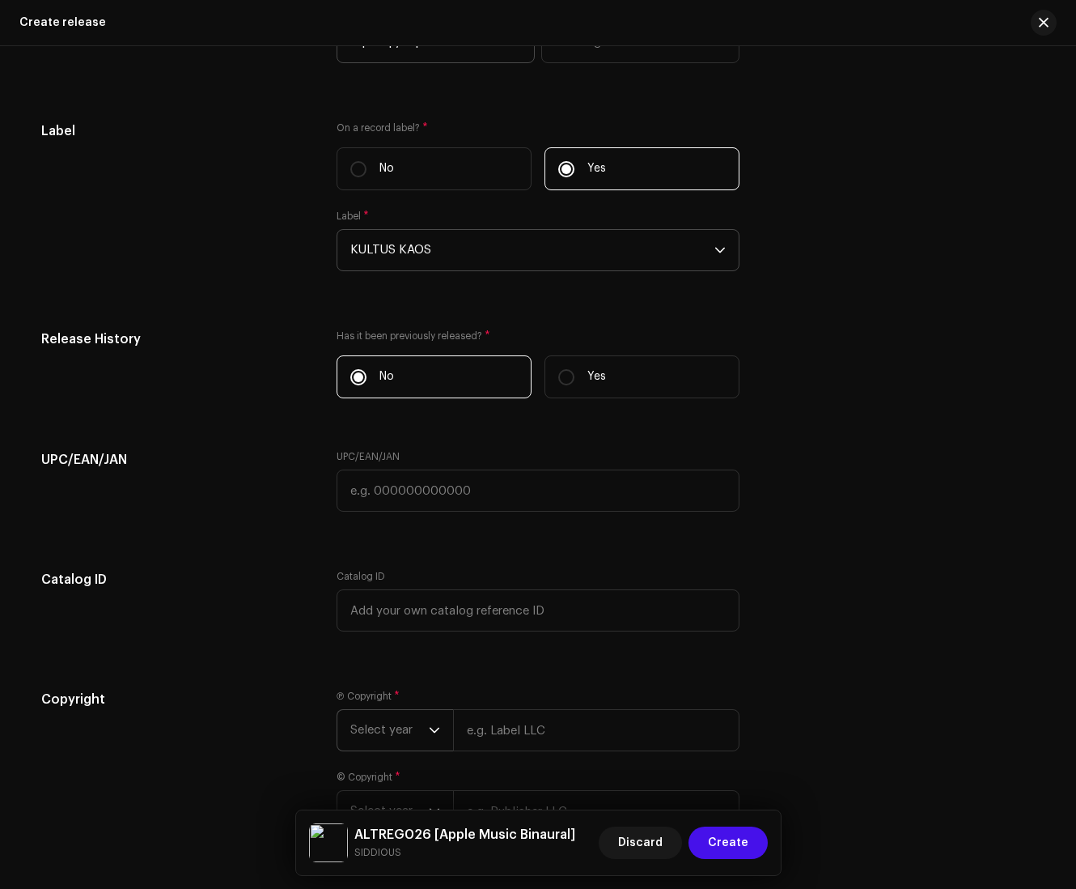
click at [448, 748] on p-select "Select year" at bounding box center [395, 730] width 117 height 42
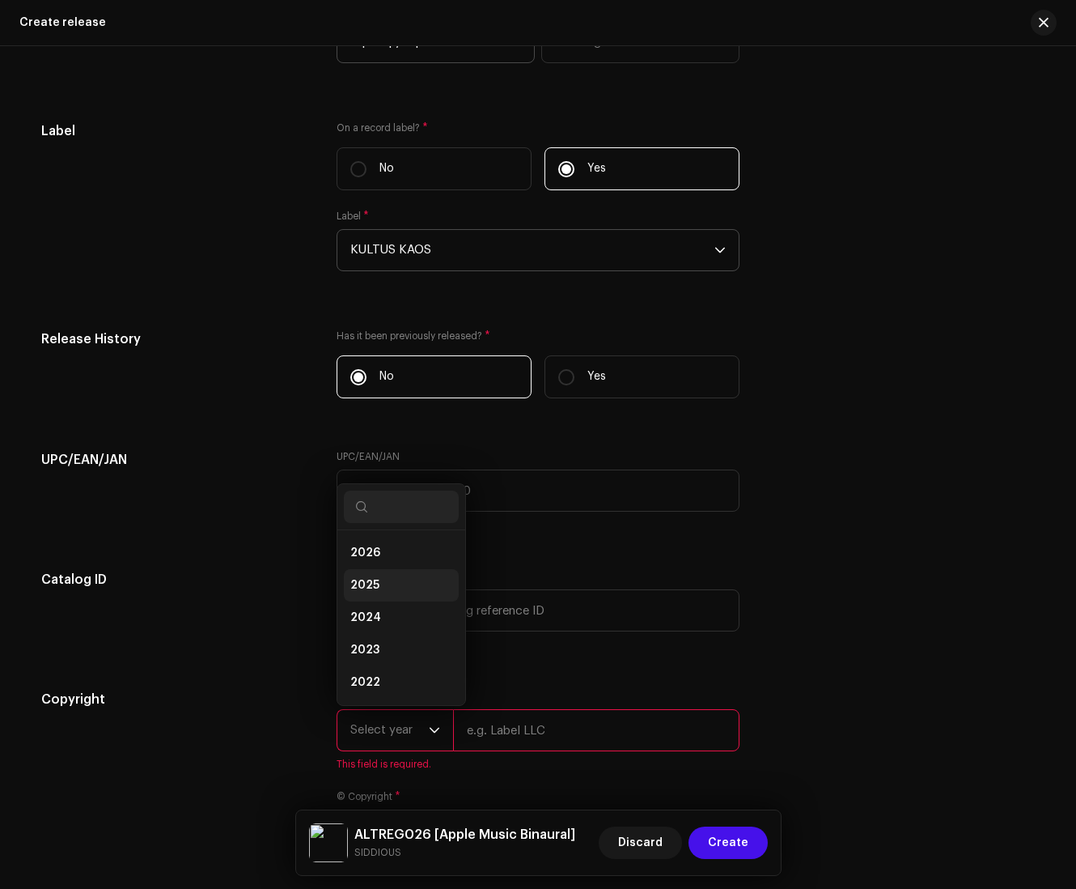
click at [397, 596] on li "2025" at bounding box center [401, 585] width 115 height 32
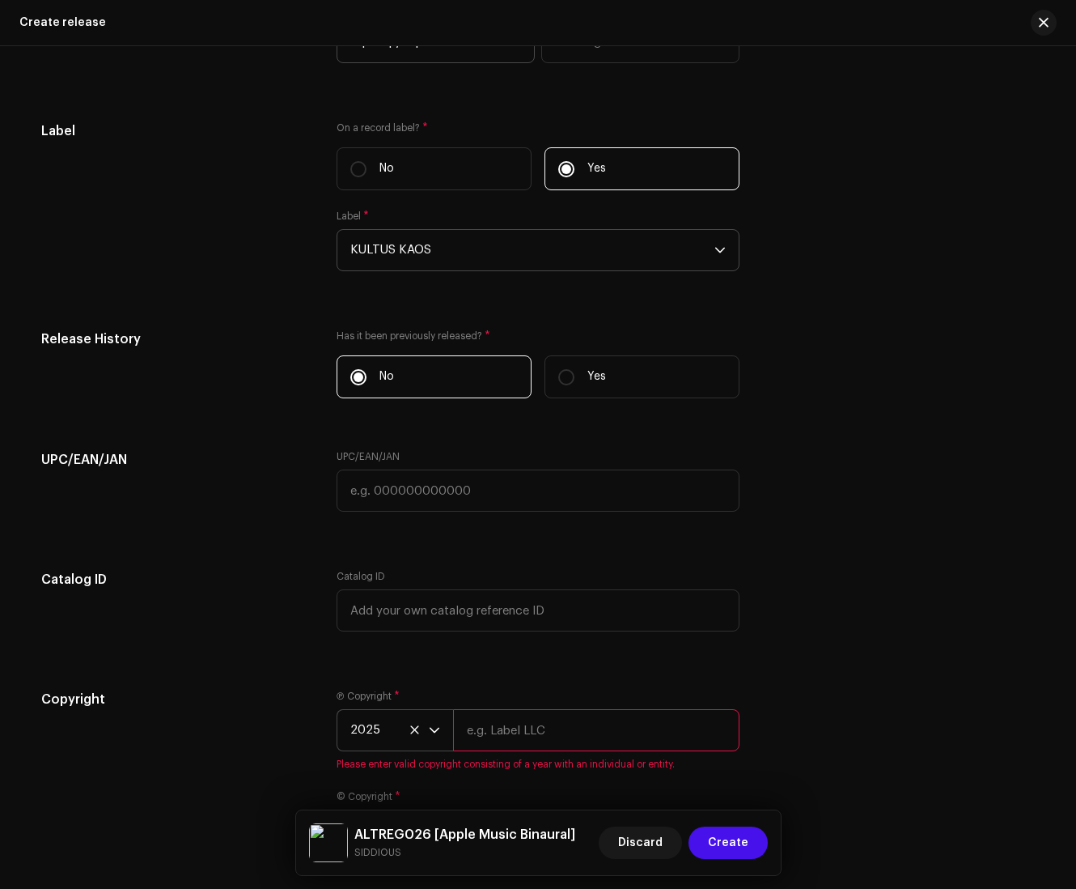
click at [510, 748] on input "text" at bounding box center [596, 730] width 287 height 42
click at [584, 745] on input "text" at bounding box center [596, 730] width 287 height 42
type input "J"
type input "KULTUS KAOS/ TOPIA MUSIC Corp."
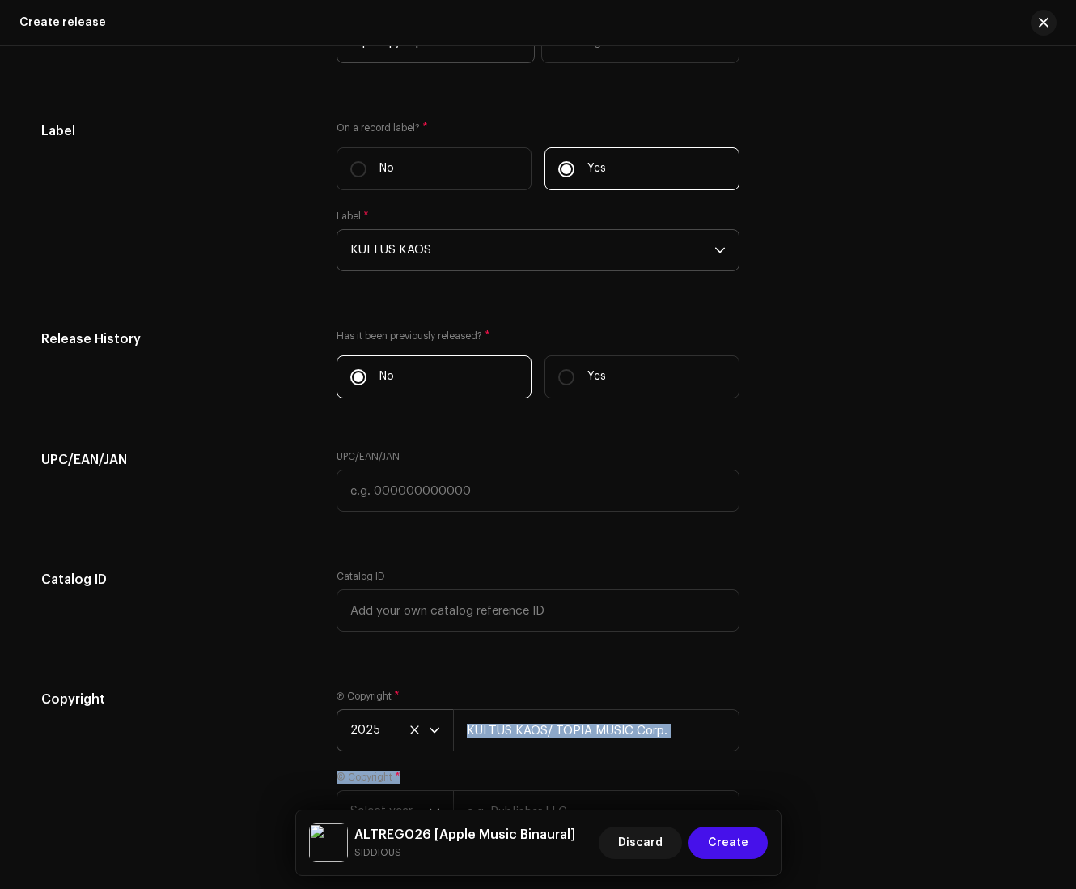
drag, startPoint x: 1068, startPoint y: 704, endPoint x: 1054, endPoint y: 790, distance: 87.0
click at [809, 790] on div "Create a new release We’ll guide you through everything — from track selection …" at bounding box center [538, 467] width 1076 height 843
click at [792, 724] on div "Copyright Ⓟ Copyright * 2025 KULTUS KAOS/ TOPIA MUSIC Corp. © Copyright * Selec…" at bounding box center [538, 771] width 994 height 162
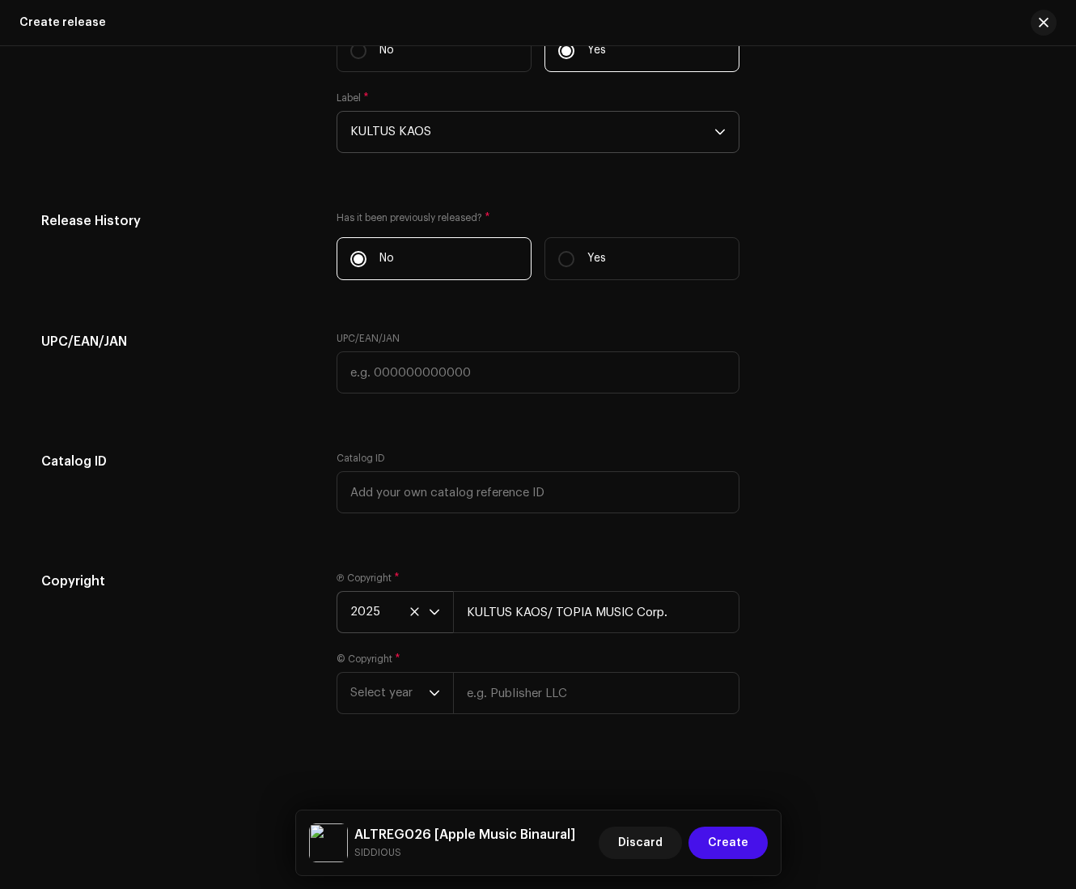
scroll to position [2768, 0]
click at [406, 703] on span "Select year" at bounding box center [389, 693] width 79 height 40
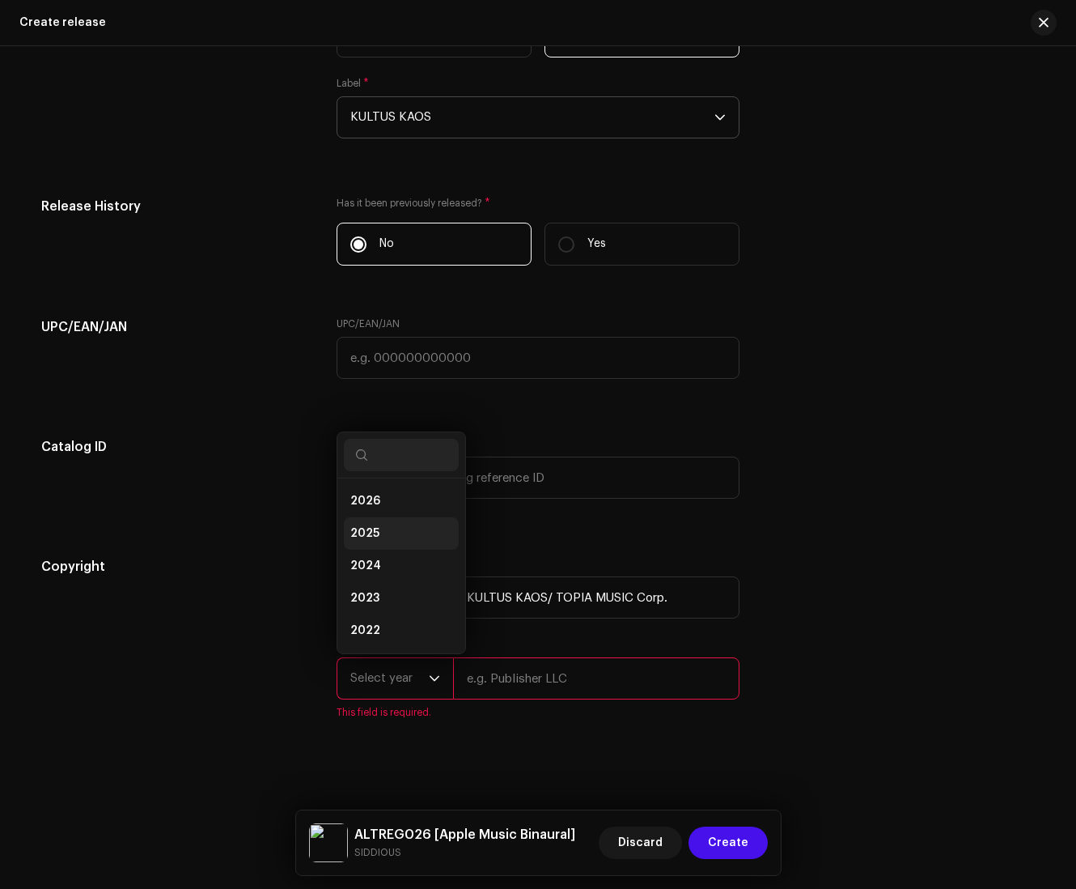
click at [384, 541] on li "2025" at bounding box center [401, 533] width 115 height 32
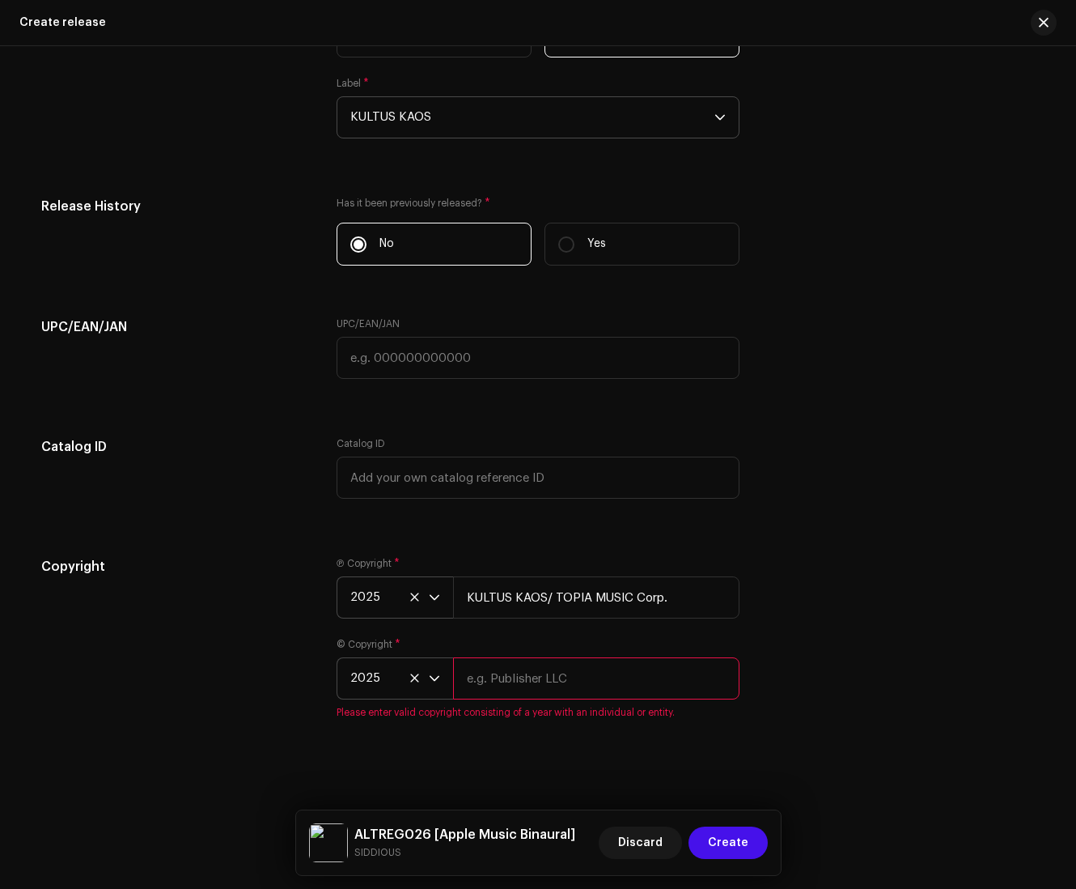
click at [507, 681] on input "text" at bounding box center [596, 678] width 287 height 42
type input "SiddiousMusic"
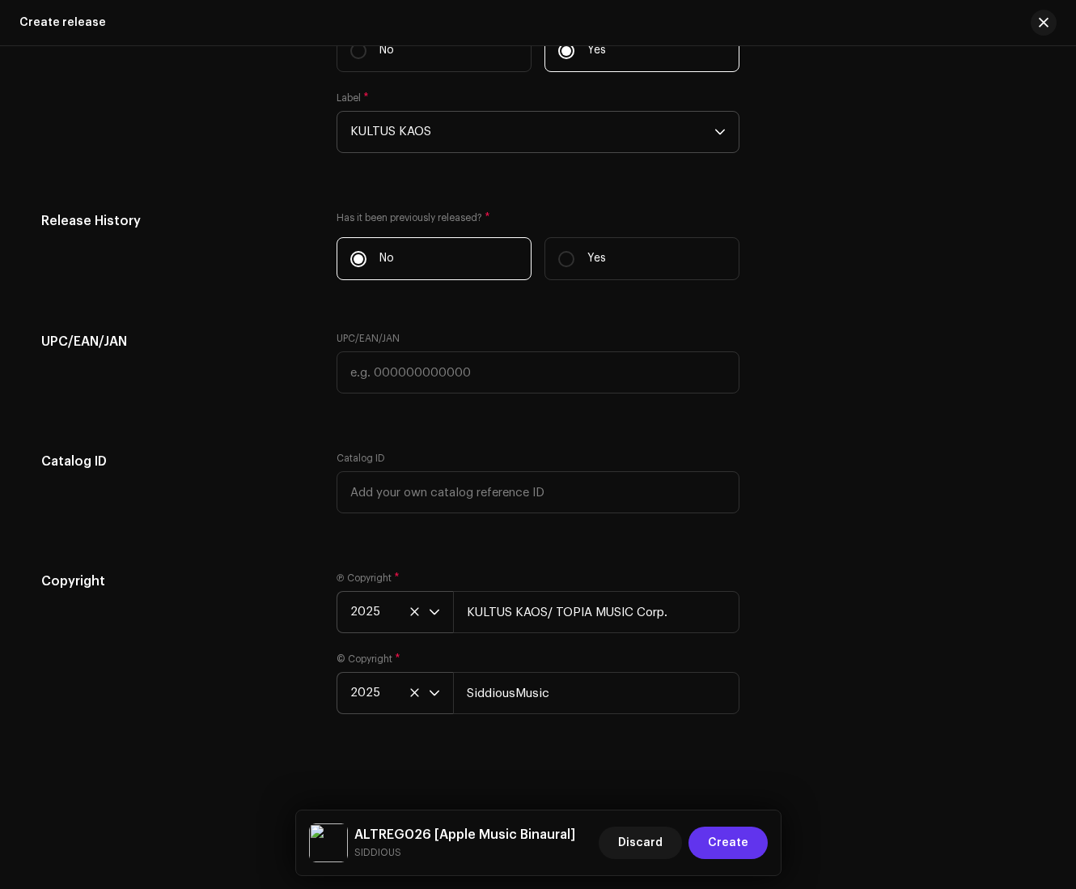
click at [704, 838] on button "Create" at bounding box center [728, 842] width 79 height 32
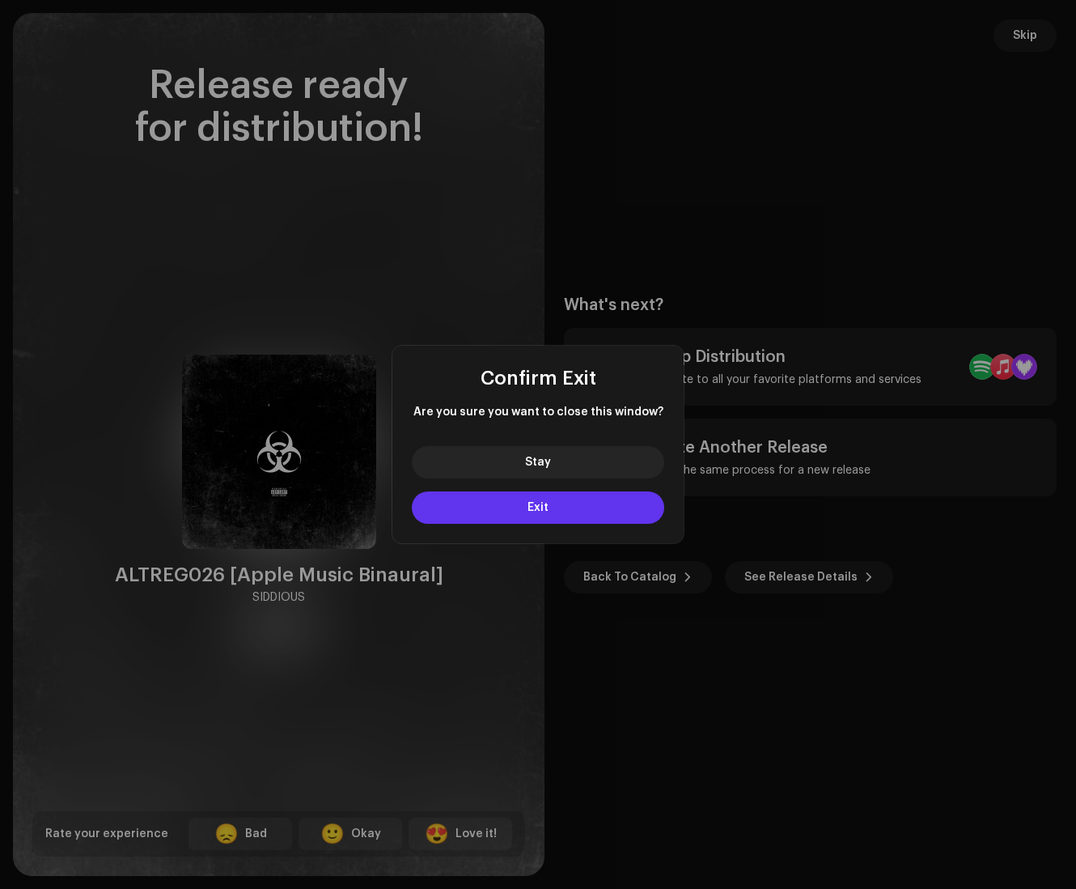
click at [573, 494] on button "Exit" at bounding box center [538, 507] width 253 height 32
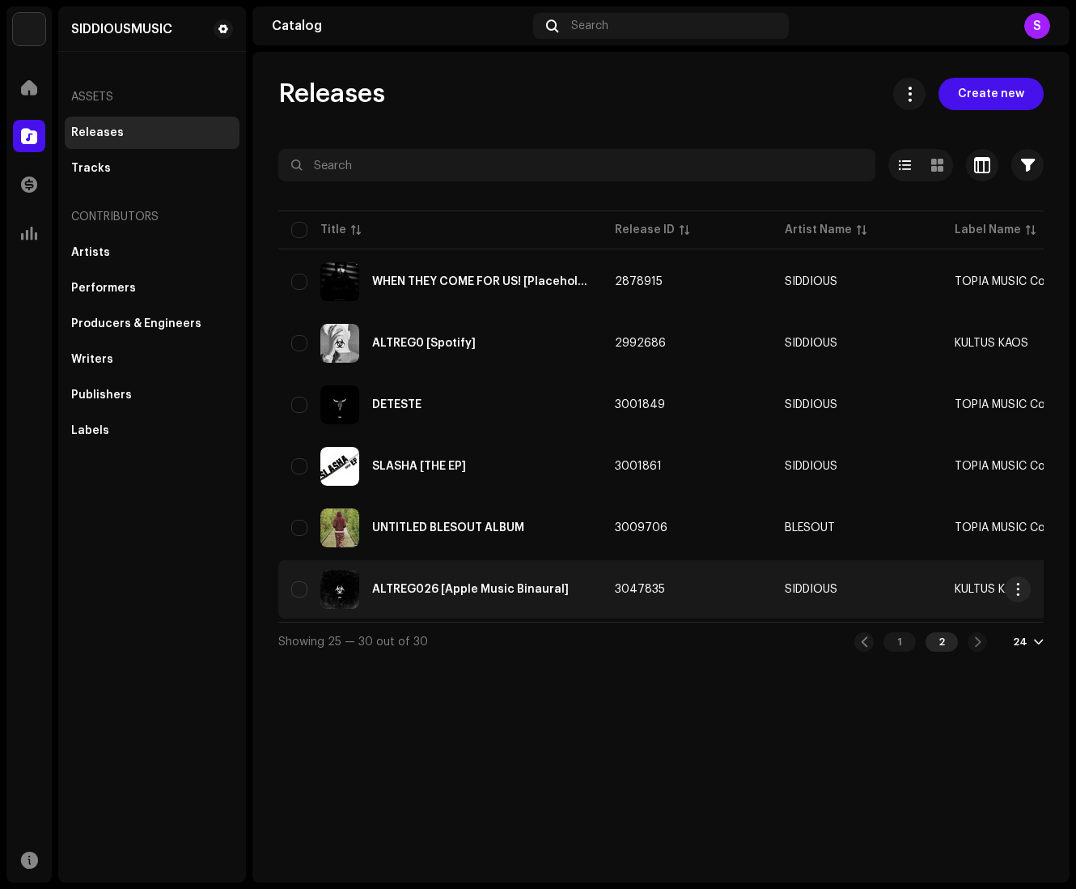
click at [444, 589] on div "ALTREG026 [Apple Music Binaural]" at bounding box center [470, 589] width 197 height 11
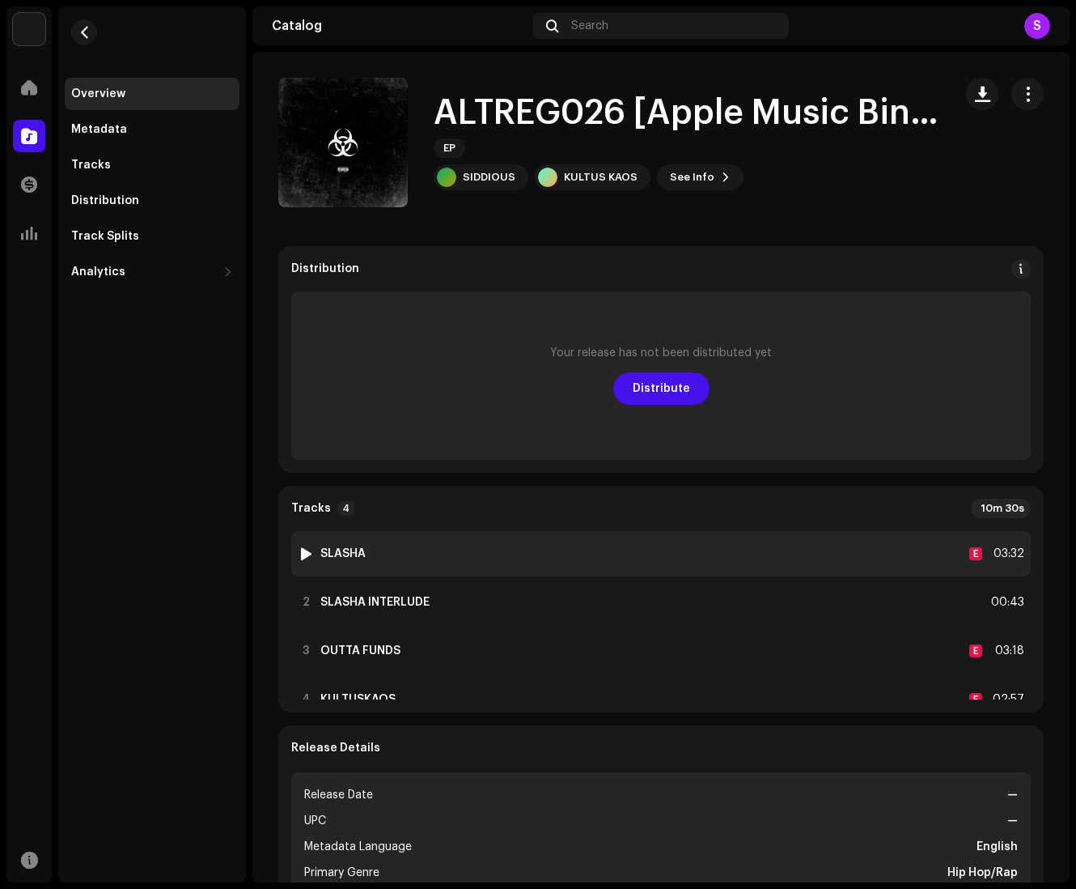
click at [295, 550] on div "1 SLASHA E 03:32" at bounding box center [661, 553] width 740 height 45
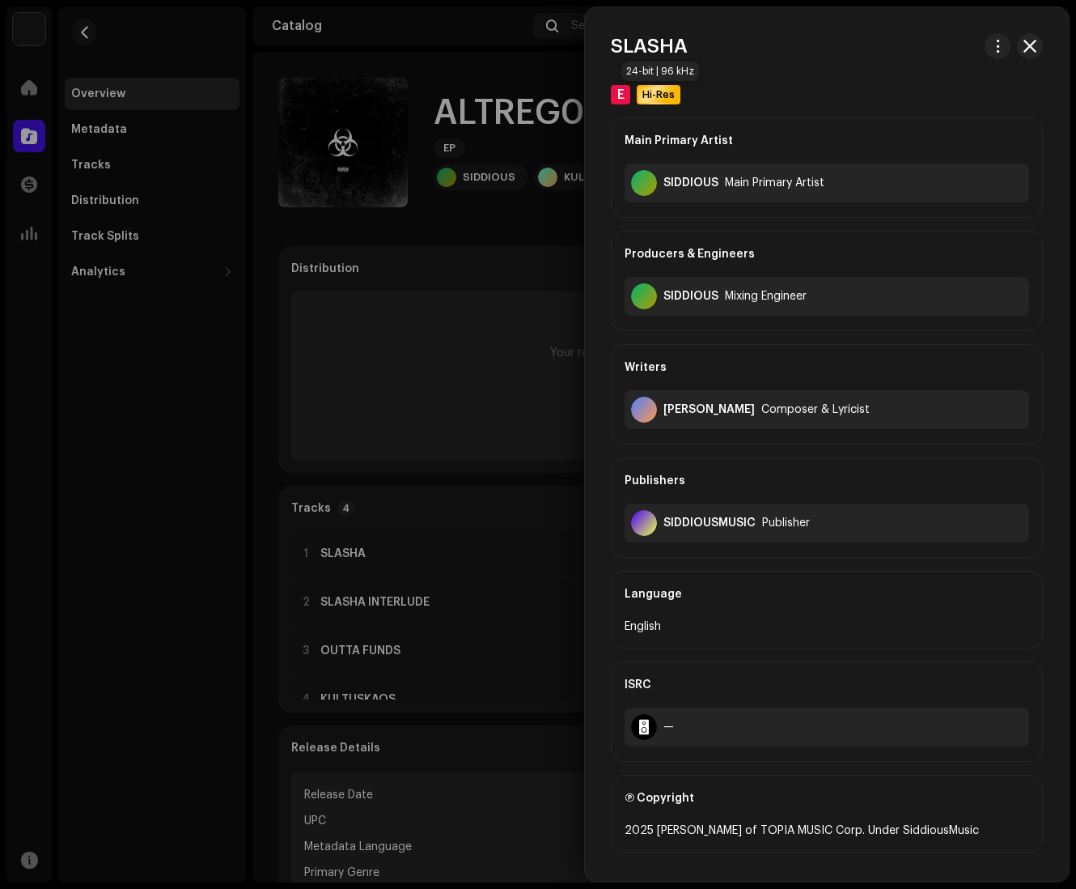
click at [649, 87] on div "Hi-Res" at bounding box center [659, 94] width 44 height 19
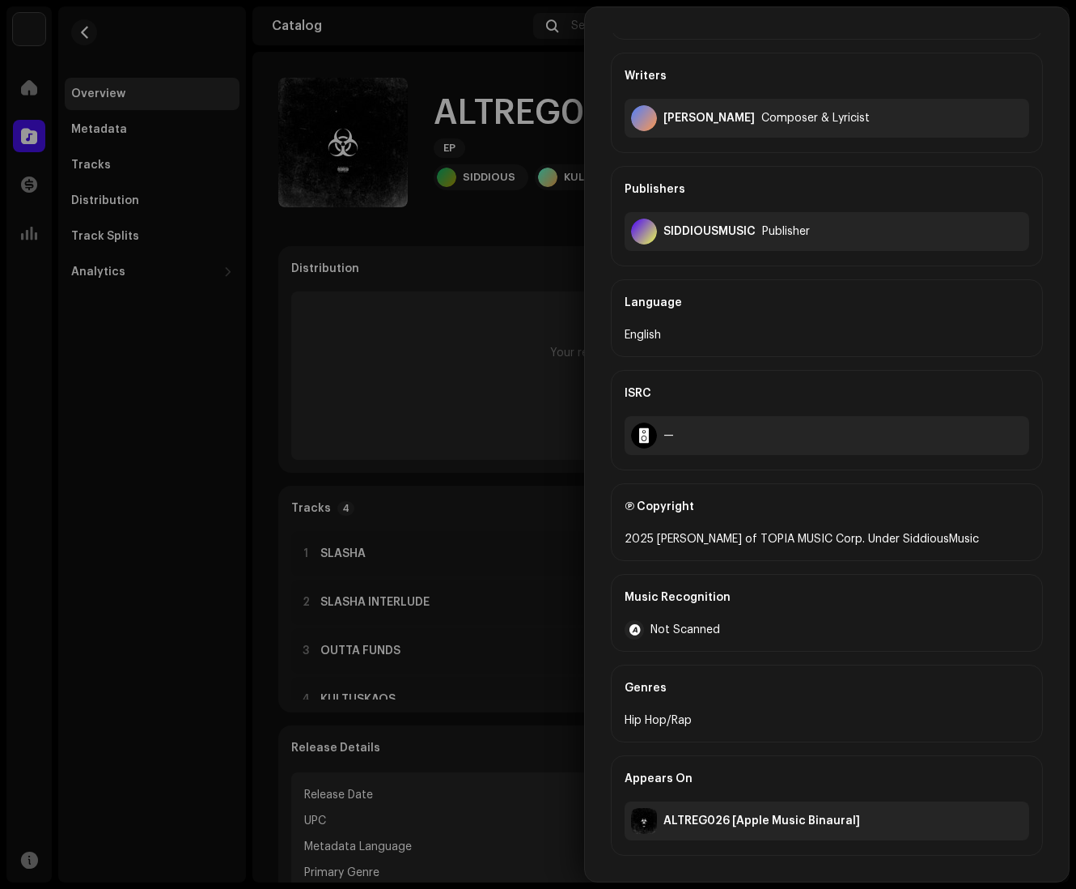
click at [657, 631] on div "Not Scanned" at bounding box center [827, 629] width 405 height 19
click at [345, 450] on div at bounding box center [538, 444] width 1076 height 889
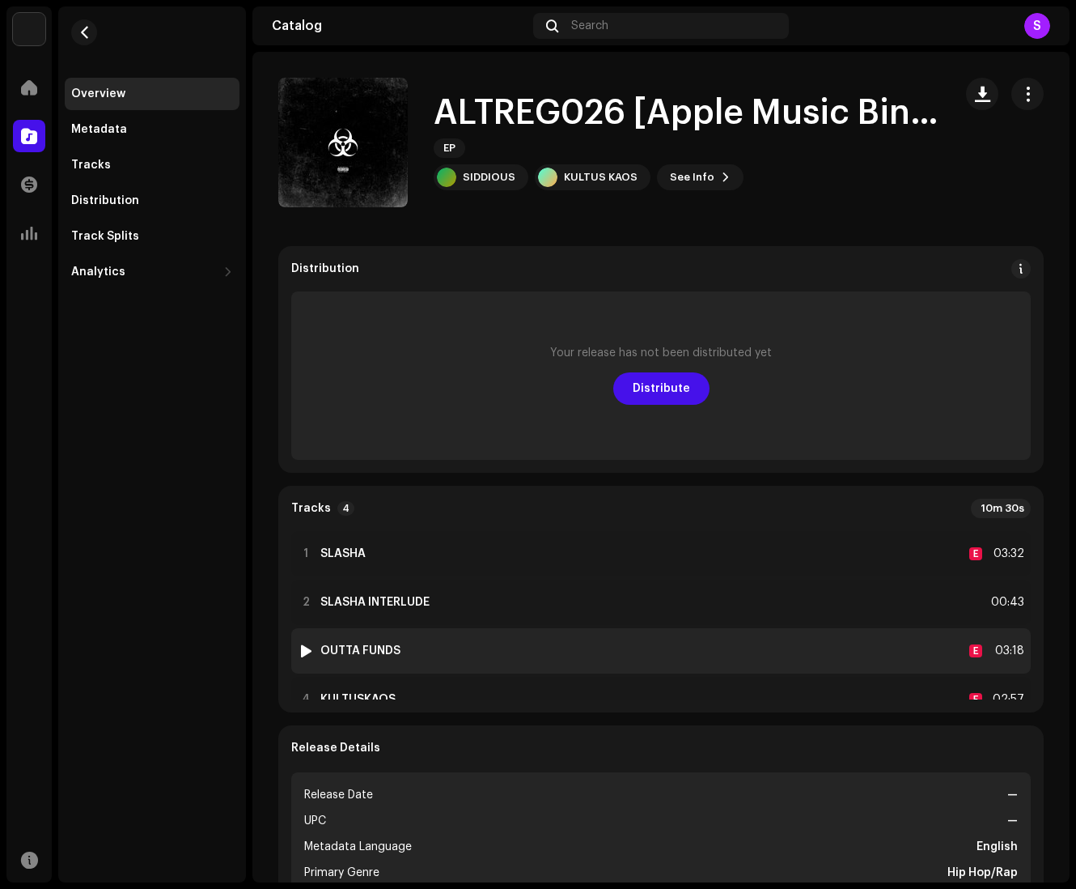
click at [342, 638] on div "3 OUTTA FUNDS E 03:18" at bounding box center [661, 650] width 740 height 45
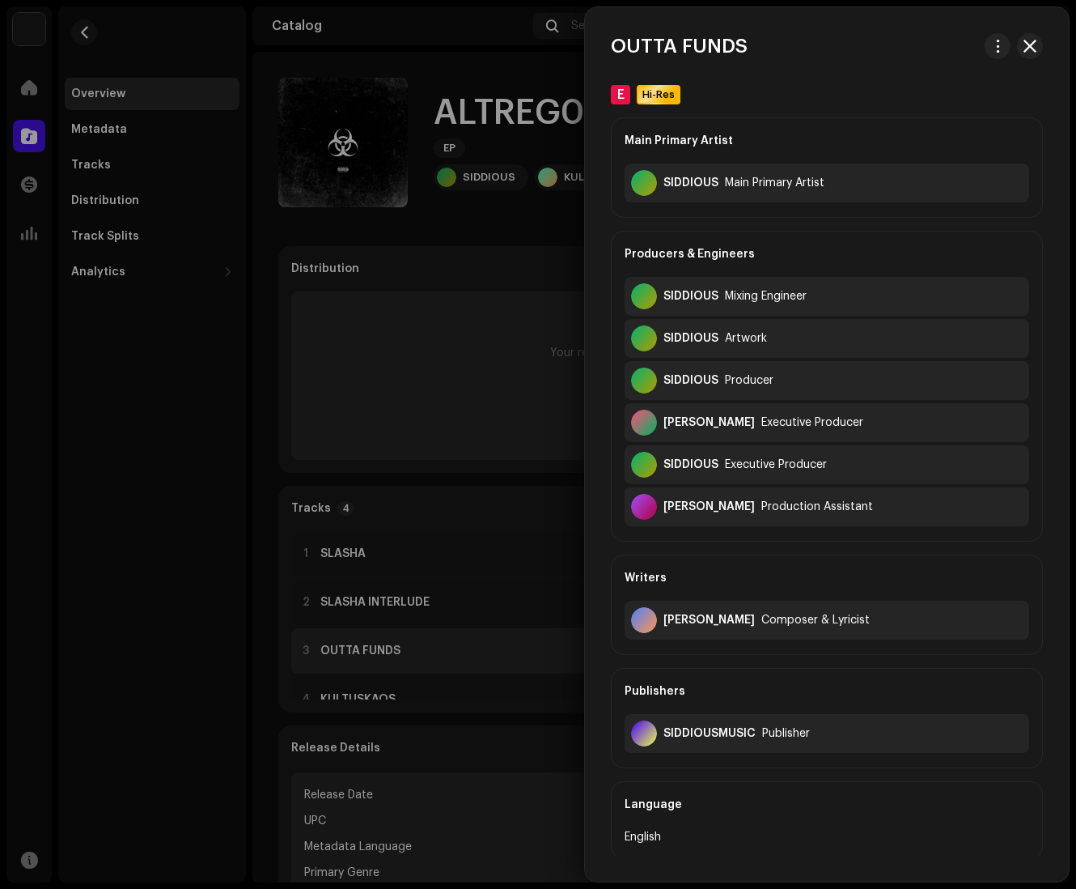
click at [342, 638] on div at bounding box center [538, 444] width 1076 height 889
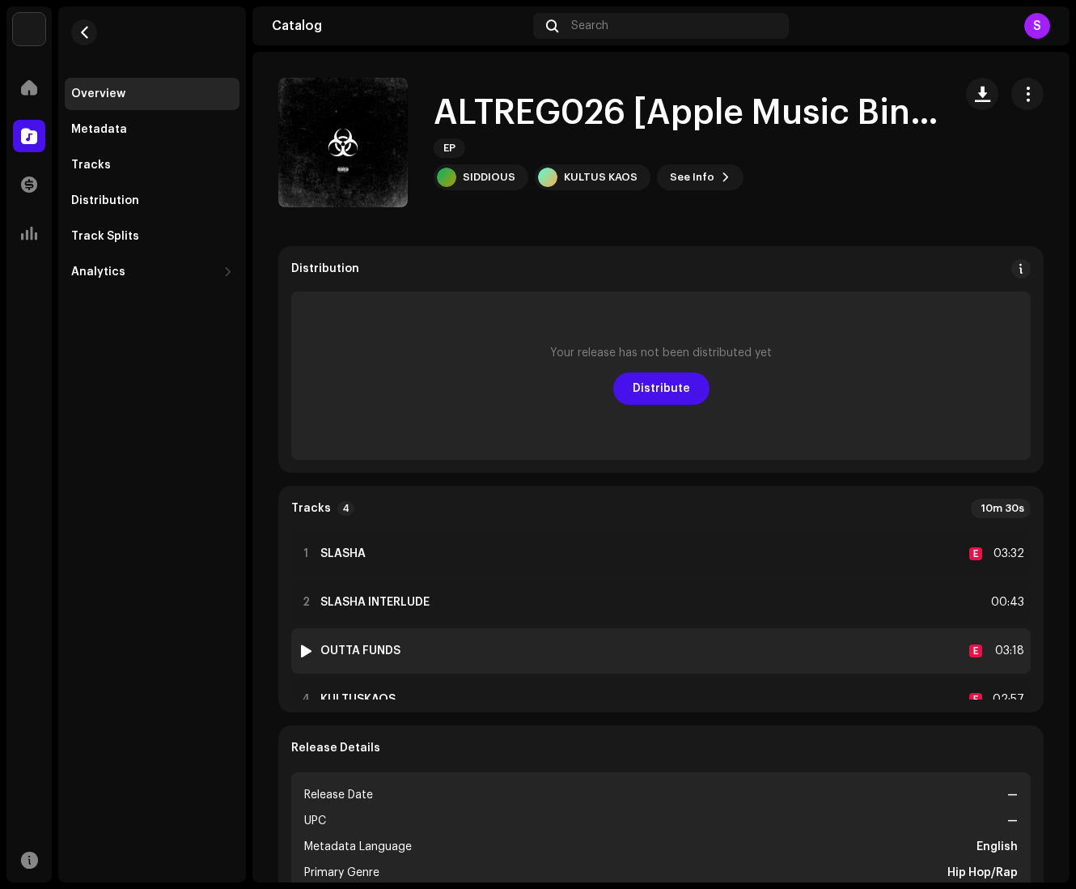
click at [342, 638] on div "3 OUTTA FUNDS E 03:18" at bounding box center [661, 650] width 740 height 45
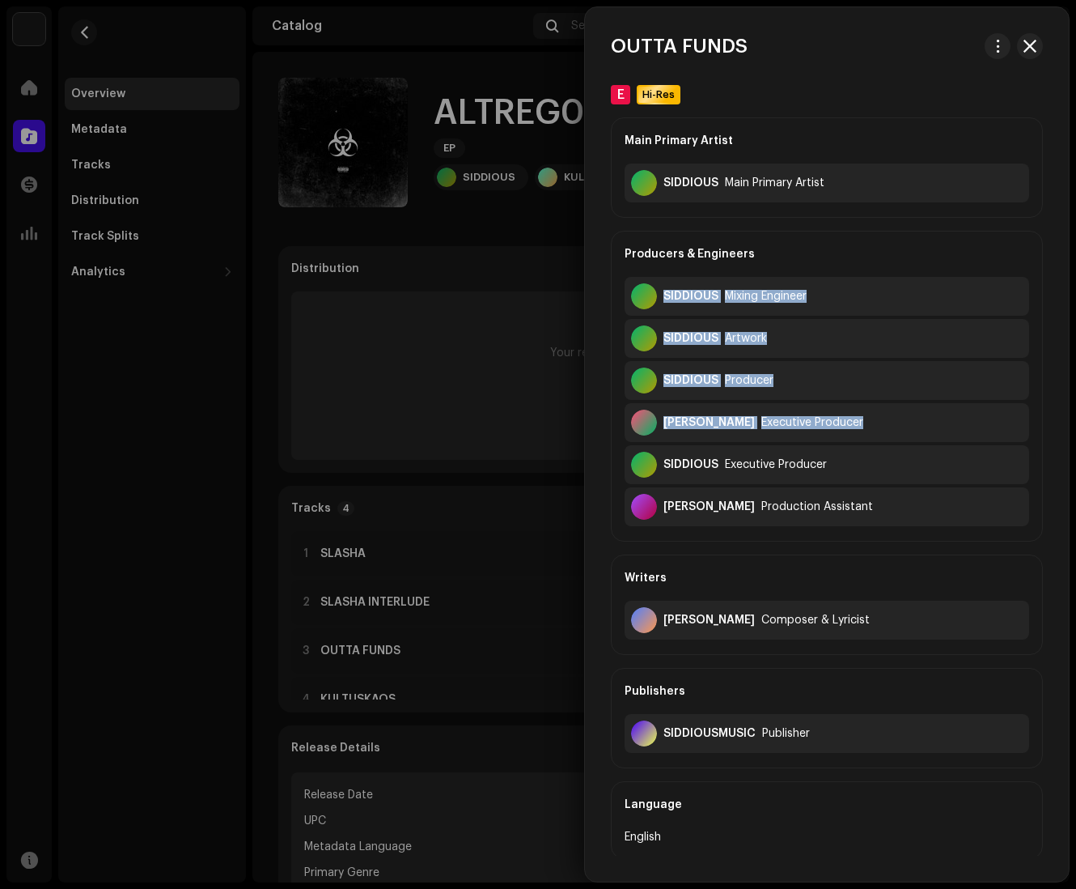
drag, startPoint x: 1068, startPoint y: 275, endPoint x: 1051, endPoint y: 400, distance: 125.9
click at [809, 400] on div "OUTTA FUNDS E Hi-Res Main Primary Artist [PERSON_NAME] Primary Artist Producers…" at bounding box center [827, 444] width 486 height 876
click at [809, 400] on div "E Hi-Res Main Primary Artist SIDDIOUS Main Primary Artist Producers & Engineers…" at bounding box center [827, 721] width 484 height 1272
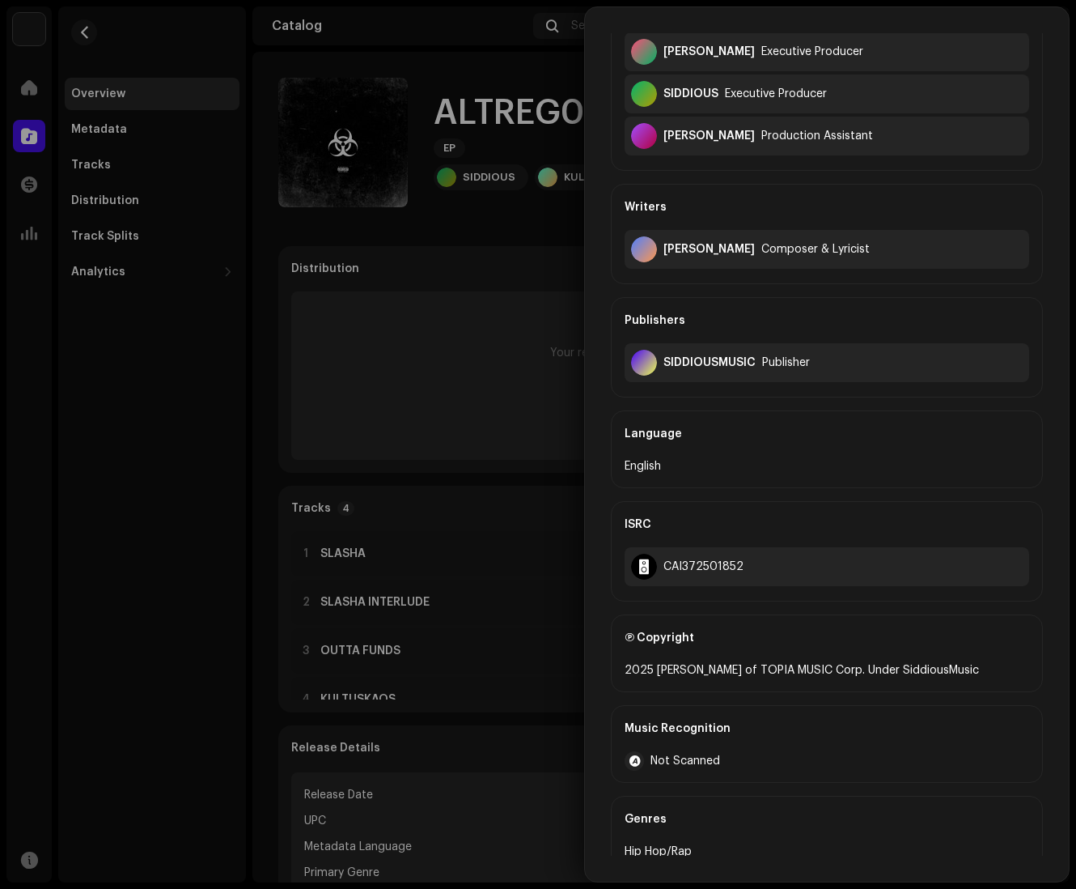
scroll to position [520, 0]
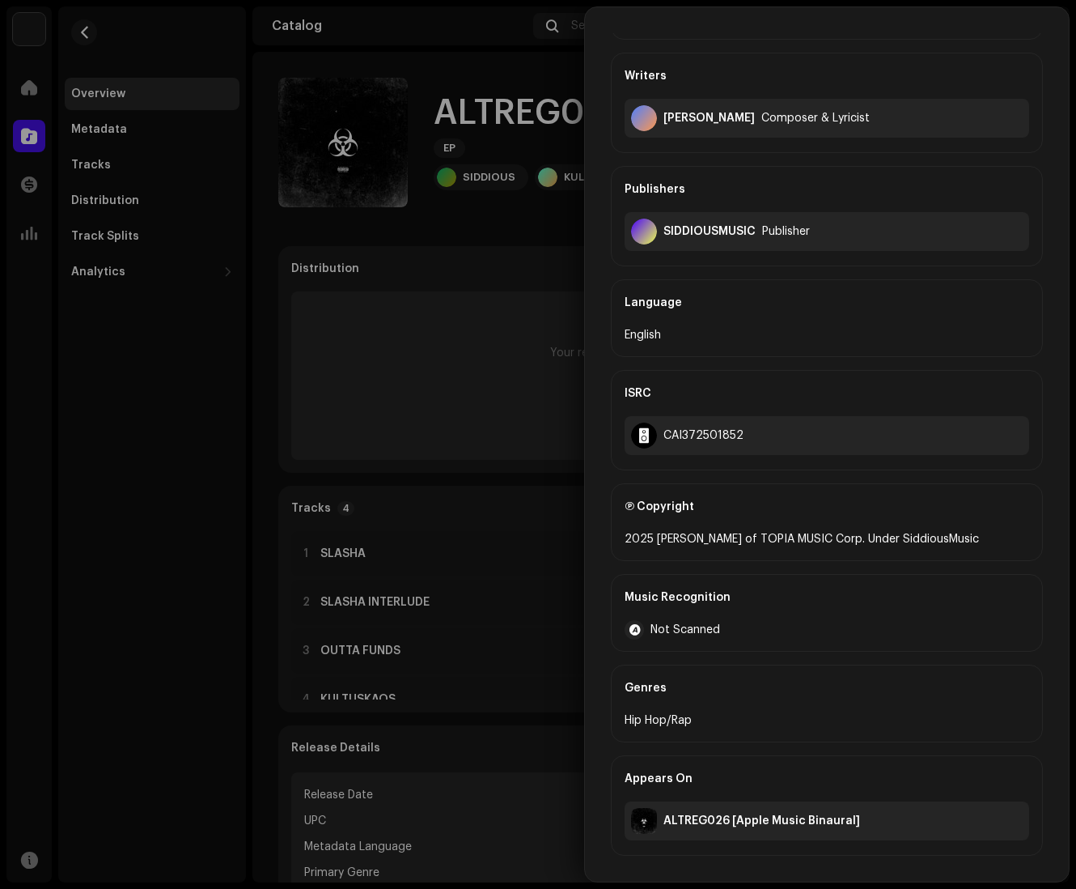
click at [521, 422] on div at bounding box center [538, 444] width 1076 height 889
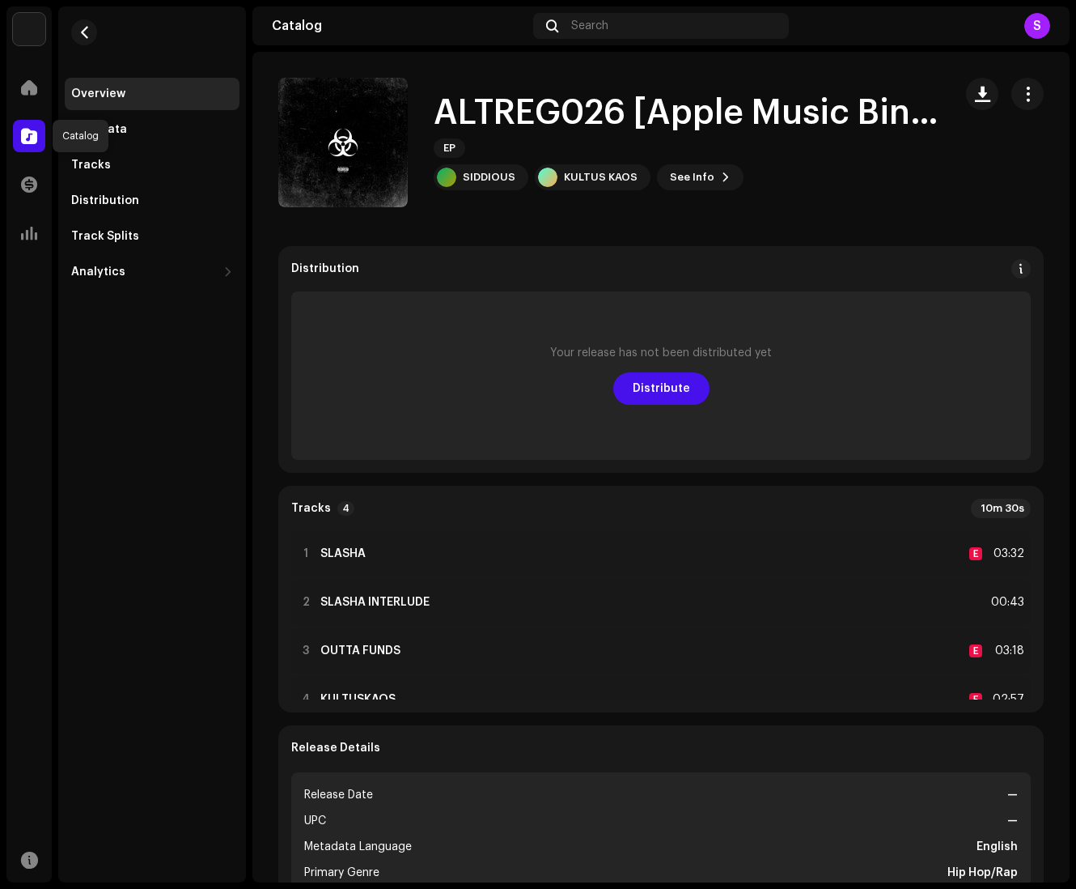
click at [39, 133] on div at bounding box center [29, 136] width 32 height 32
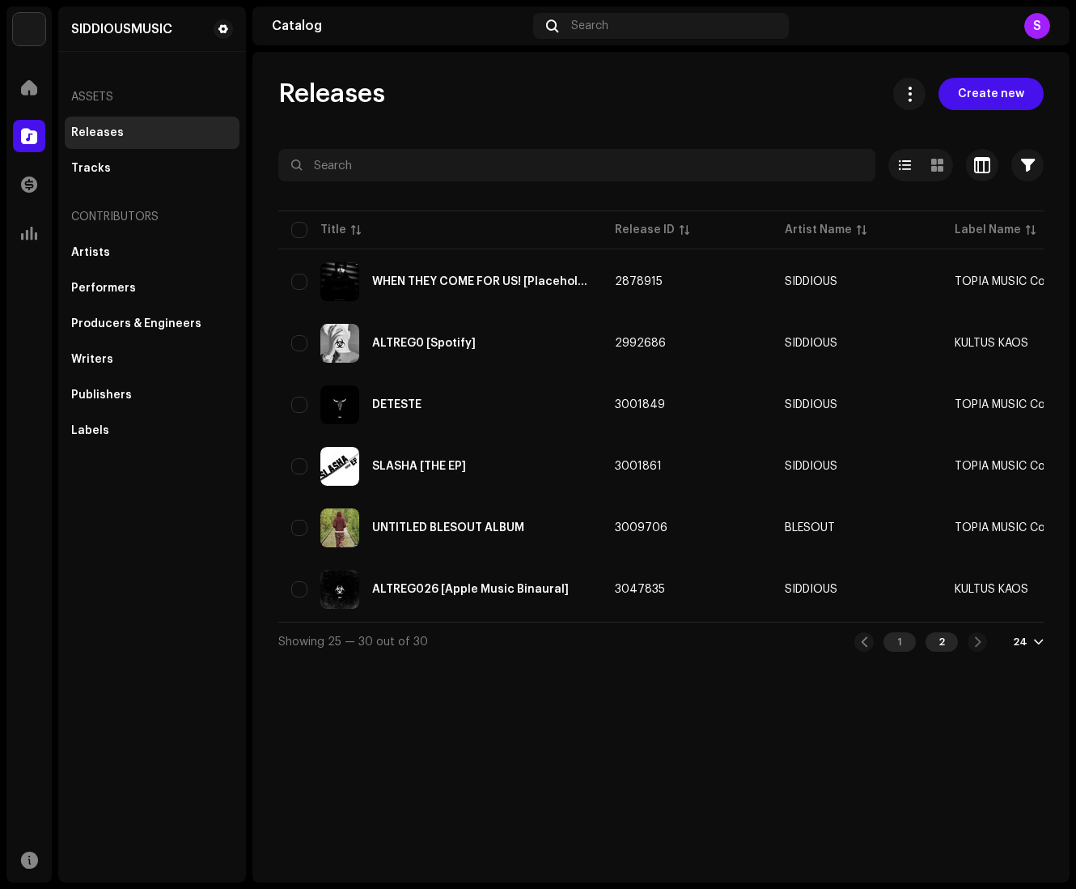
click at [809, 651] on div "1" at bounding box center [900, 641] width 32 height 19
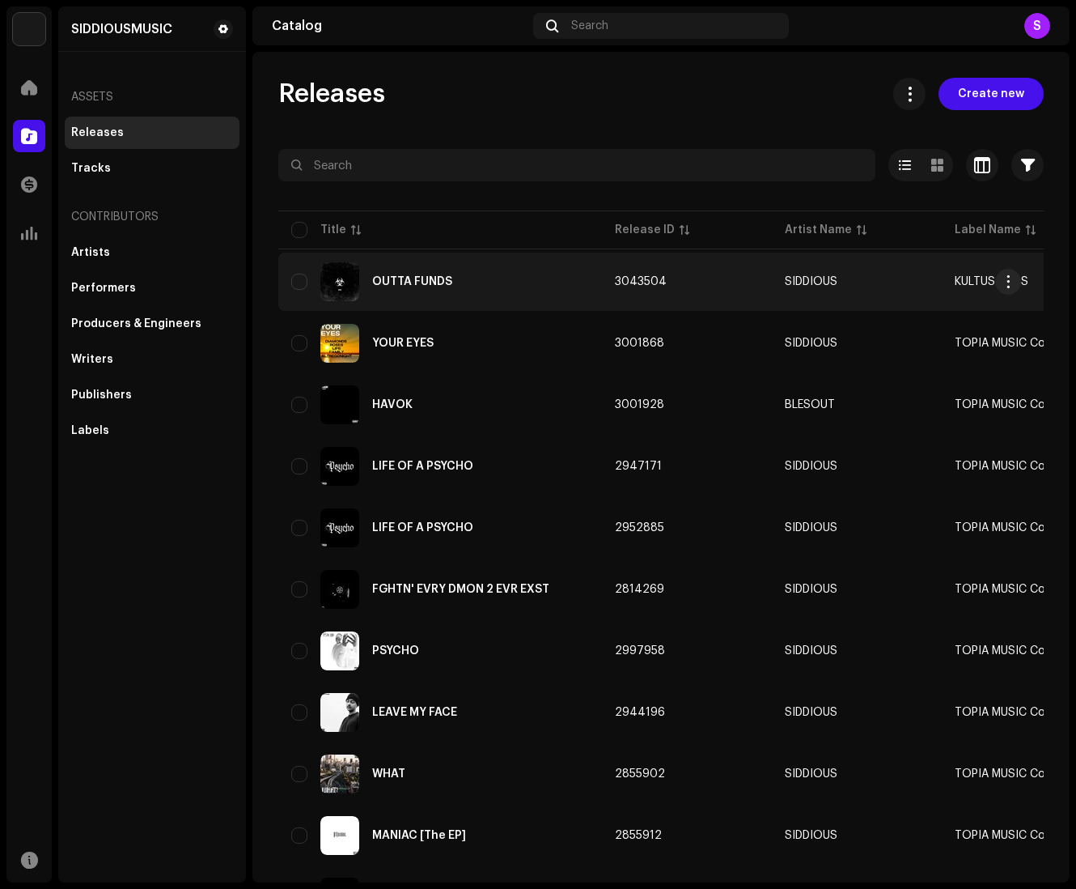
click at [478, 299] on div "OUTTA FUNDS" at bounding box center [440, 281] width 298 height 39
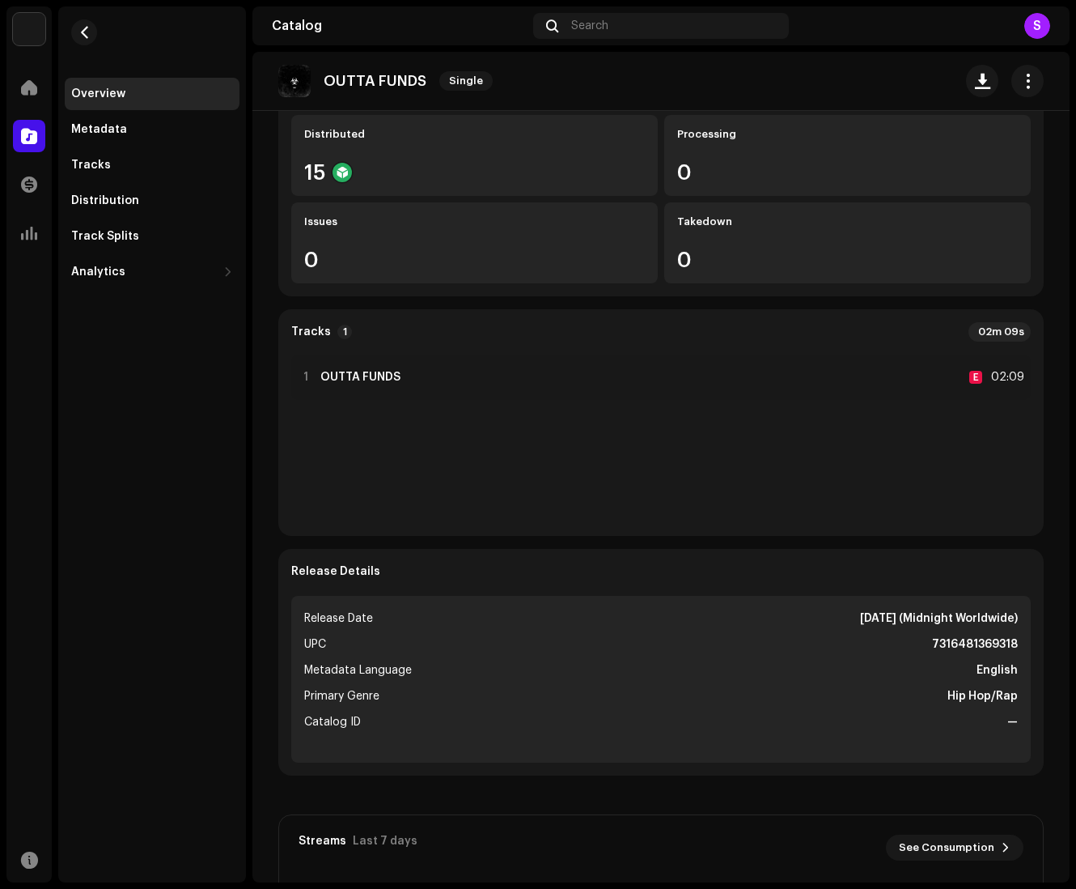
scroll to position [181, 0]
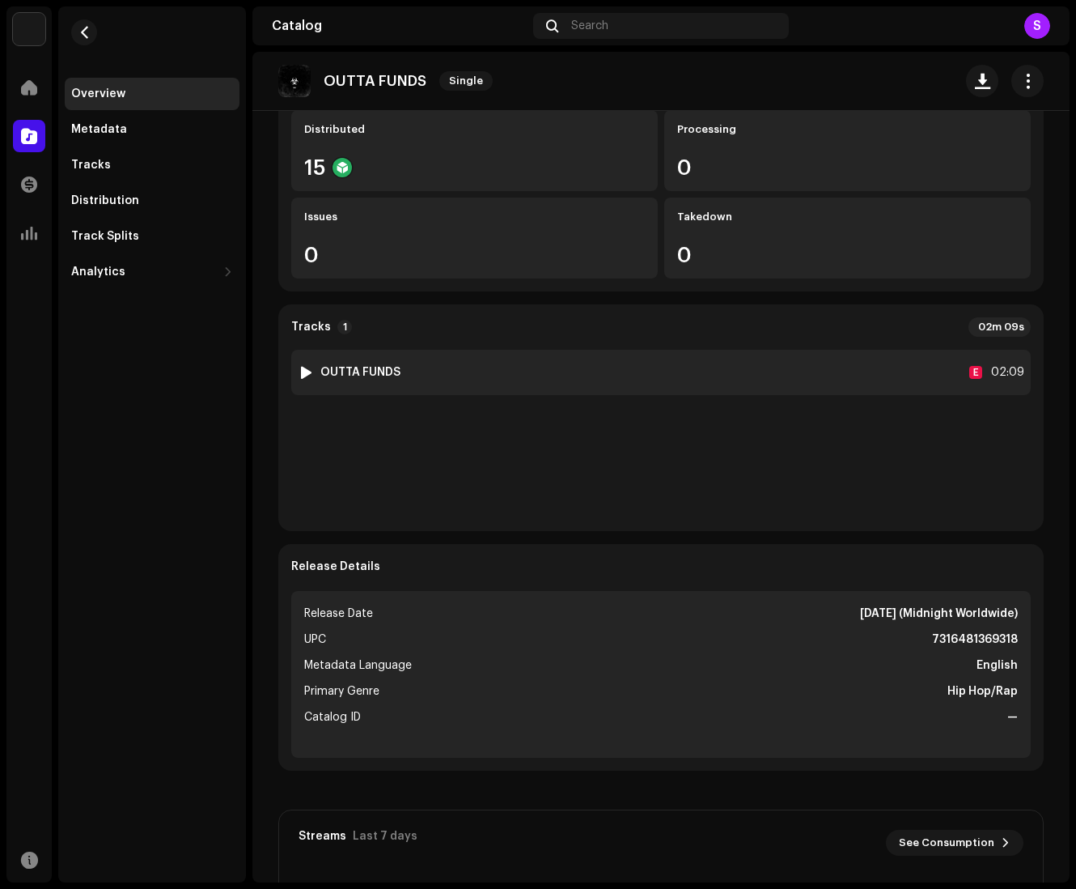
click at [720, 372] on div "1 OUTTA FUNDS E 02:09" at bounding box center [661, 372] width 740 height 45
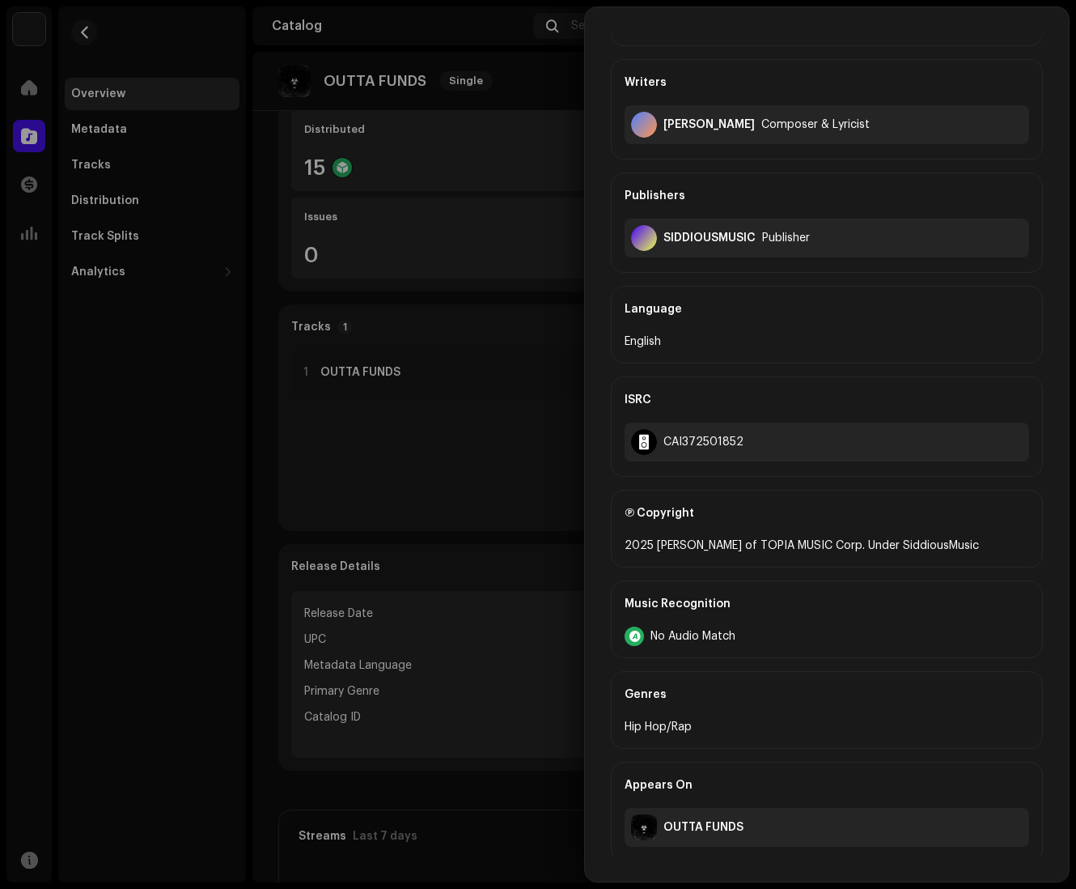
scroll to position [520, 0]
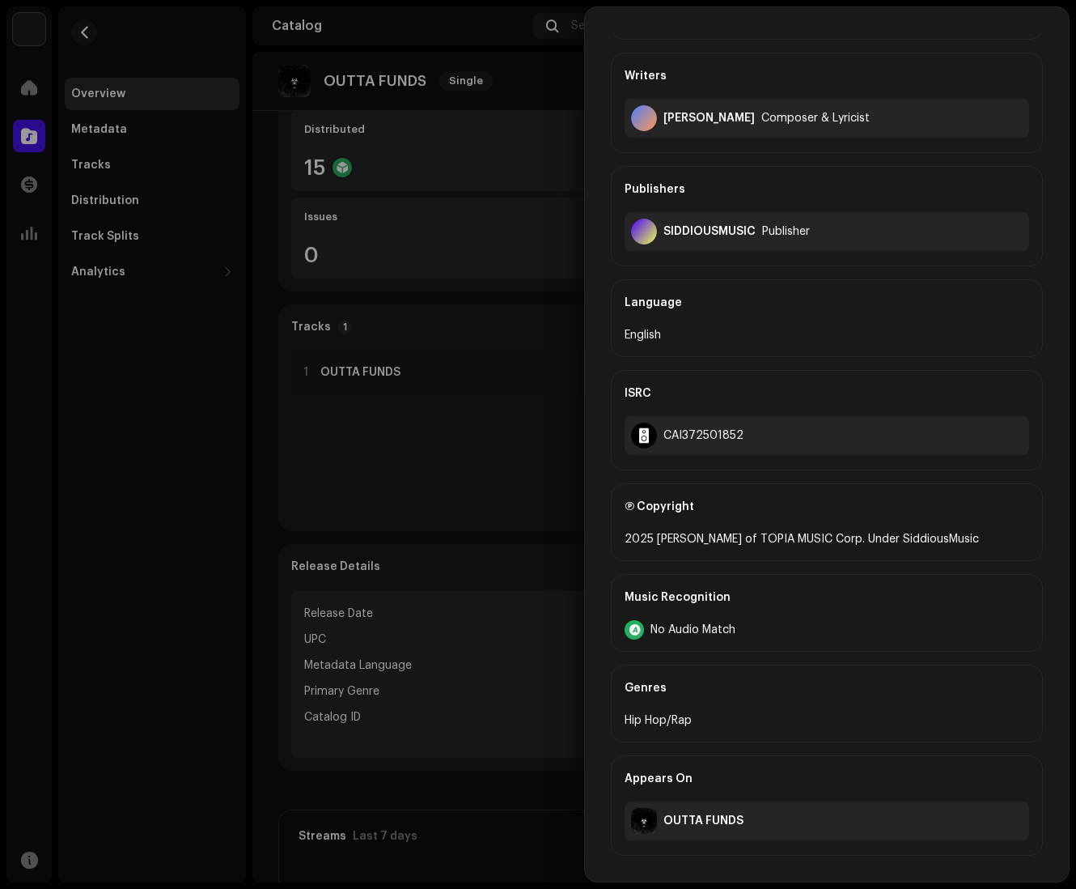
click at [714, 620] on div "No Audio Match" at bounding box center [827, 629] width 405 height 19
click at [766, 638] on div "Music Recognition No Audio Match" at bounding box center [827, 613] width 432 height 78
click at [499, 554] on div at bounding box center [538, 444] width 1076 height 889
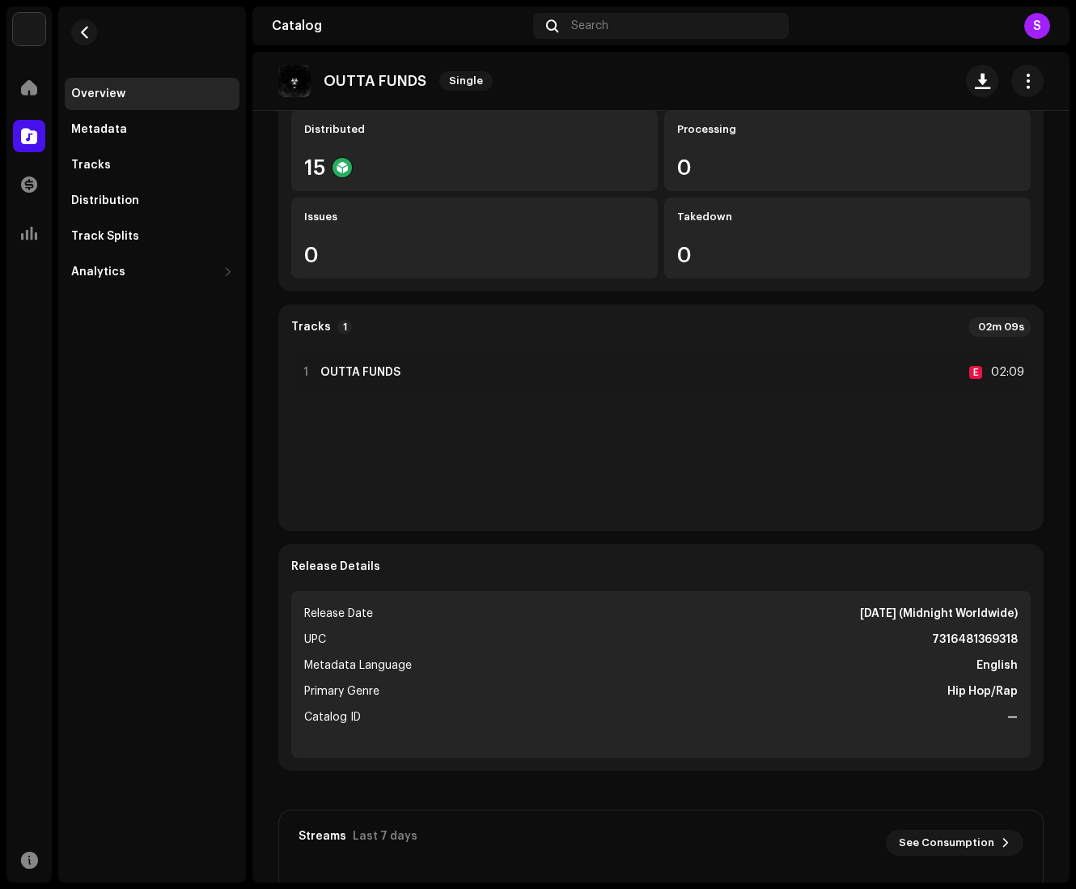
scroll to position [0, 0]
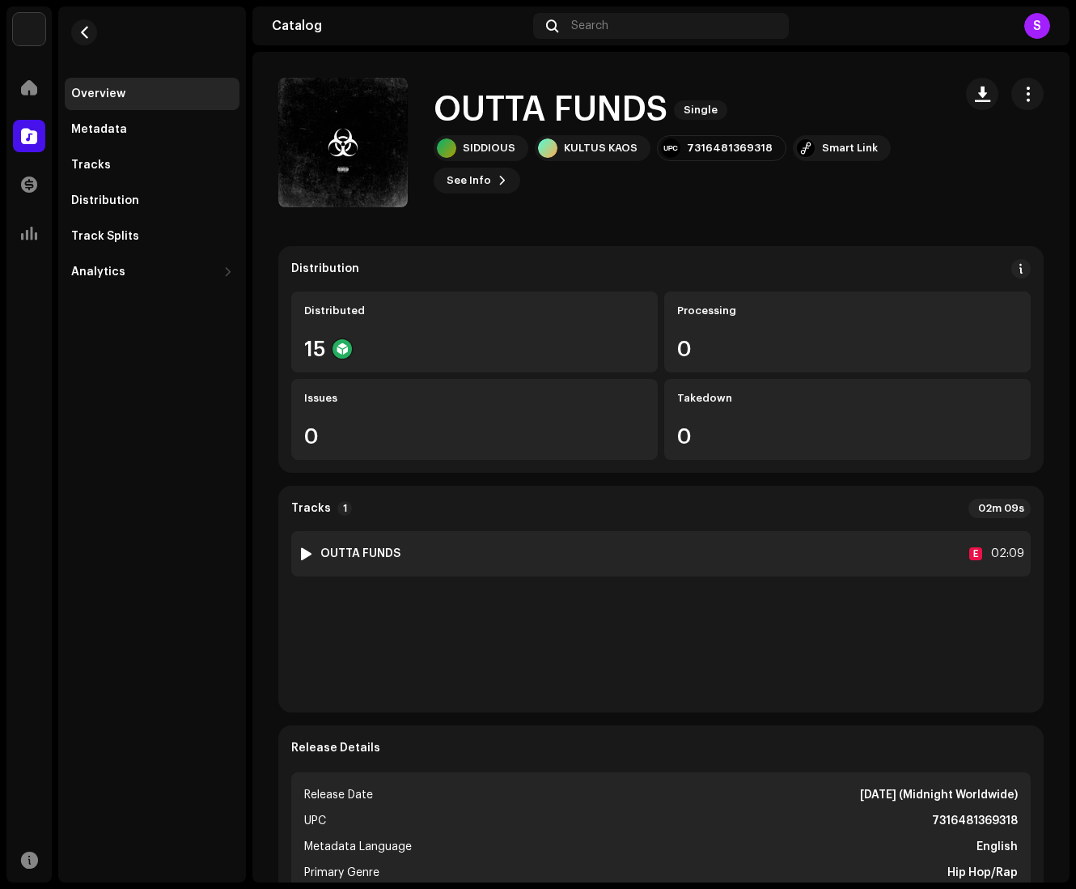
click at [303, 552] on div at bounding box center [306, 553] width 12 height 13
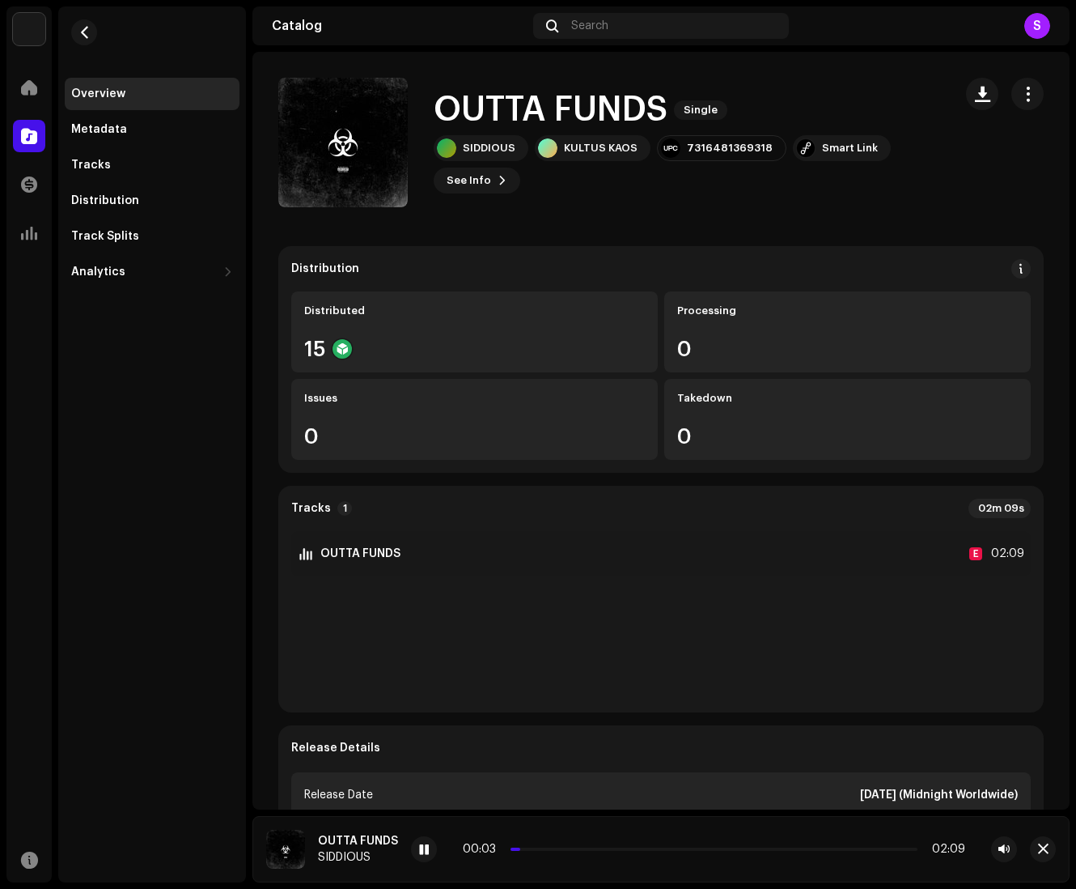
click at [602, 840] on div "00:03 02:09" at bounding box center [714, 849] width 606 height 26
click at [622, 848] on div "00:05 02:09" at bounding box center [714, 849] width 503 height 13
click at [622, 848] on p-slider at bounding box center [714, 848] width 407 height 3
click at [730, 843] on div "00:43 02:09" at bounding box center [714, 849] width 503 height 13
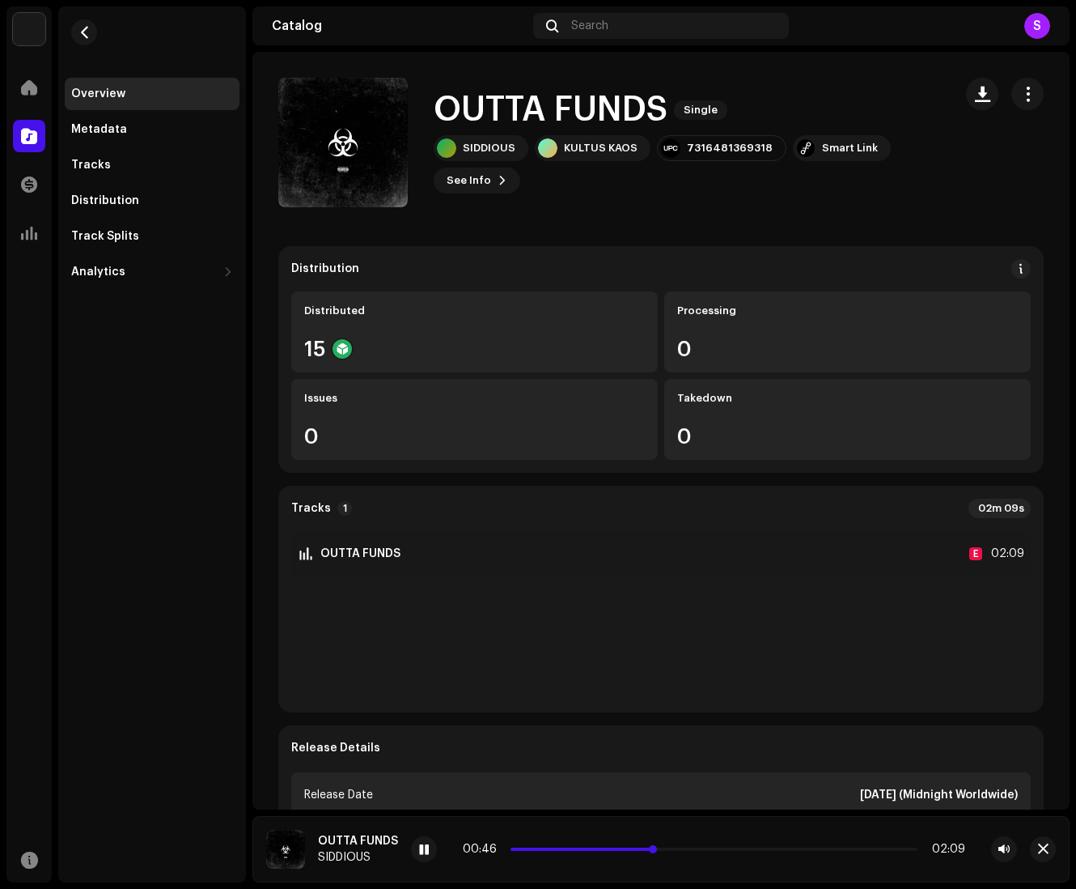
click at [775, 847] on p-slider at bounding box center [714, 848] width 407 height 3
